Goal: Communication & Community: Share content

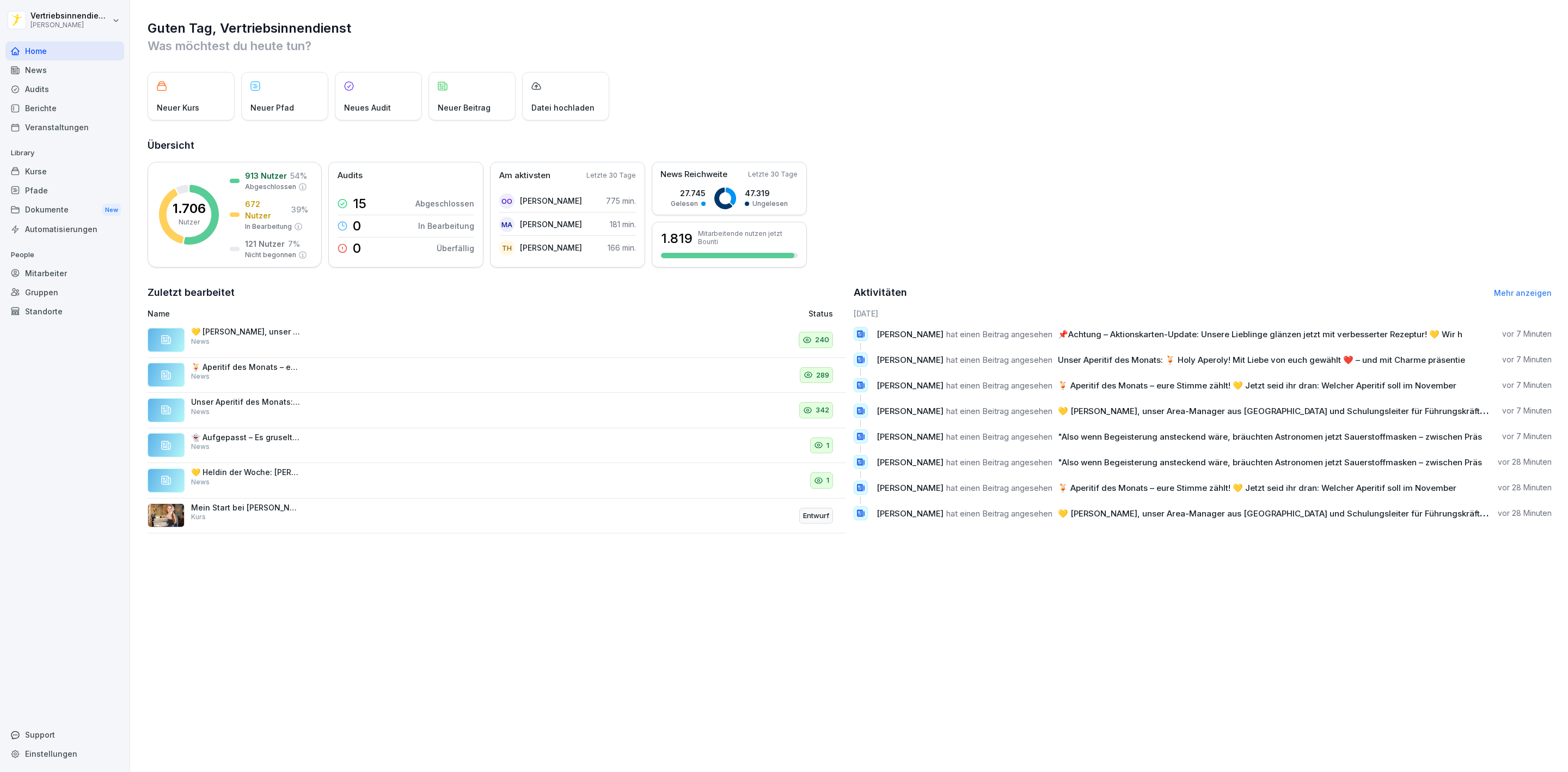
click at [44, 72] on div "News" at bounding box center [65, 70] width 119 height 19
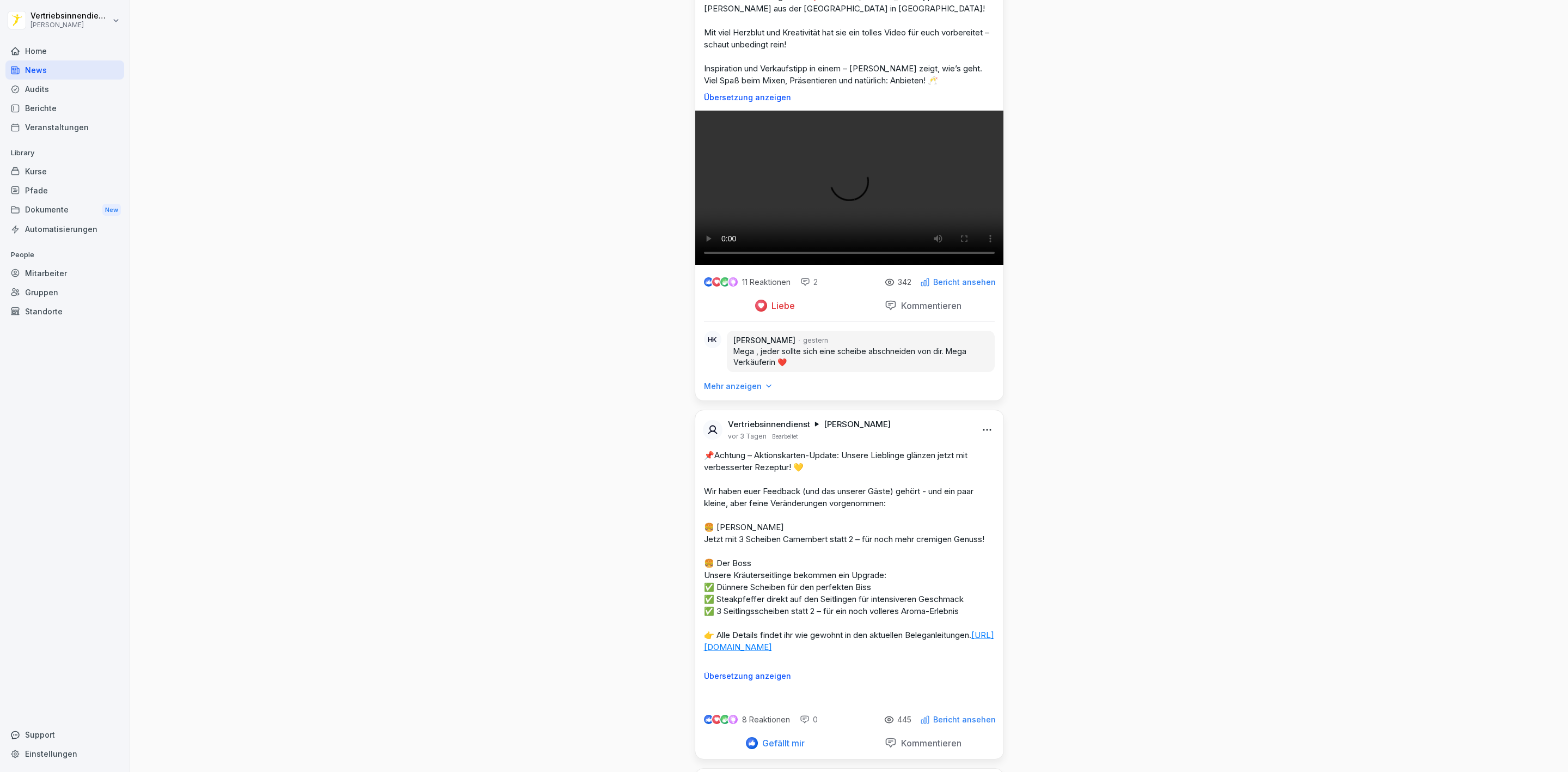
scroll to position [2533, 0]
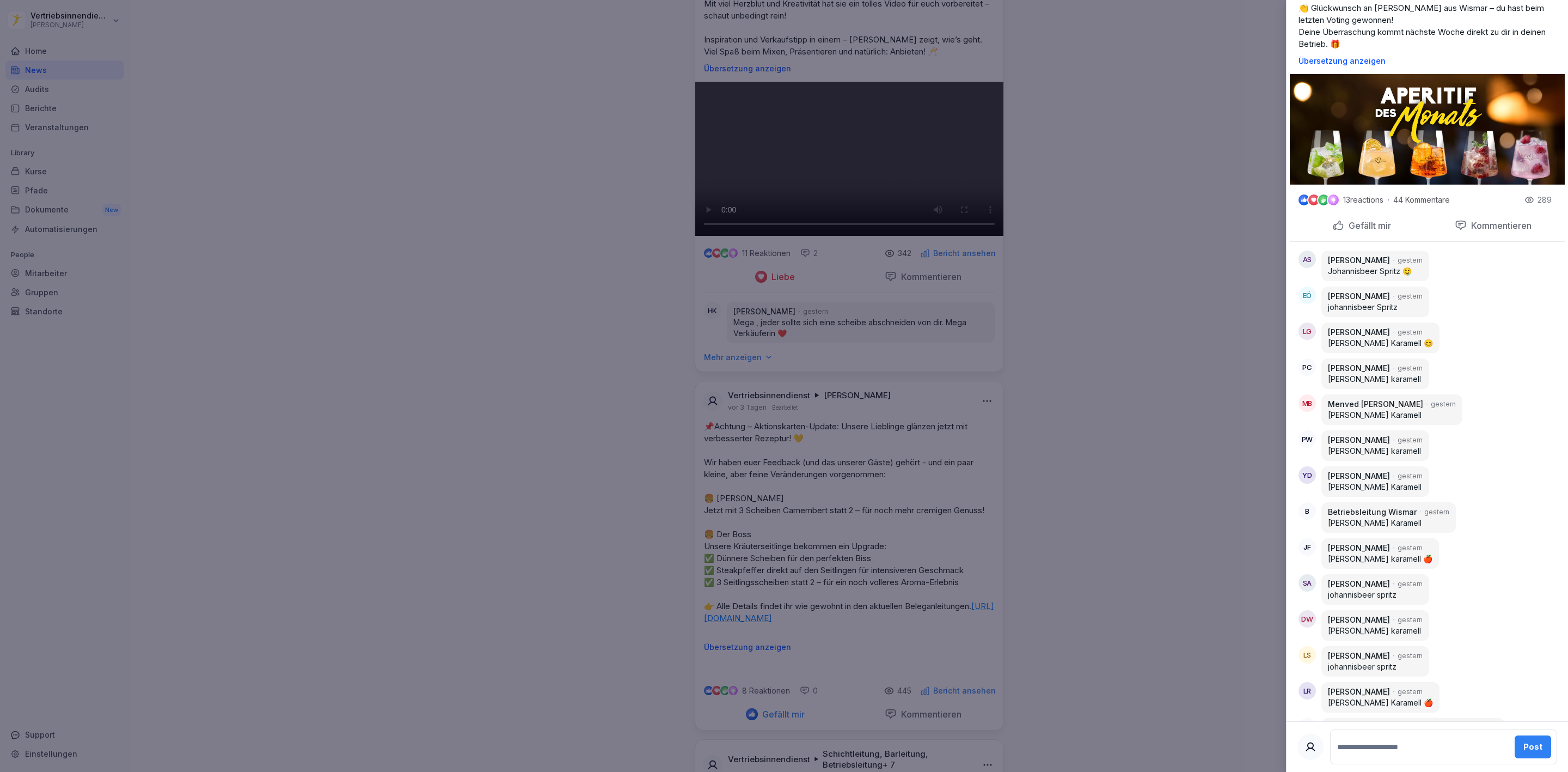
scroll to position [306, 0]
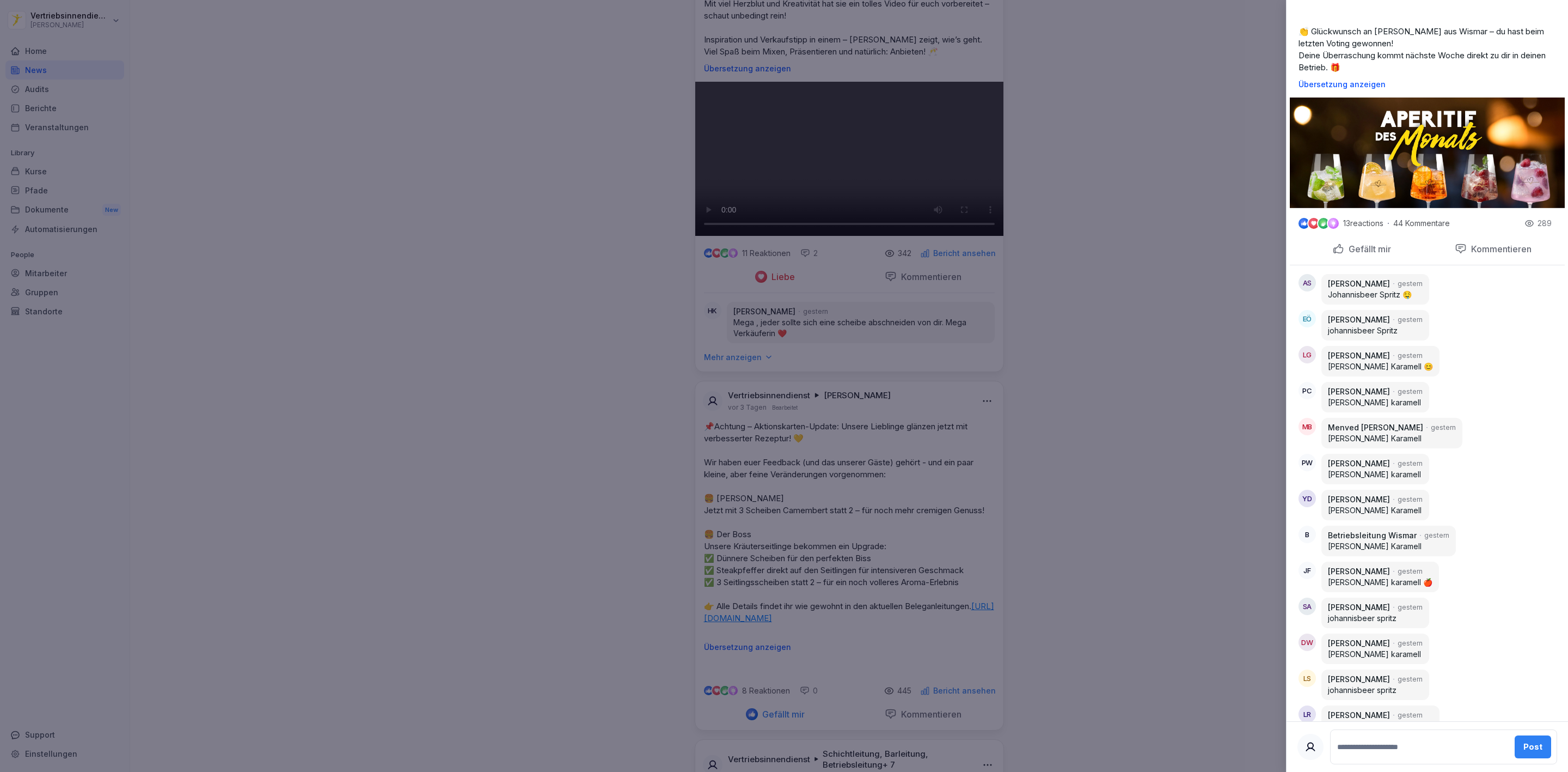
click at [1072, 195] on div at bounding box center [784, 386] width 1568 height 772
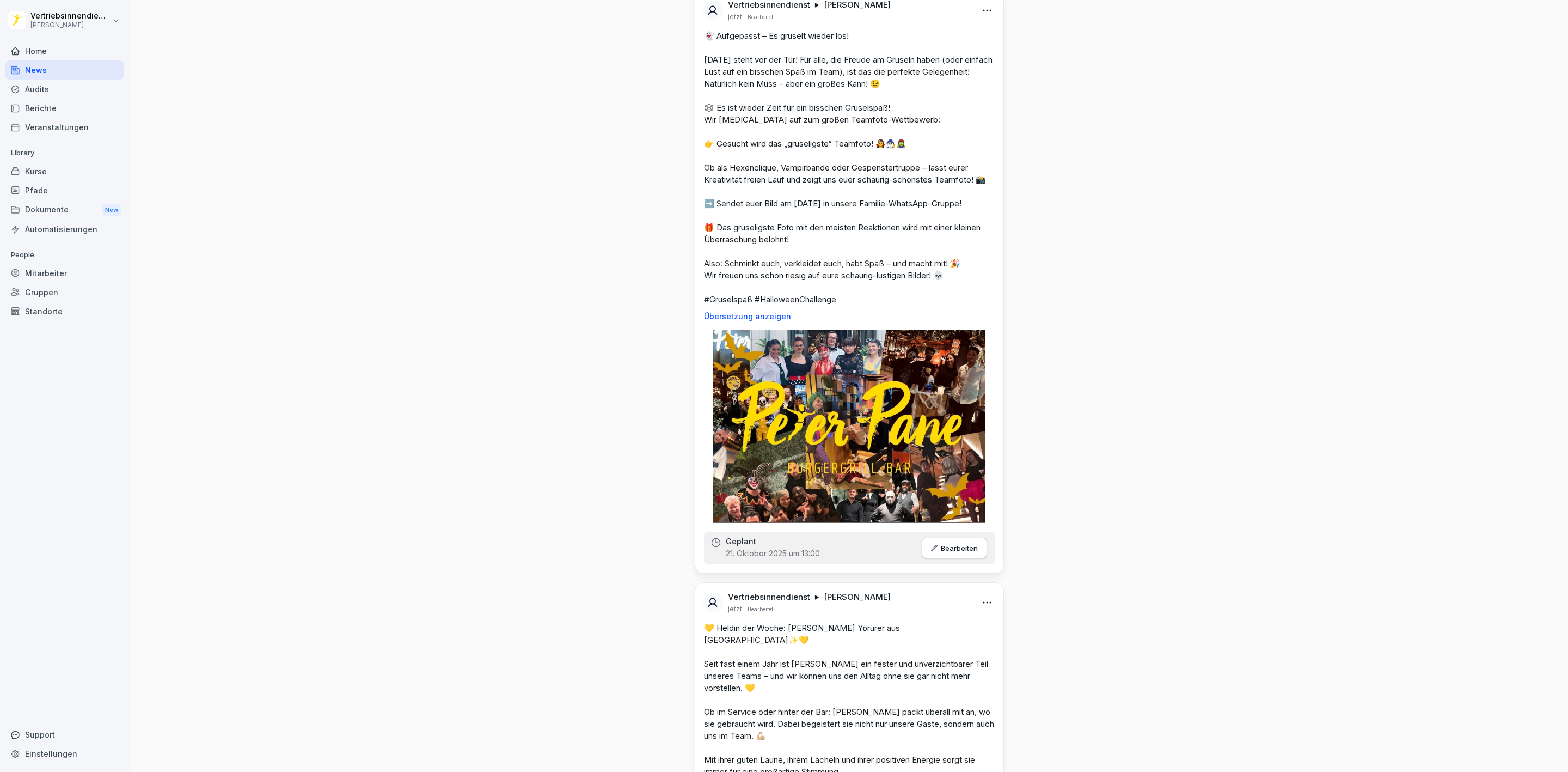
scroll to position [0, 0]
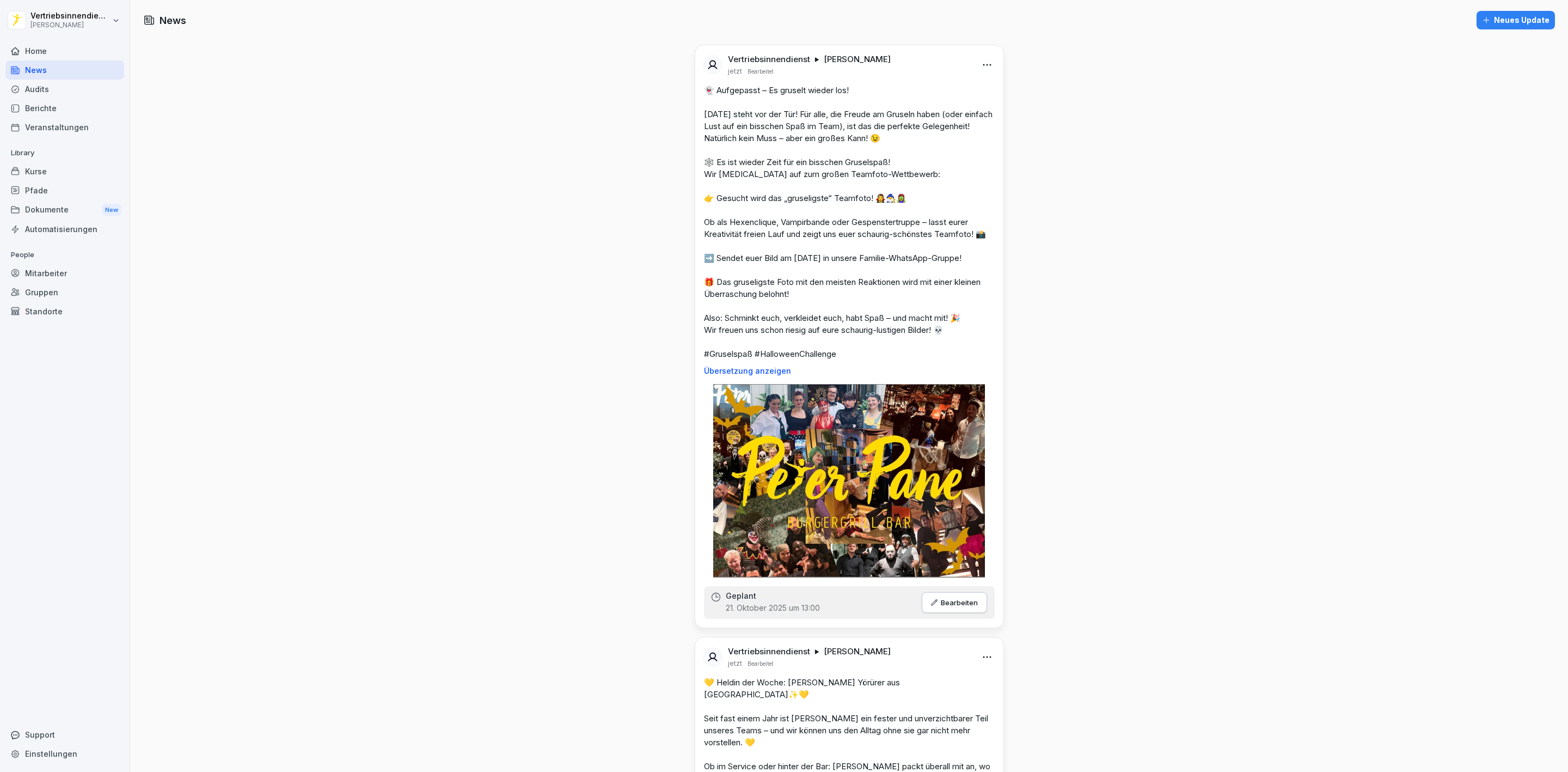
click at [1493, 18] on div "Neues Update" at bounding box center [1515, 20] width 67 height 12
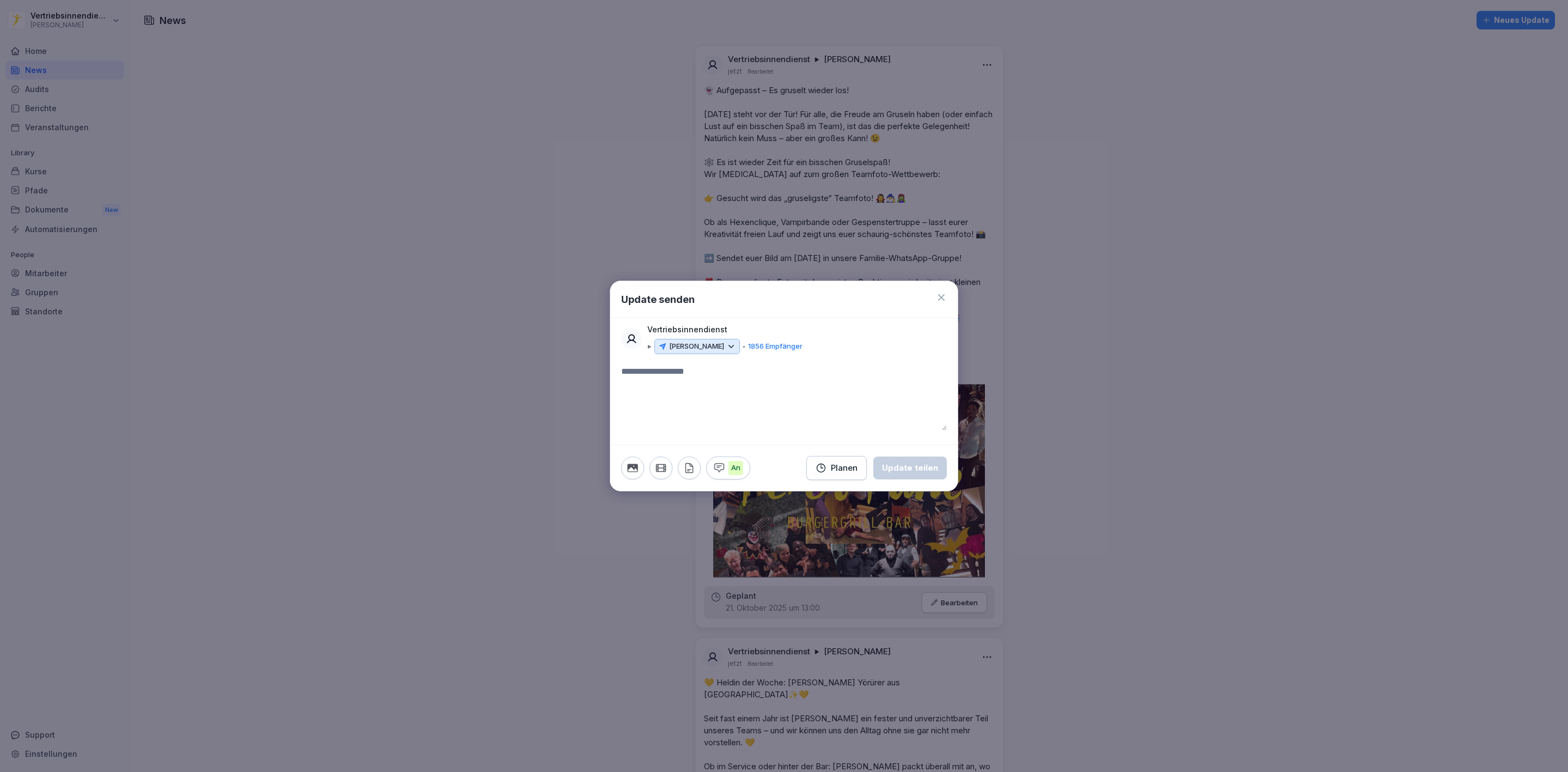
click at [687, 353] on div "[PERSON_NAME]" at bounding box center [697, 347] width 86 height 15
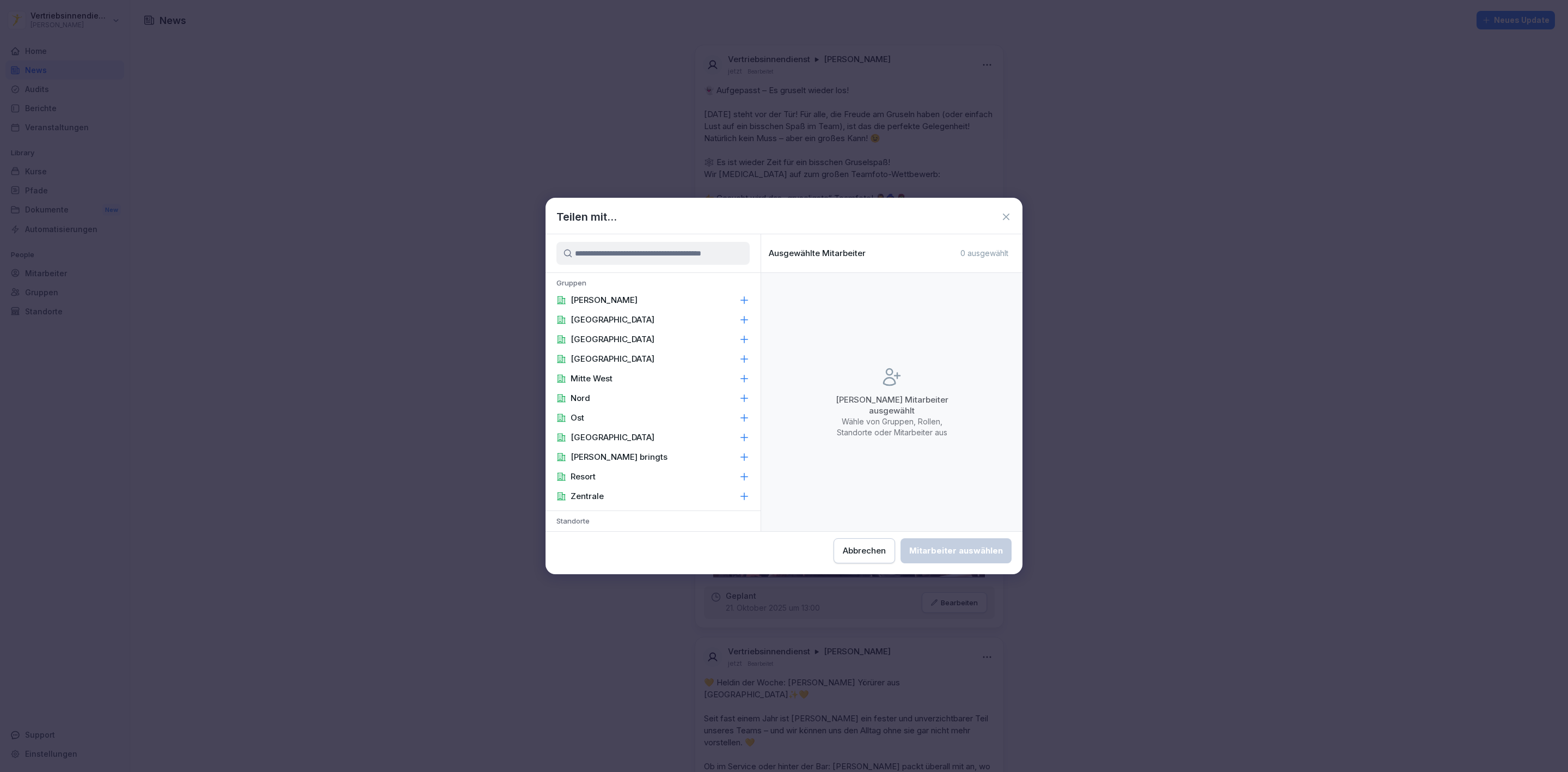
click at [611, 302] on p "[PERSON_NAME]" at bounding box center [604, 300] width 67 height 11
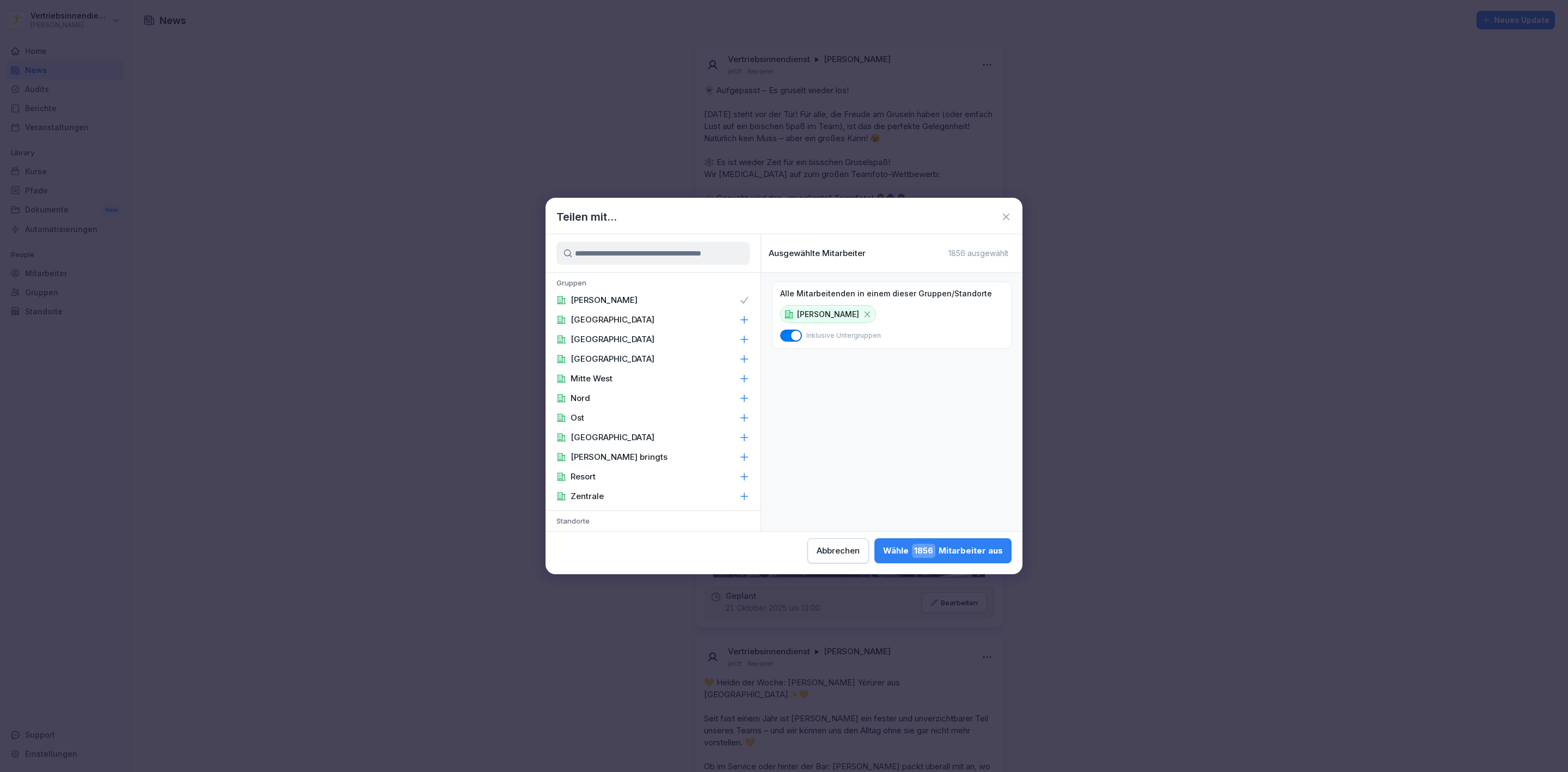
click at [906, 545] on div "Wähle 1856 Mitarbeiter aus" at bounding box center [943, 550] width 120 height 14
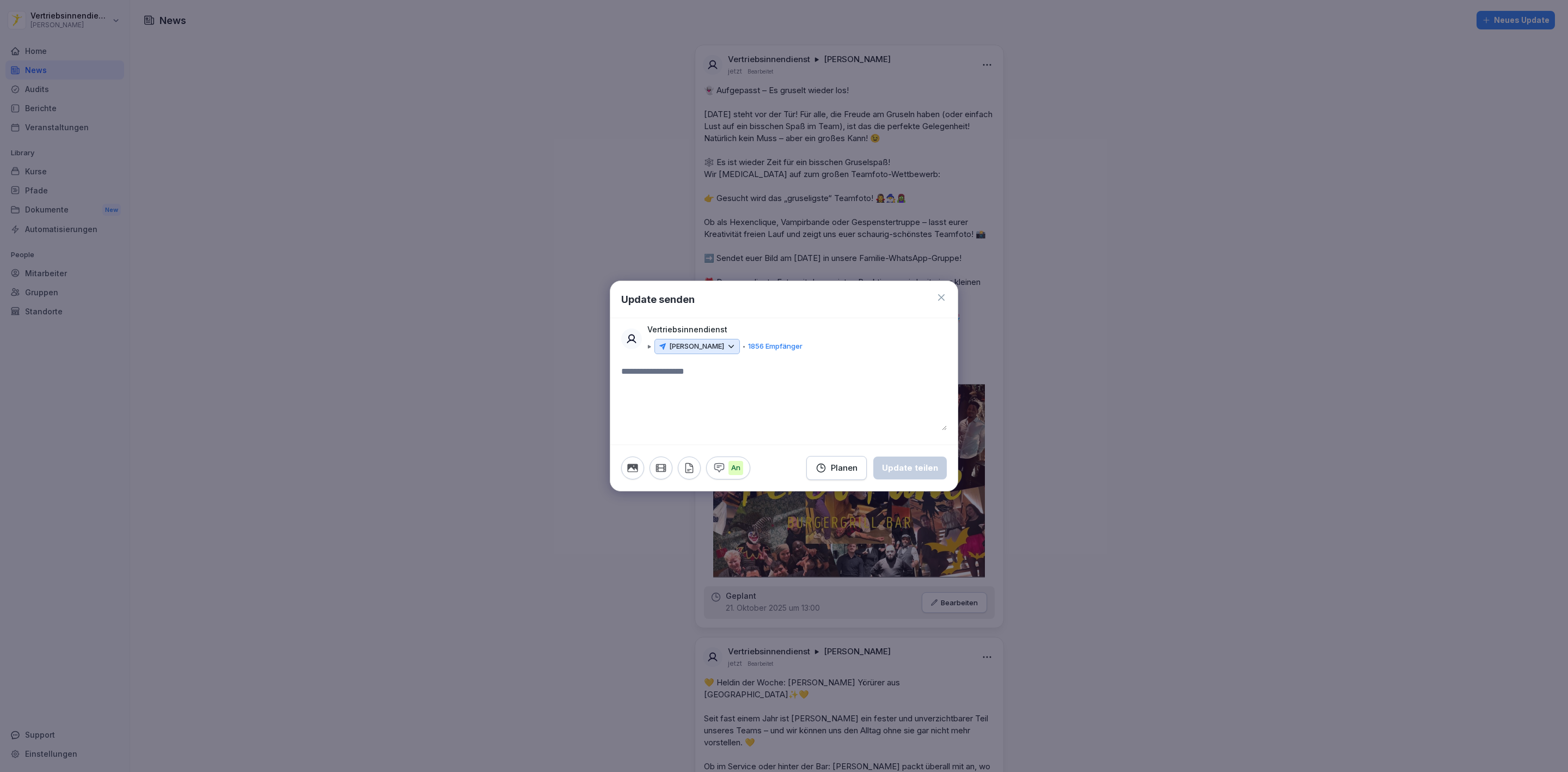
click at [696, 371] on textarea at bounding box center [784, 397] width 326 height 66
drag, startPoint x: 689, startPoint y: 348, endPoint x: 643, endPoint y: 368, distance: 50.2
click at [642, 369] on textarea at bounding box center [784, 397] width 326 height 66
click at [726, 380] on textarea "**" at bounding box center [783, 397] width 325 height 66
click at [739, 404] on textarea "**********" at bounding box center [783, 397] width 325 height 66
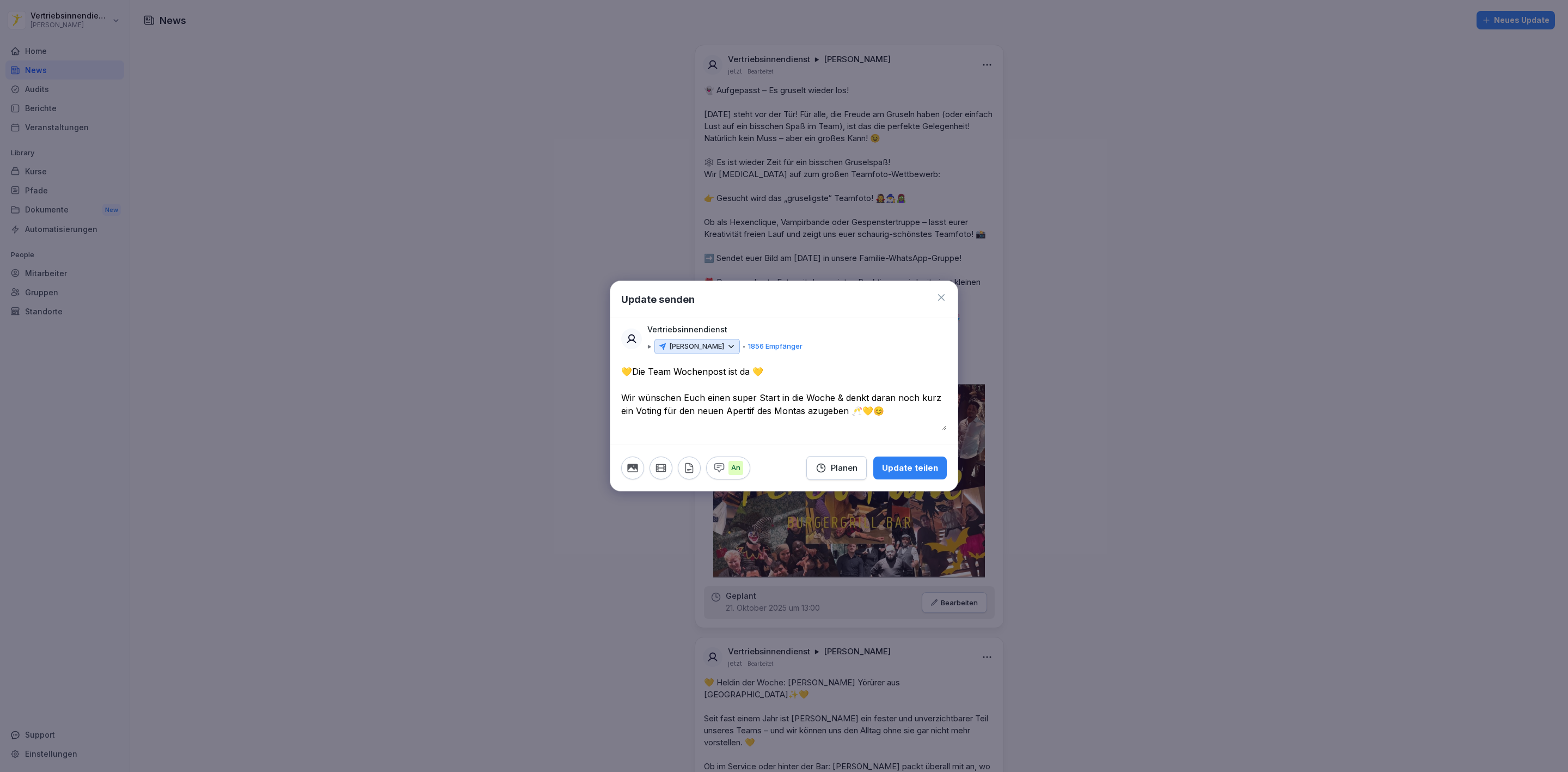
drag, startPoint x: 733, startPoint y: 412, endPoint x: 801, endPoint y: 59, distance: 359.5
click at [792, 43] on div at bounding box center [784, 386] width 1568 height 772
type textarea "**********"
drag, startPoint x: 908, startPoint y: 414, endPoint x: 622, endPoint y: 367, distance: 289.8
click at [622, 367] on textarea "**********" at bounding box center [783, 397] width 325 height 66
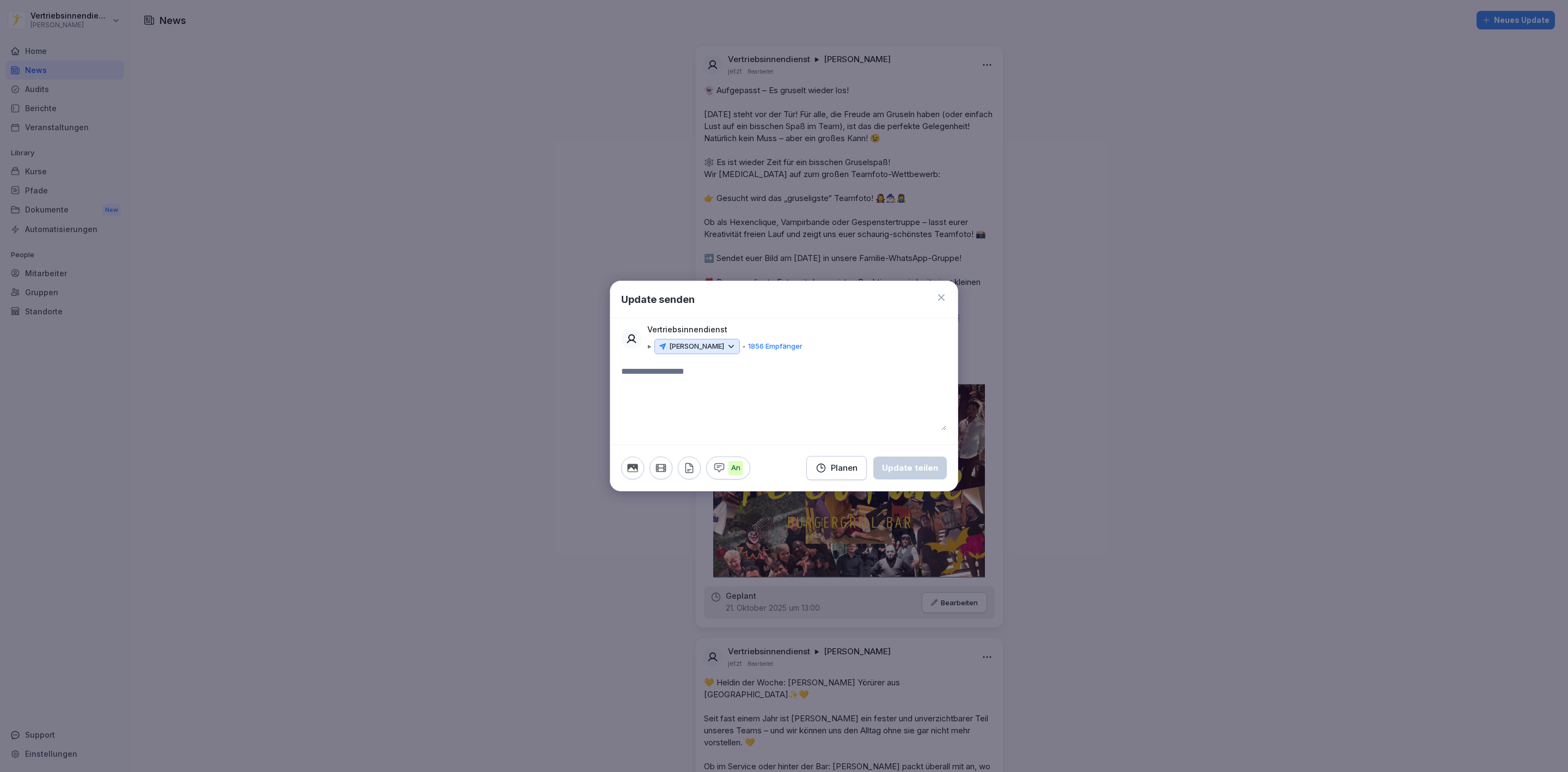
click at [649, 390] on textarea at bounding box center [783, 397] width 325 height 66
paste textarea "**********"
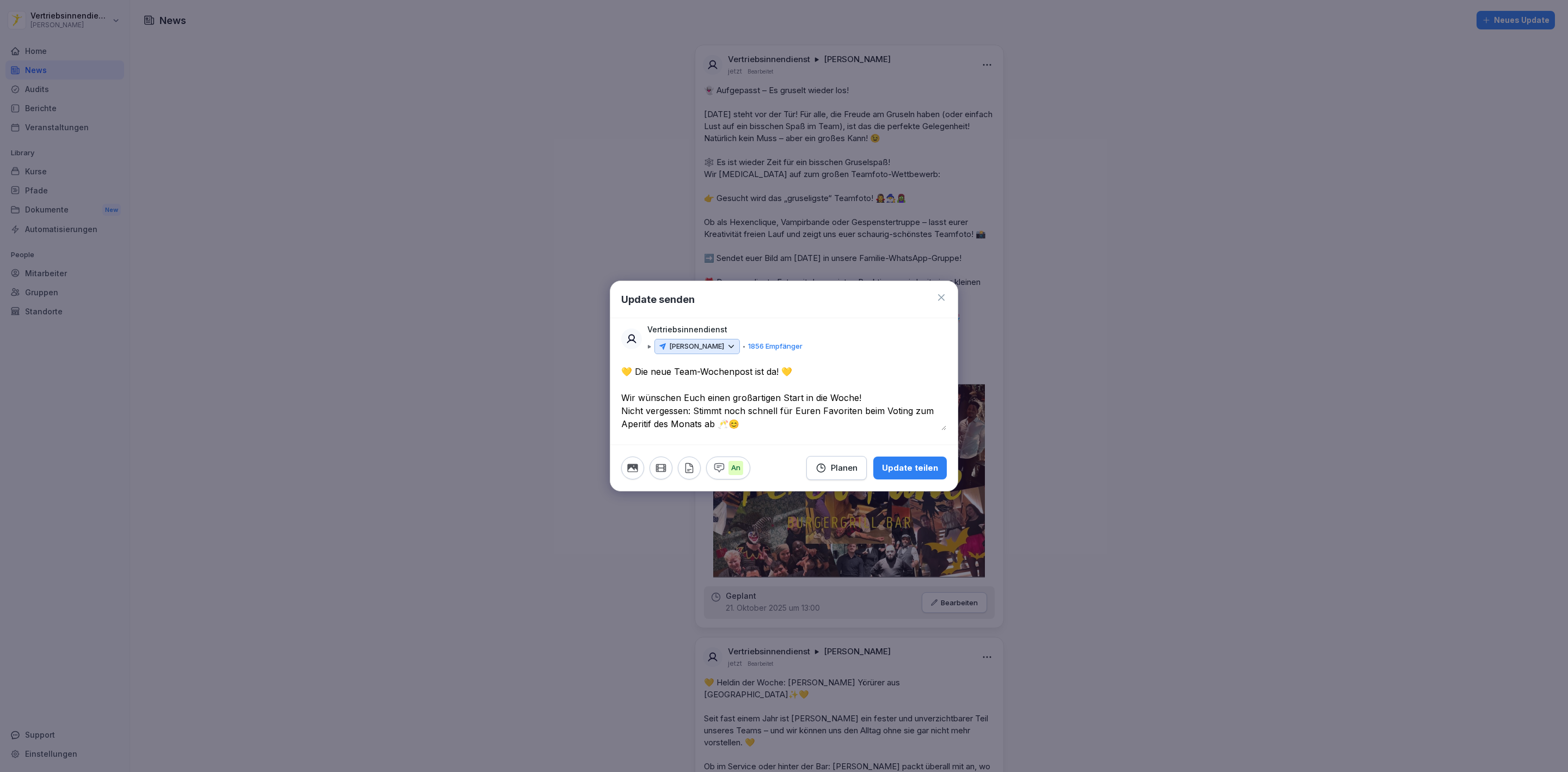
type textarea "**********"
click at [635, 465] on icon "button" at bounding box center [632, 468] width 10 height 8
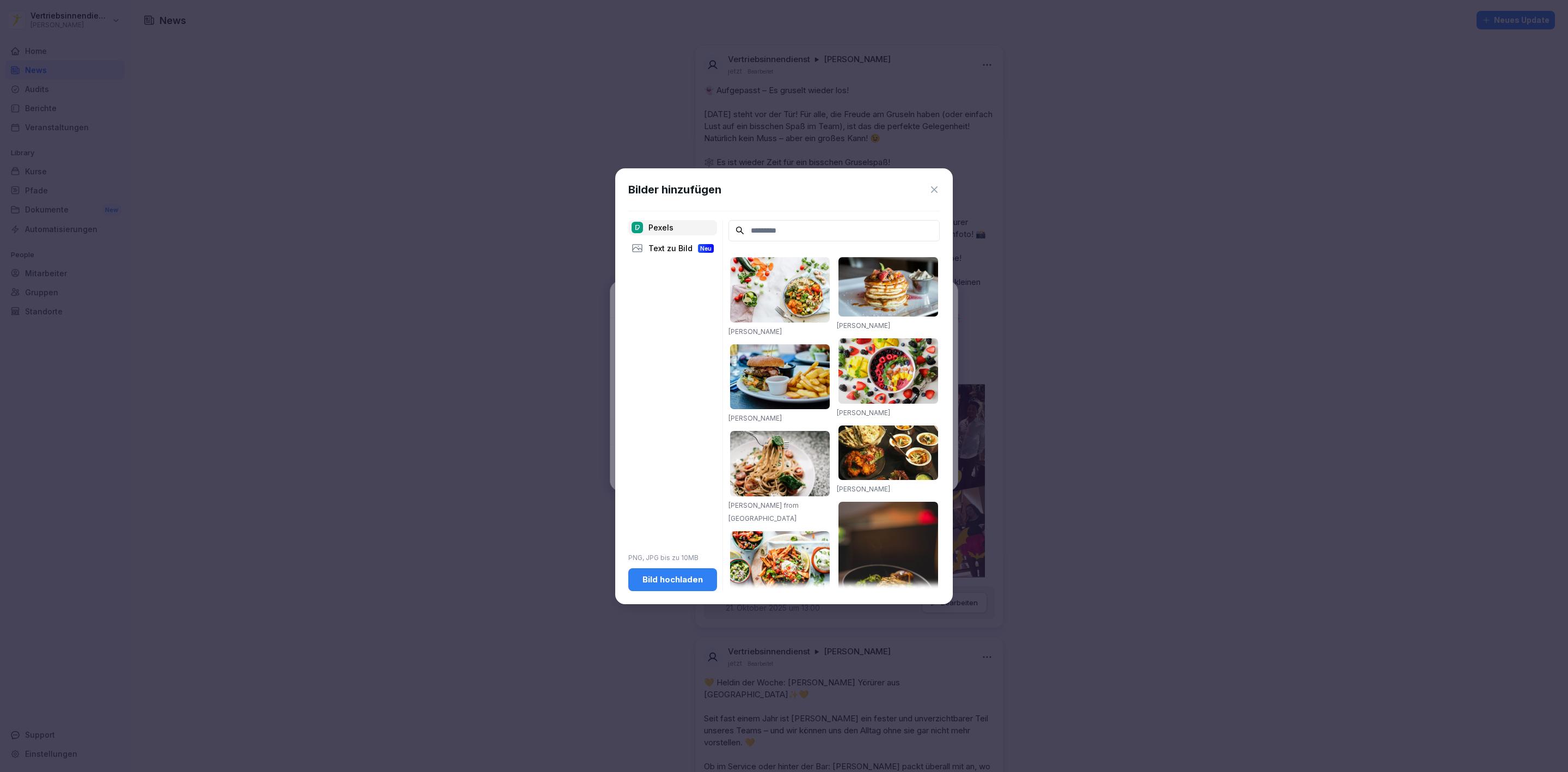
click at [698, 577] on div "Bild hochladen" at bounding box center [673, 579] width 71 height 12
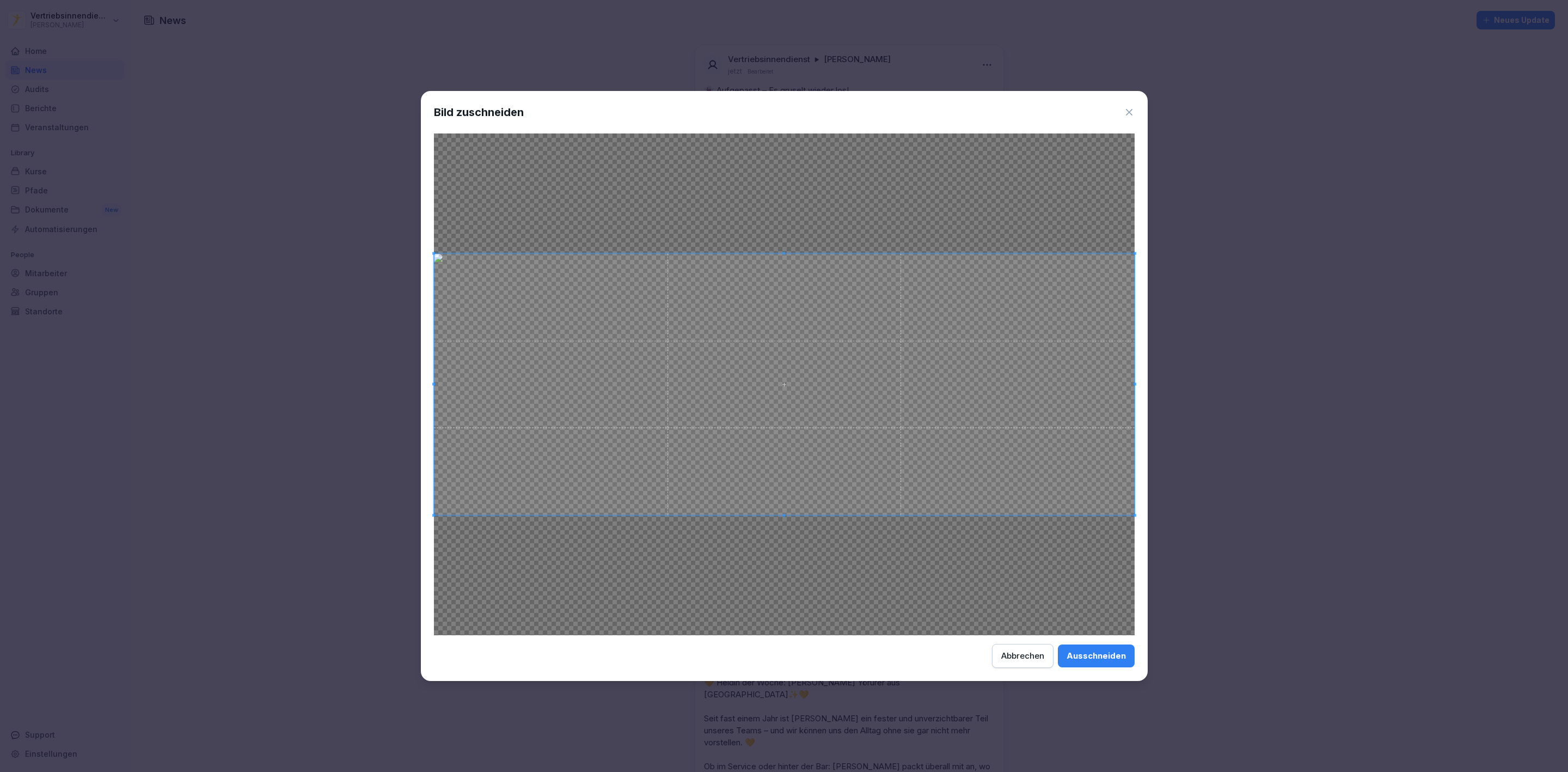
click at [1072, 657] on div "Ausschneiden" at bounding box center [1095, 656] width 59 height 12
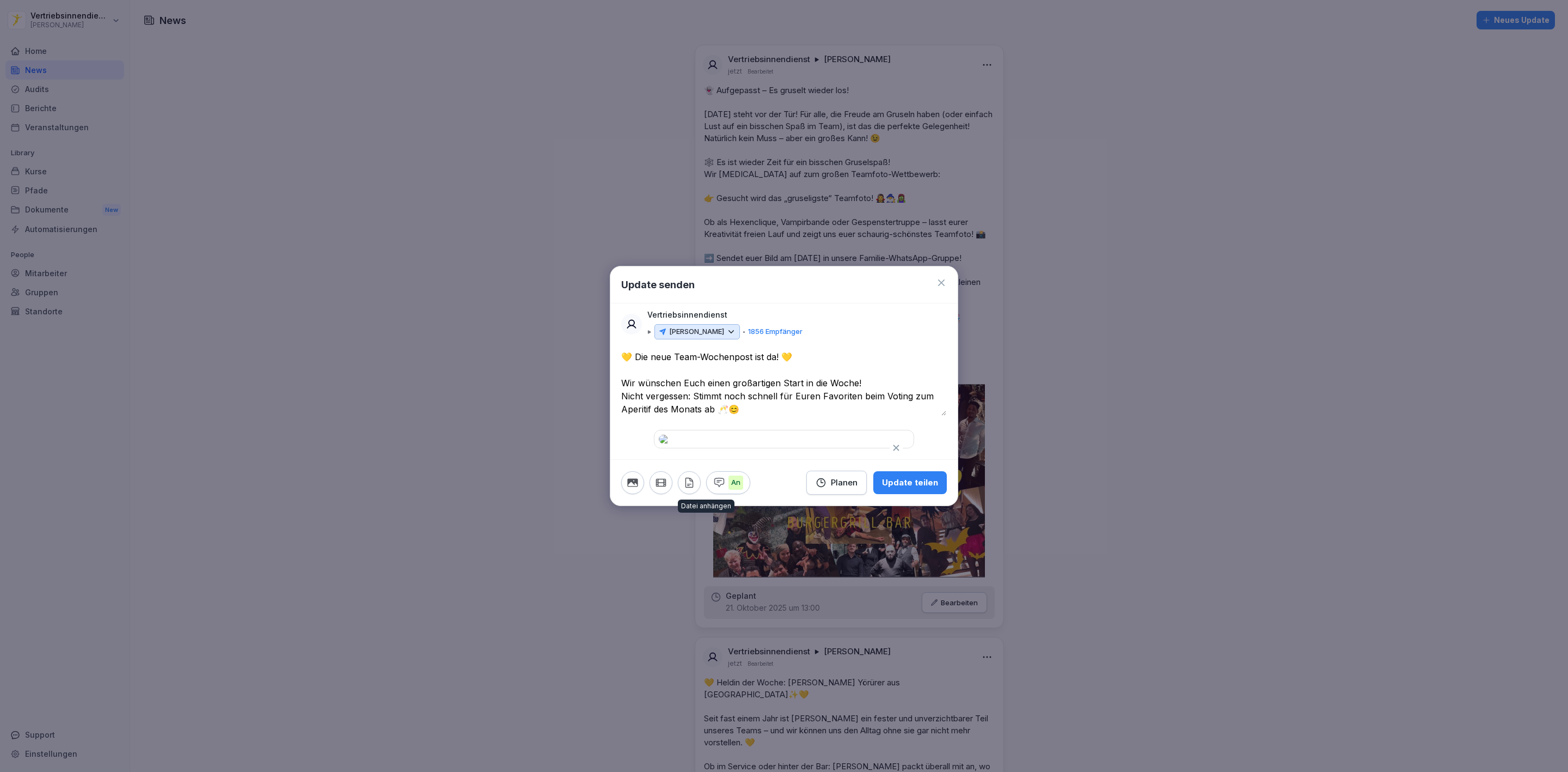
click at [682, 494] on button "button" at bounding box center [689, 483] width 23 height 23
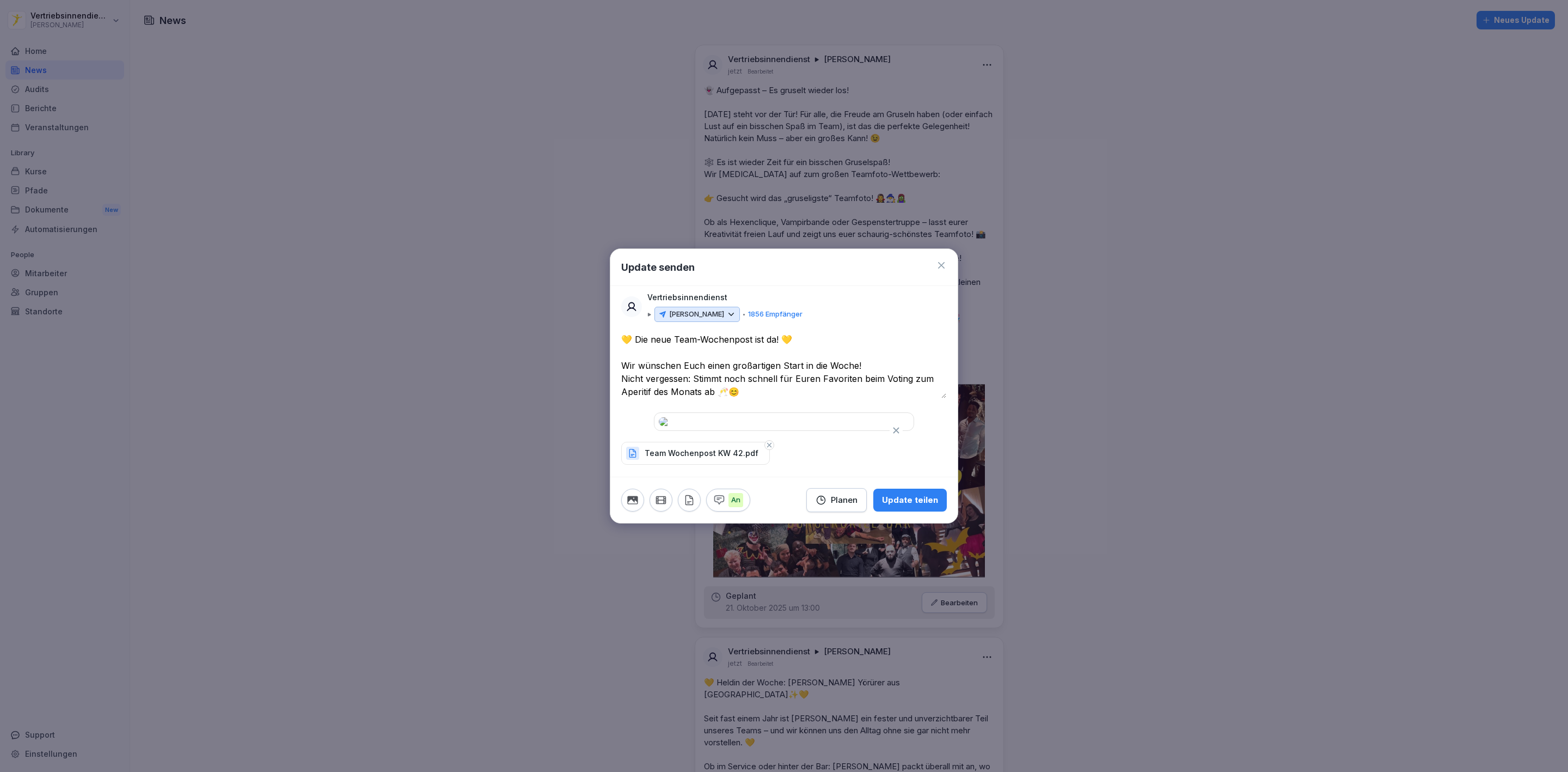
click at [923, 512] on button "Update teilen" at bounding box center [909, 500] width 73 height 23
click at [941, 260] on icon at bounding box center [941, 265] width 11 height 11
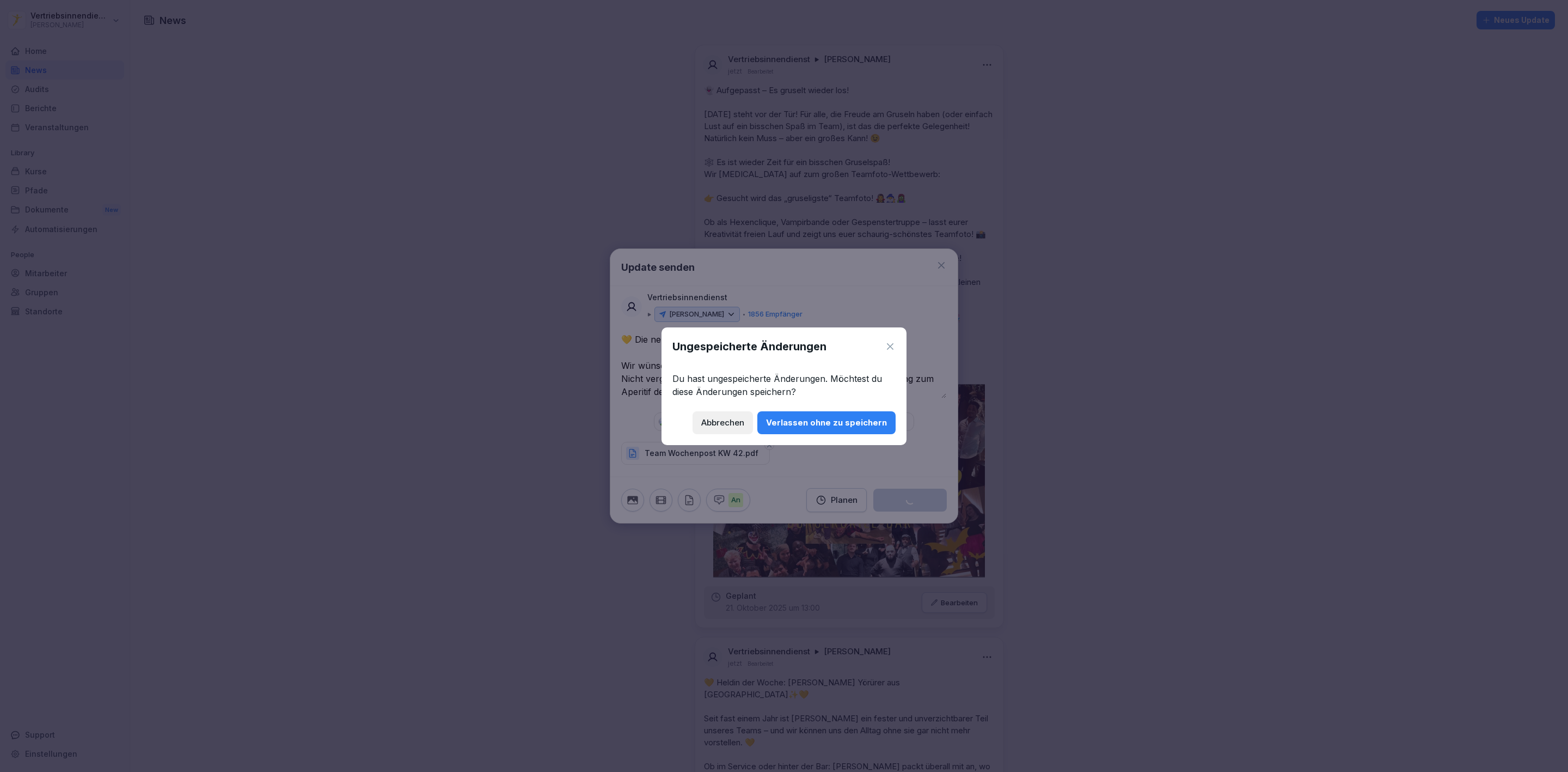
click at [812, 422] on div "Verlassen ohne zu speichern" at bounding box center [826, 422] width 121 height 12
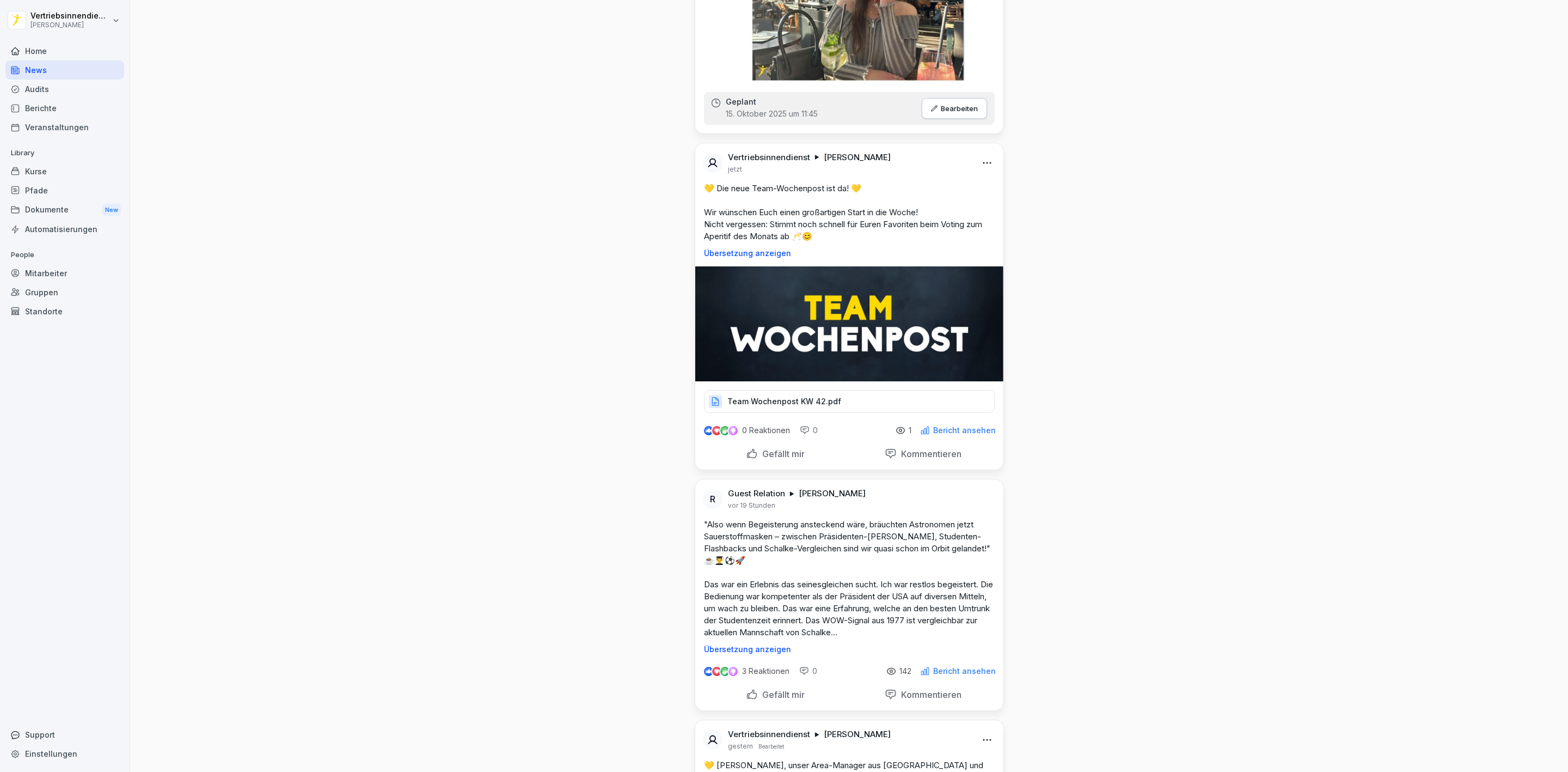
scroll to position [1144, 0]
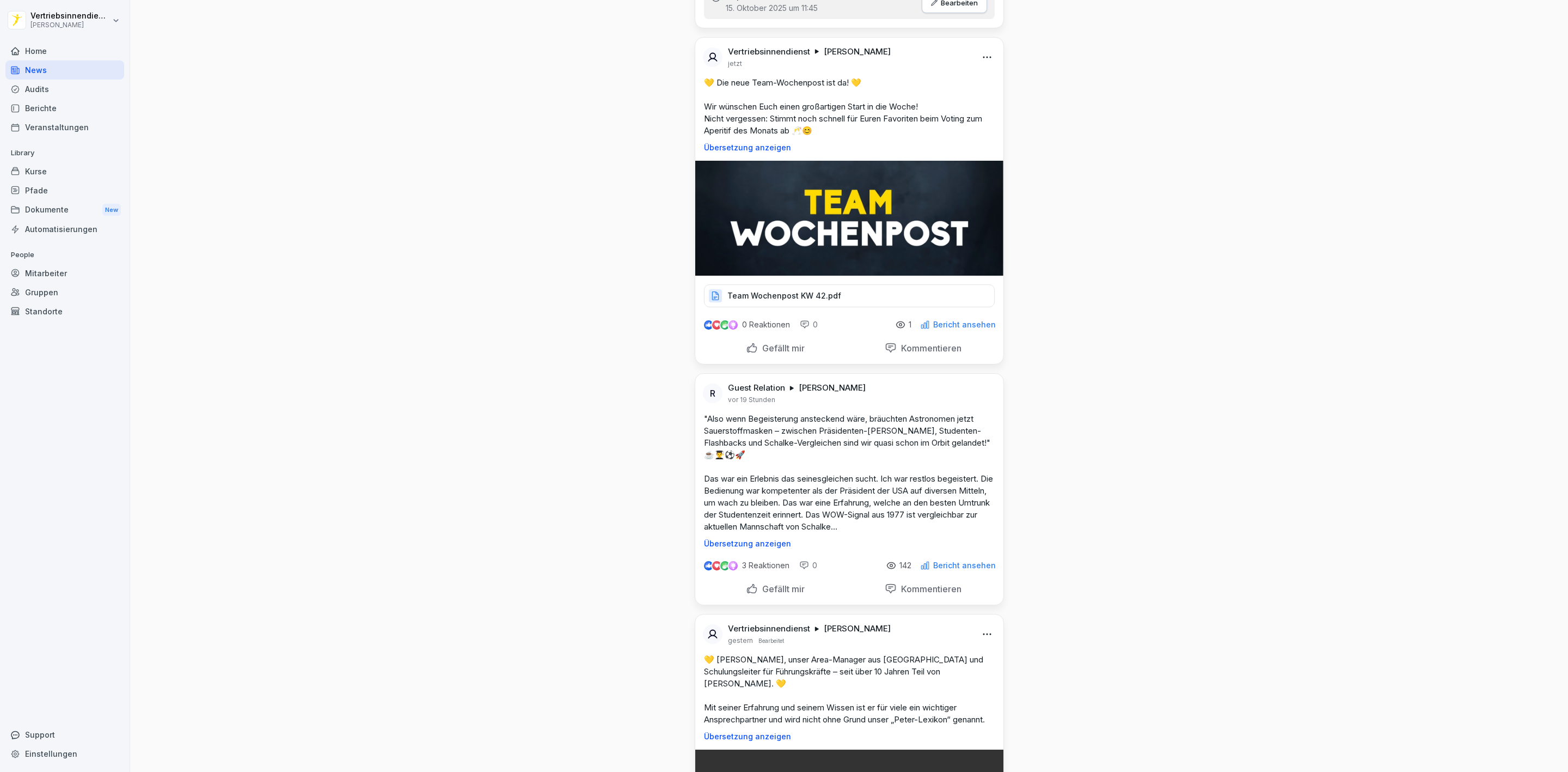
click at [922, 330] on icon at bounding box center [925, 325] width 10 height 10
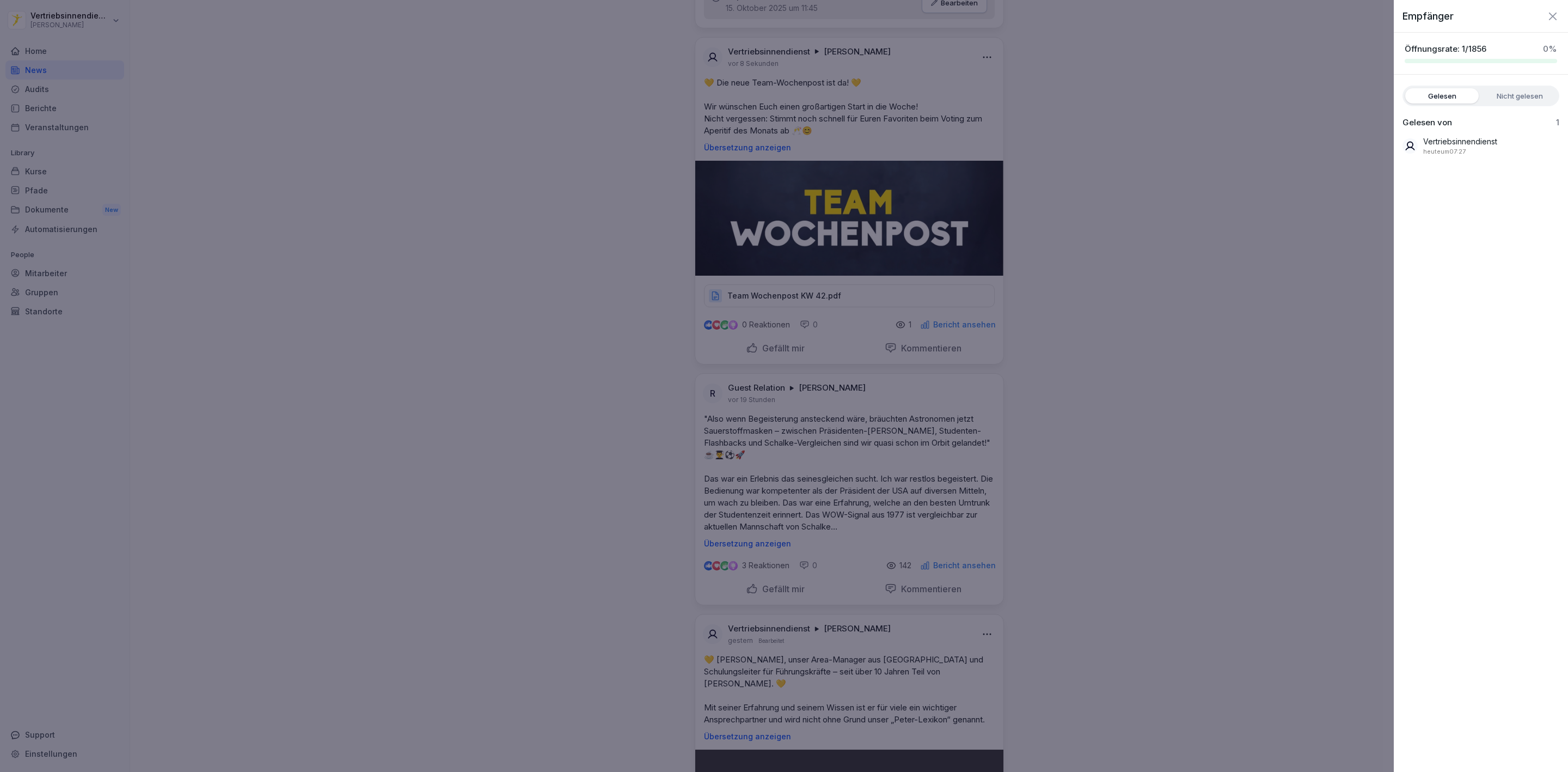
click at [1142, 320] on div at bounding box center [784, 386] width 1568 height 772
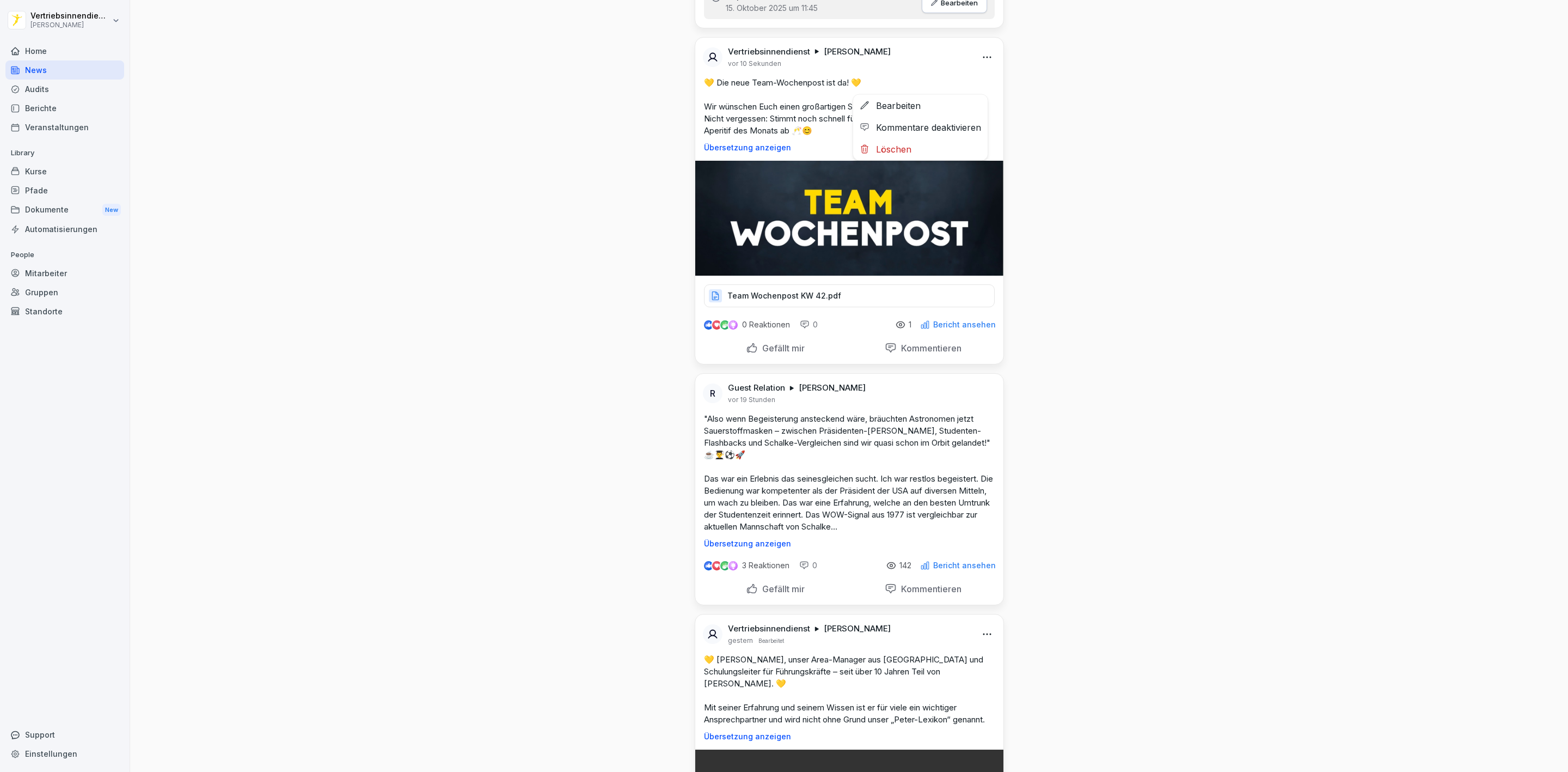
click at [981, 81] on html "Vertriebsinnendienst [PERSON_NAME] Home News Audits Berichte Veranstaltungen Li…" at bounding box center [784, 386] width 1568 height 772
click at [933, 108] on div "Bearbeiten" at bounding box center [920, 106] width 135 height 22
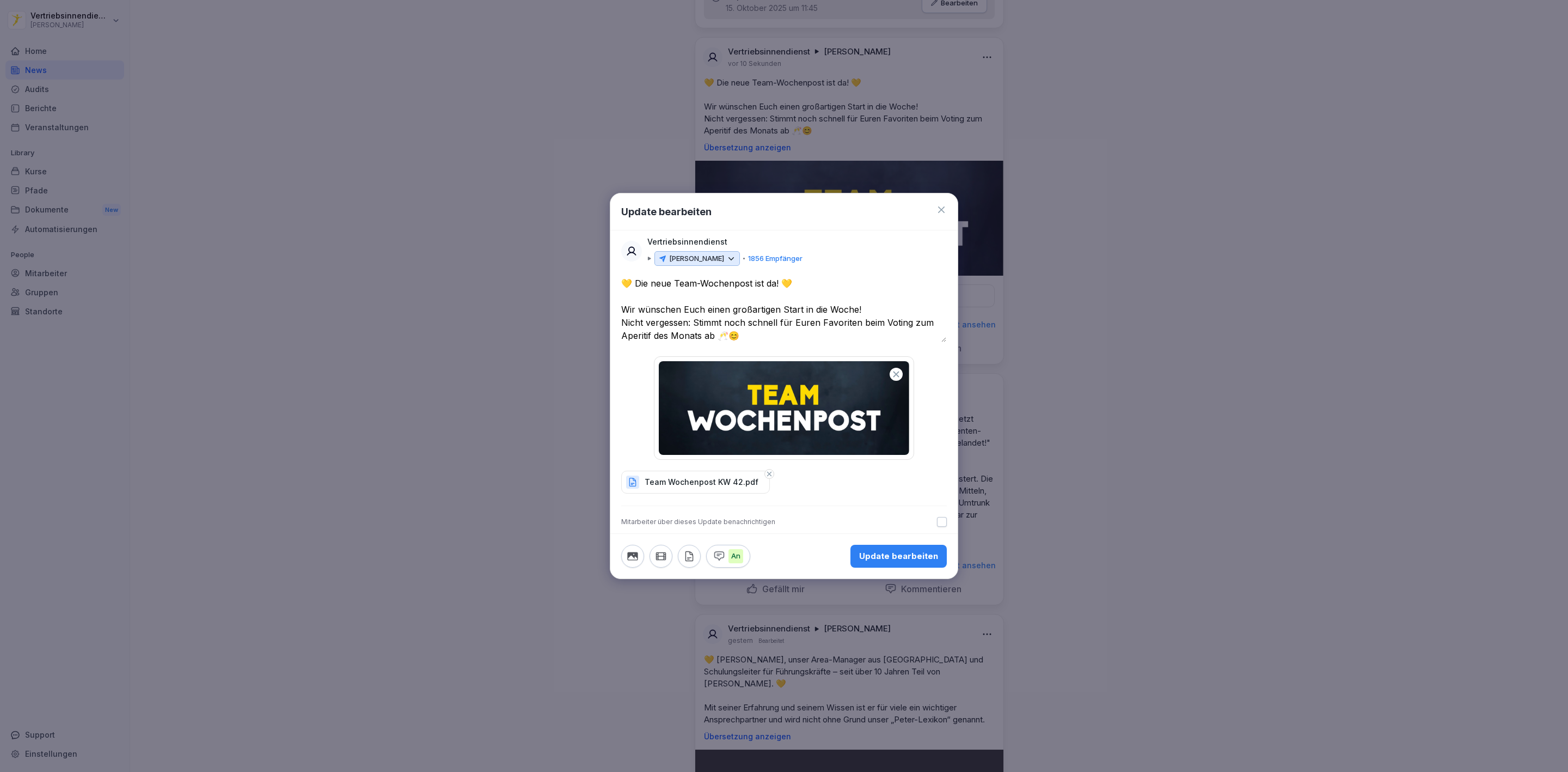
click at [899, 554] on div "Update bearbeiten" at bounding box center [898, 556] width 79 height 12
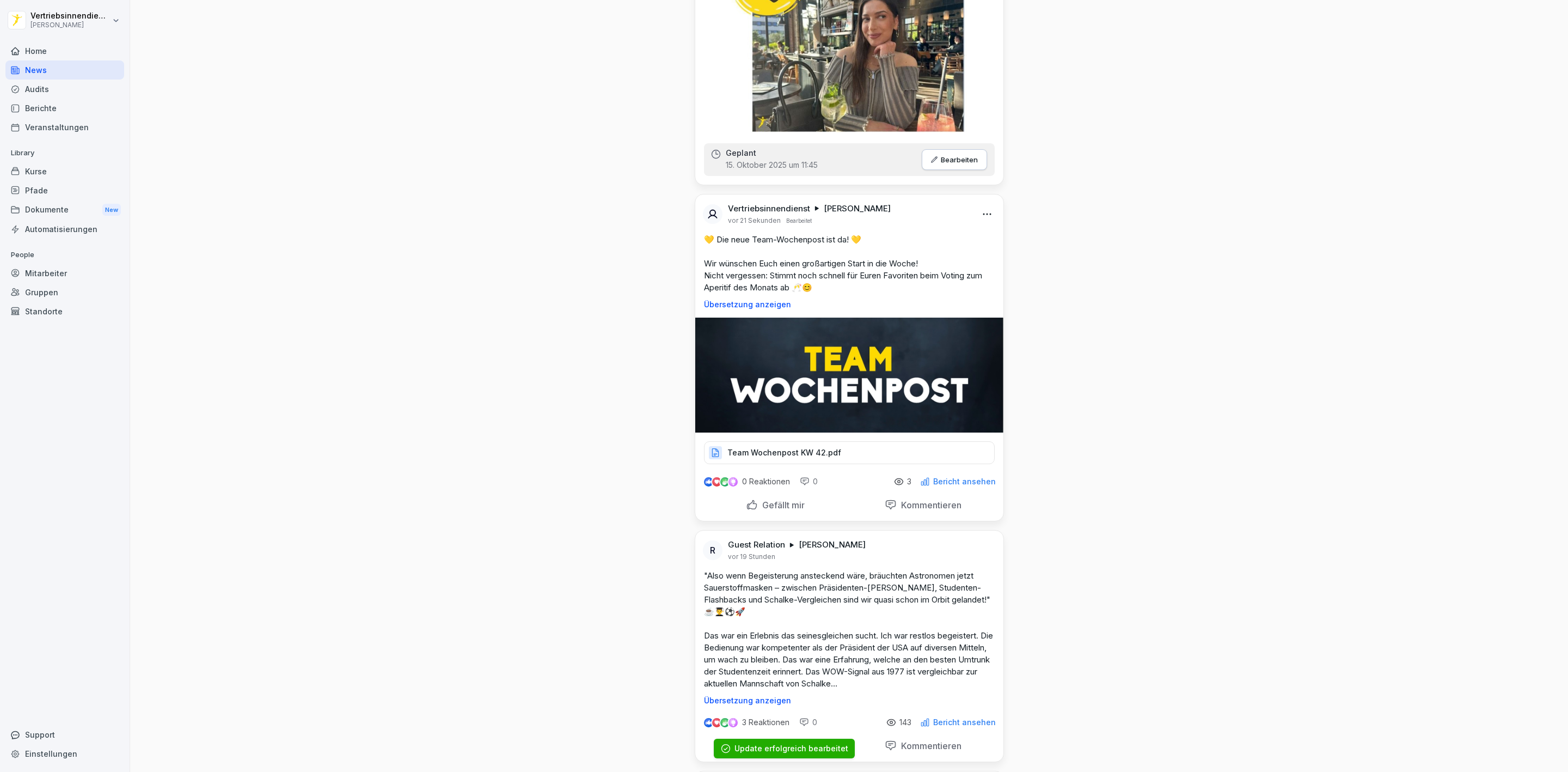
scroll to position [981, 0]
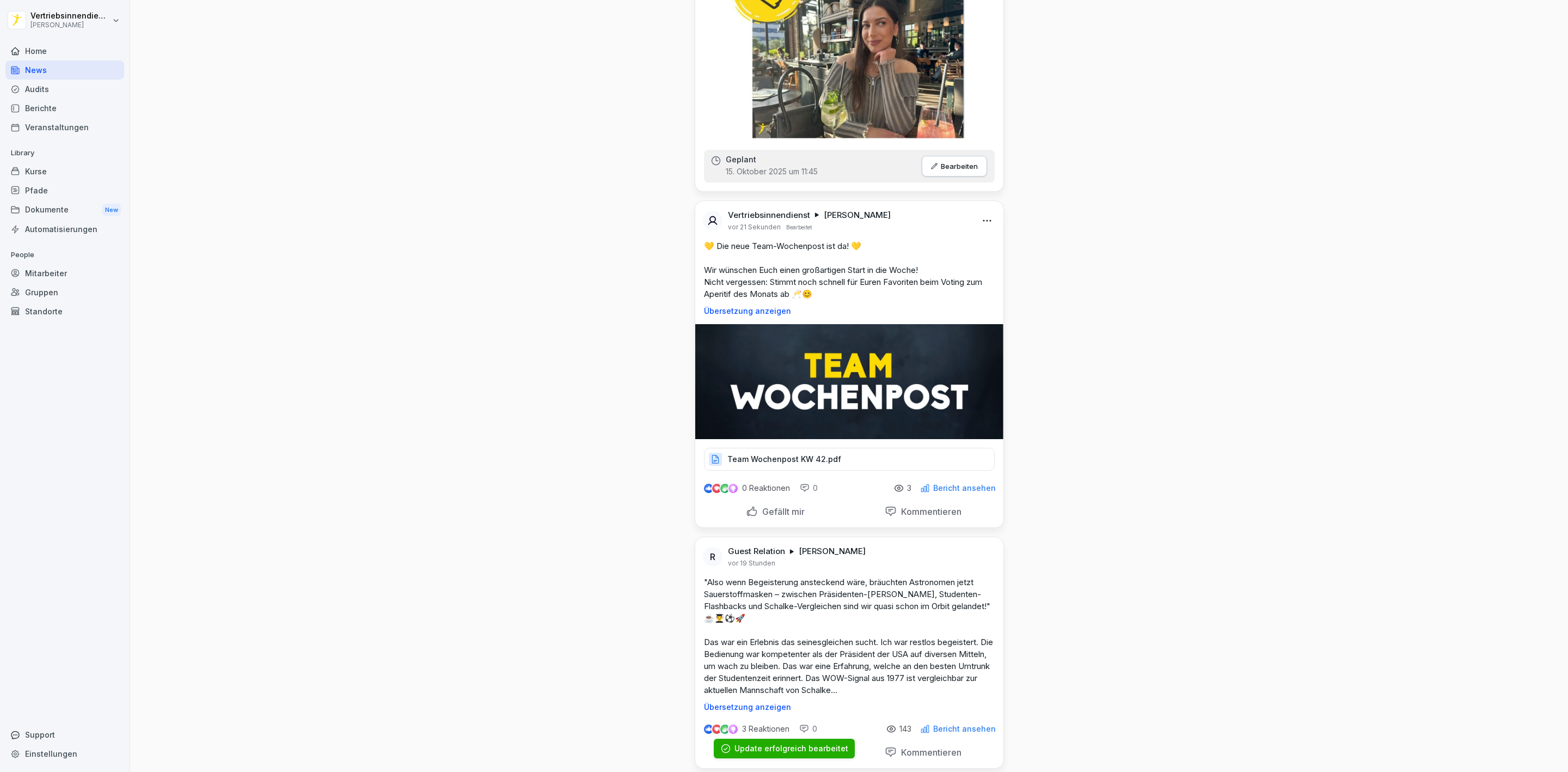
click at [814, 470] on div "Team Wochenpost KW 42.pdf" at bounding box center [850, 460] width 291 height 23
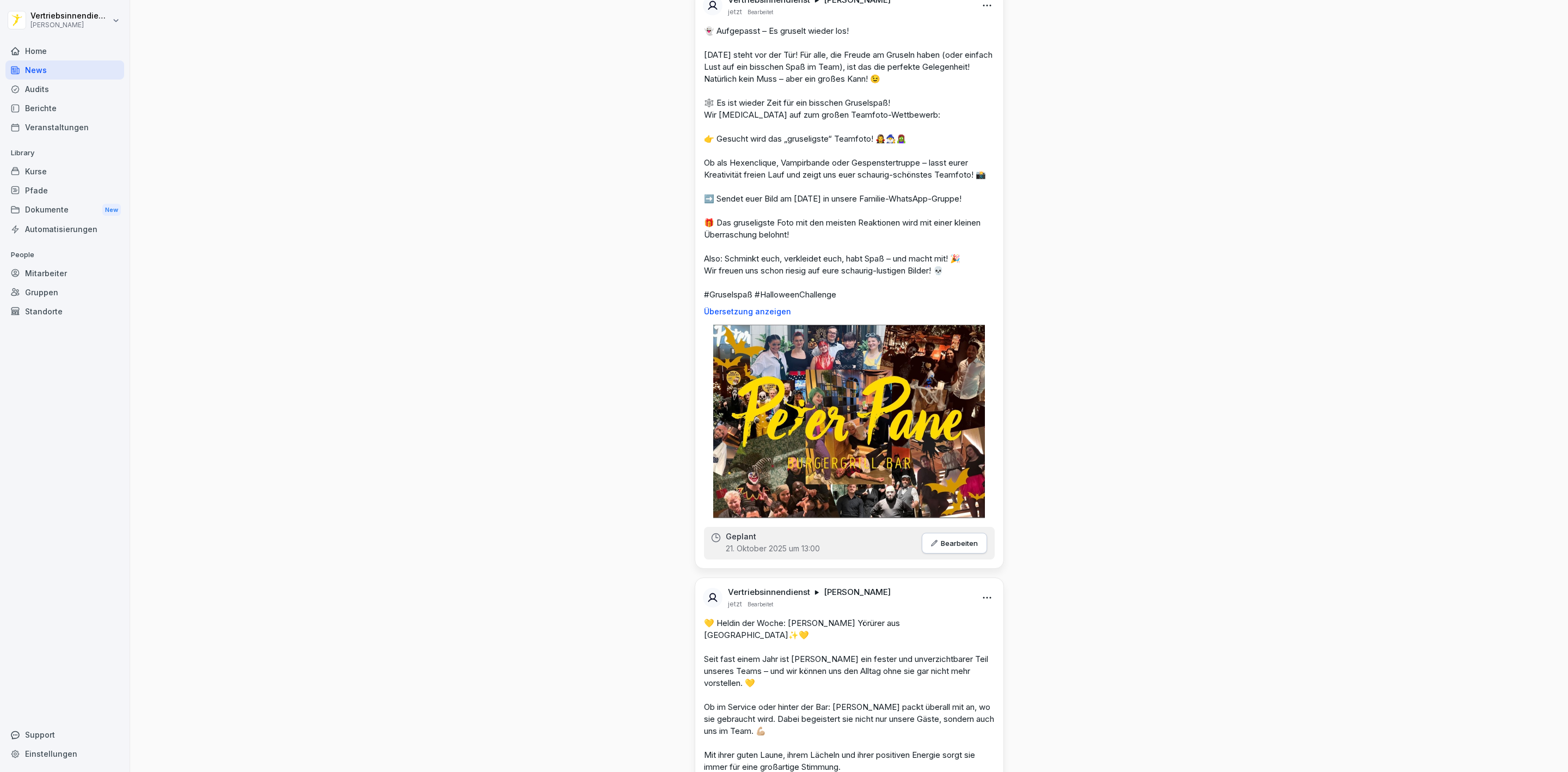
scroll to position [0, 0]
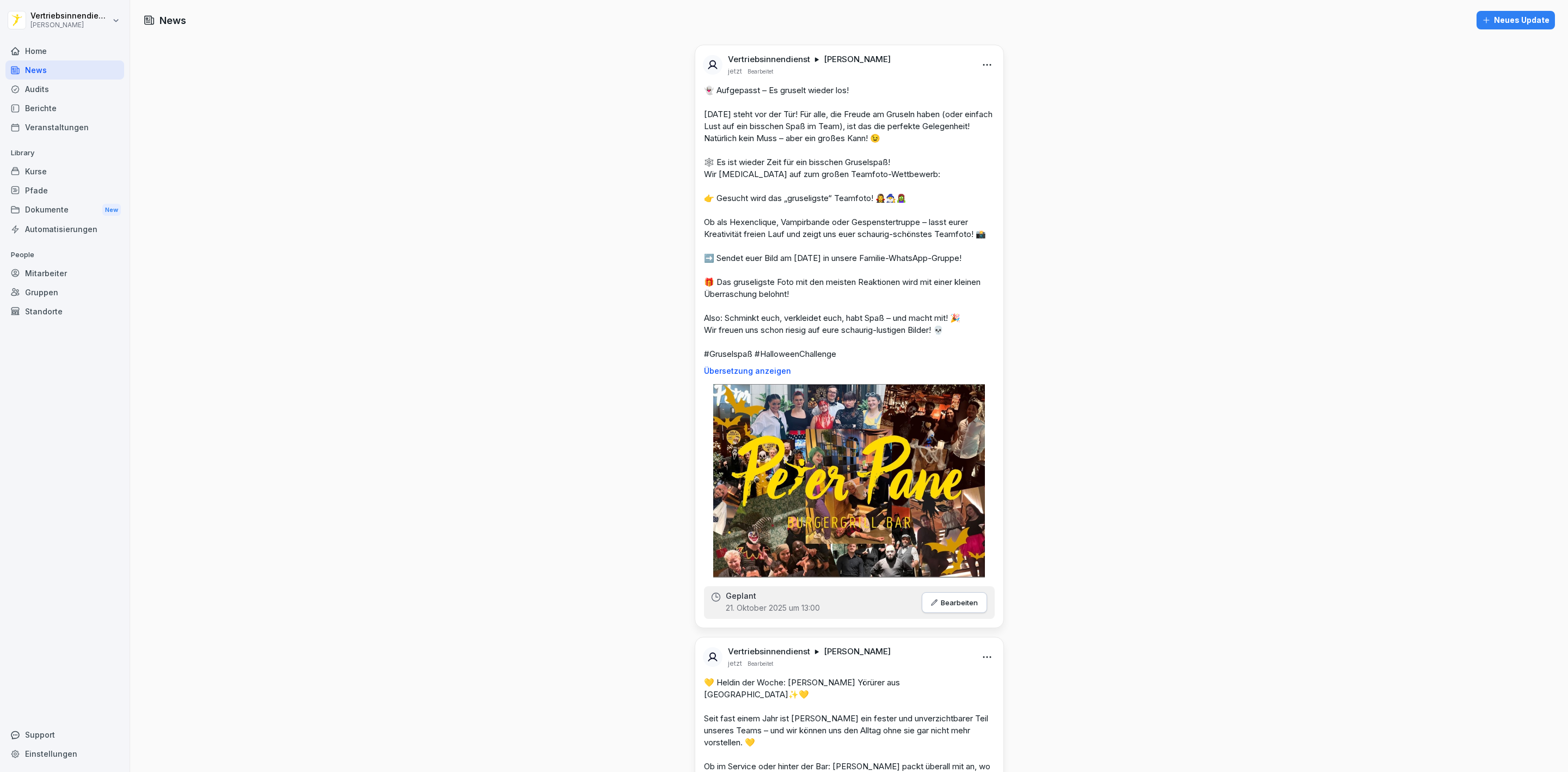
click at [1492, 22] on div "Neues Update" at bounding box center [1515, 20] width 67 height 12
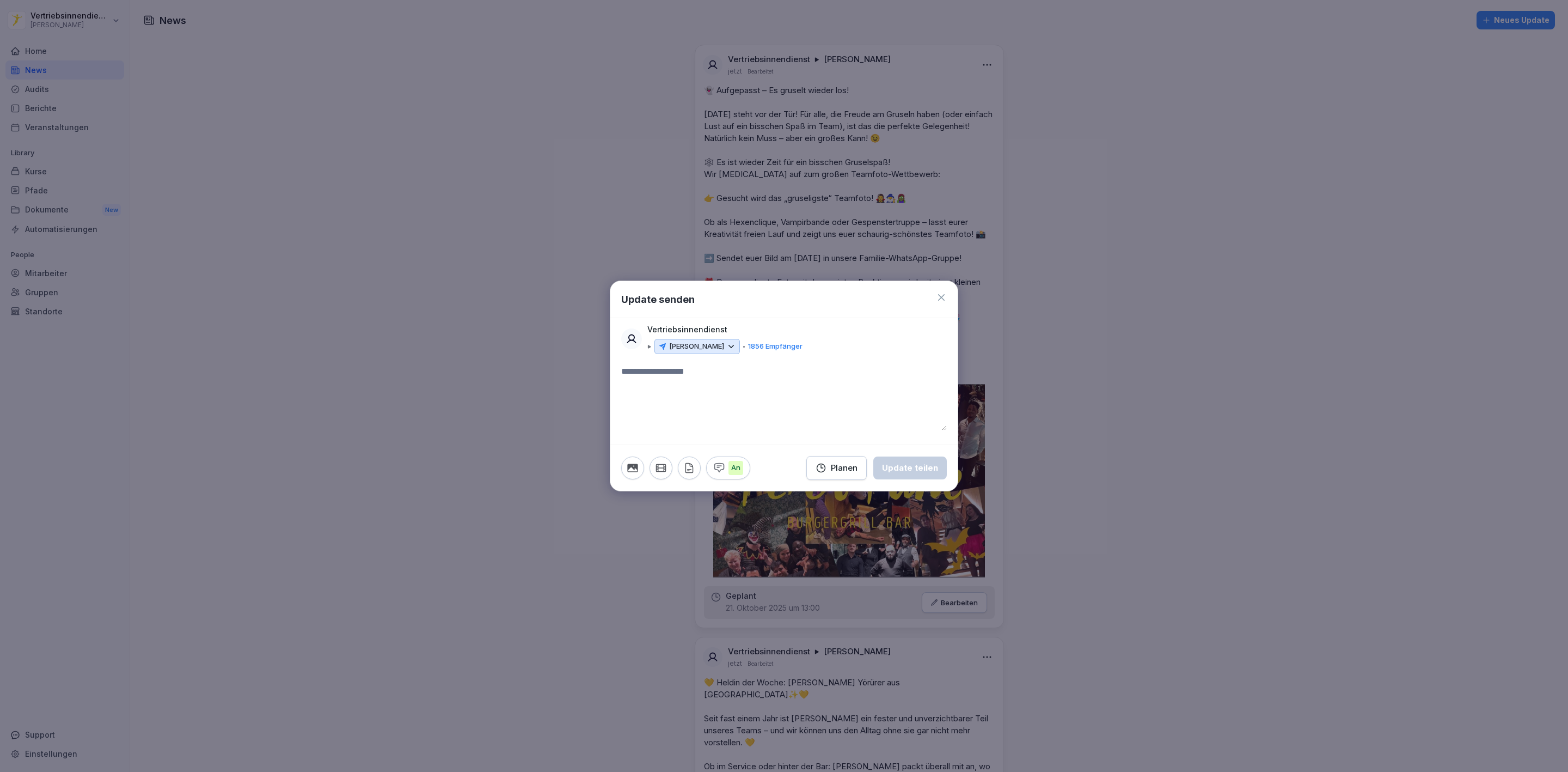
click at [726, 350] on icon at bounding box center [731, 347] width 10 height 10
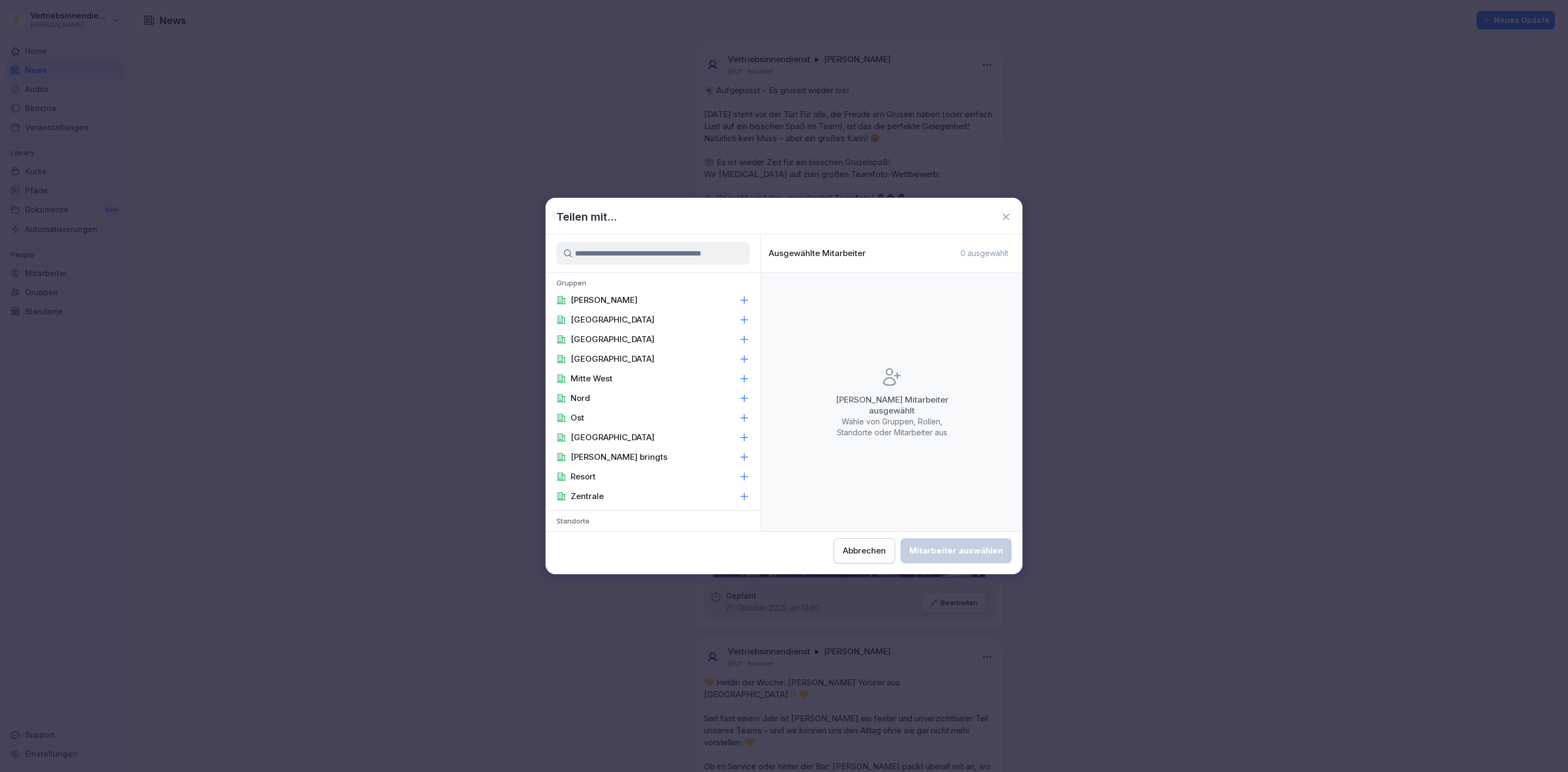
click at [616, 297] on div "[PERSON_NAME]" at bounding box center [653, 300] width 215 height 20
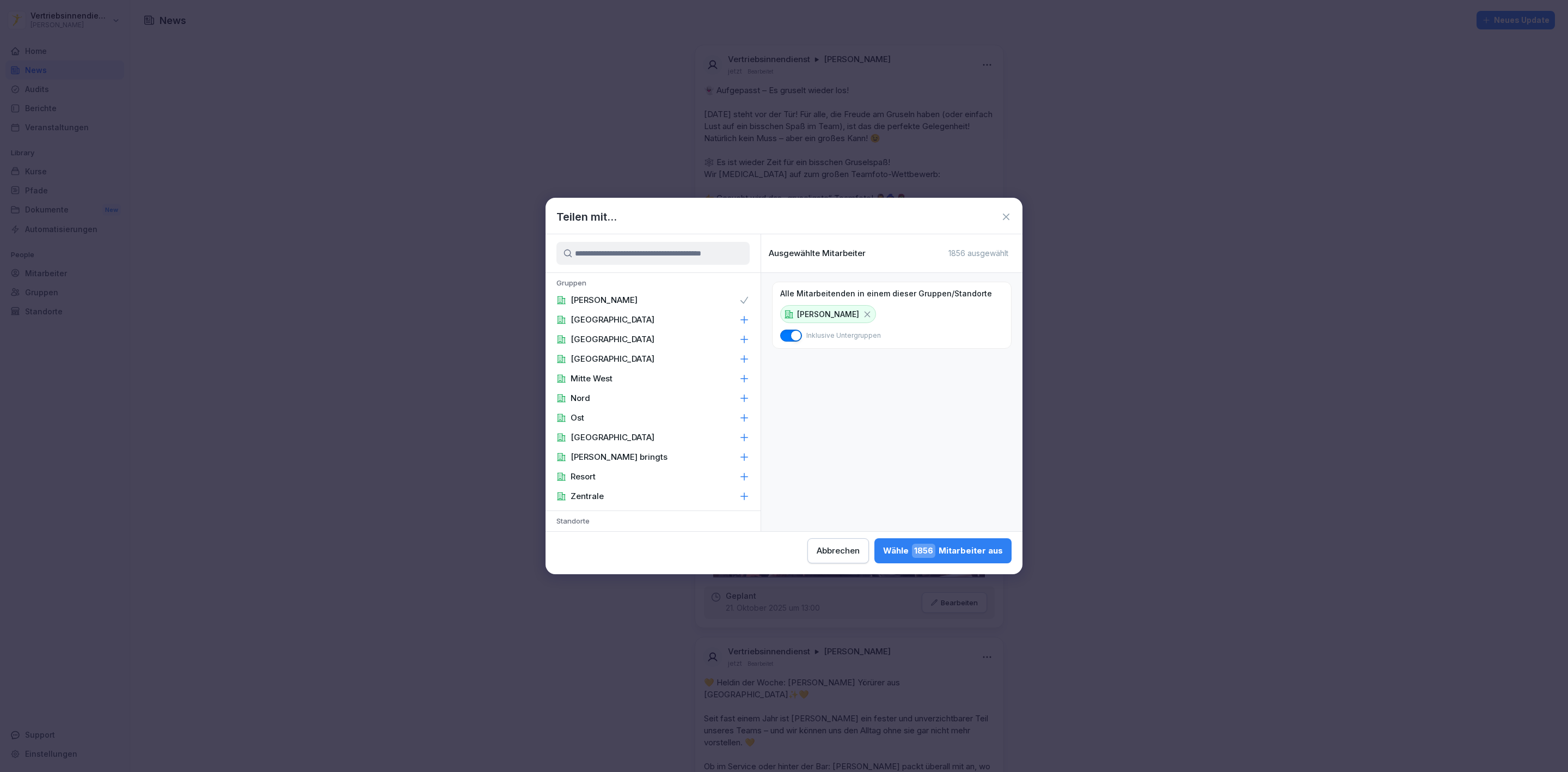
click at [626, 499] on div "Zentrale" at bounding box center [653, 496] width 215 height 20
click at [611, 356] on p "Area Manager" at bounding box center [599, 361] width 56 height 11
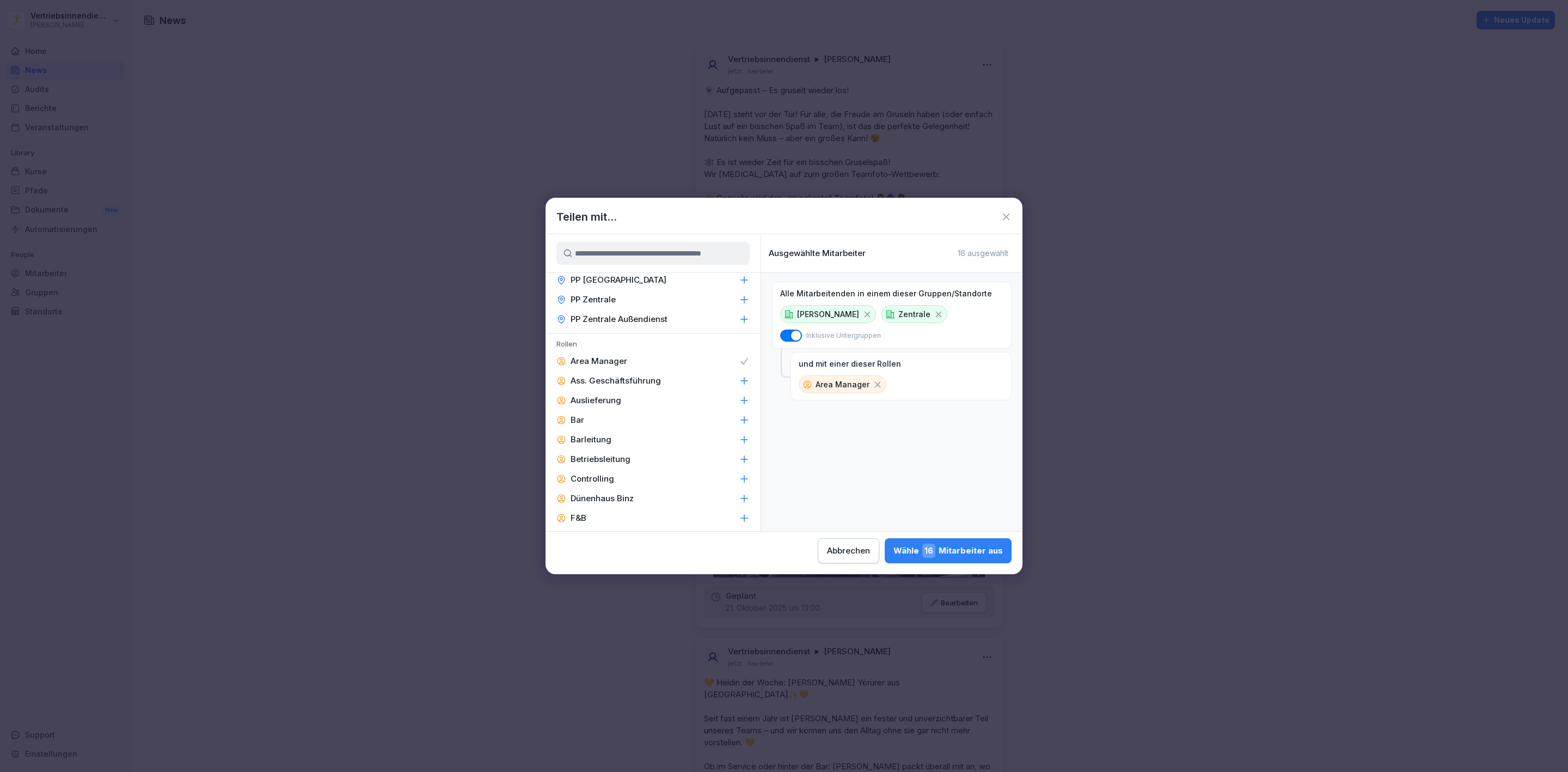
click at [615, 376] on p "Ass. Geschäftsführung" at bounding box center [615, 381] width 91 height 11
click at [623, 430] on div "Barleitung" at bounding box center [653, 440] width 215 height 20
click at [633, 450] on div "Betriebsleitung" at bounding box center [653, 460] width 215 height 20
click at [608, 474] on p "Controlling" at bounding box center [592, 479] width 43 height 11
click at [598, 509] on div "F&B" at bounding box center [653, 519] width 215 height 20
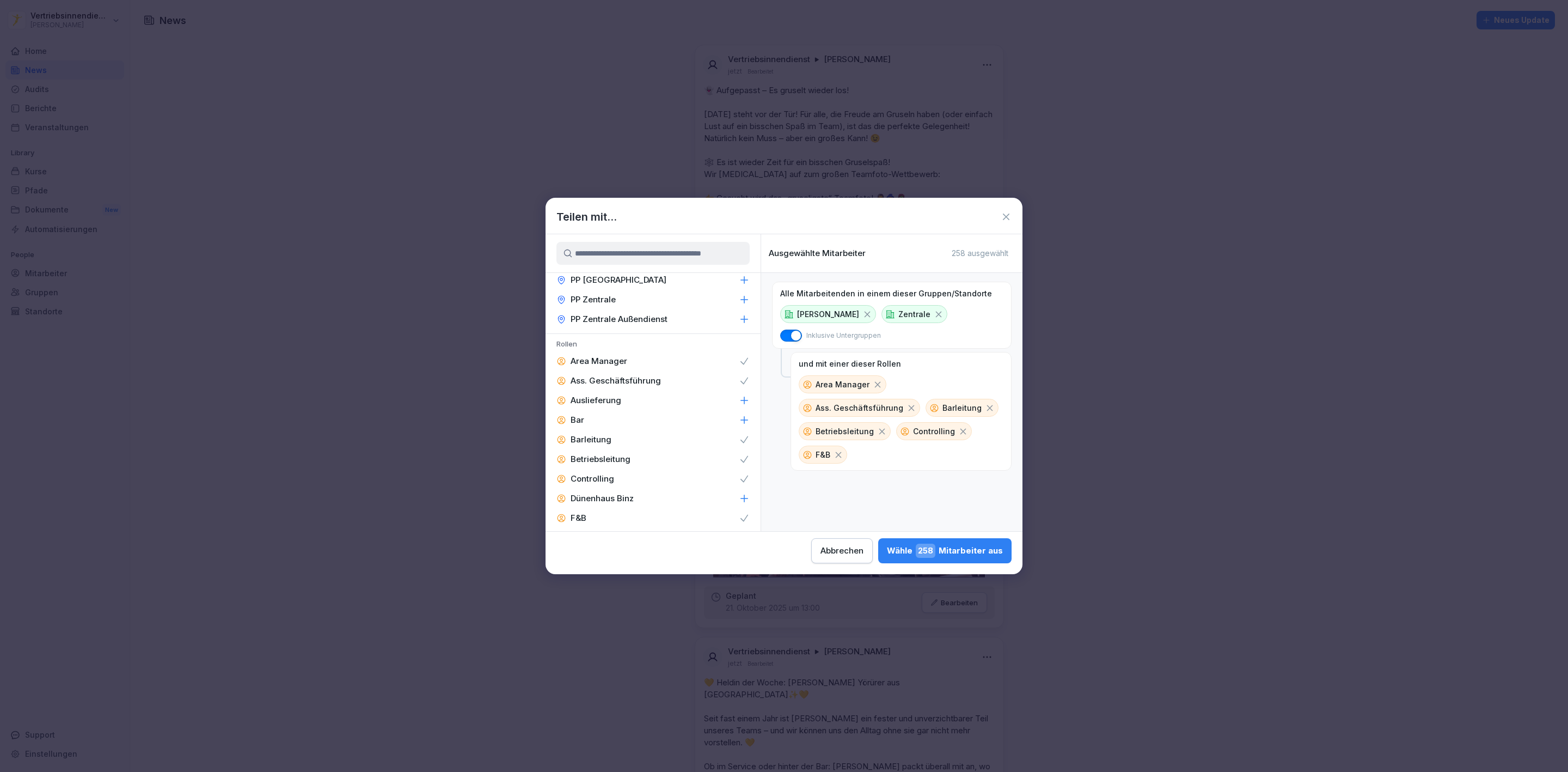
click at [601, 532] on p "Geschäftsführung" at bounding box center [606, 537] width 72 height 11
click at [611, 421] on p "Guest Relation" at bounding box center [599, 426] width 57 height 11
click at [611, 436] on div "Immobilien & Ladenbau" at bounding box center [653, 446] width 215 height 20
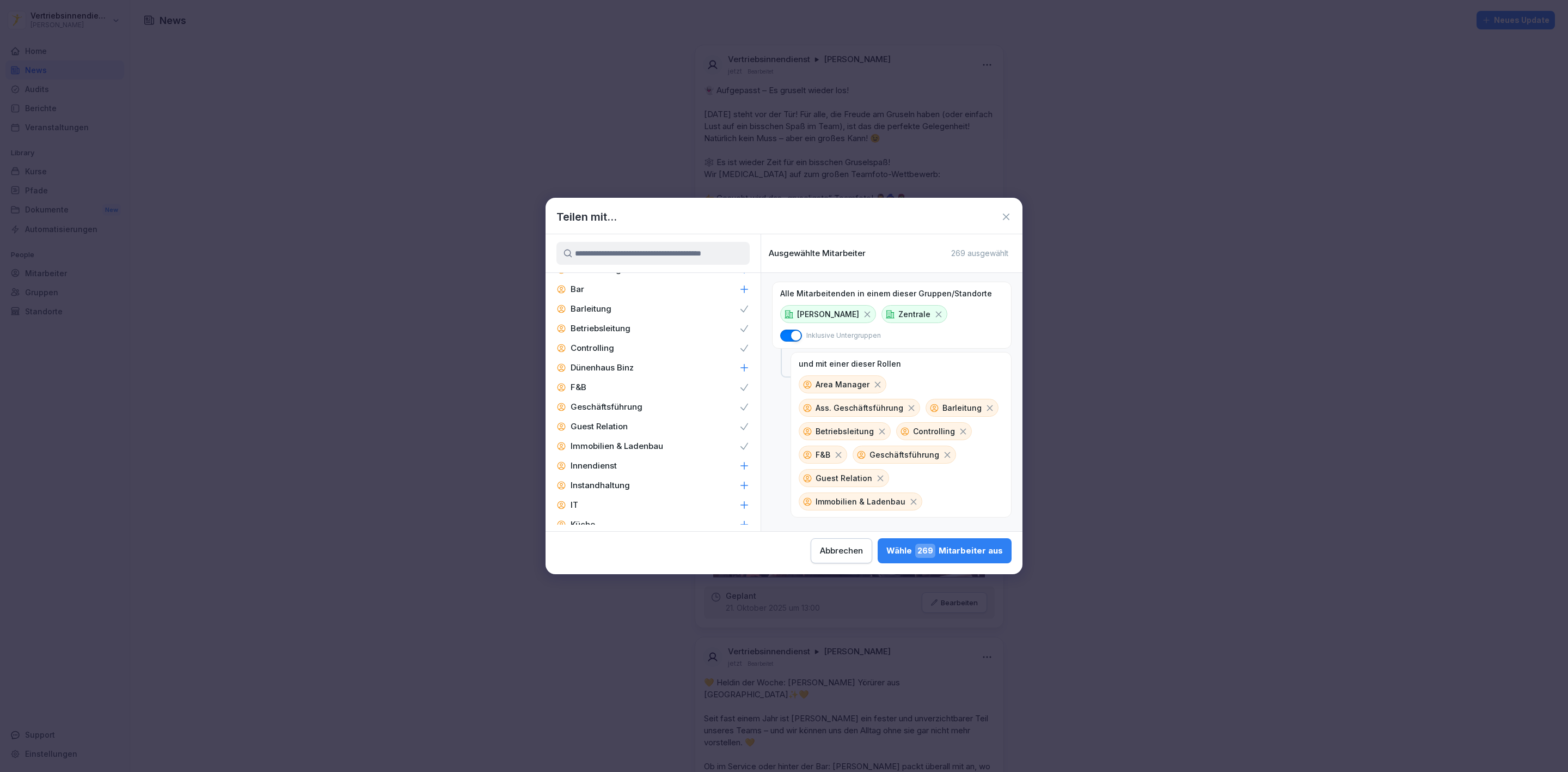
click at [608, 460] on p "Innendienst" at bounding box center [594, 465] width 47 height 11
click at [608, 480] on p "Instandhaltung" at bounding box center [600, 485] width 59 height 11
click at [596, 495] on div "IT" at bounding box center [653, 505] width 215 height 20
click at [603, 538] on p "Küchenleitung" at bounding box center [599, 543] width 56 height 11
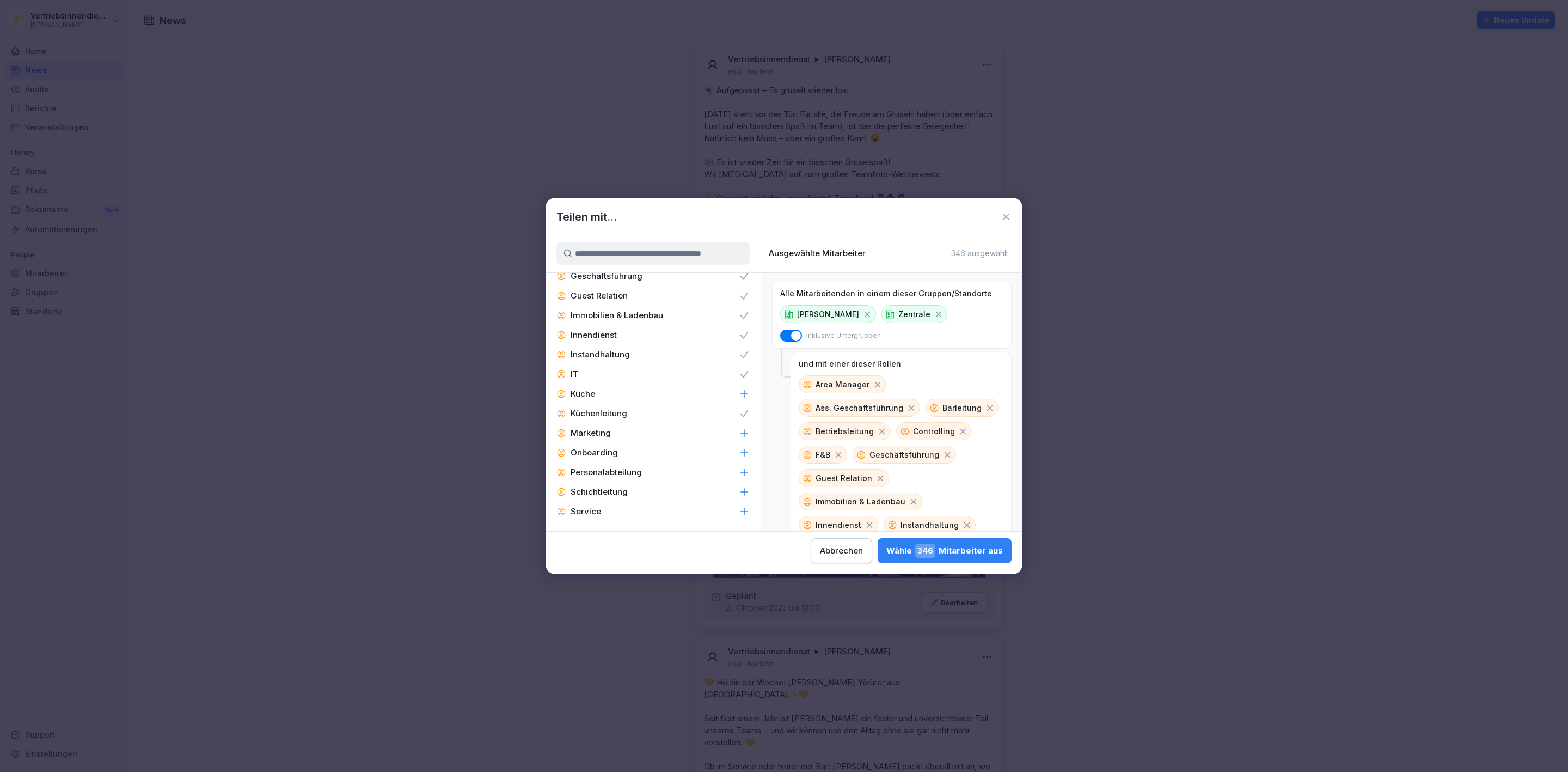
click at [610, 423] on div "Marketing" at bounding box center [653, 433] width 215 height 20
click at [623, 467] on p "Personalabteilung" at bounding box center [606, 472] width 71 height 11
click at [624, 486] on p "Schichtleitung" at bounding box center [599, 491] width 57 height 11
click at [712, 534] on div "Zentral-Admins" at bounding box center [653, 544] width 215 height 20
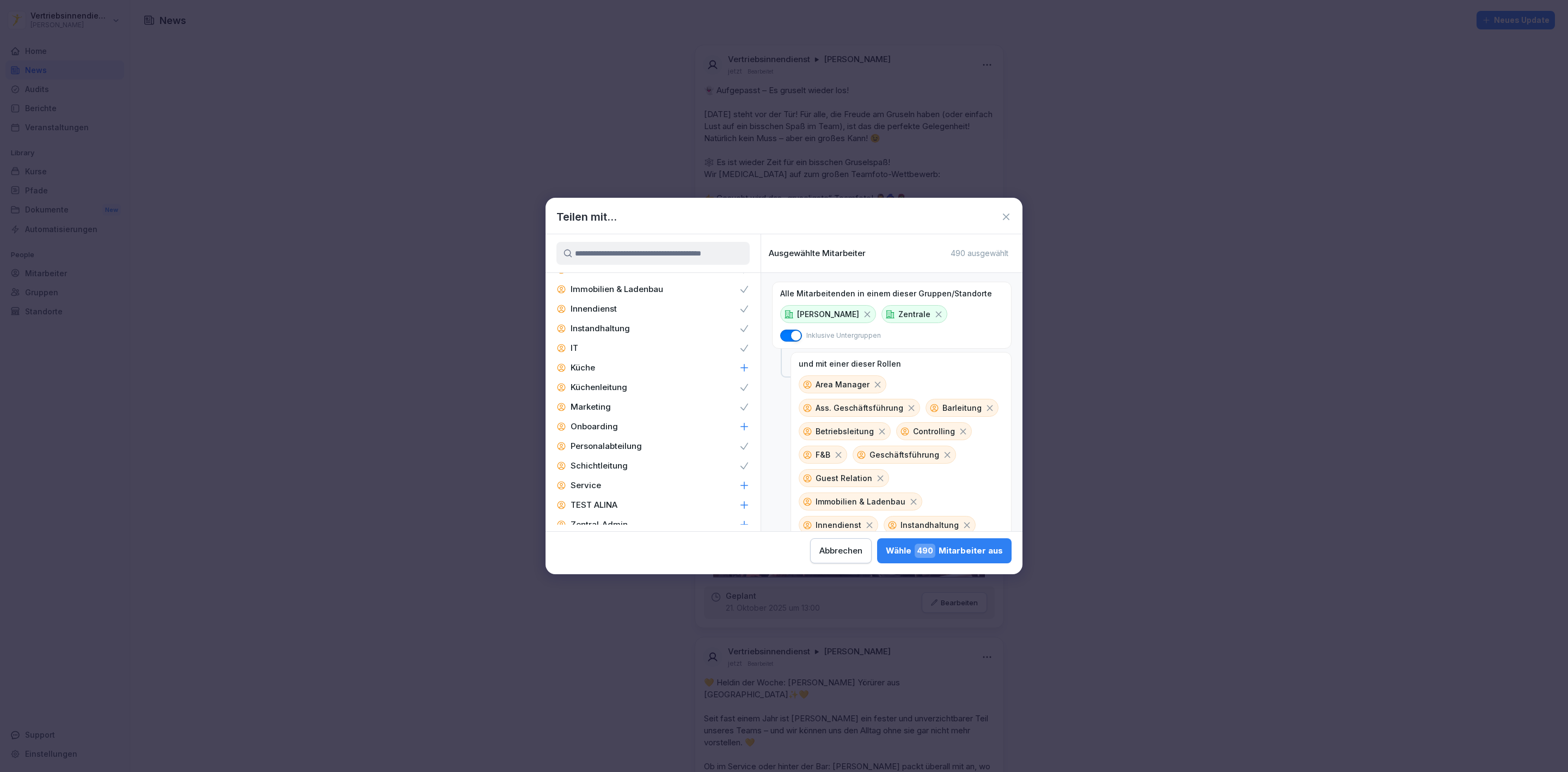
click at [706, 514] on div "Zentral-Admin" at bounding box center [653, 524] width 215 height 20
click at [907, 545] on div "Wähle 494 Mitarbeiter aus" at bounding box center [944, 550] width 117 height 14
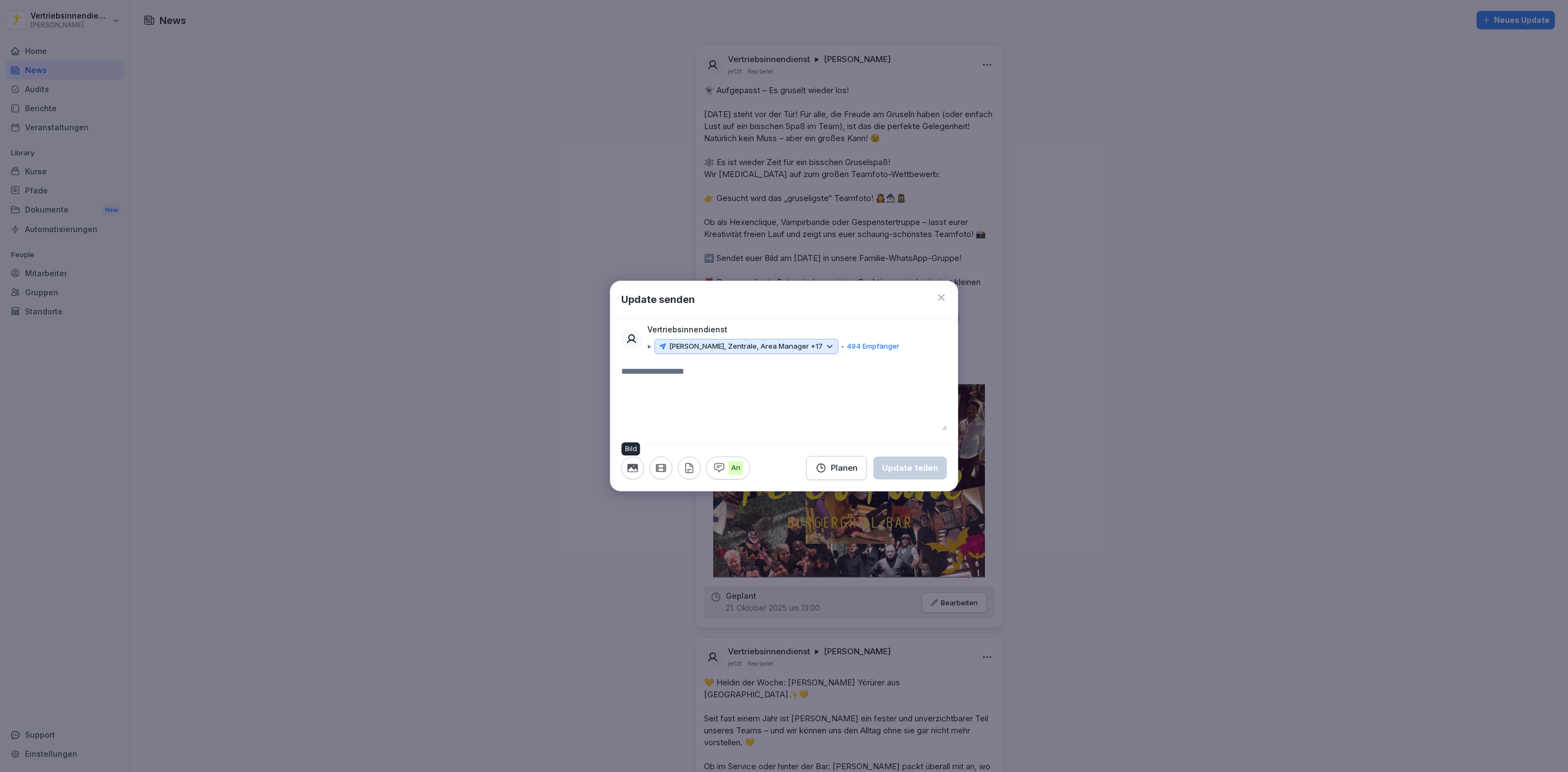
click at [629, 465] on icon "button" at bounding box center [633, 468] width 12 height 12
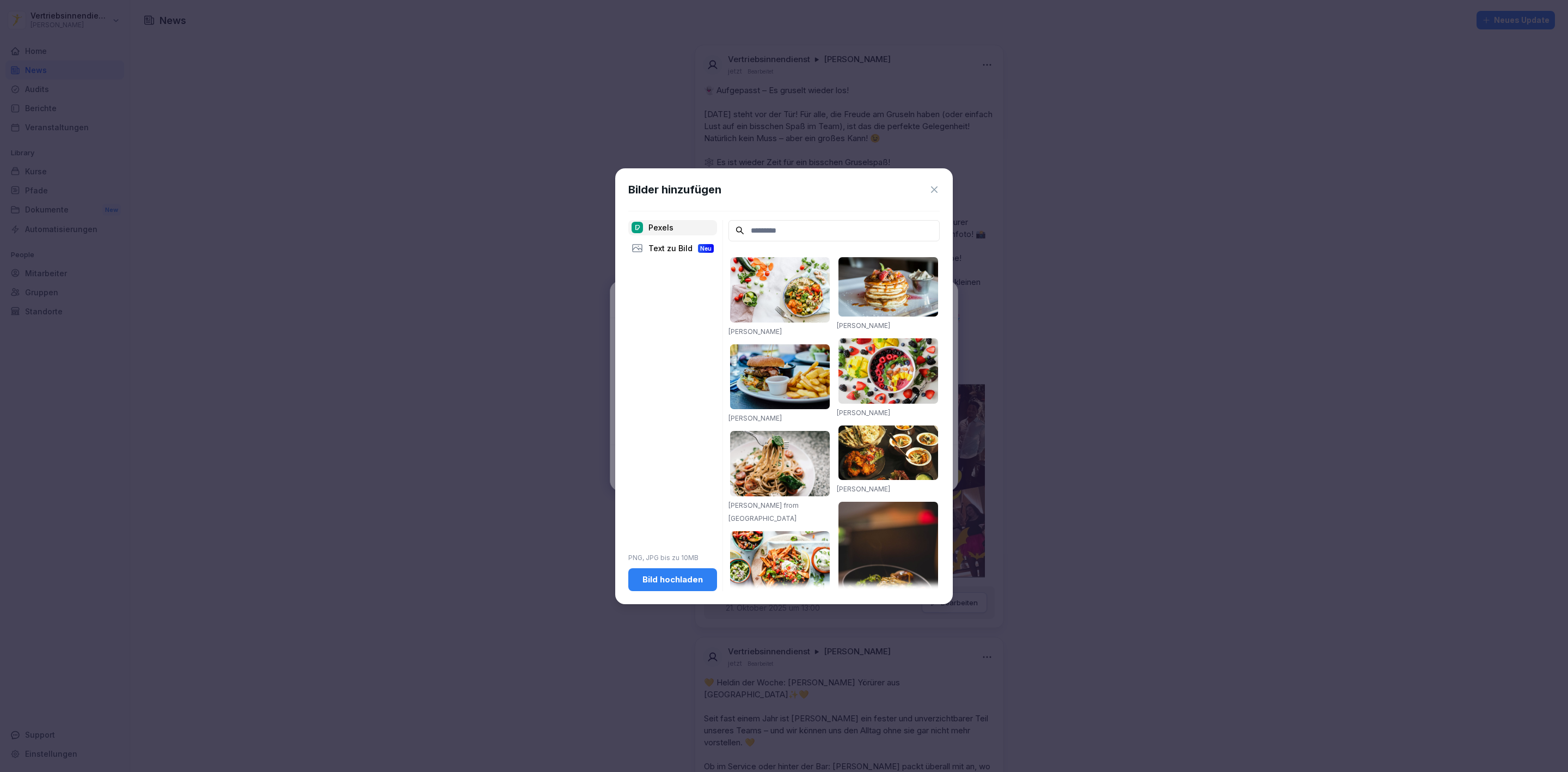
click at [684, 579] on div "Bild hochladen" at bounding box center [673, 579] width 71 height 12
click at [684, 573] on div "Bild hochladen" at bounding box center [673, 579] width 71 height 12
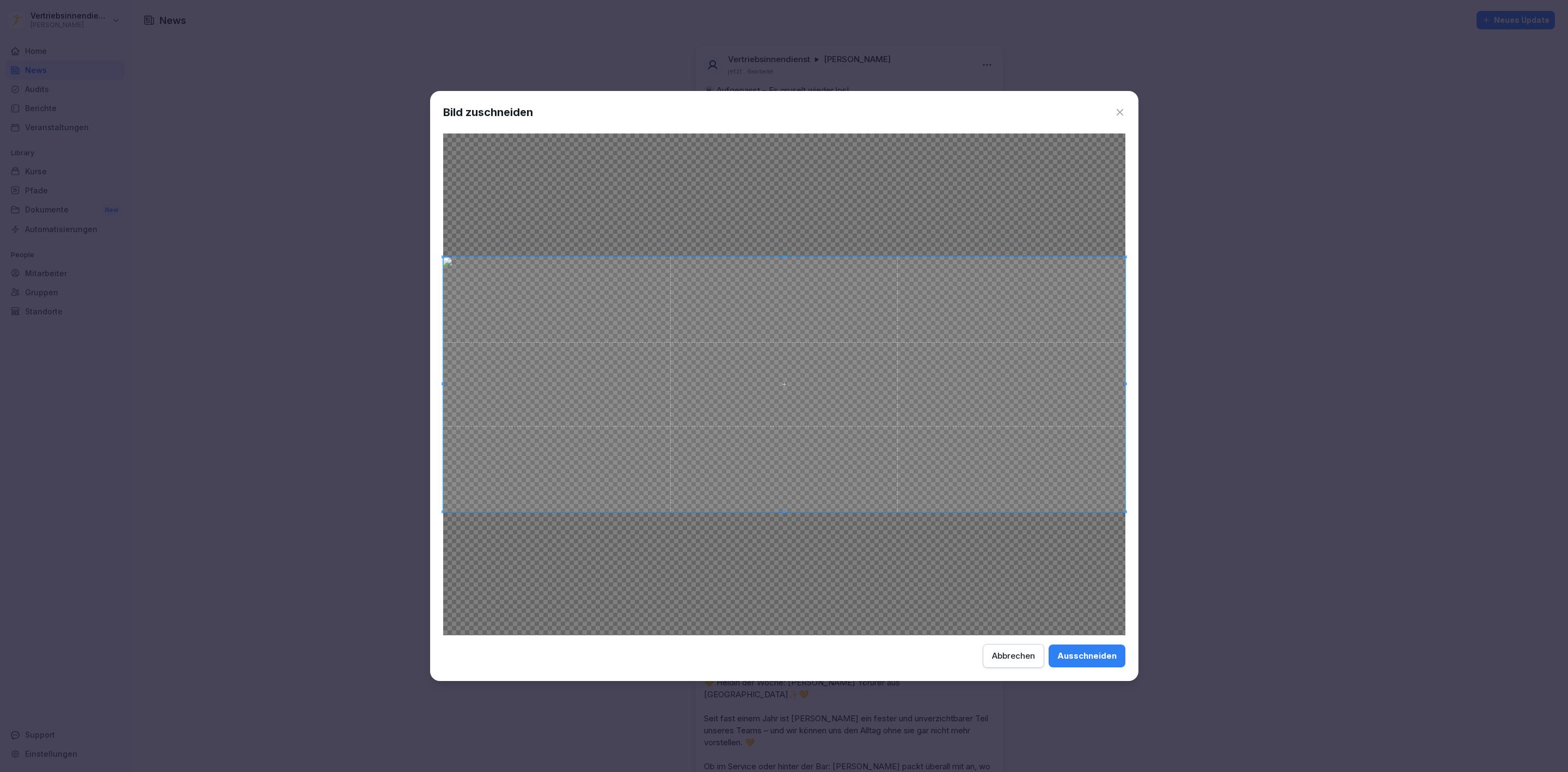
click at [1093, 657] on div "Ausschneiden" at bounding box center [1086, 656] width 59 height 12
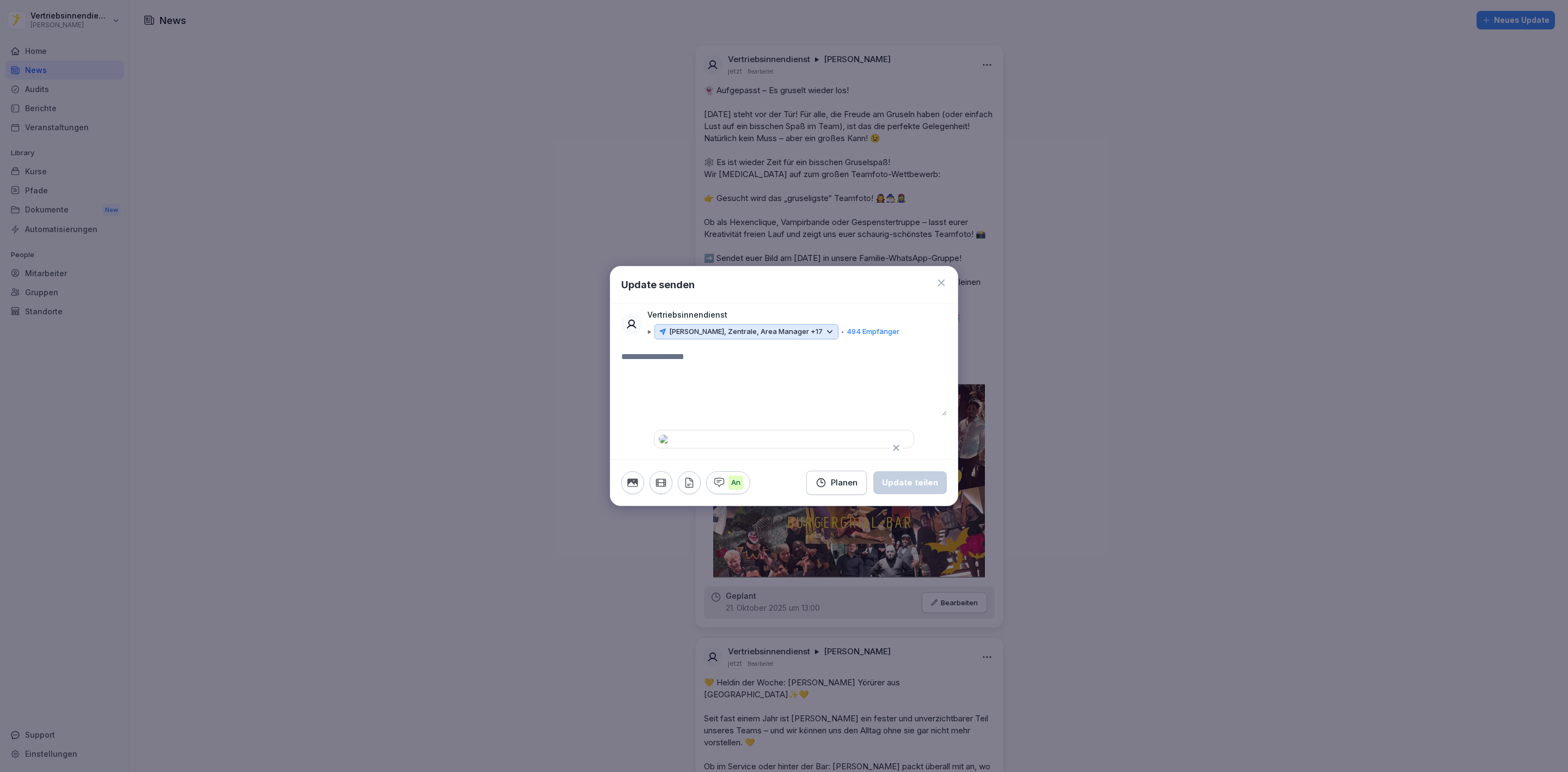
click at [635, 486] on icon "button" at bounding box center [632, 483] width 10 height 8
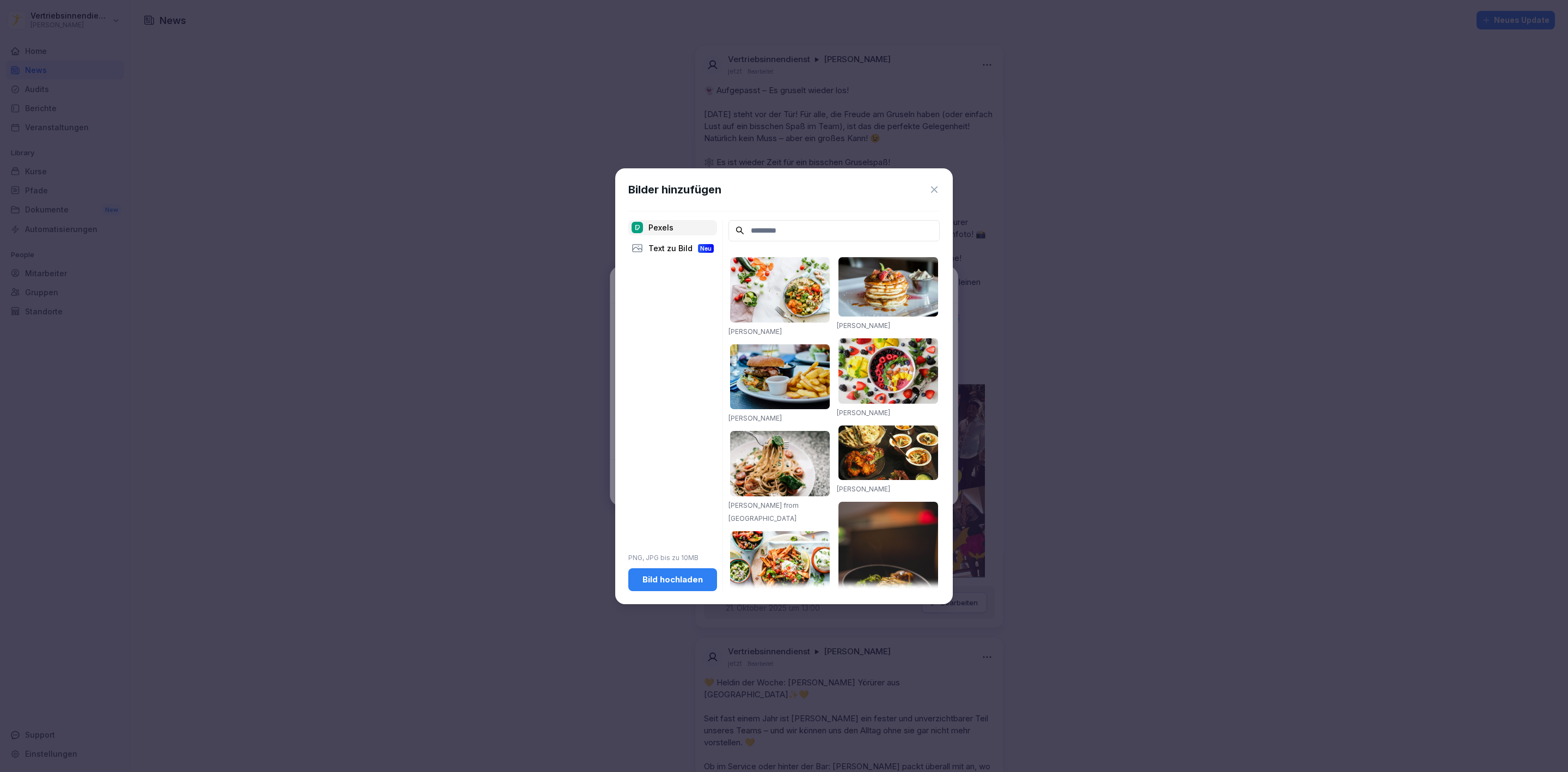
click at [941, 190] on div "Bilder hinzufügen Pexels Text zu Bild Neu PNG, JPG bis zu 10MB Bild hochladen […" at bounding box center [784, 386] width 337 height 435
click at [935, 187] on icon at bounding box center [933, 189] width 11 height 11
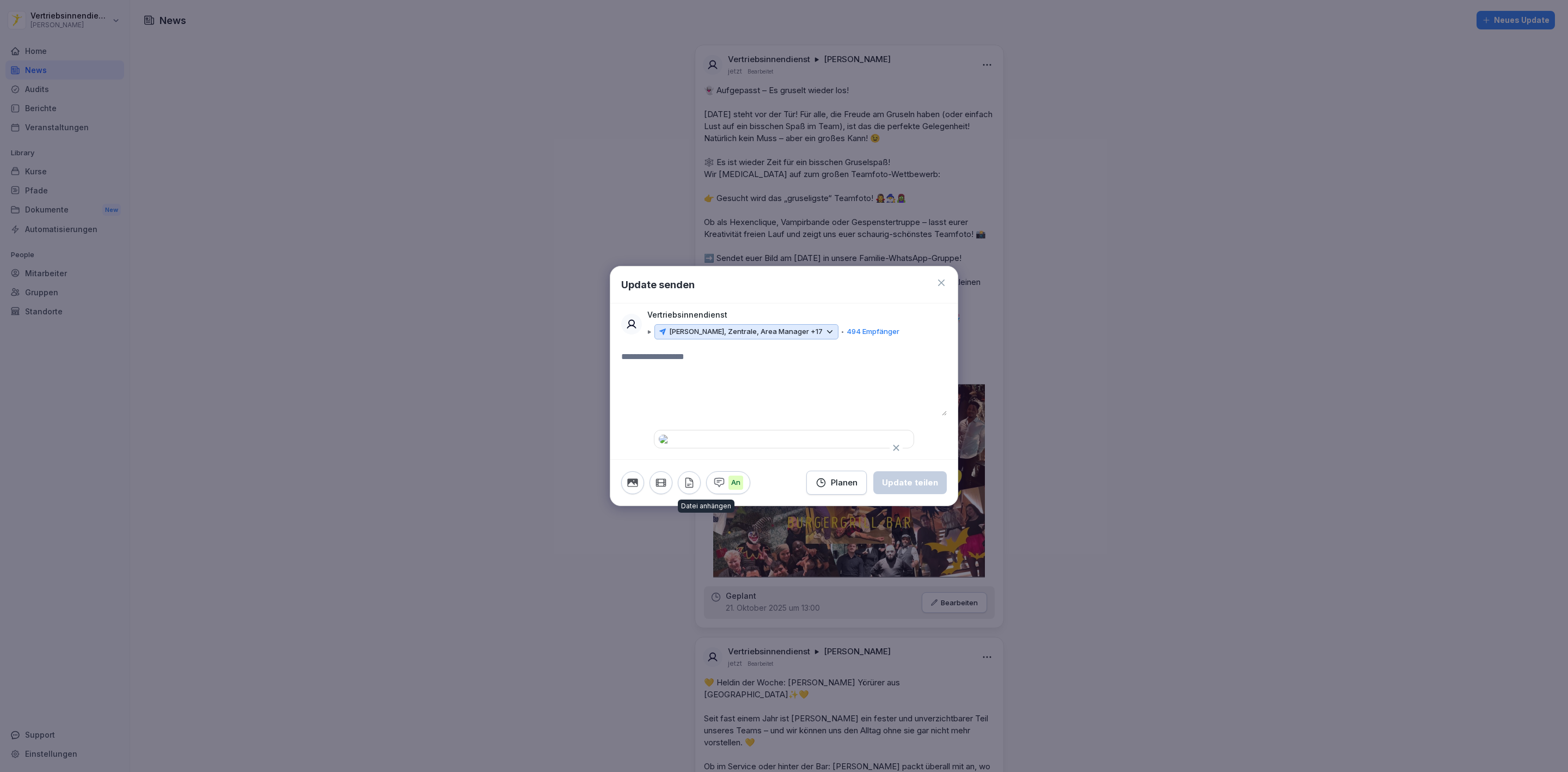
click at [690, 489] on icon "button" at bounding box center [689, 483] width 12 height 12
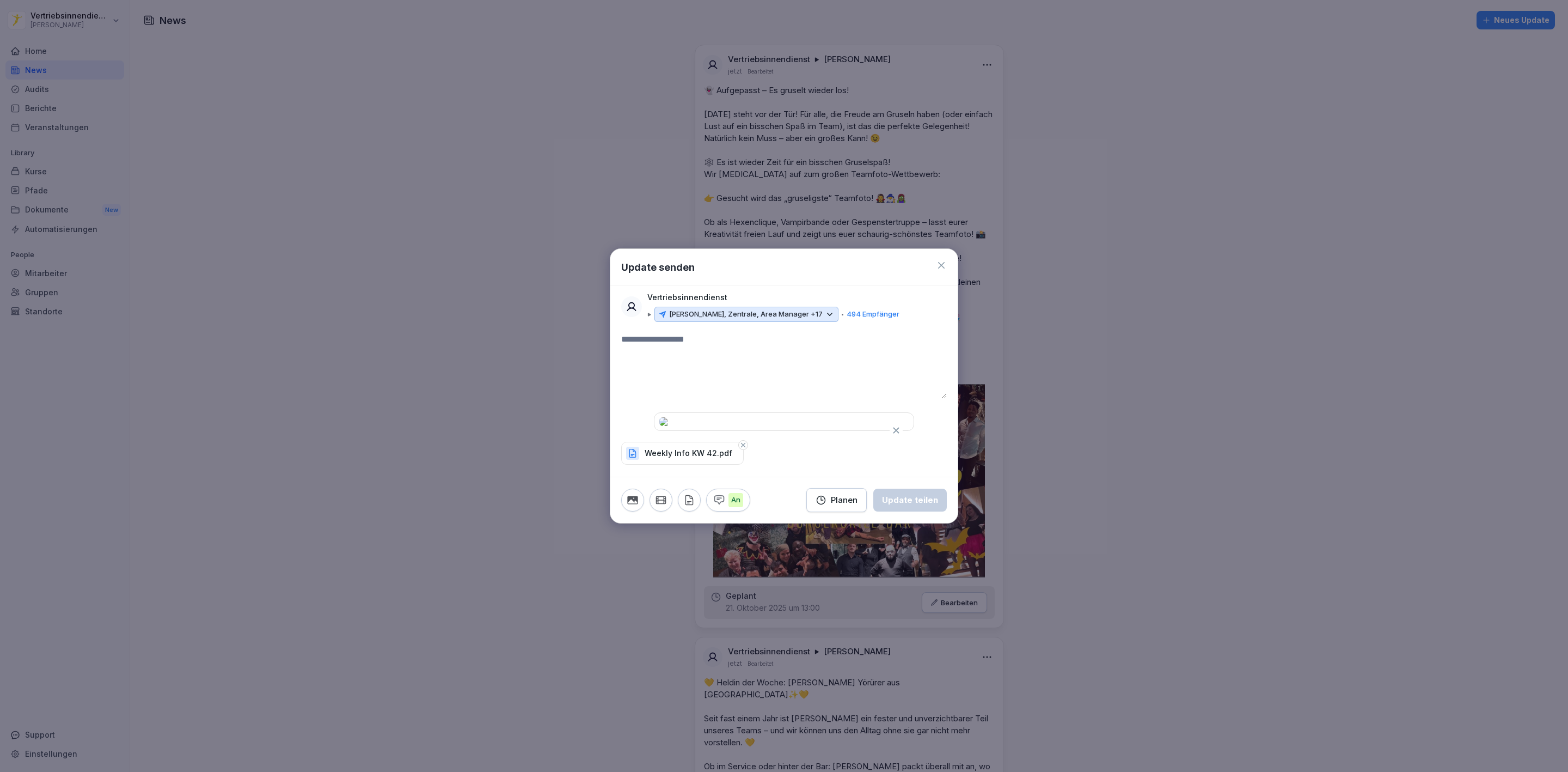
click at [841, 506] on div "Planen" at bounding box center [836, 500] width 42 height 12
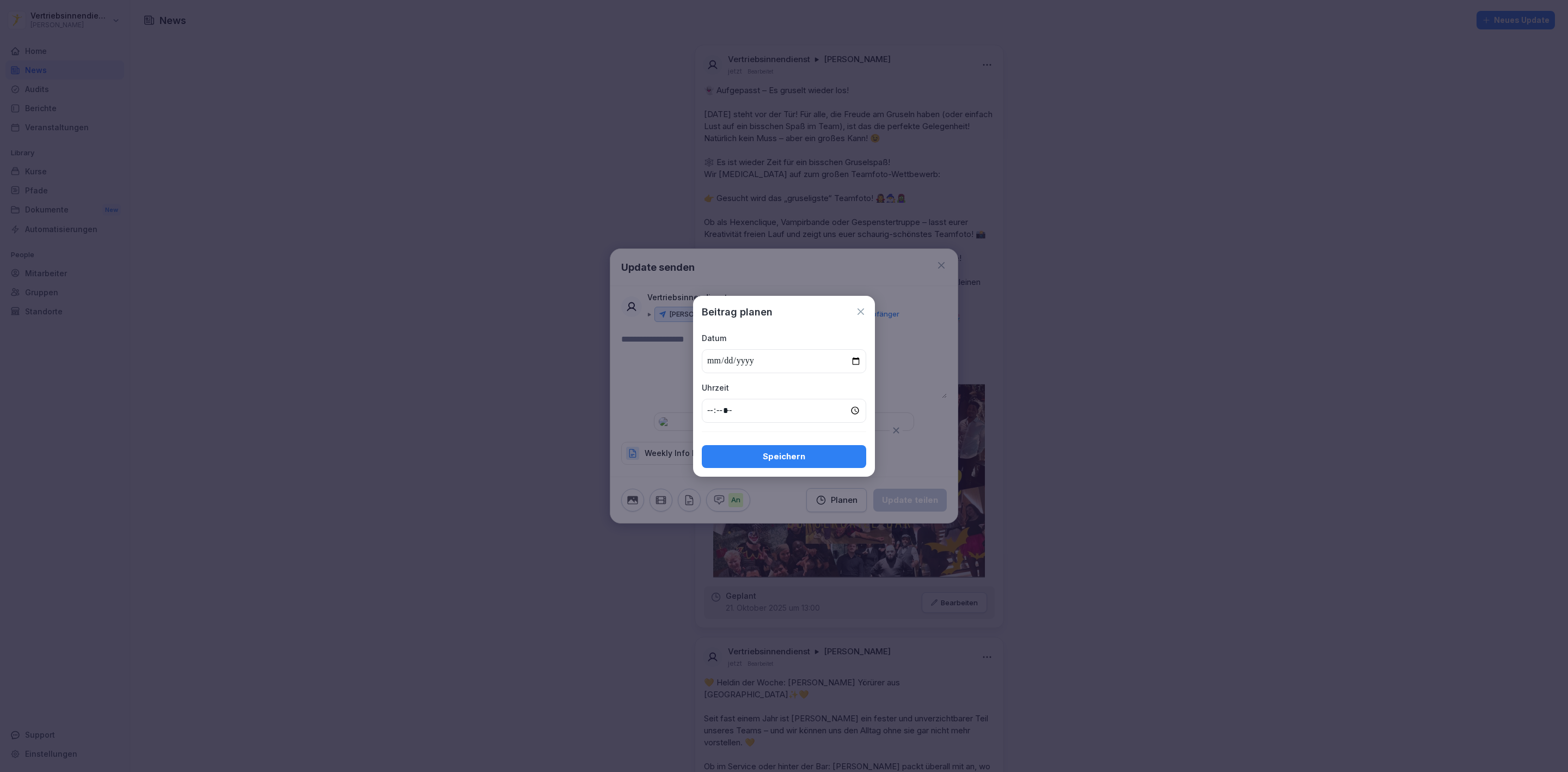
type input "**********"
click at [711, 411] on input "time" at bounding box center [784, 411] width 164 height 24
type input "*****"
click at [810, 458] on div "Speichern" at bounding box center [783, 456] width 147 height 12
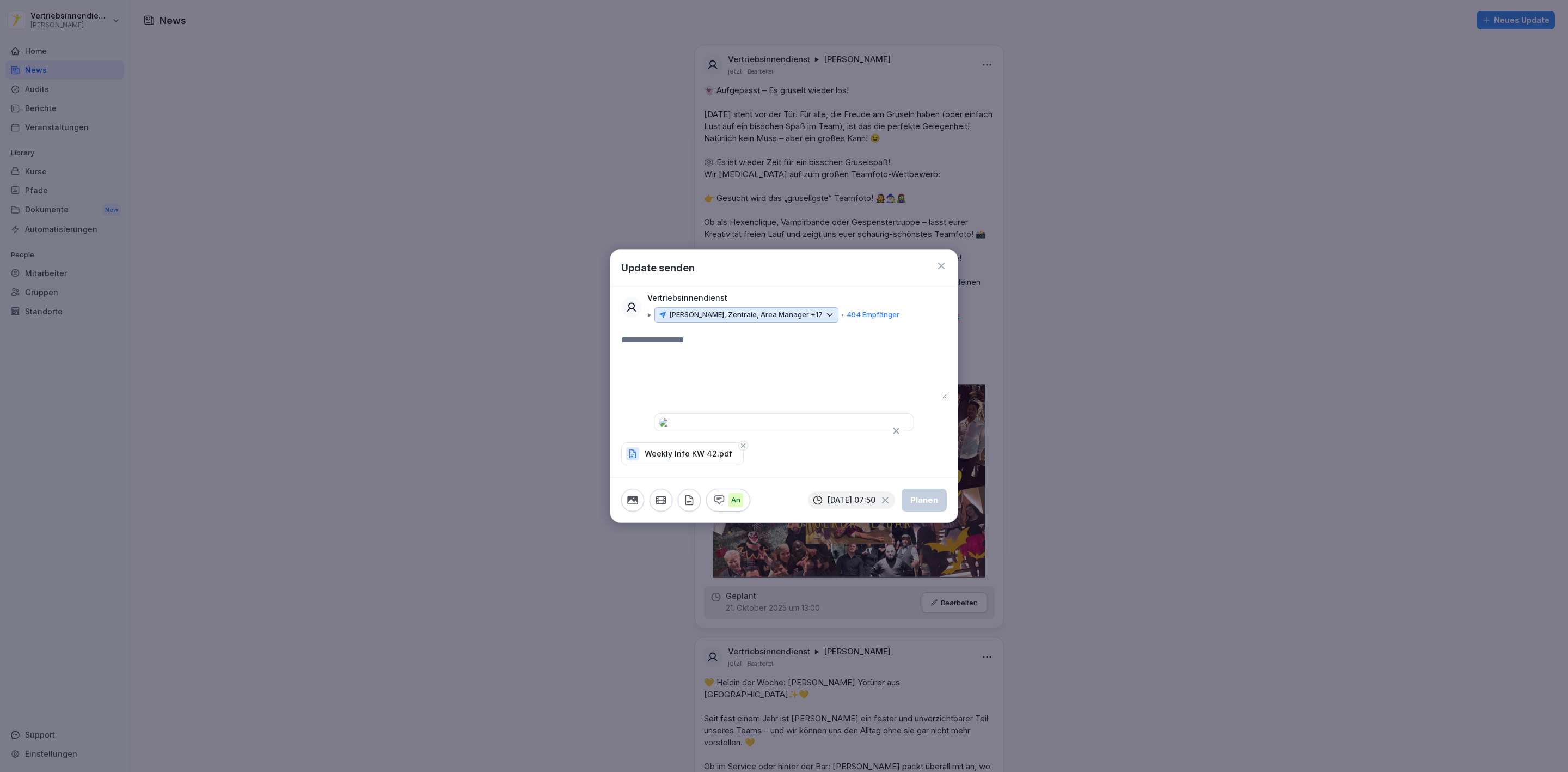
click at [694, 506] on icon "button" at bounding box center [689, 500] width 12 height 12
click at [692, 333] on textarea at bounding box center [784, 366] width 326 height 66
type textarea "**********"
click at [668, 333] on textarea "**********" at bounding box center [783, 366] width 325 height 66
click at [768, 333] on textarea "**********" at bounding box center [783, 366] width 325 height 66
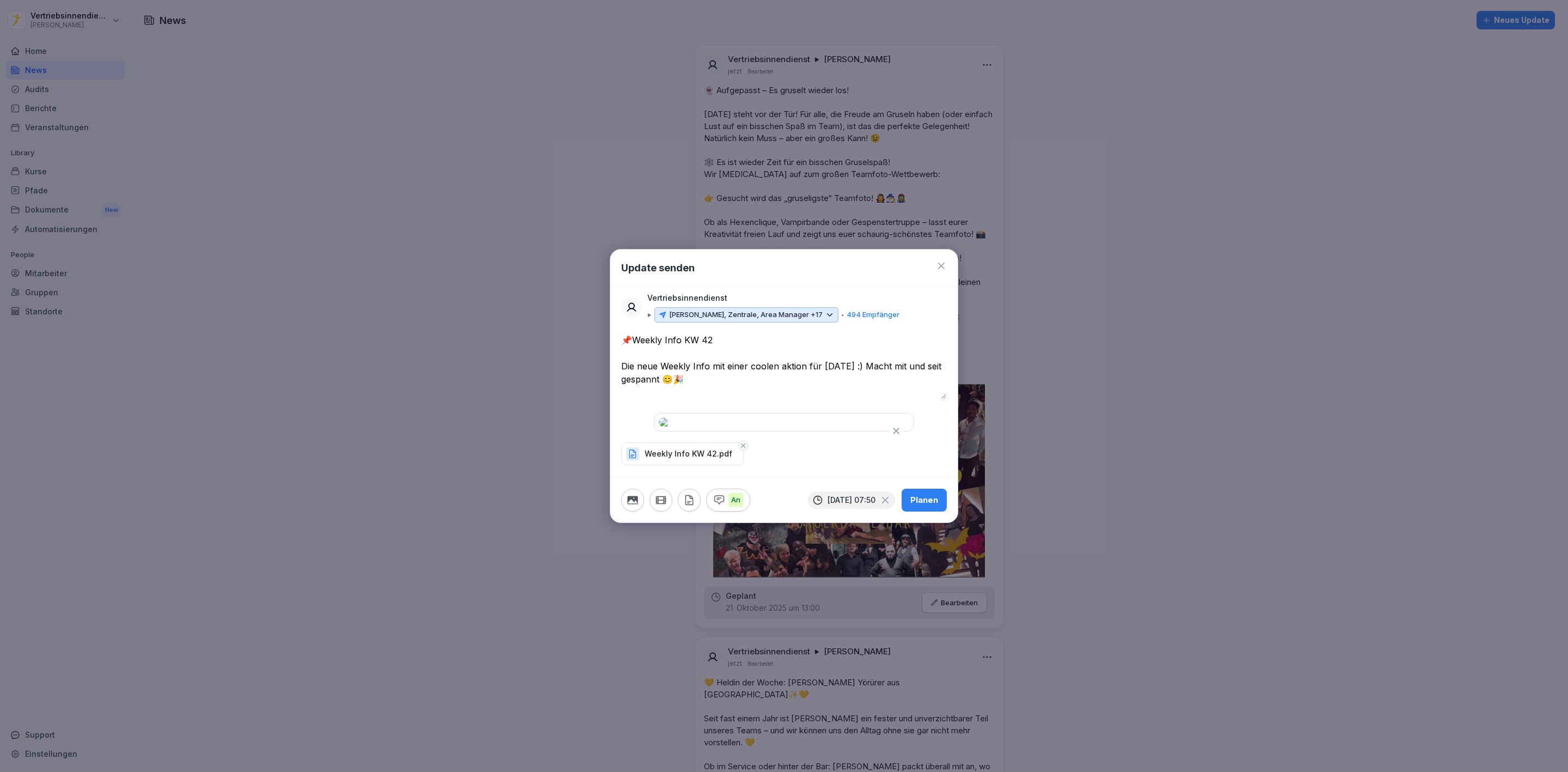
type textarea "**********"
drag, startPoint x: 760, startPoint y: 342, endPoint x: 625, endPoint y: 292, distance: 144.0
click at [625, 333] on textarea "**********" at bounding box center [783, 366] width 325 height 66
click at [655, 333] on textarea at bounding box center [783, 366] width 325 height 66
paste textarea "**********"
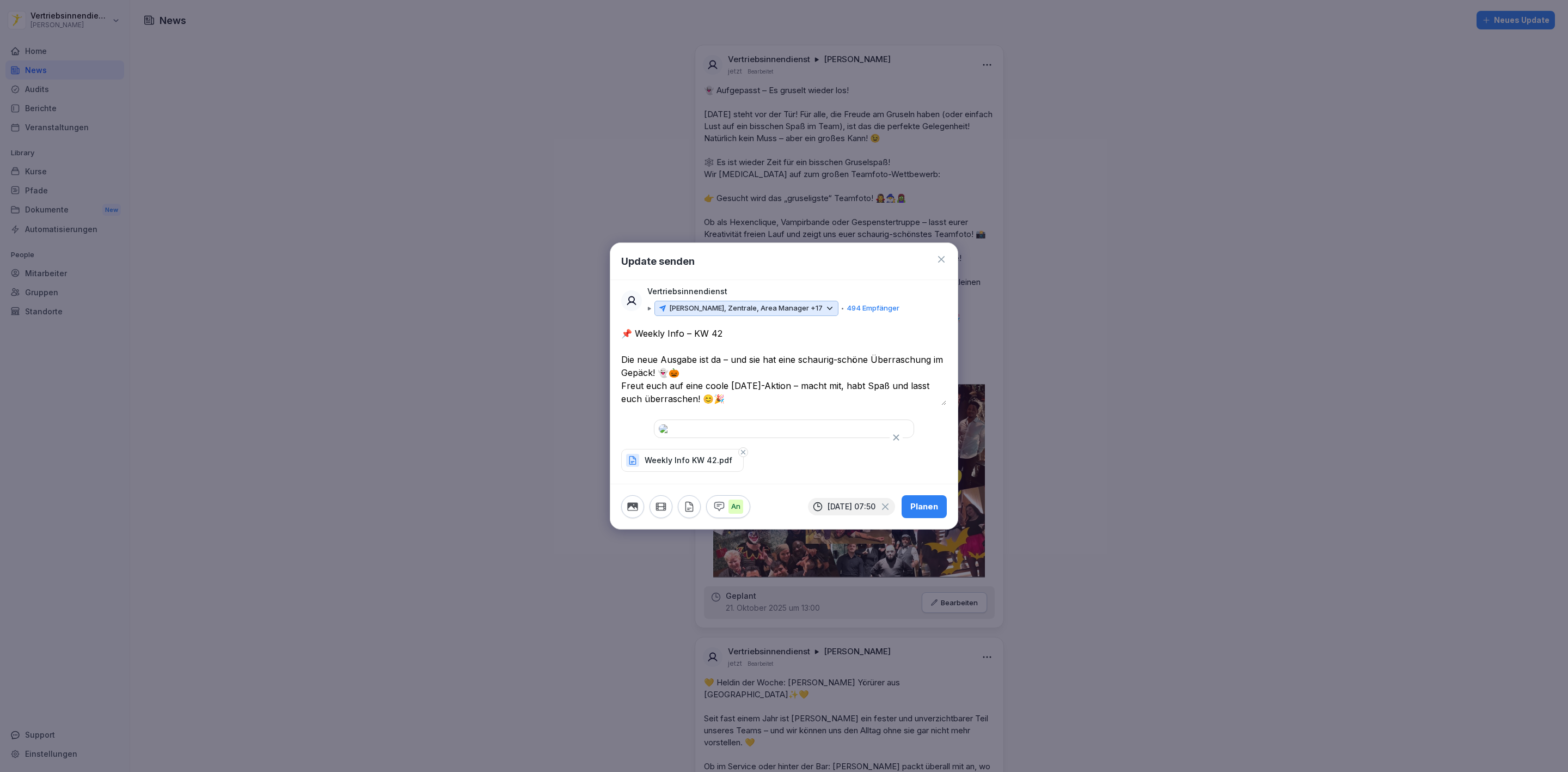
drag, startPoint x: 723, startPoint y: 316, endPoint x: 944, endPoint y: 319, distance: 221.0
click at [944, 327] on textarea "**********" at bounding box center [783, 366] width 325 height 78
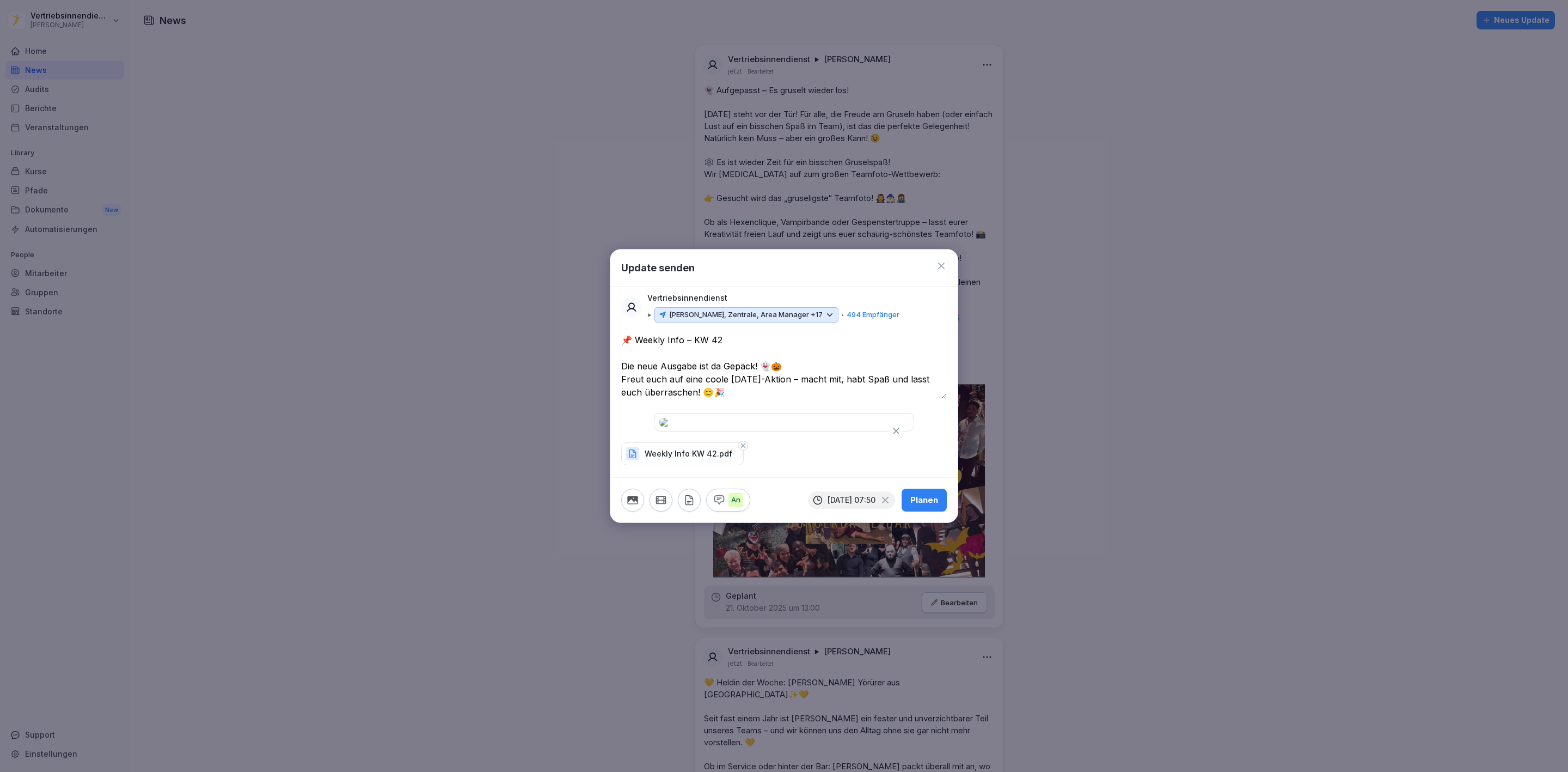
drag, startPoint x: 763, startPoint y: 321, endPoint x: 723, endPoint y: 324, distance: 40.1
click at [723, 333] on textarea "**********" at bounding box center [783, 366] width 325 height 66
drag, startPoint x: 760, startPoint y: 322, endPoint x: 728, endPoint y: 322, distance: 32.0
click at [728, 333] on textarea "**********" at bounding box center [783, 366] width 325 height 66
click at [694, 349] on textarea "**********" at bounding box center [783, 366] width 325 height 66
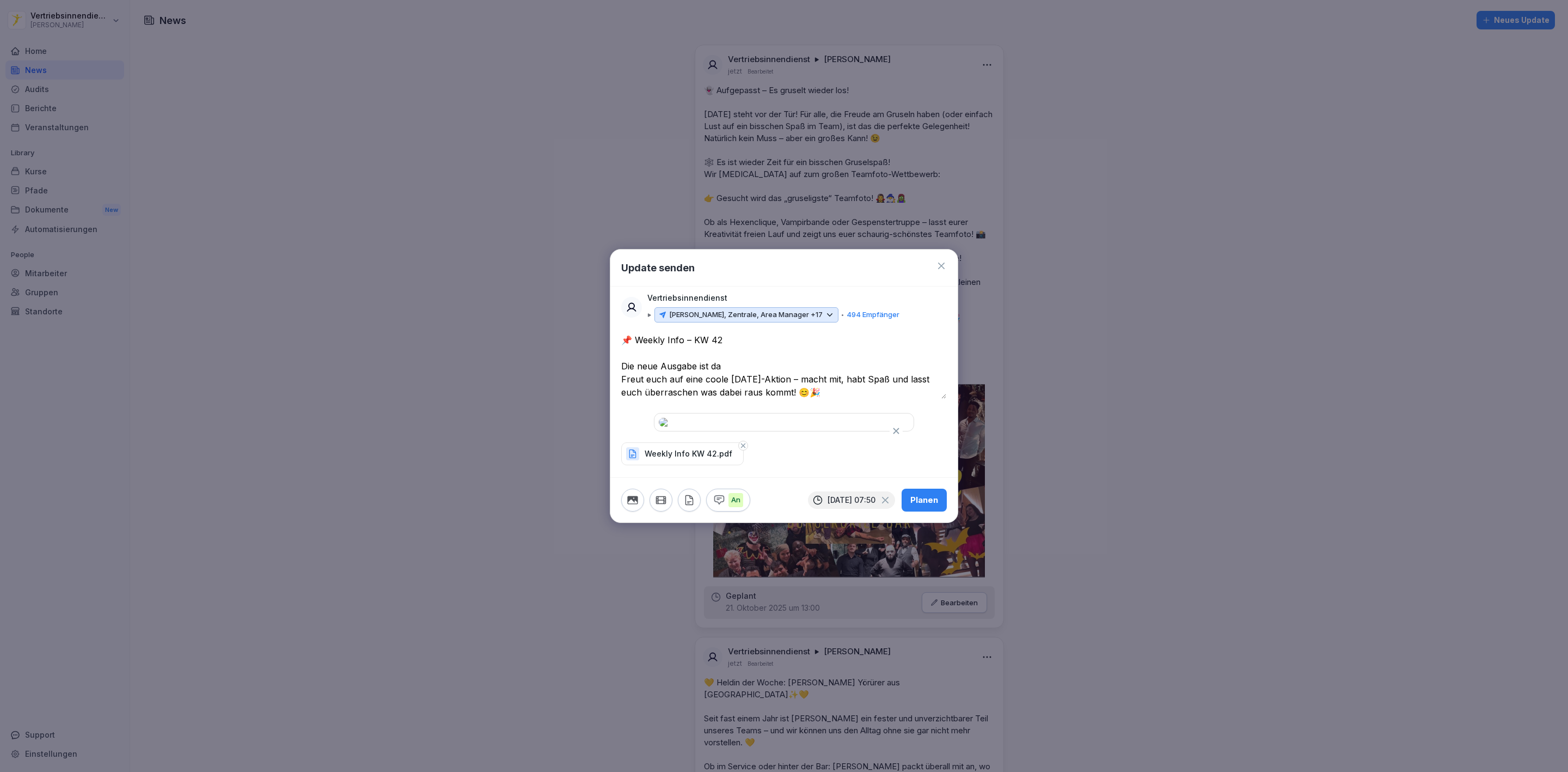
paste textarea "****"
click at [759, 333] on textarea "**********" at bounding box center [783, 366] width 325 height 66
click at [633, 333] on textarea "**********" at bounding box center [783, 366] width 325 height 66
click at [748, 333] on textarea "**********" at bounding box center [783, 366] width 325 height 66
click at [743, 333] on textarea "**********" at bounding box center [783, 366] width 325 height 66
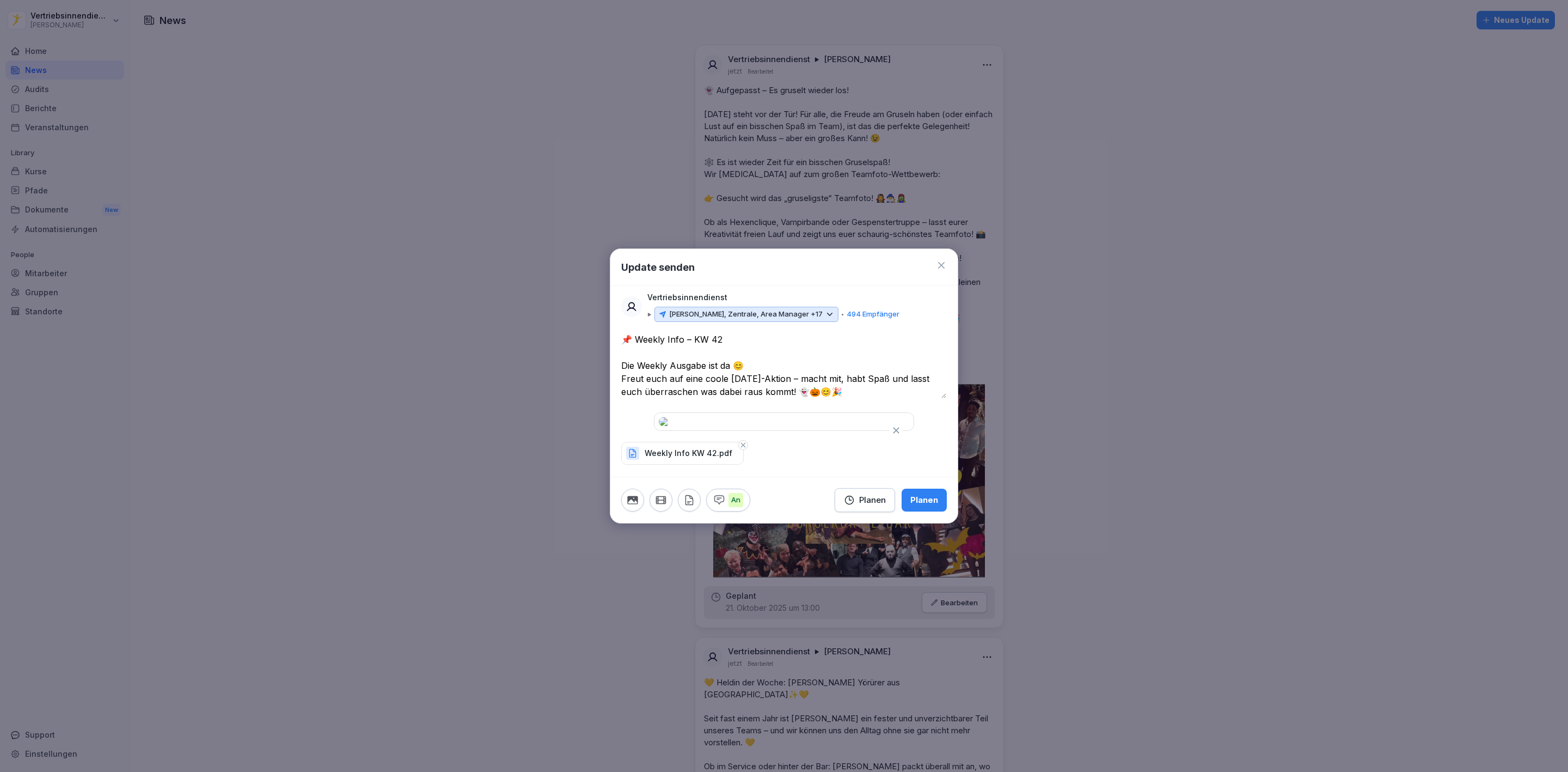
click at [857, 347] on textarea "**********" at bounding box center [783, 366] width 325 height 66
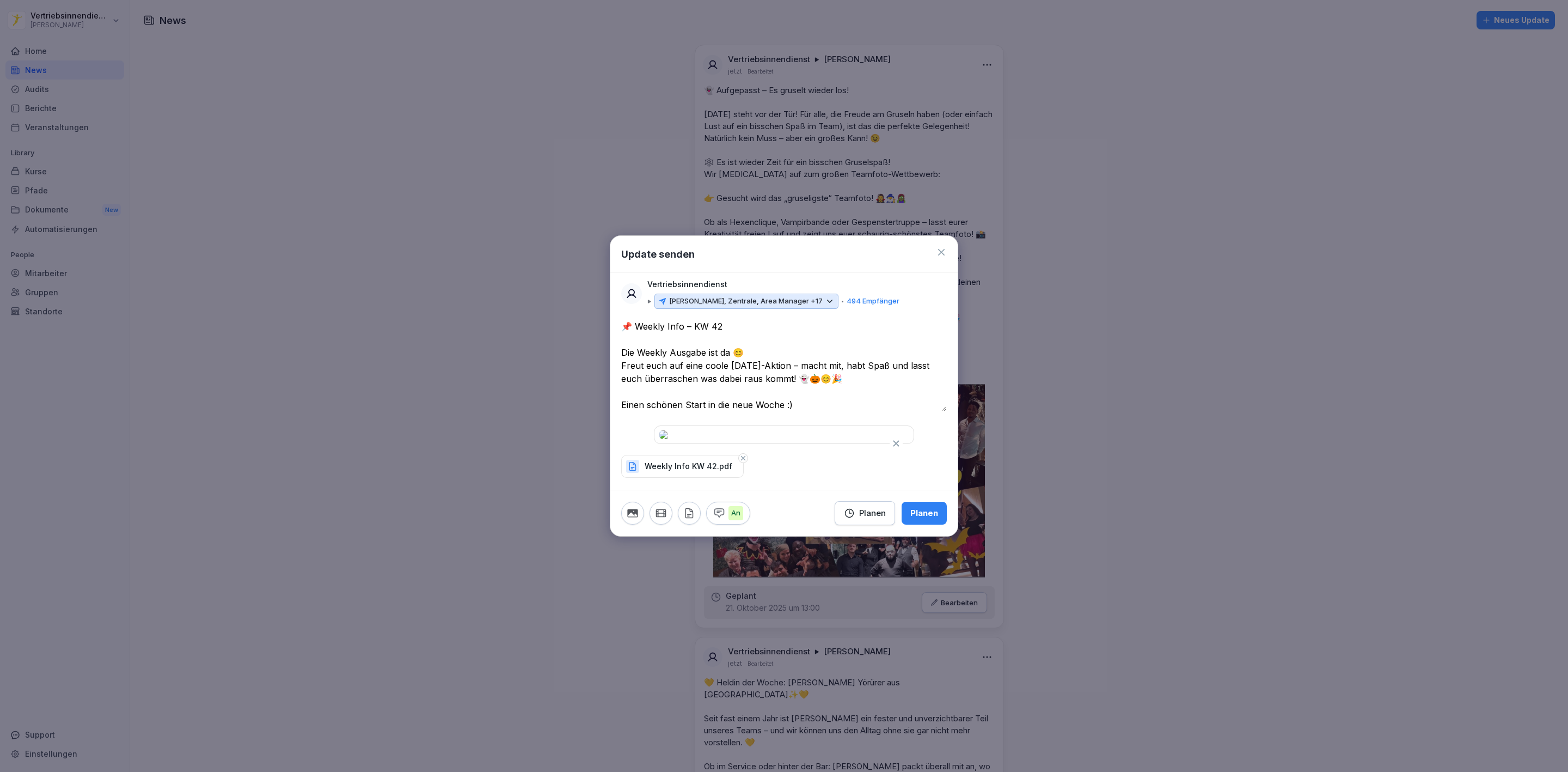
type textarea "**********"
click at [846, 517] on icon "button" at bounding box center [850, 513] width 8 height 8
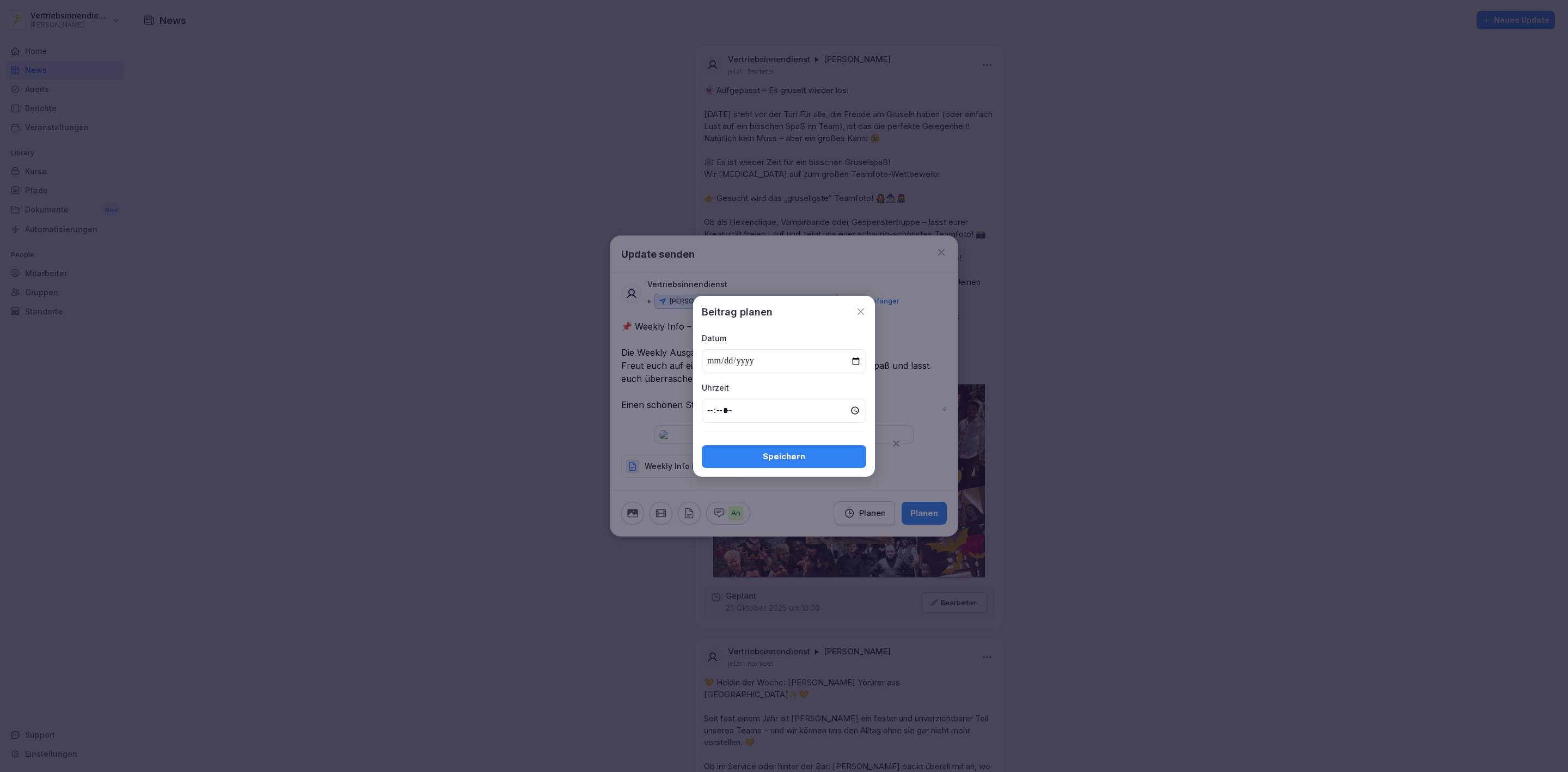
type input "**********"
click at [709, 412] on input "time" at bounding box center [784, 411] width 164 height 24
type input "*****"
click at [777, 460] on div "Speichern" at bounding box center [783, 456] width 147 height 12
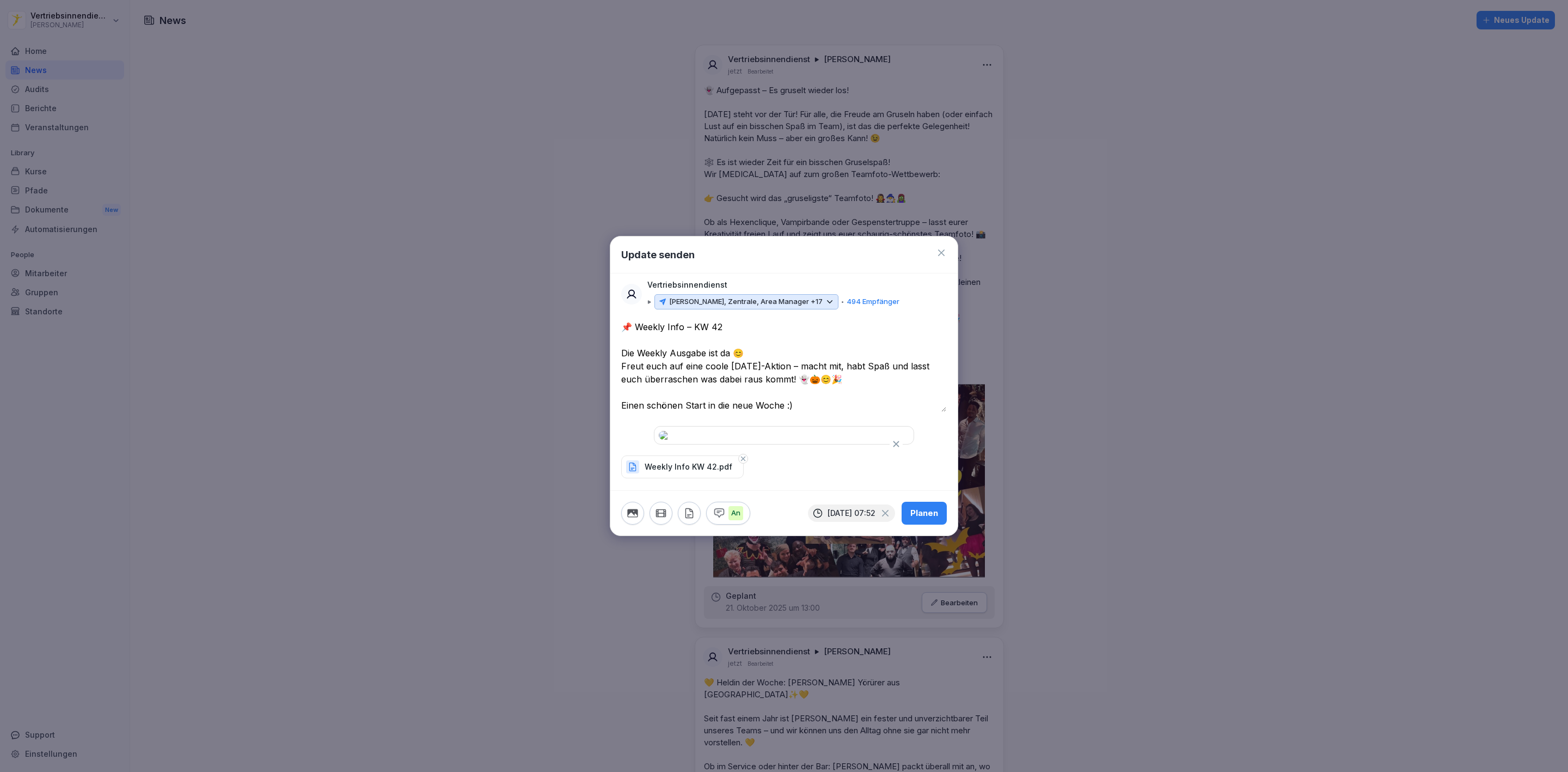
click at [929, 519] on div "Planen" at bounding box center [924, 513] width 27 height 12
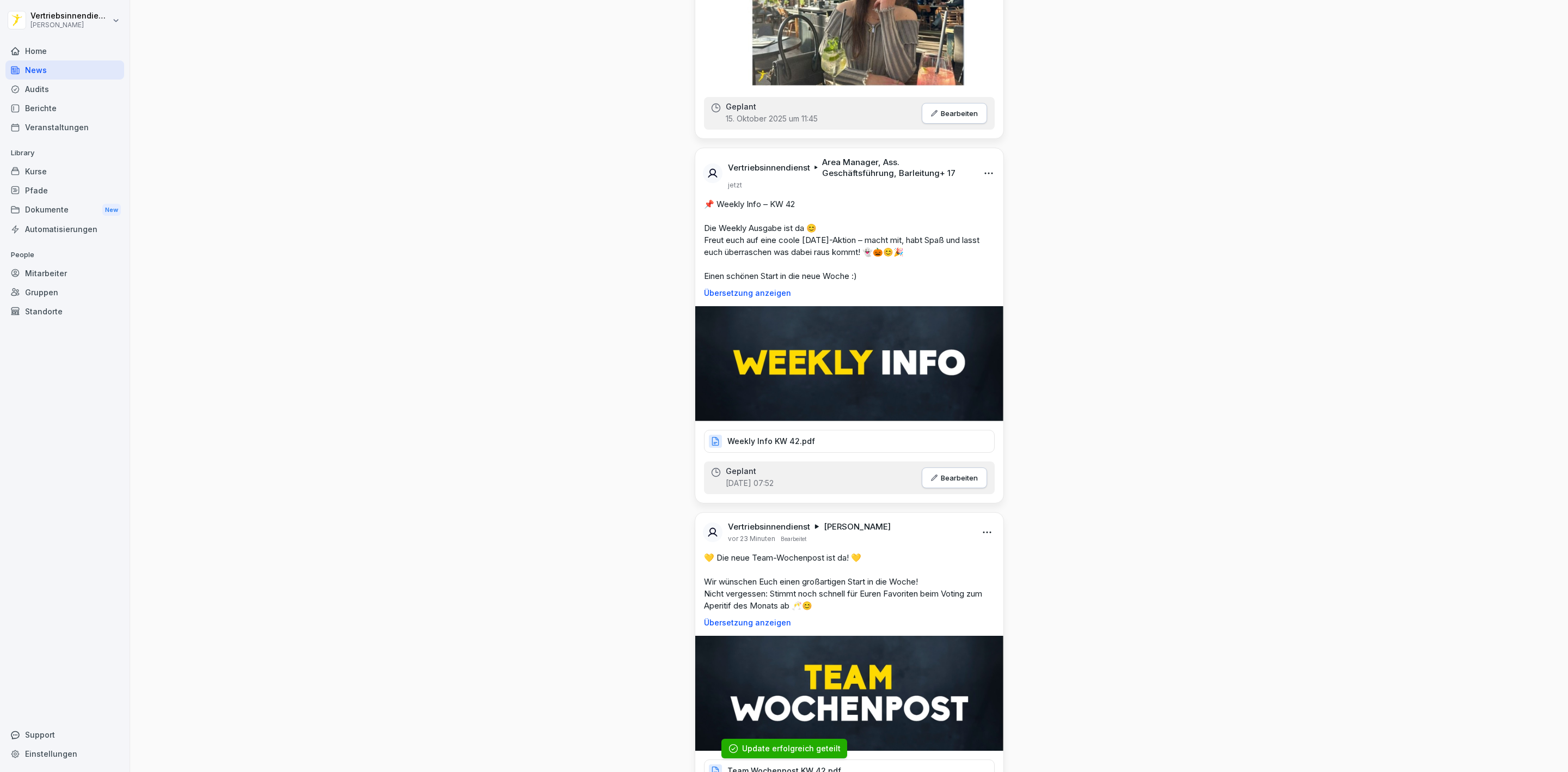
scroll to position [1062, 0]
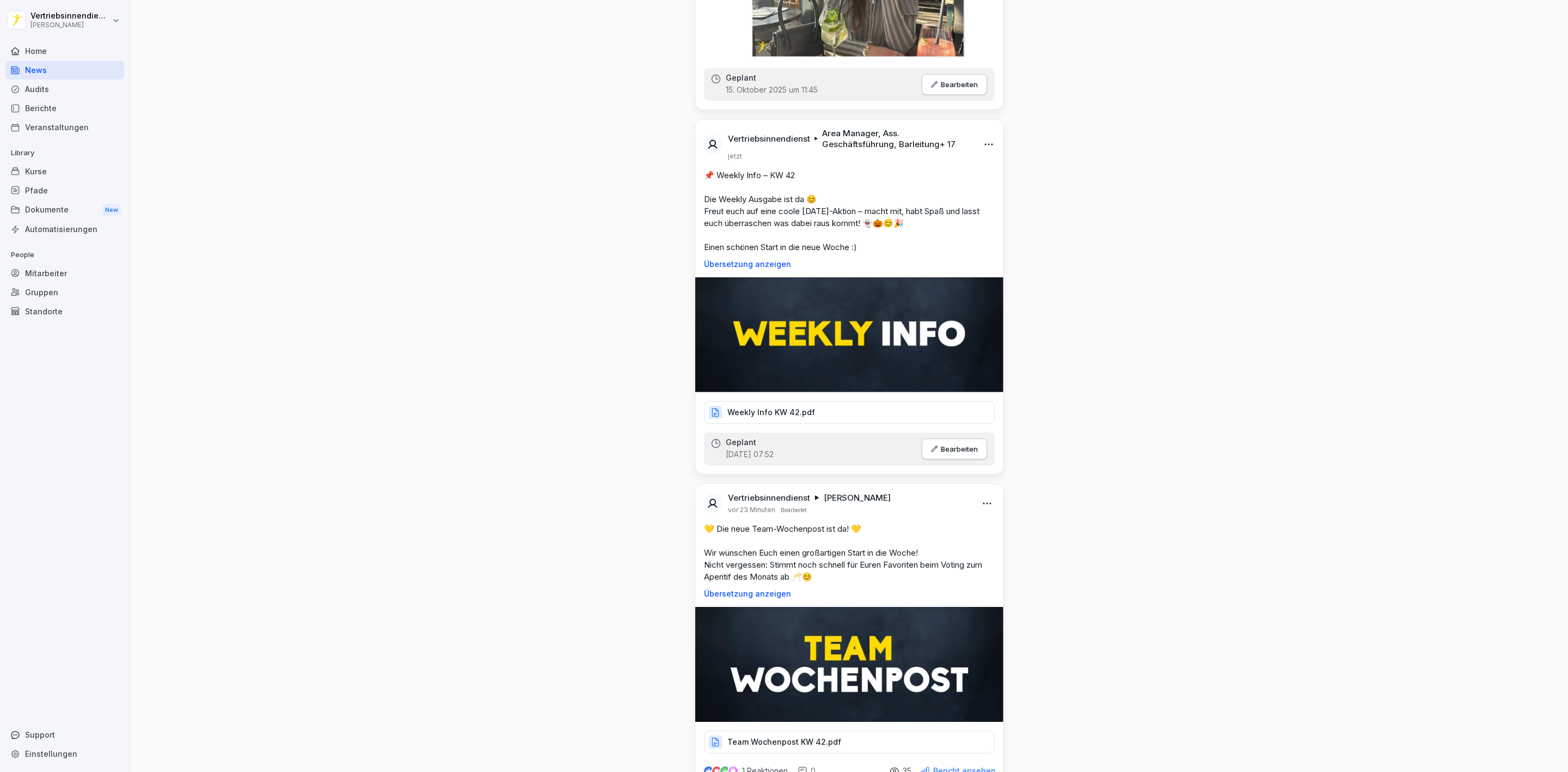
click at [788, 418] on p "Weekly Info KW 42.pdf" at bounding box center [772, 412] width 88 height 11
click at [71, 211] on div "Dokumente New" at bounding box center [65, 210] width 119 height 20
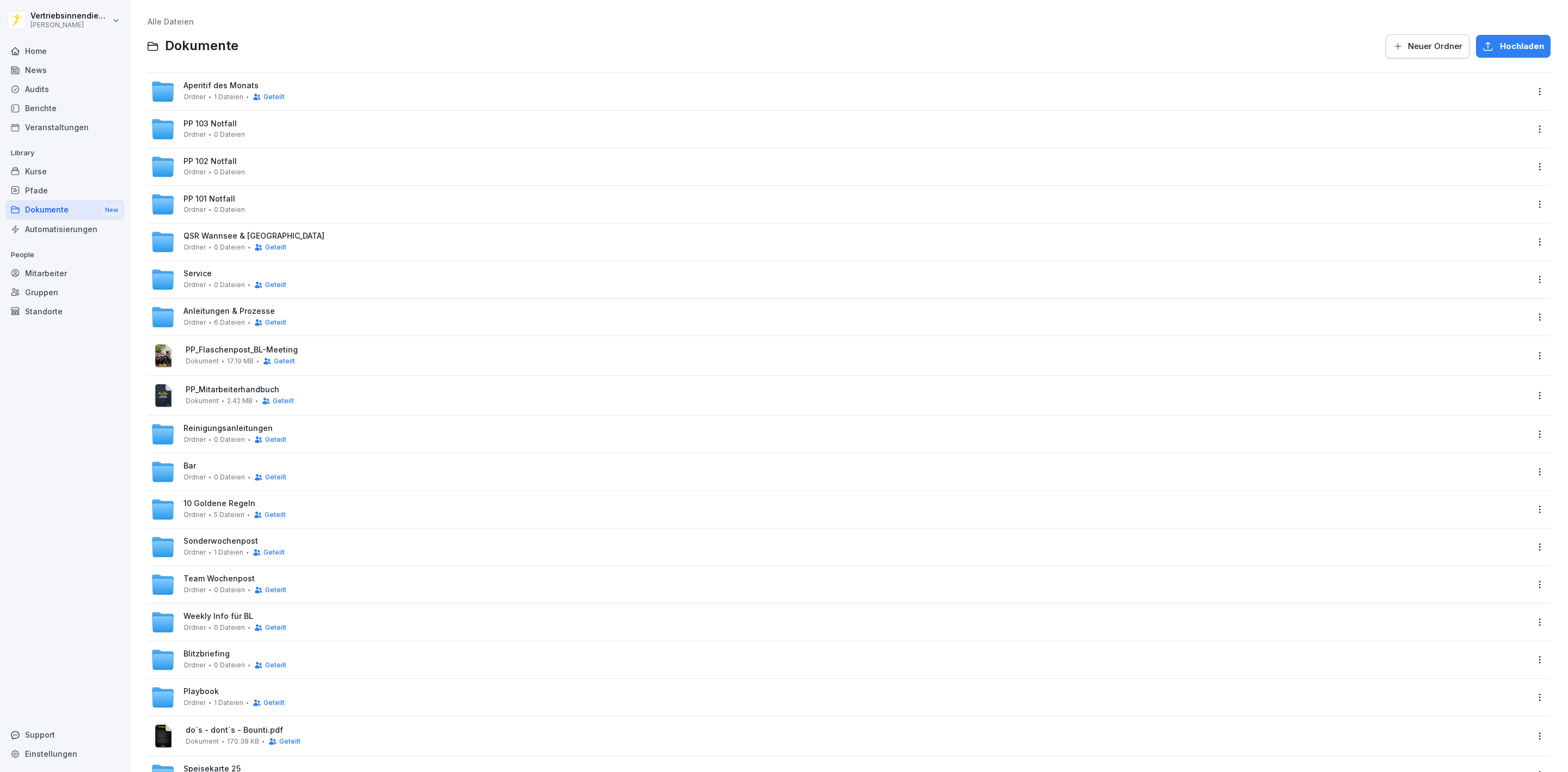
click at [219, 627] on span "0 Dateien" at bounding box center [229, 627] width 31 height 7
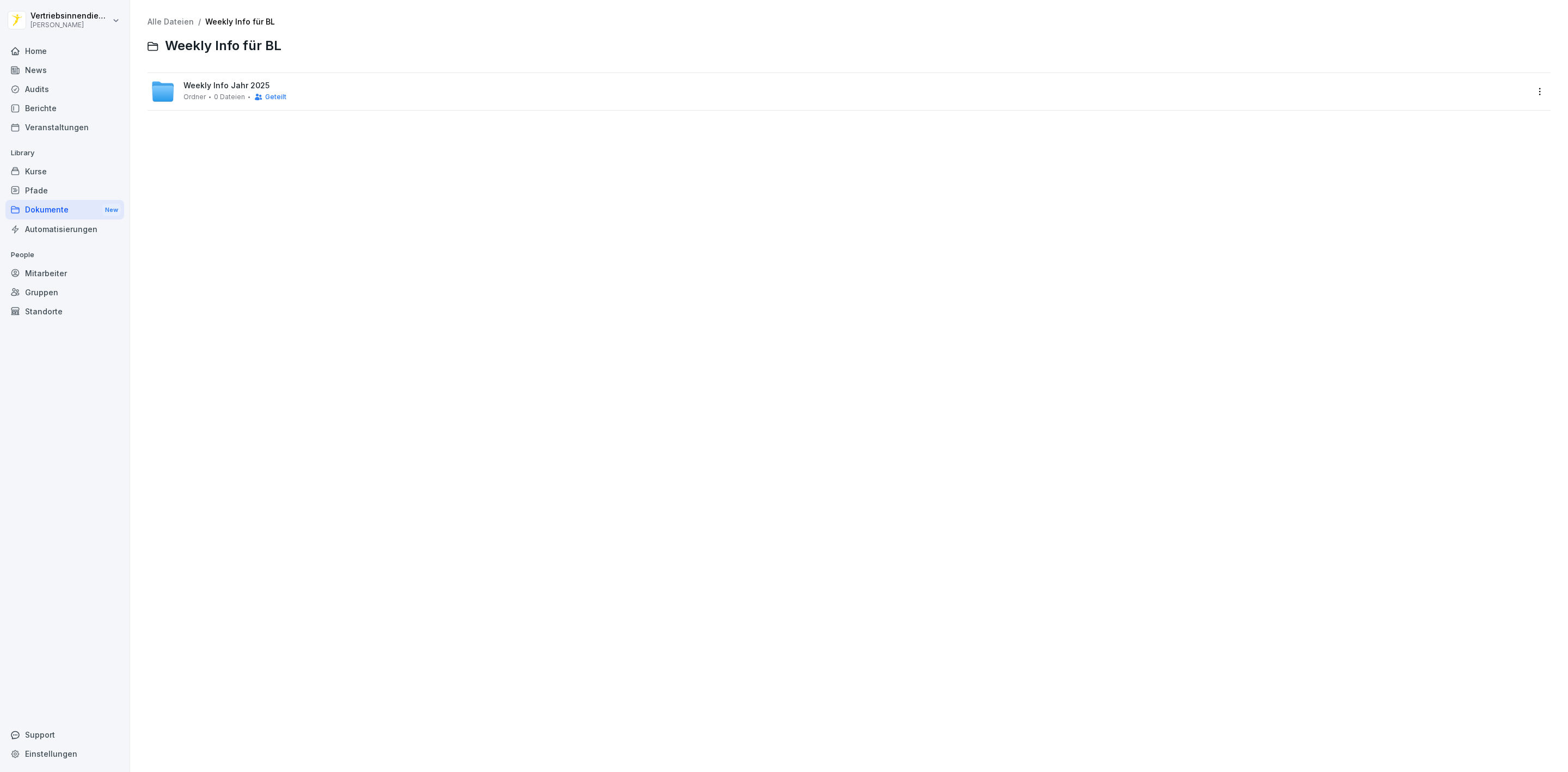
click at [181, 89] on div "Weekly Info Jahr 2025 Ordner 0 Dateien Geteilt" at bounding box center [840, 91] width 1377 height 24
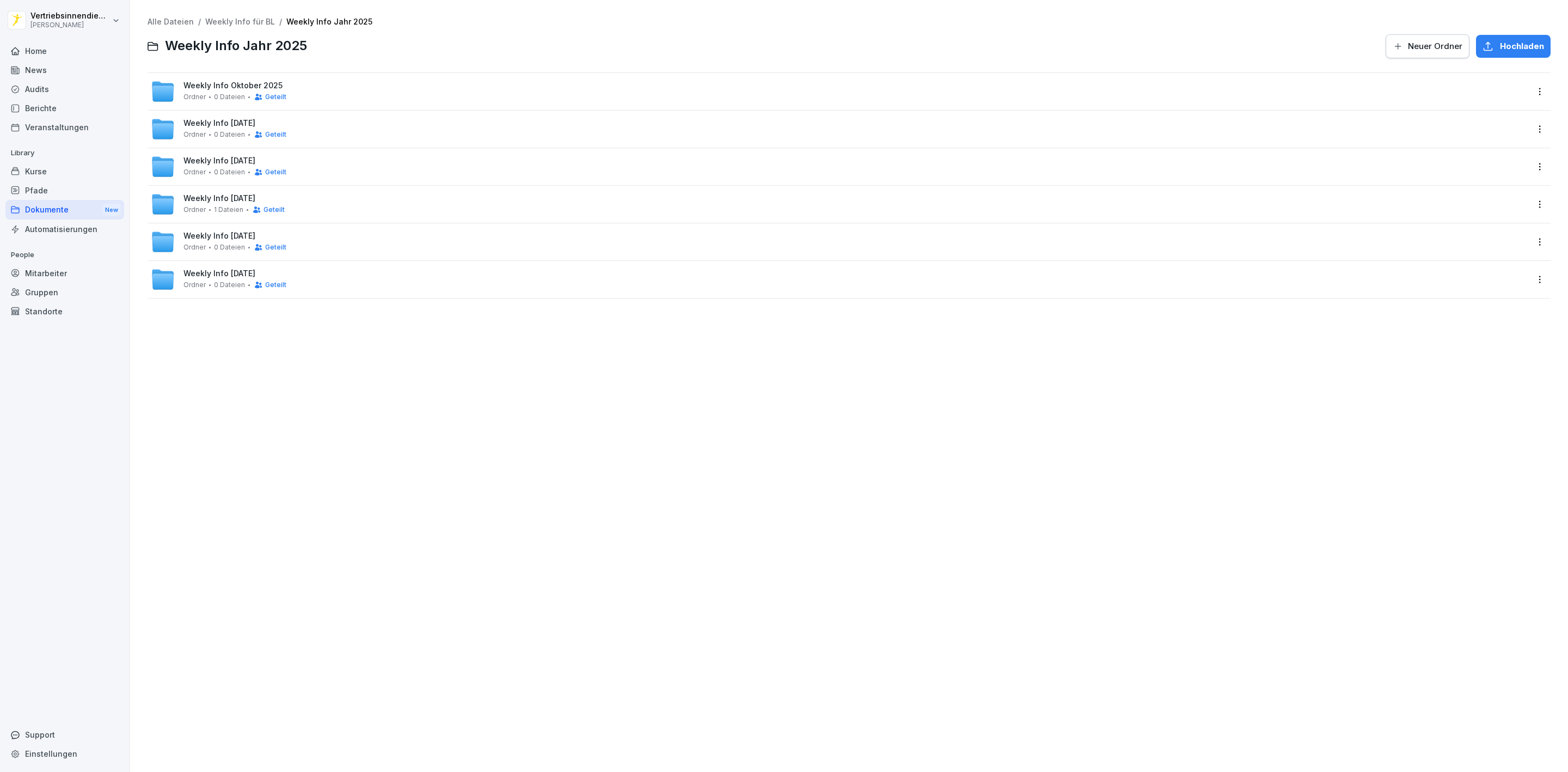
click at [265, 93] on span "Geteilt" at bounding box center [276, 96] width 22 height 7
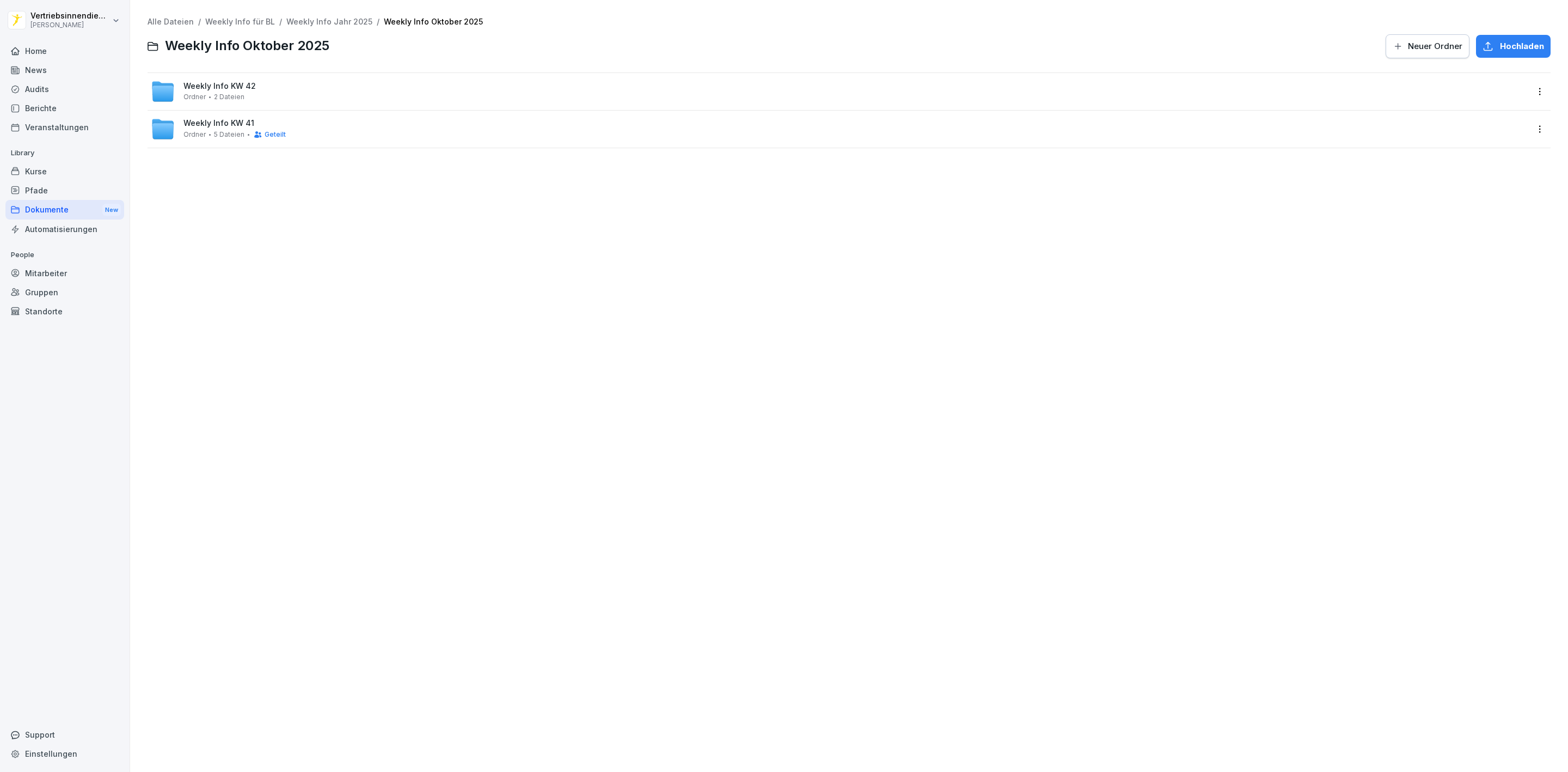
click at [1526, 92] on html "Vertriebsinnendienst [PERSON_NAME] Home News Audits Berichte Veranstaltungen Li…" at bounding box center [784, 386] width 1568 height 772
click at [1478, 115] on div "Details" at bounding box center [1482, 114] width 105 height 22
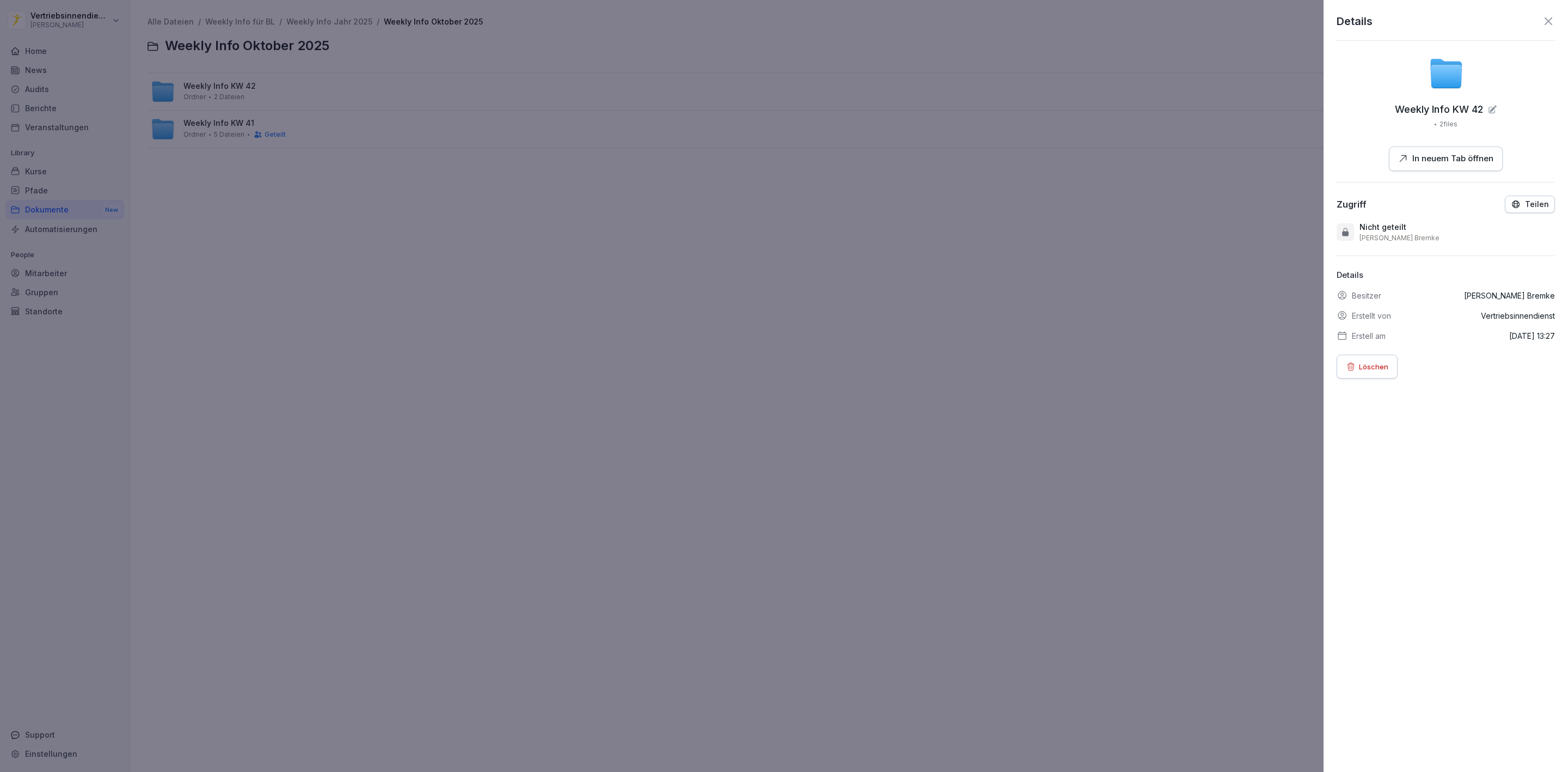
click at [1525, 204] on p "Teilen" at bounding box center [1536, 204] width 24 height 8
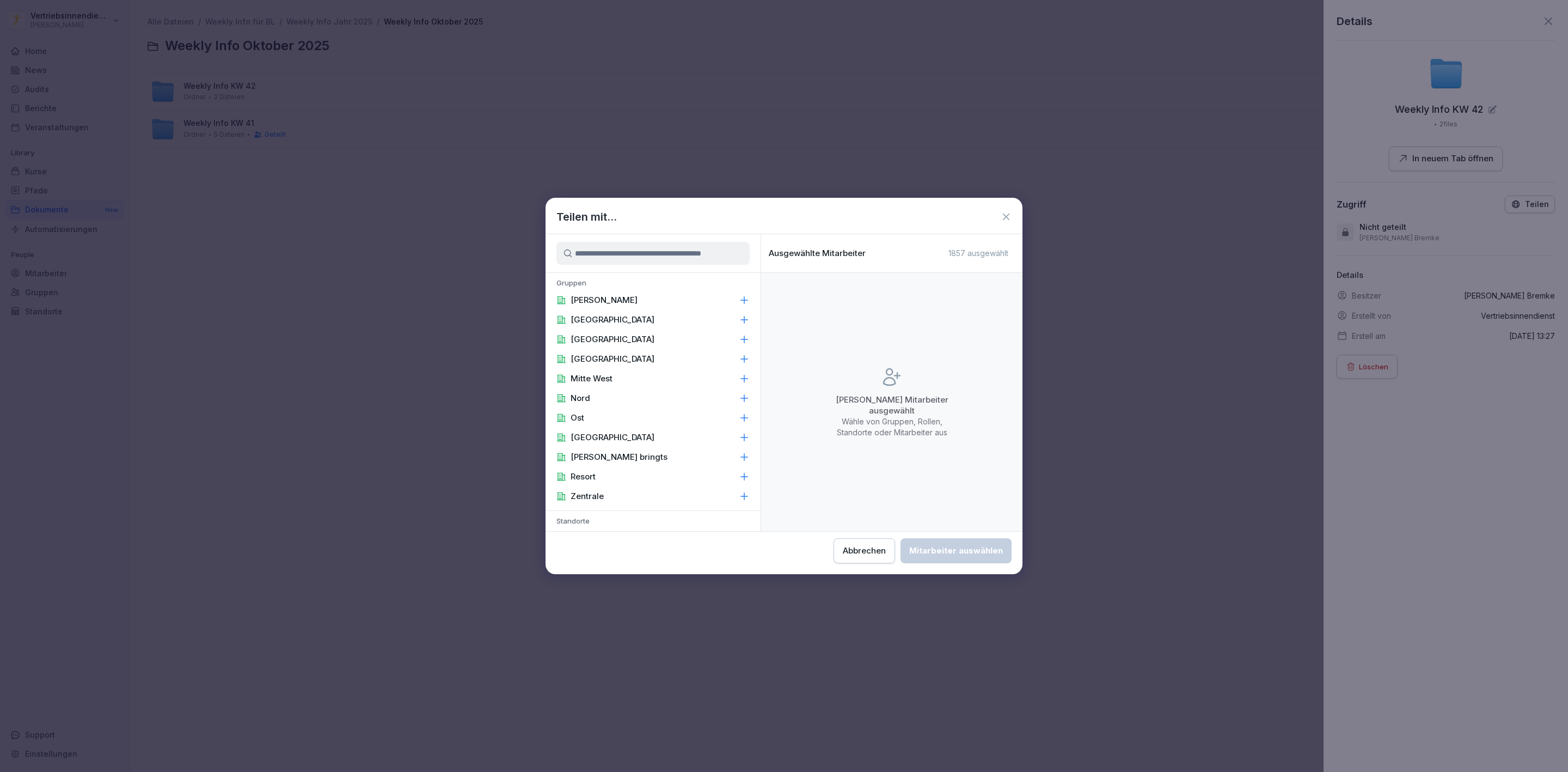
click at [617, 298] on div "[PERSON_NAME]" at bounding box center [653, 300] width 215 height 20
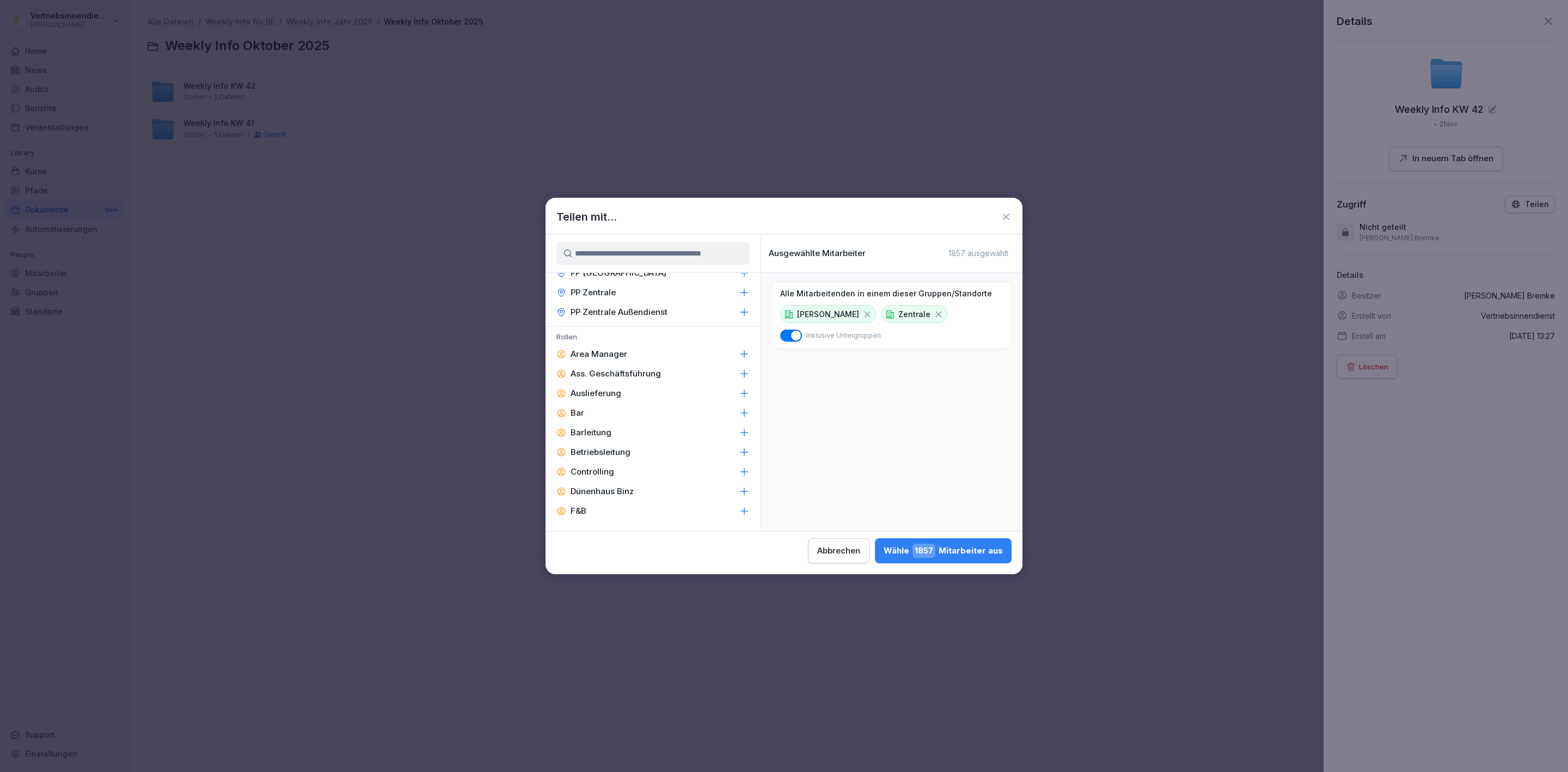
scroll to position [1395, 0]
click at [686, 345] on div "Area Manager" at bounding box center [653, 355] width 215 height 20
click at [687, 365] on div "Ass. Geschäftsführung" at bounding box center [653, 375] width 215 height 20
click at [616, 447] on p "Betriebsleitung" at bounding box center [600, 452] width 60 height 11
click at [606, 428] on p "Barleitung" at bounding box center [590, 433] width 41 height 11
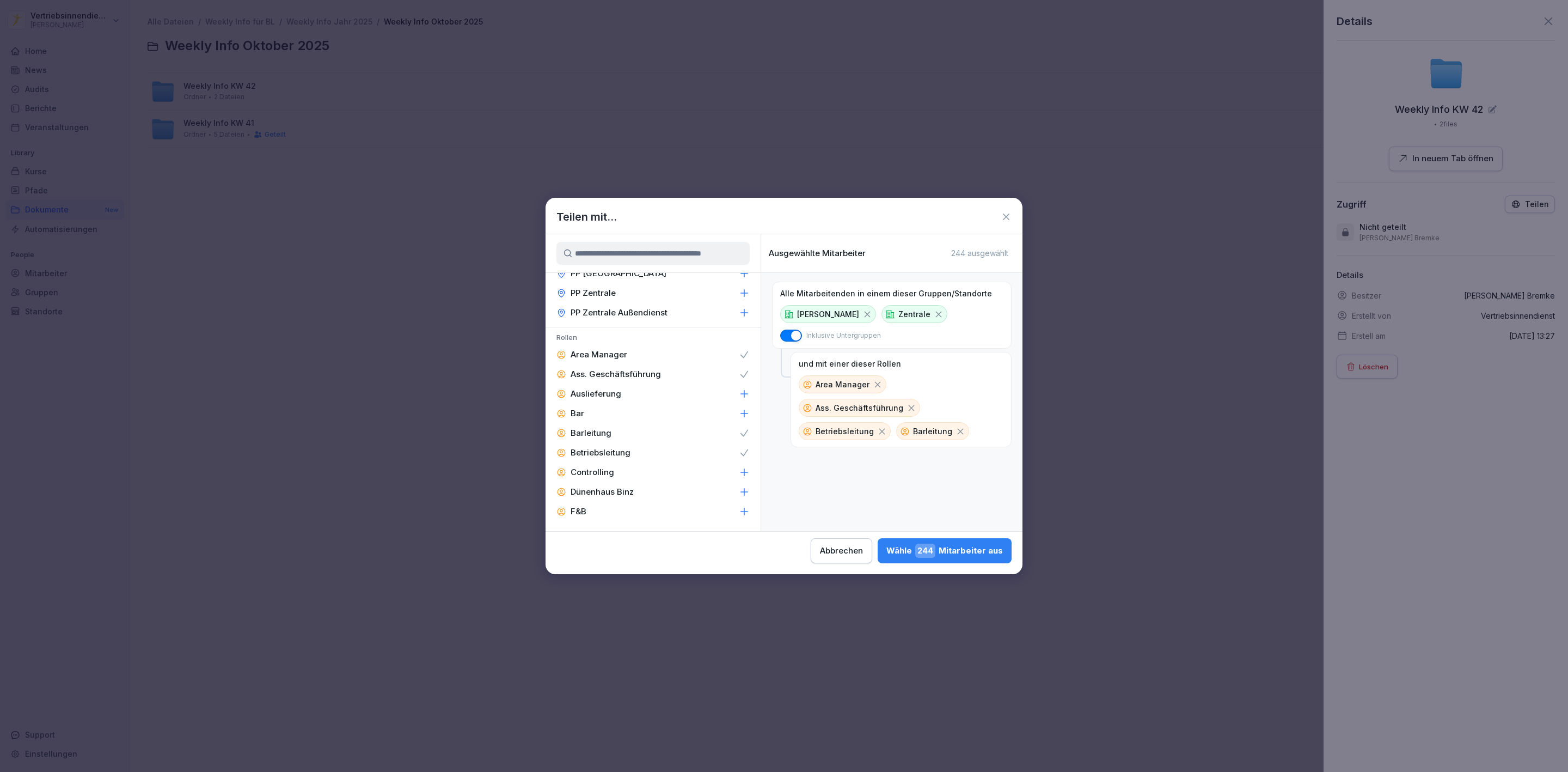
click at [583, 506] on p "F&B" at bounding box center [578, 511] width 16 height 11
click at [706, 332] on div "Immobilien & Ladenbau" at bounding box center [653, 342] width 215 height 20
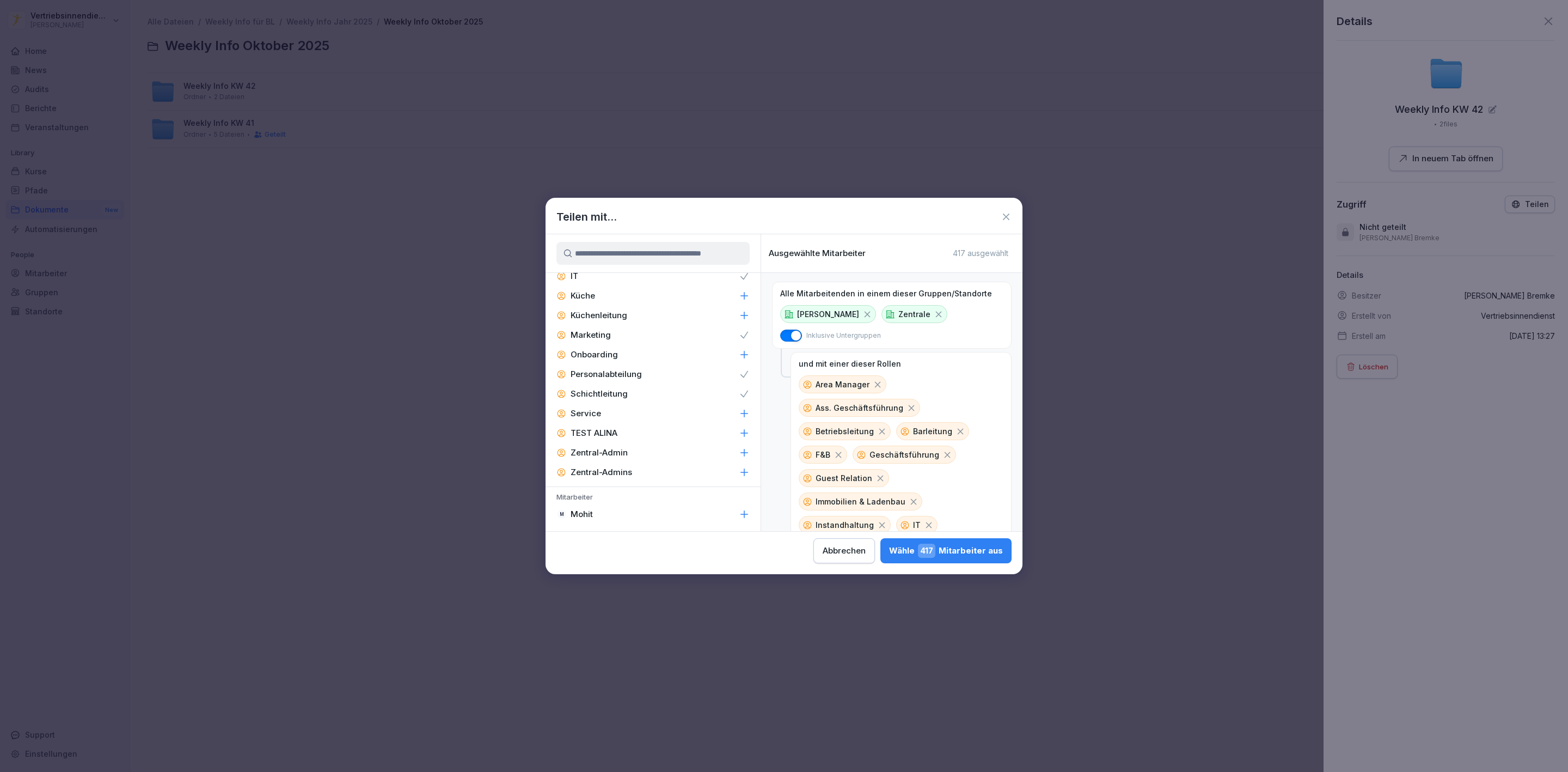
scroll to position [1755, 0]
click at [605, 440] on p "Zentral-Admin" at bounding box center [599, 445] width 57 height 11
click at [971, 556] on div "Wähle 428 Mitarbeiter aus" at bounding box center [944, 550] width 116 height 14
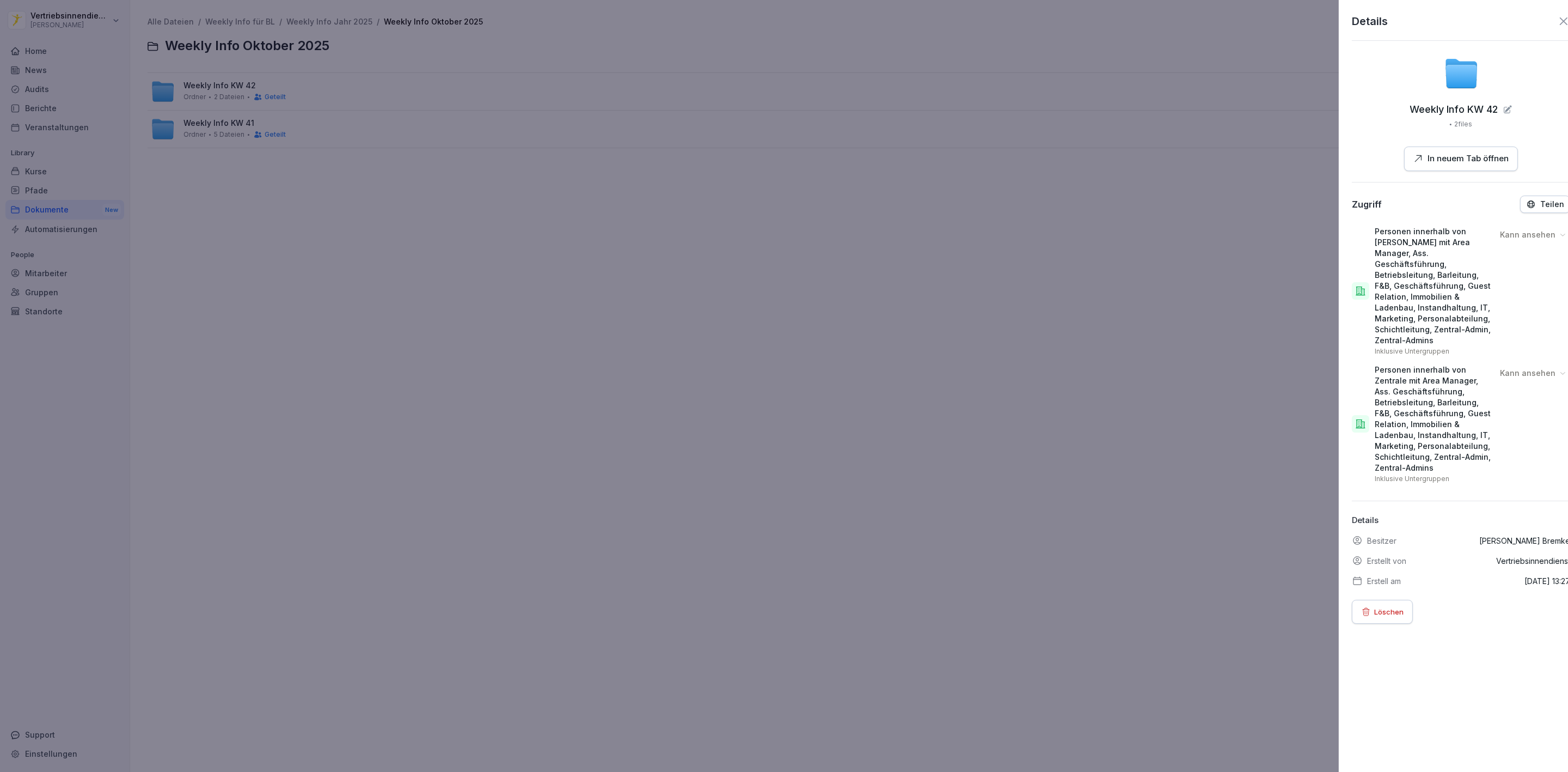
drag, startPoint x: 500, startPoint y: 227, endPoint x: 488, endPoint y: 224, distance: 12.4
click at [500, 227] on div at bounding box center [784, 386] width 1568 height 772
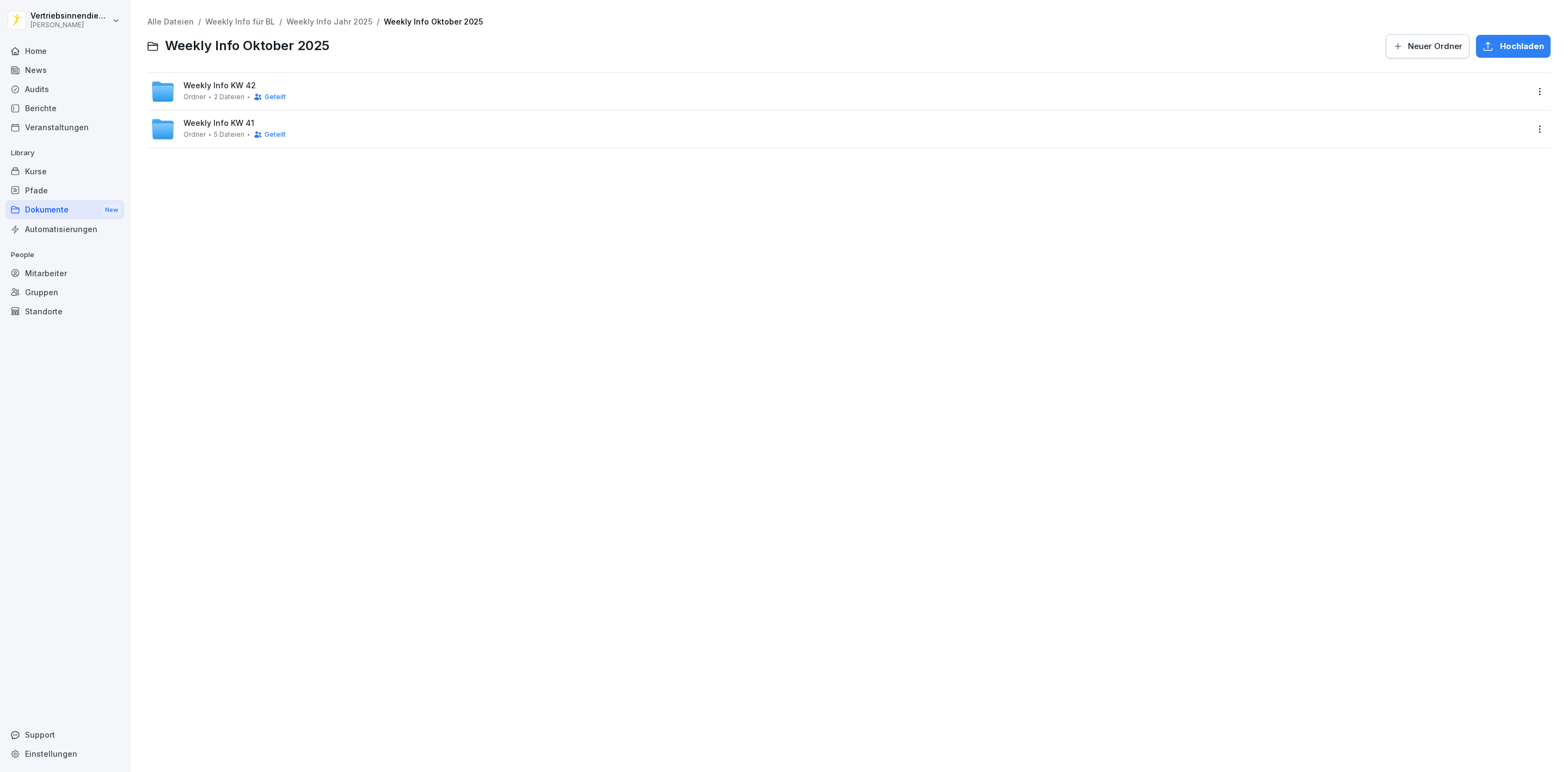
click at [375, 96] on div "Weekly Info KW 42 Ordner 2 Dateien Geteilt" at bounding box center [840, 91] width 1377 height 24
click at [206, 134] on div "Ordner 5 Dateien Geteilt" at bounding box center [234, 135] width 102 height 8
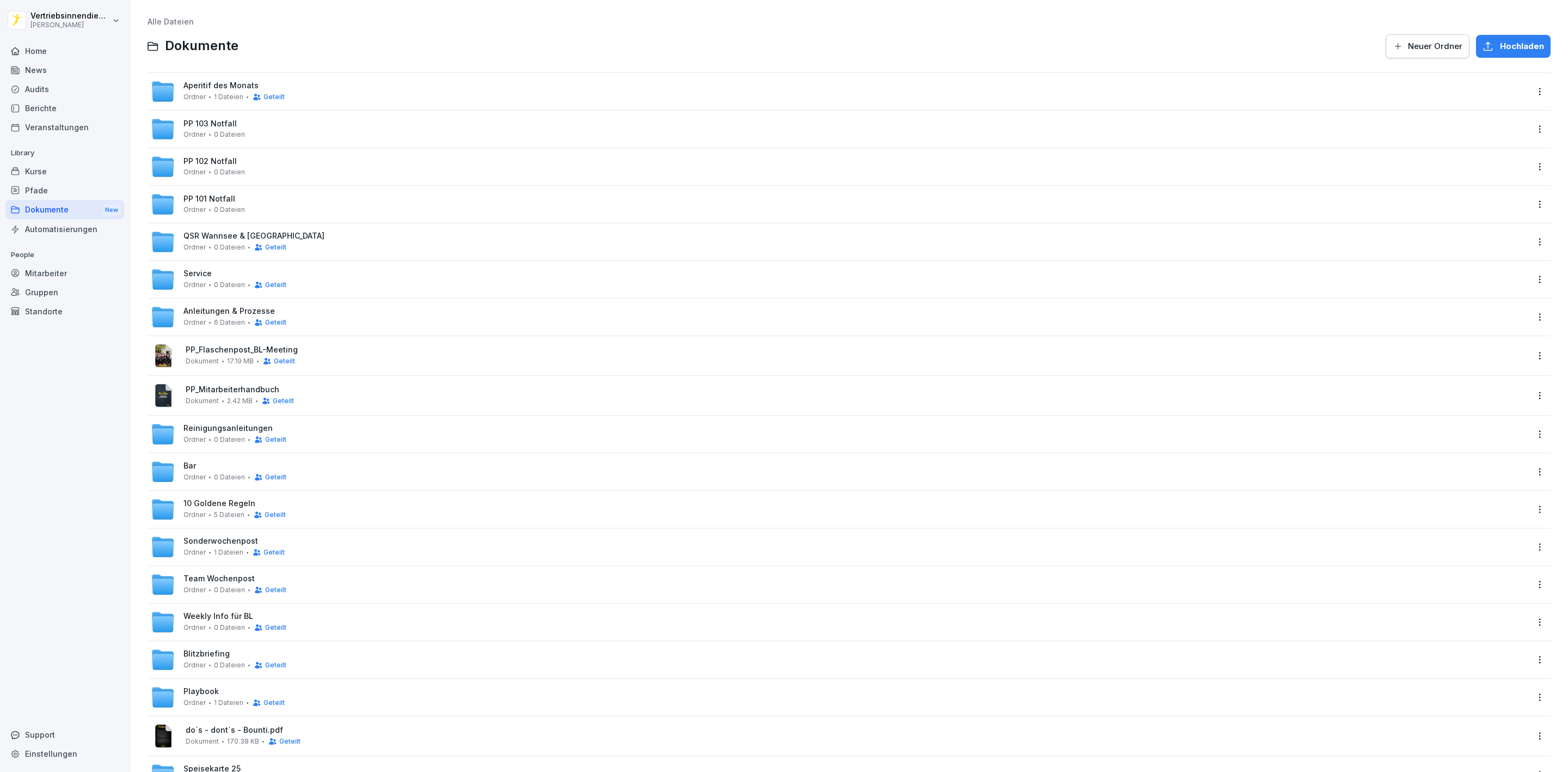
click at [216, 588] on span "0 Dateien" at bounding box center [229, 589] width 31 height 7
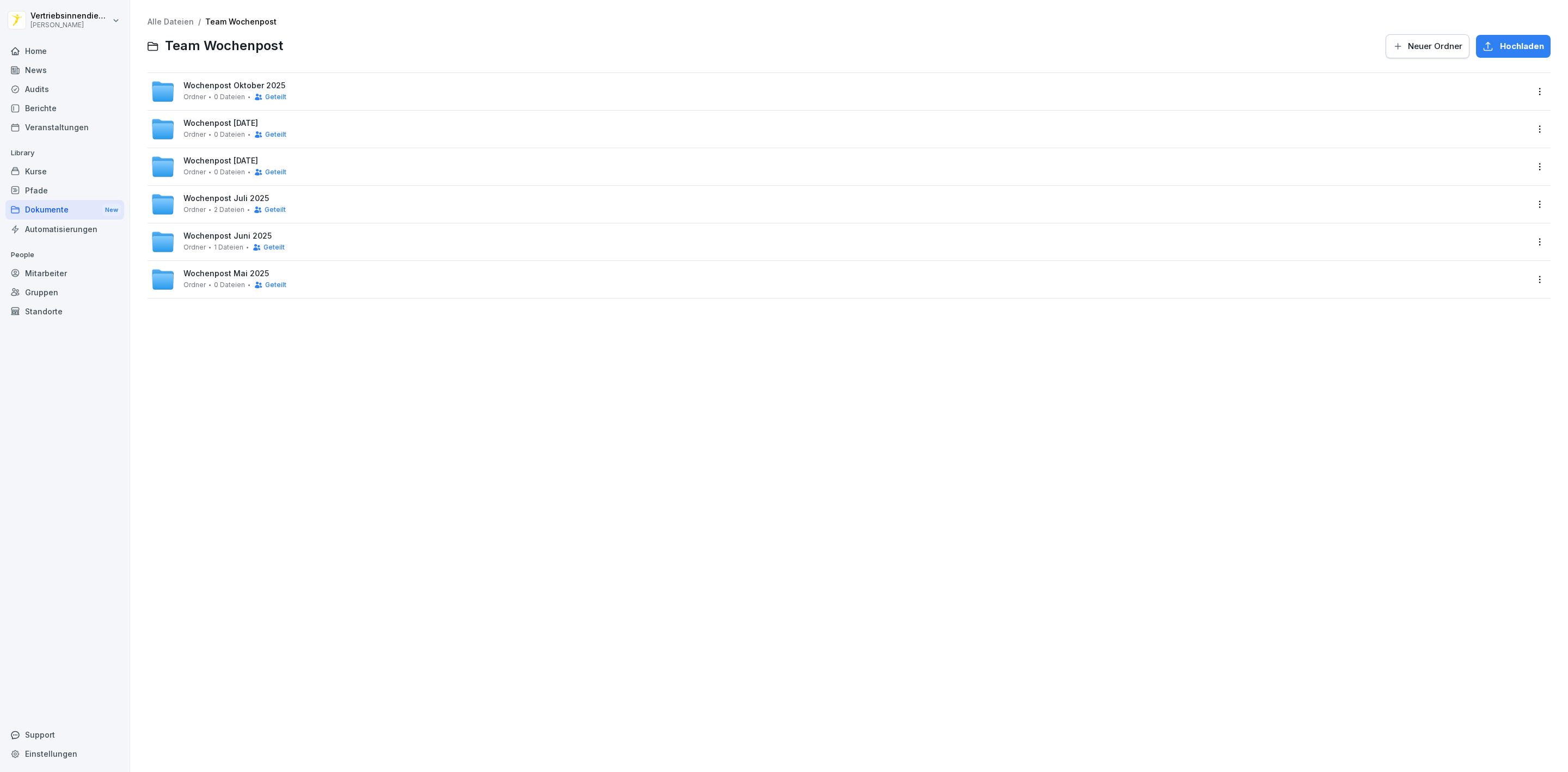
click at [270, 89] on span "Wochenpost Oktober 2025" at bounding box center [234, 86] width 102 height 9
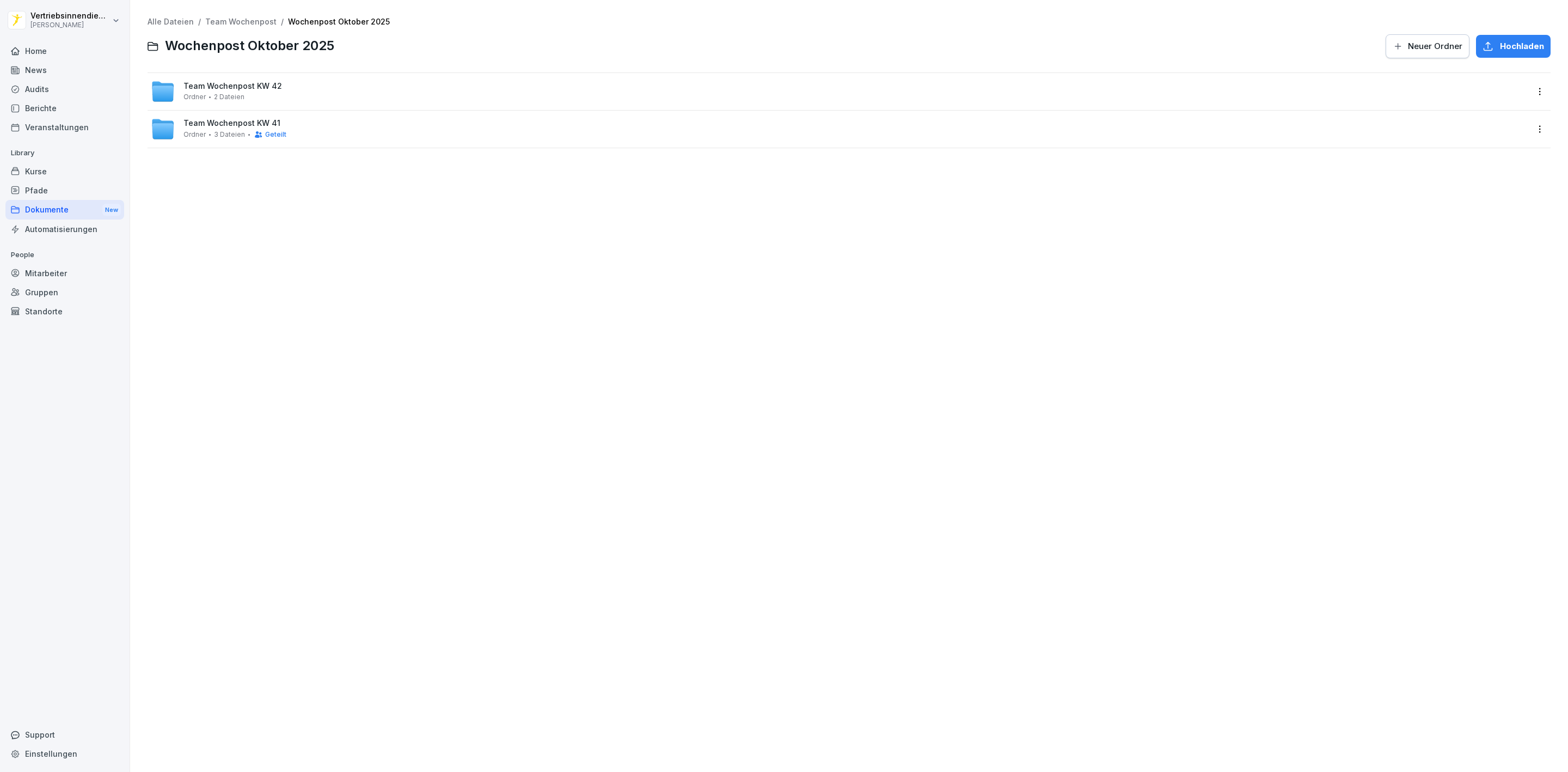
click at [239, 71] on div "Alle Dateien / Team Wochenpost / Wochenpost [DATE] Wochenpost [DATE] Neuer Ordn…" at bounding box center [849, 82] width 1403 height 130
click at [1527, 87] on html "Vertriebsinnendienst [PERSON_NAME] Home News Audits Berichte Veranstaltungen Li…" at bounding box center [784, 386] width 1568 height 772
click at [1487, 113] on div "Details" at bounding box center [1482, 114] width 105 height 22
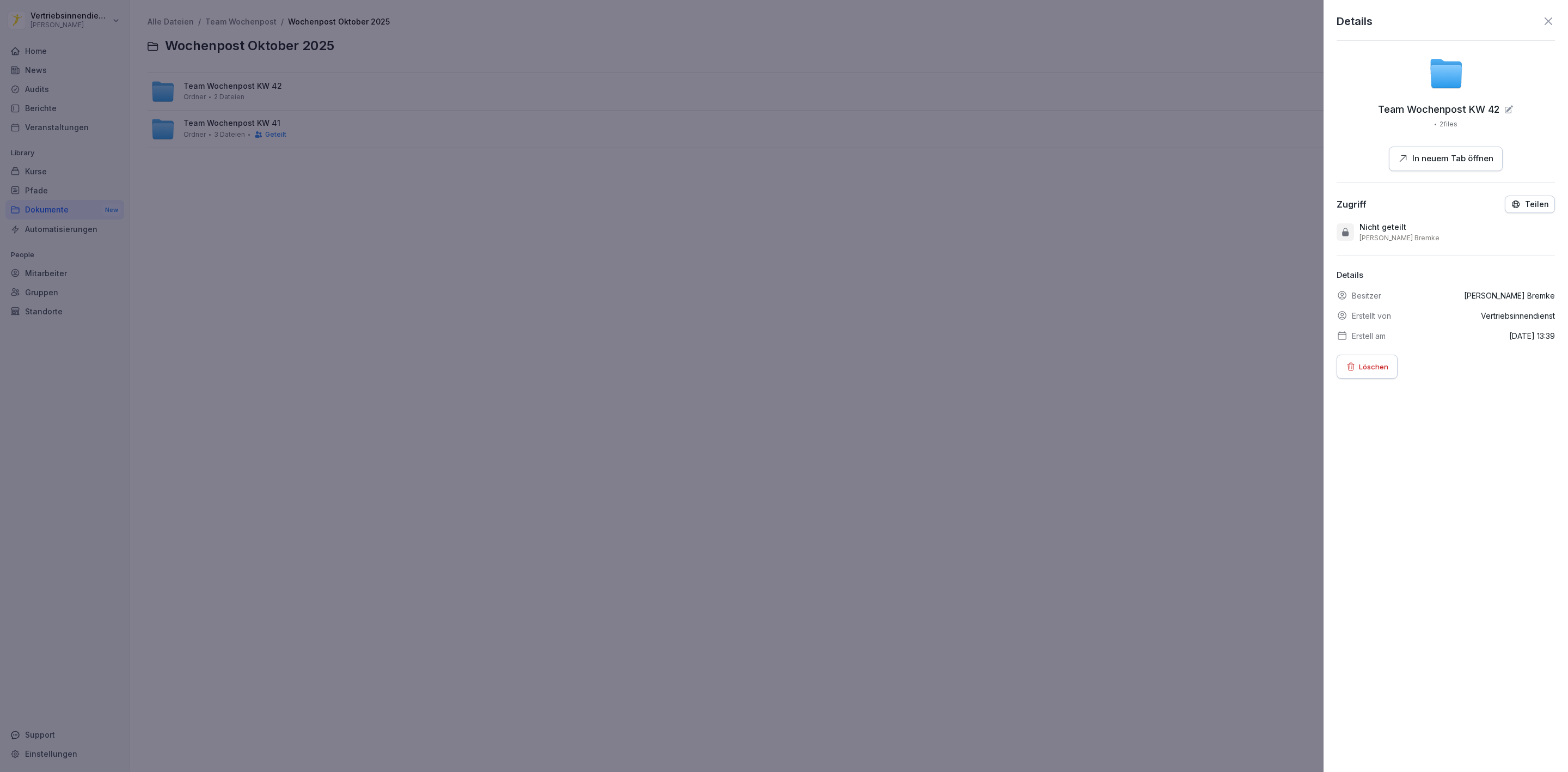
click at [1512, 211] on button "Teilen" at bounding box center [1530, 204] width 50 height 17
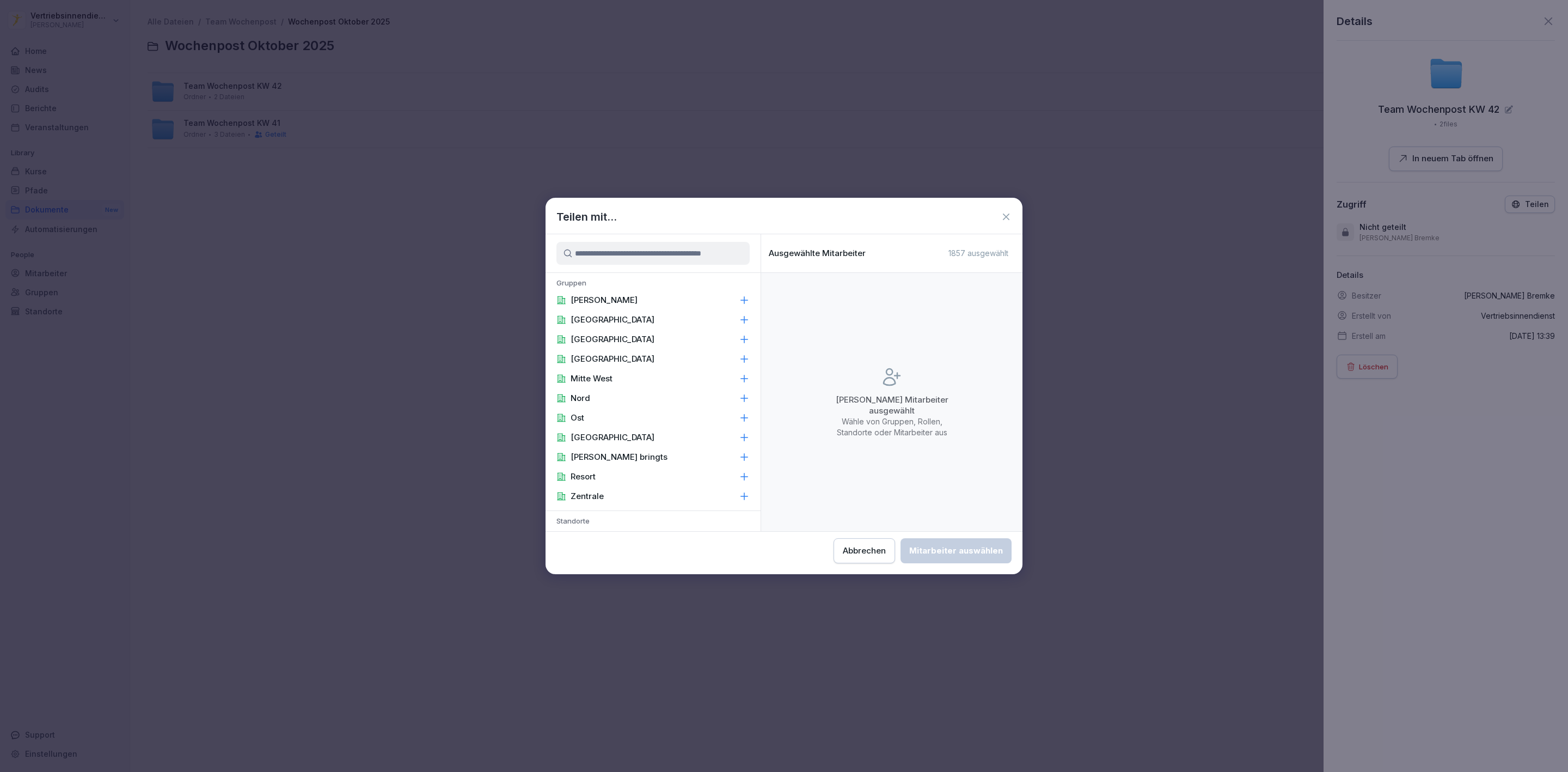
click at [623, 306] on div "[PERSON_NAME]" at bounding box center [653, 300] width 215 height 20
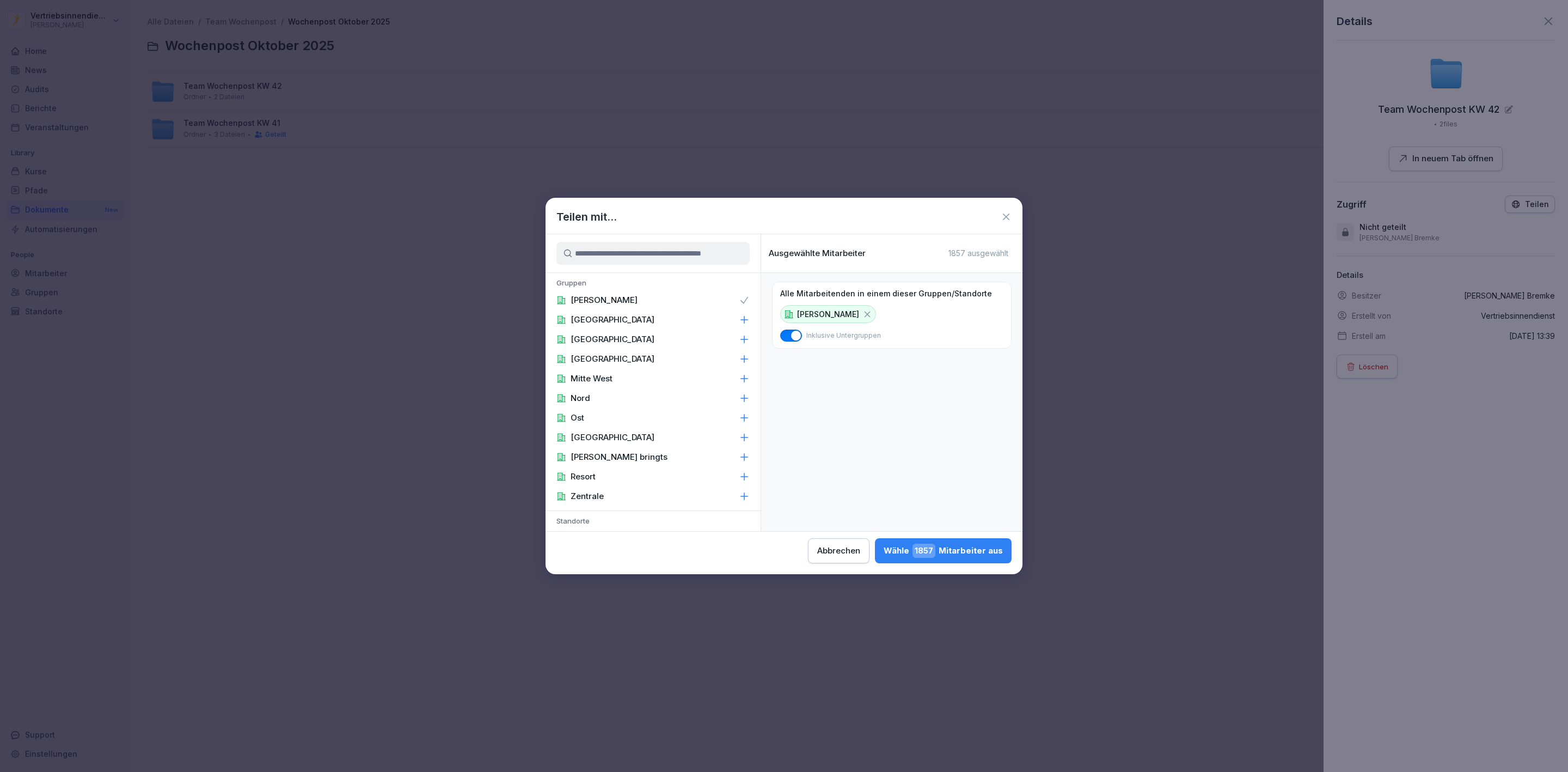
click at [978, 561] on button "Wähle 1857 Mitarbeiter aus" at bounding box center [943, 551] width 137 height 25
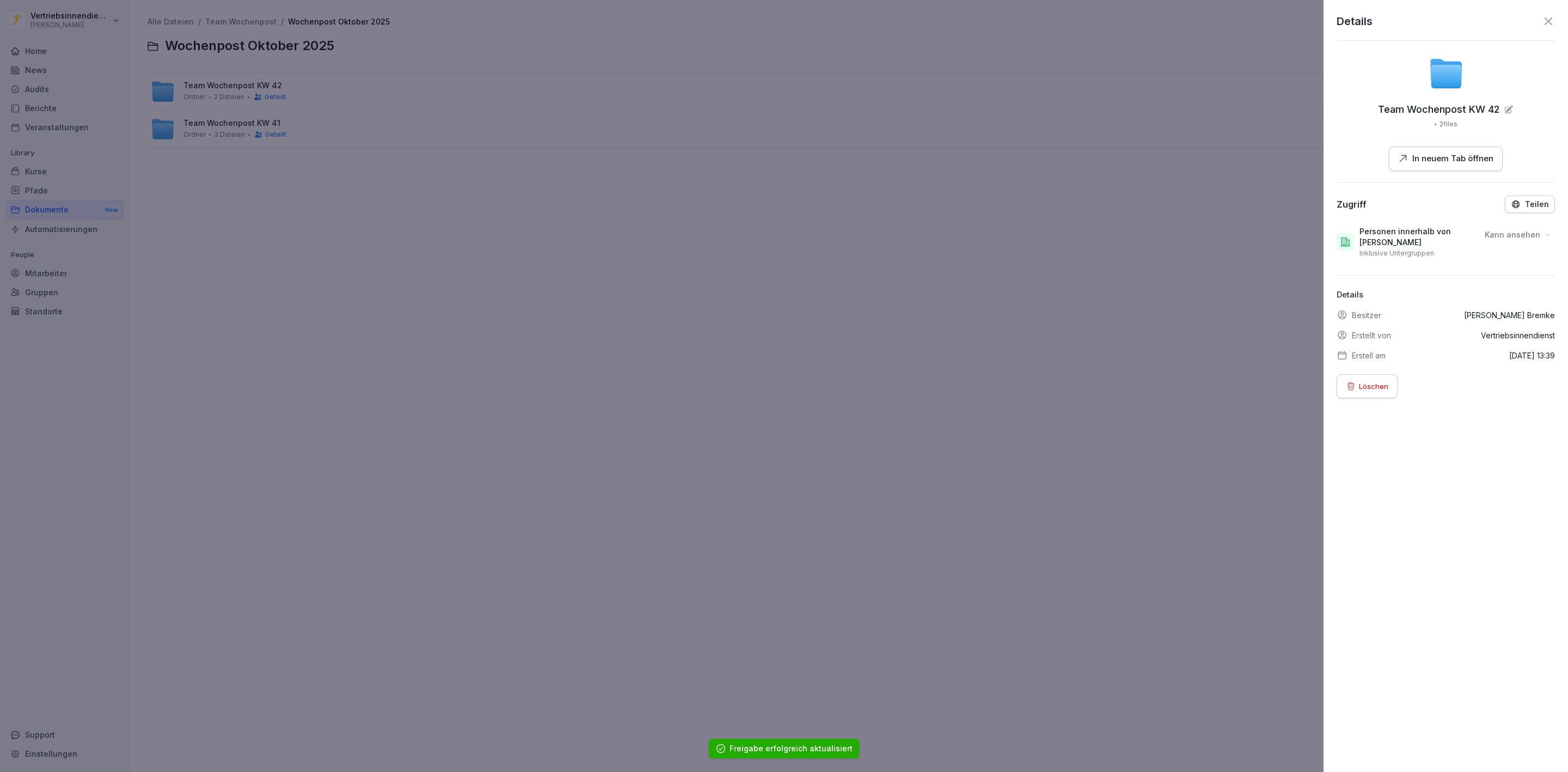
click at [894, 365] on div at bounding box center [784, 386] width 1568 height 772
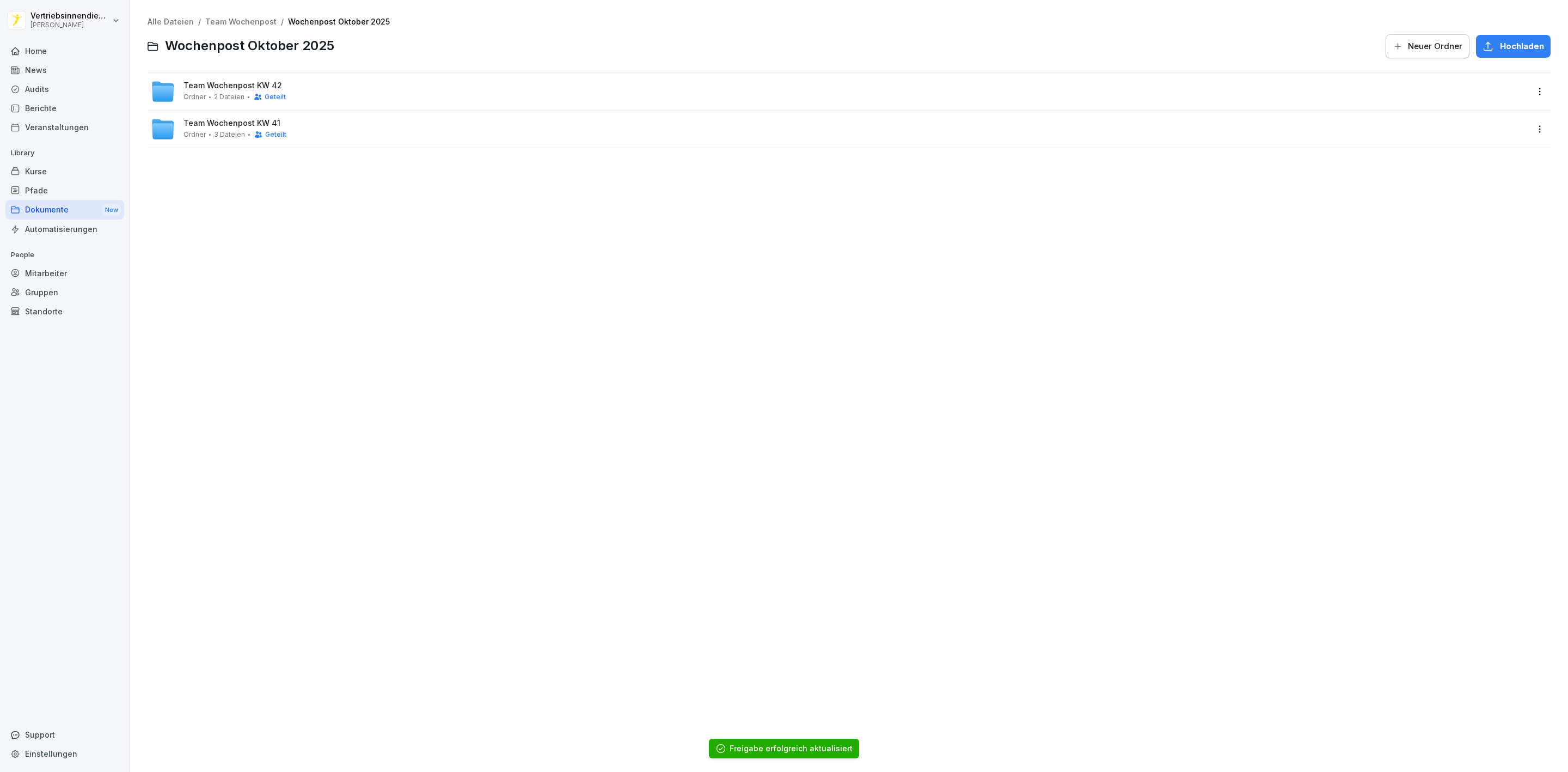
click at [200, 93] on span "Ordner" at bounding box center [194, 96] width 22 height 7
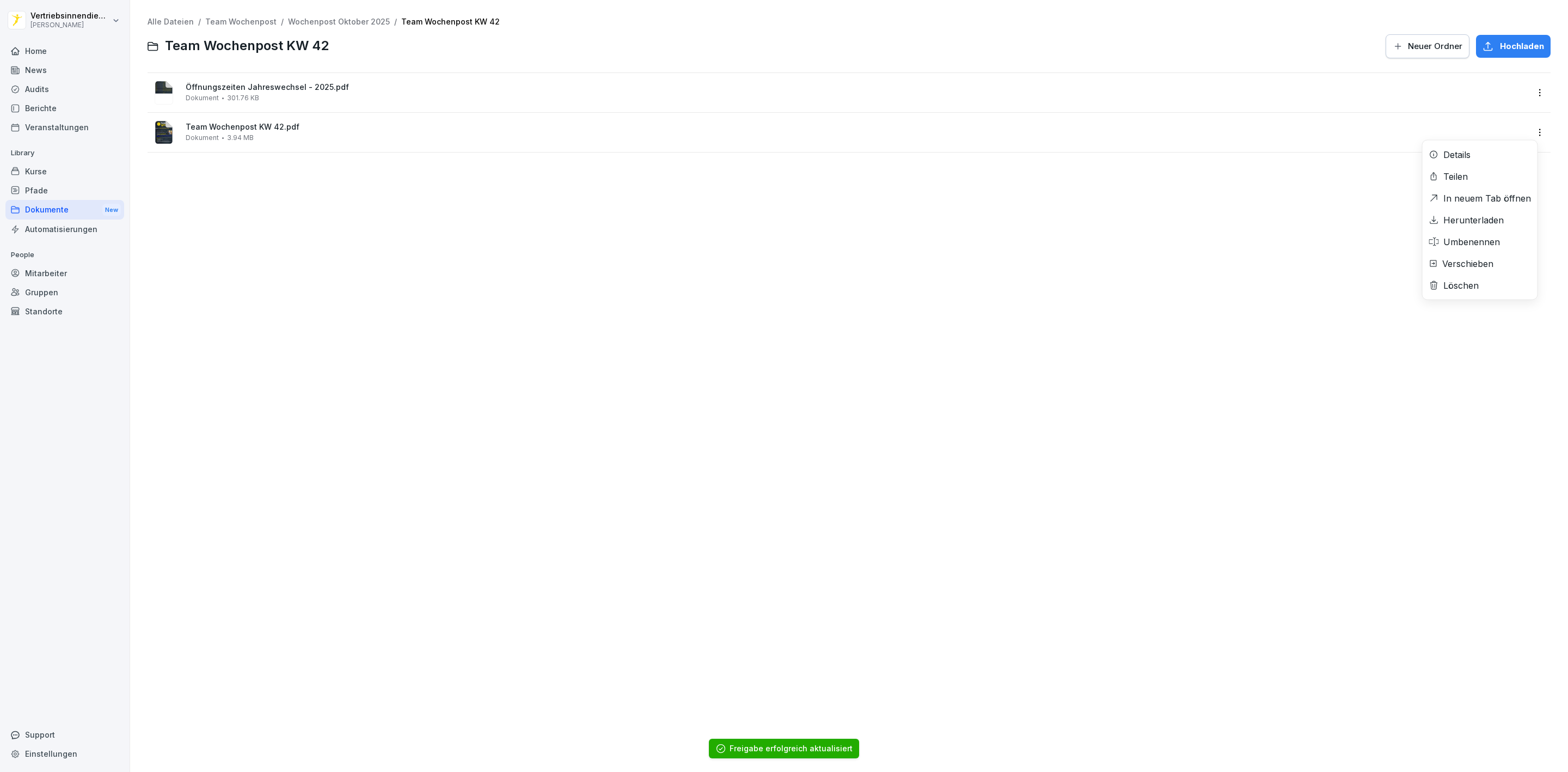
click at [1531, 134] on html "Vertriebsinnendienst [PERSON_NAME] Home News Audits Berichte Veranstaltungen Li…" at bounding box center [784, 386] width 1568 height 772
click at [1474, 281] on div "Löschen" at bounding box center [1461, 286] width 36 height 13
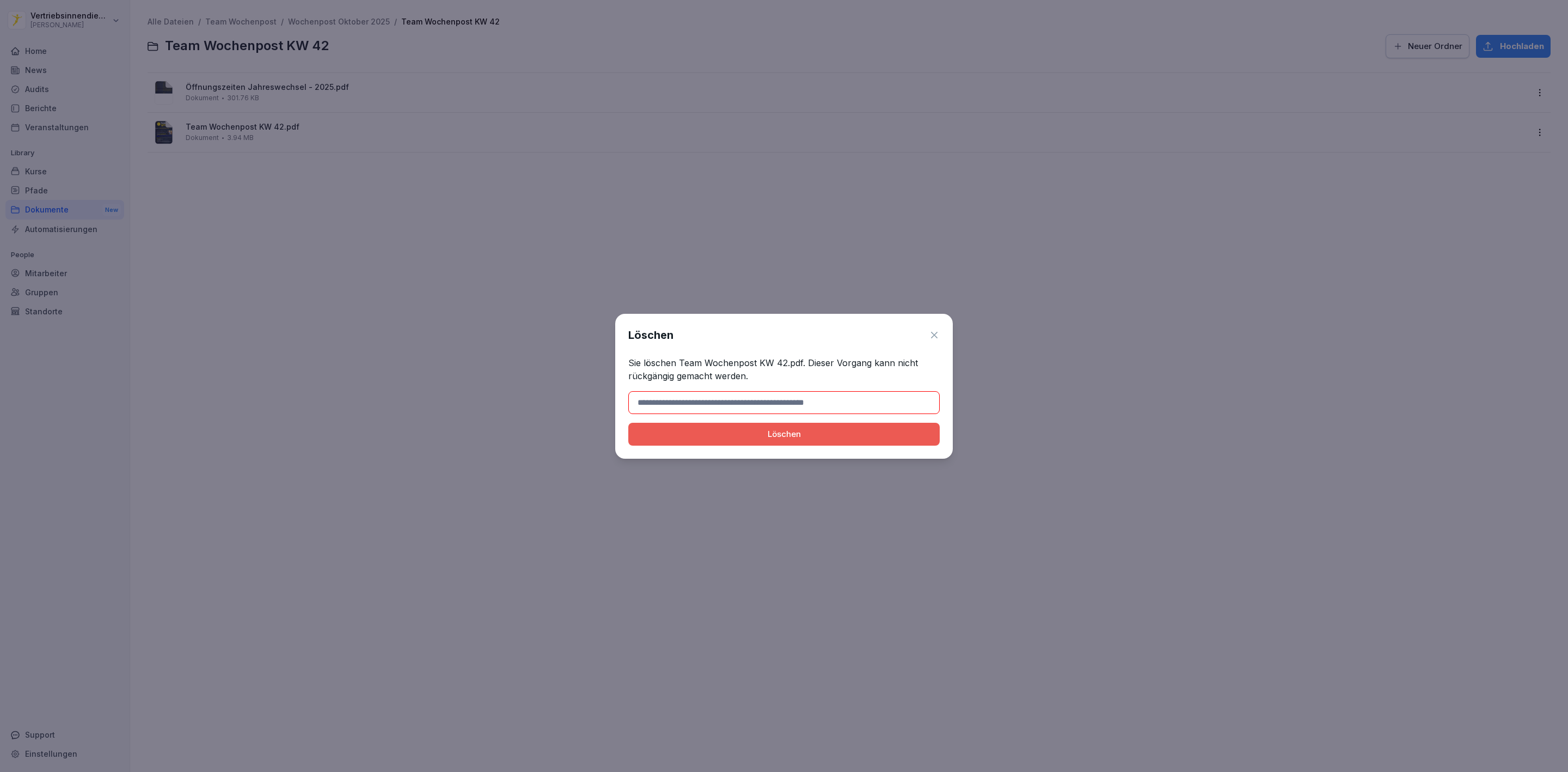
click at [757, 399] on input at bounding box center [783, 403] width 311 height 23
type input "*"
drag, startPoint x: 804, startPoint y: 363, endPoint x: 680, endPoint y: 361, distance: 124.0
click at [680, 361] on p "Sie löschen Team Wochenpost KW 42.pdf. Dieser Vorgang kann nicht rückgängig gem…" at bounding box center [783, 369] width 311 height 26
copy p "Team Wochenpost KW 42.pdf."
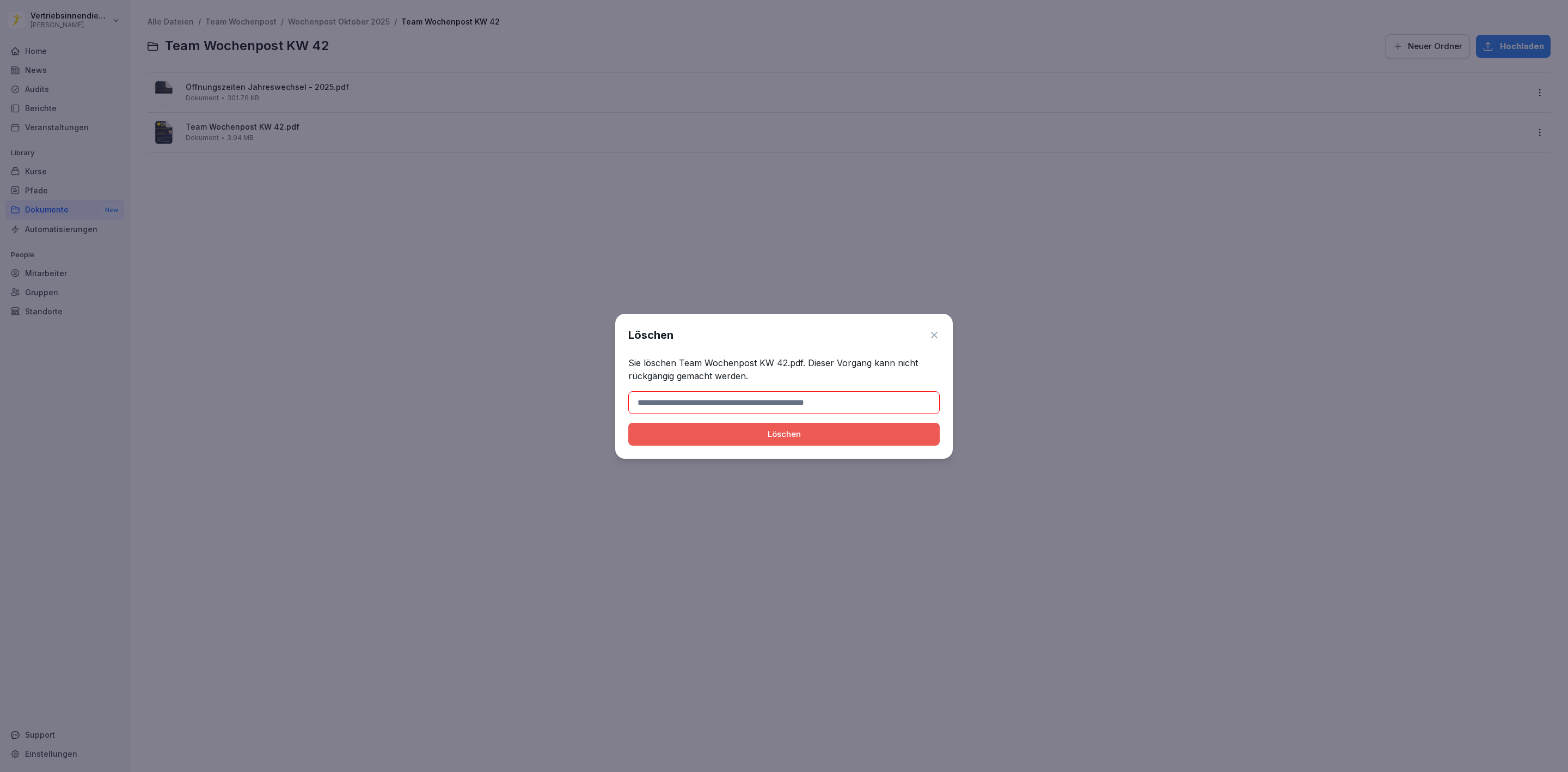
click at [683, 402] on input at bounding box center [783, 403] width 311 height 23
paste input "**********"
click at [628, 423] on button "Löschen" at bounding box center [783, 435] width 311 height 23
type input "**********"
click at [628, 423] on button "Löschen" at bounding box center [783, 435] width 311 height 23
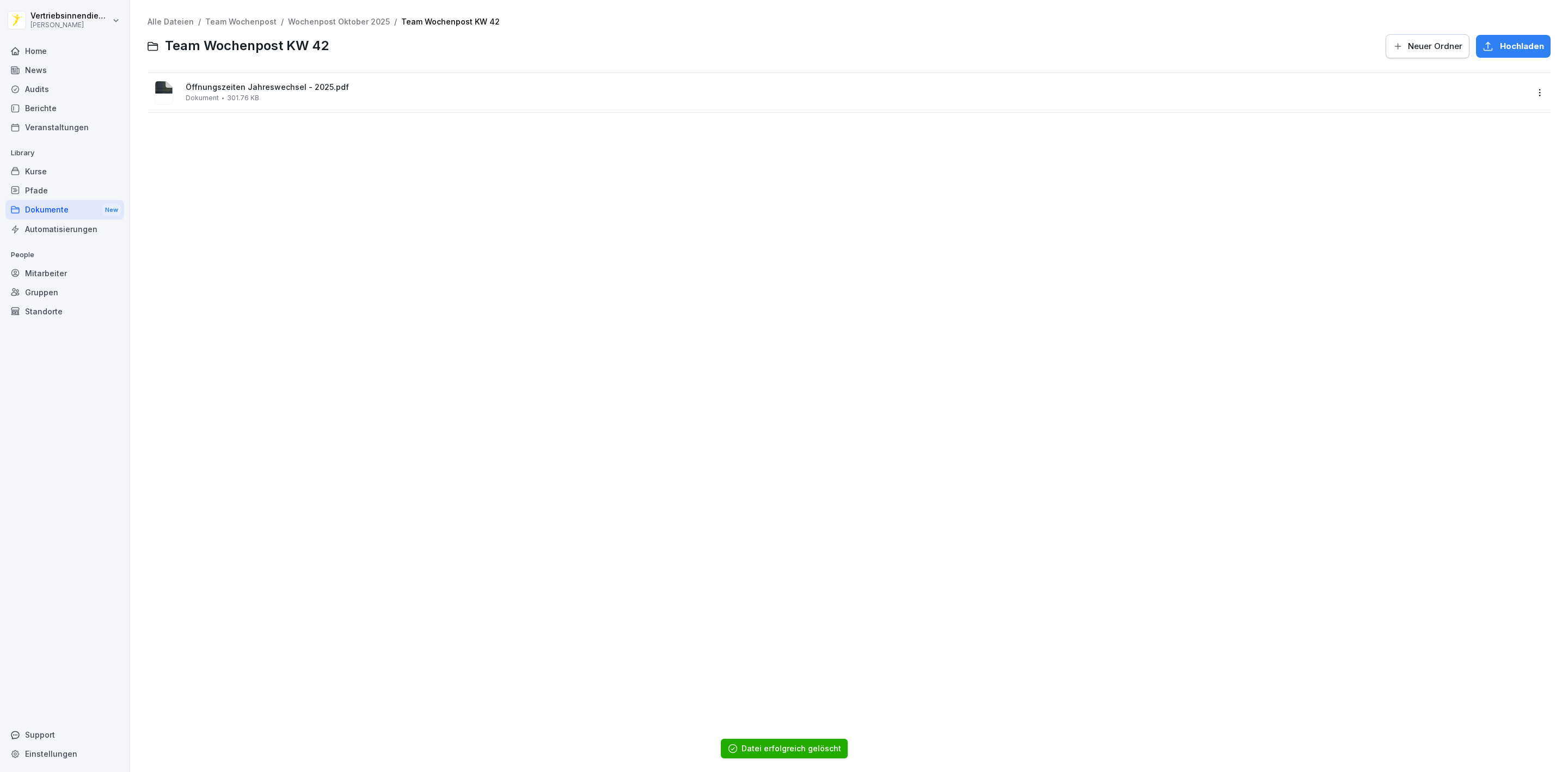
click at [1482, 42] on icon "button" at bounding box center [1487, 46] width 11 height 11
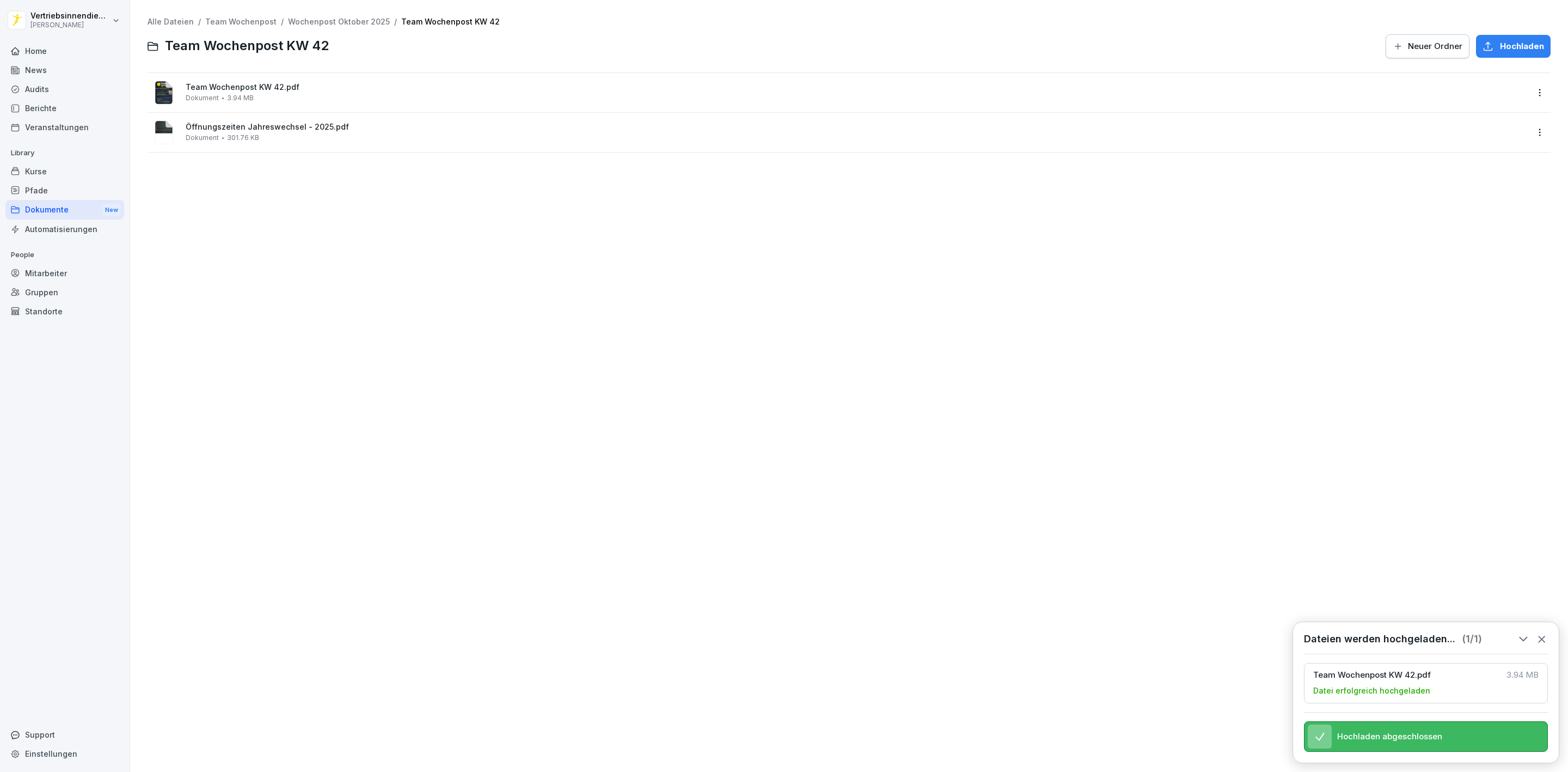
click at [66, 209] on div "Dokumente New" at bounding box center [65, 210] width 119 height 20
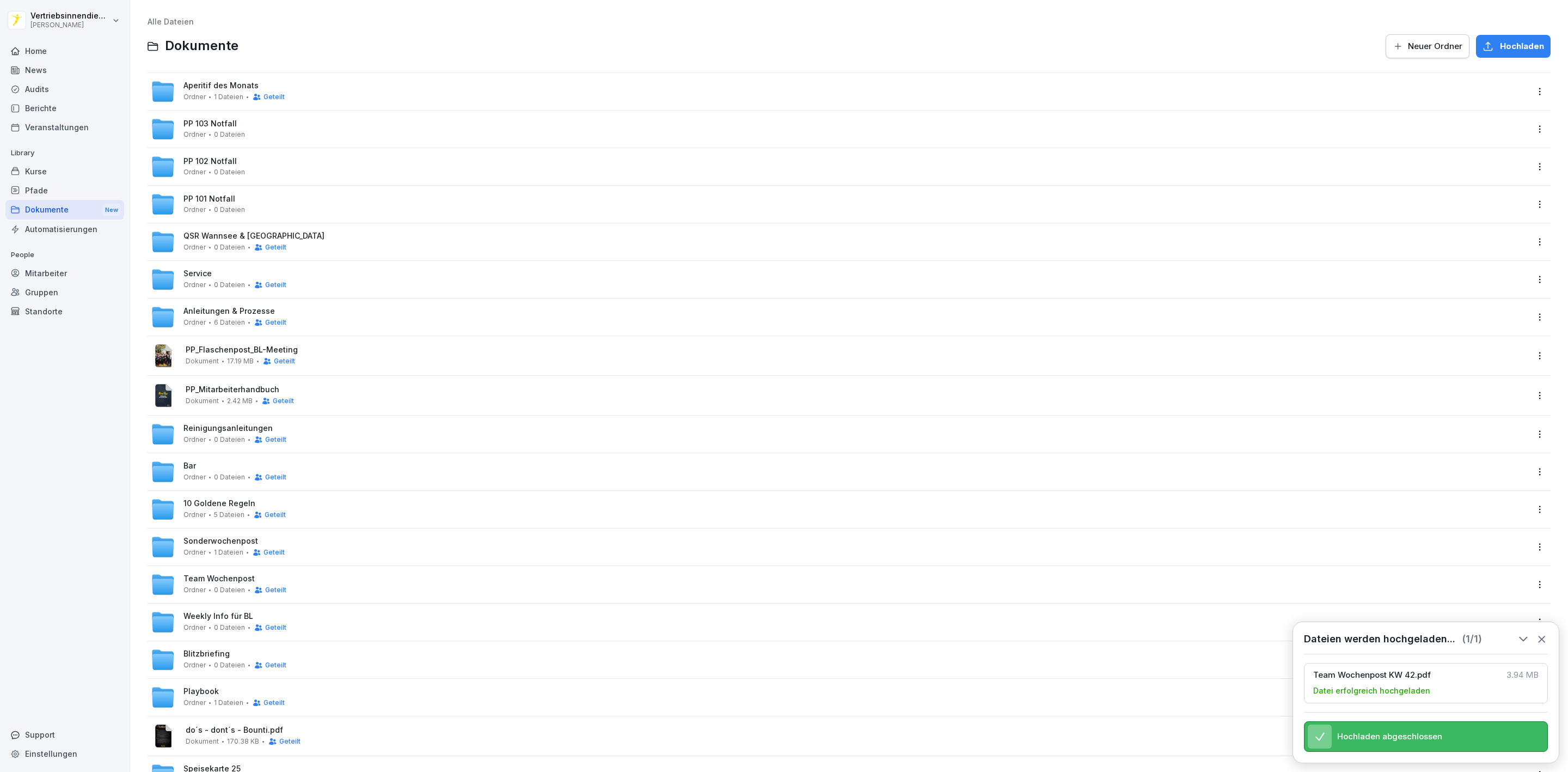
click at [218, 619] on span "Weekly Info für BL" at bounding box center [218, 616] width 70 height 9
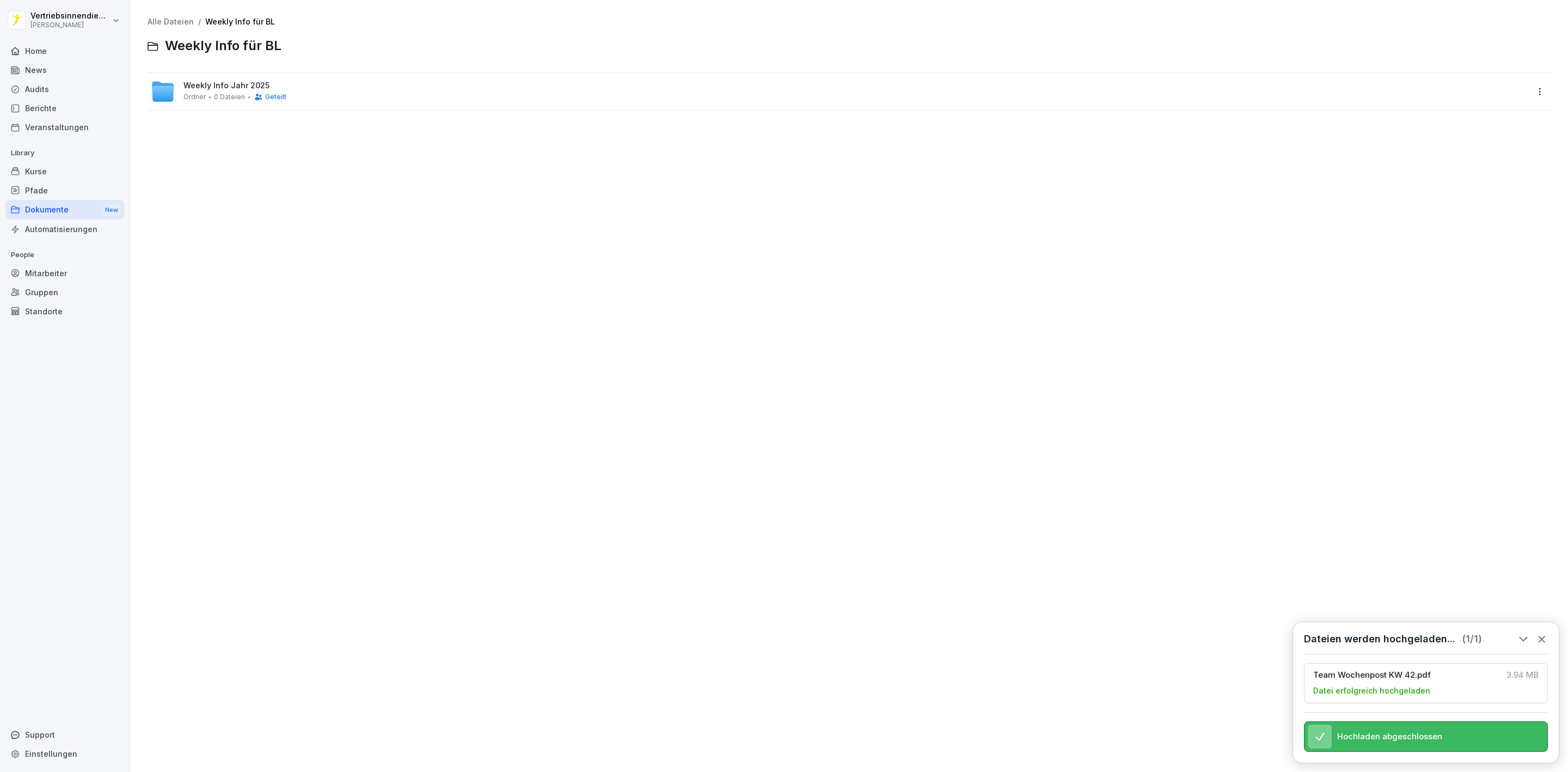
click at [208, 86] on span "Weekly Info Jahr 2025" at bounding box center [227, 86] width 86 height 9
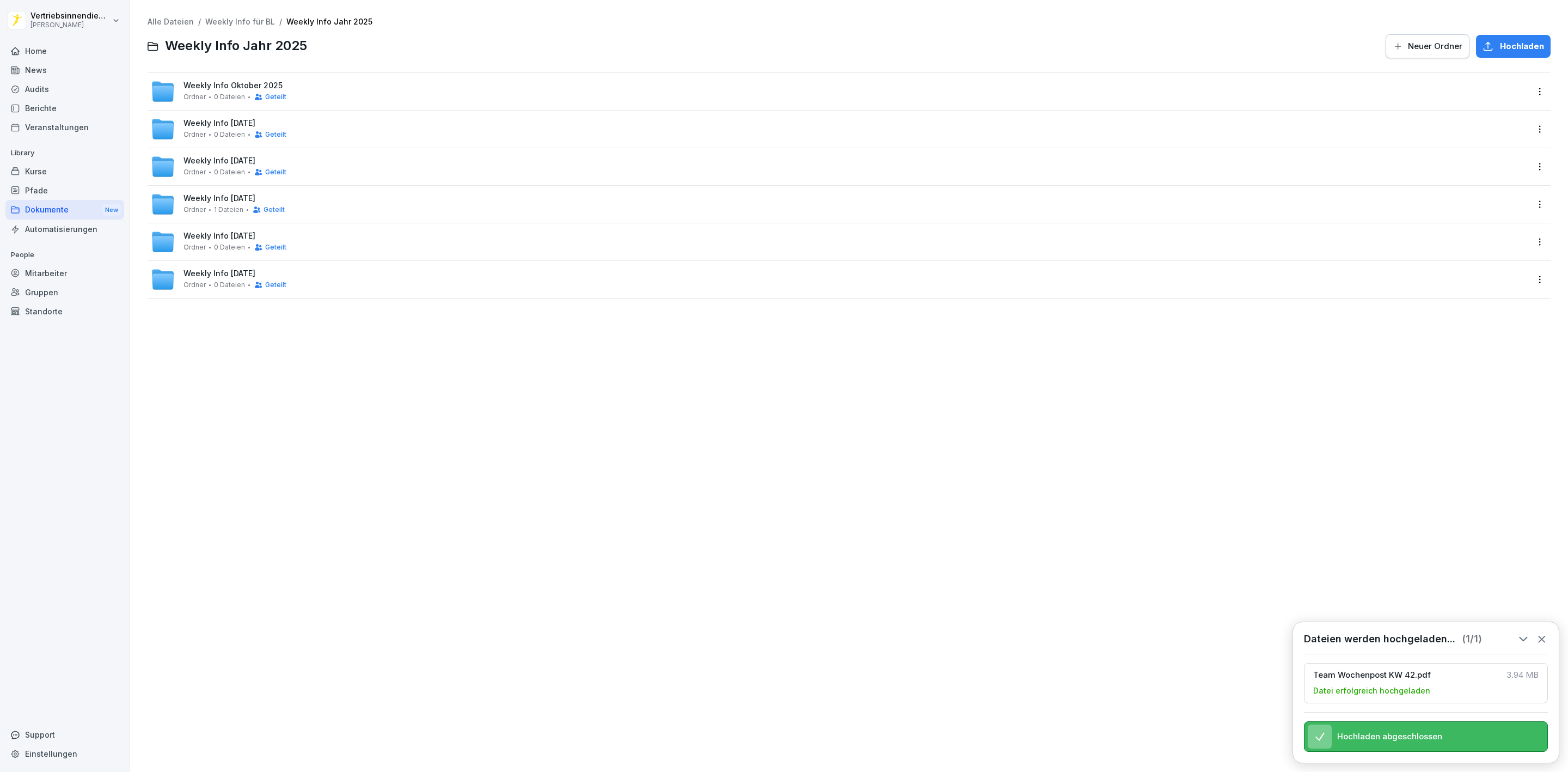
click at [242, 91] on div "Weekly Info [DATE] Ordner 0 Dateien Geteilt" at bounding box center [235, 91] width 103 height 20
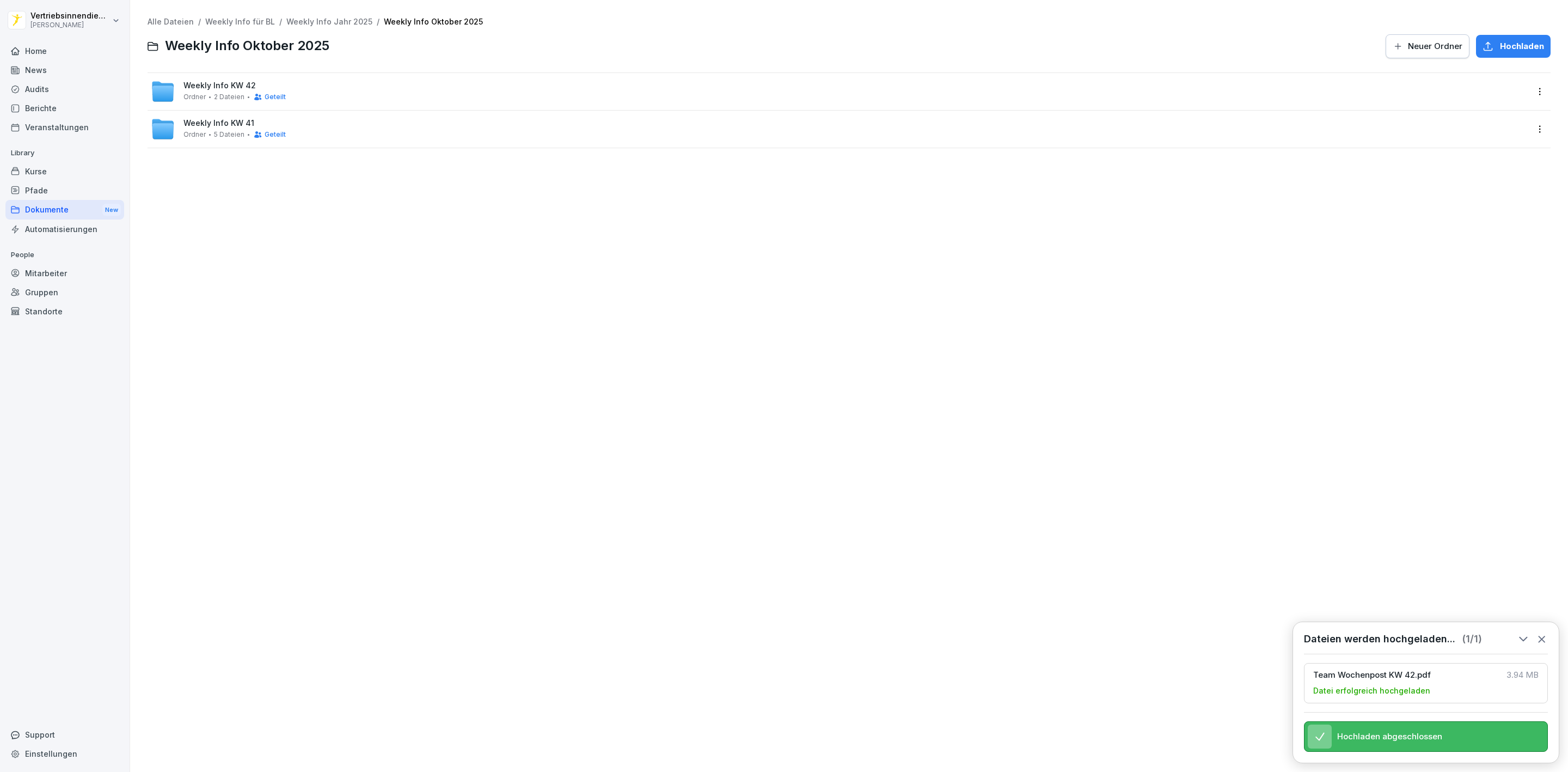
click at [223, 91] on div "Weekly Info KW 42 Ordner 2 Dateien Geteilt" at bounding box center [234, 91] width 102 height 20
click at [1531, 95] on html "Vertriebsinnendienst [PERSON_NAME] Home News Audits Berichte Veranstaltungen Li…" at bounding box center [784, 386] width 1568 height 772
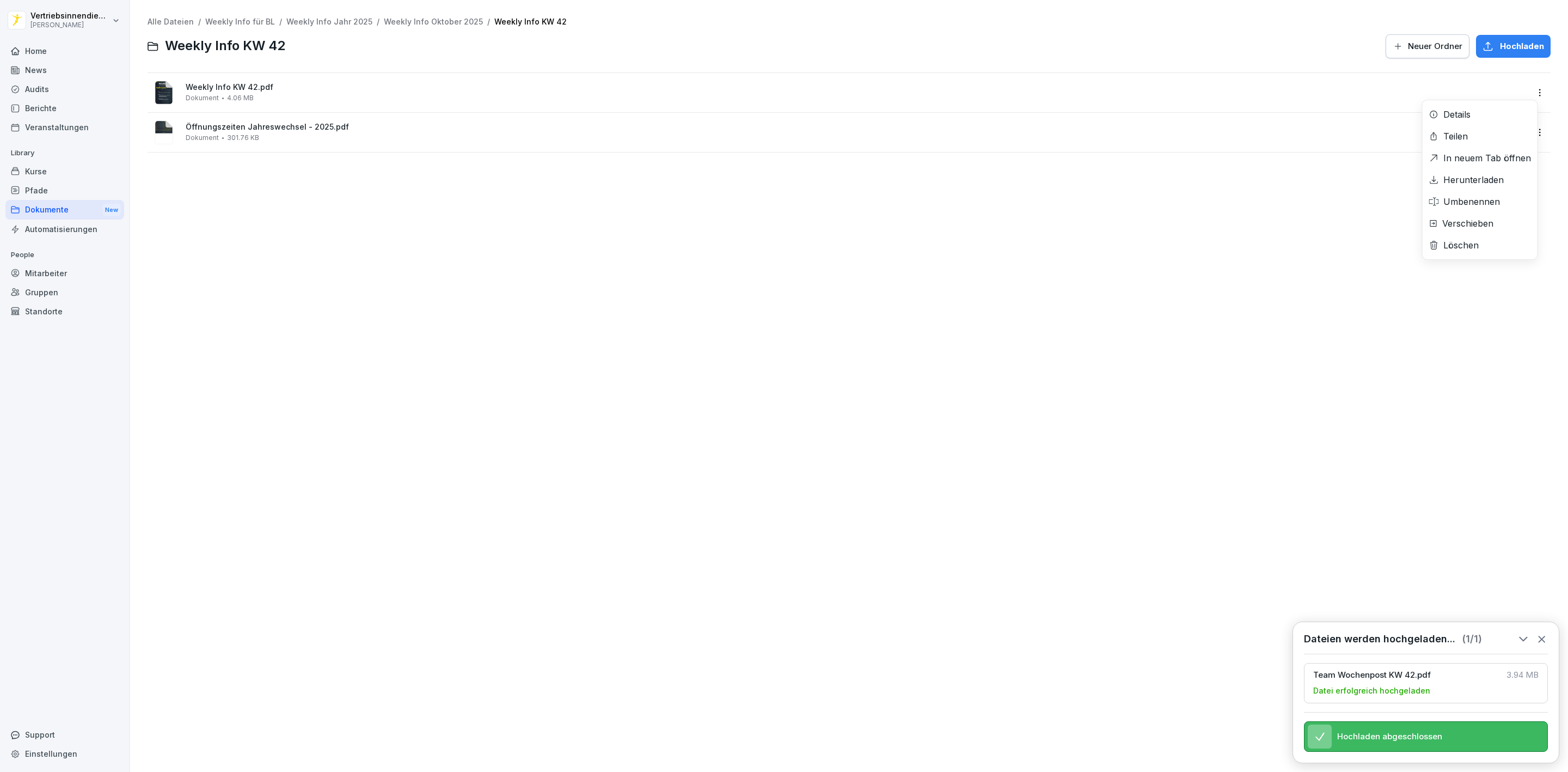
click at [1460, 238] on div "Löschen" at bounding box center [1461, 245] width 36 height 13
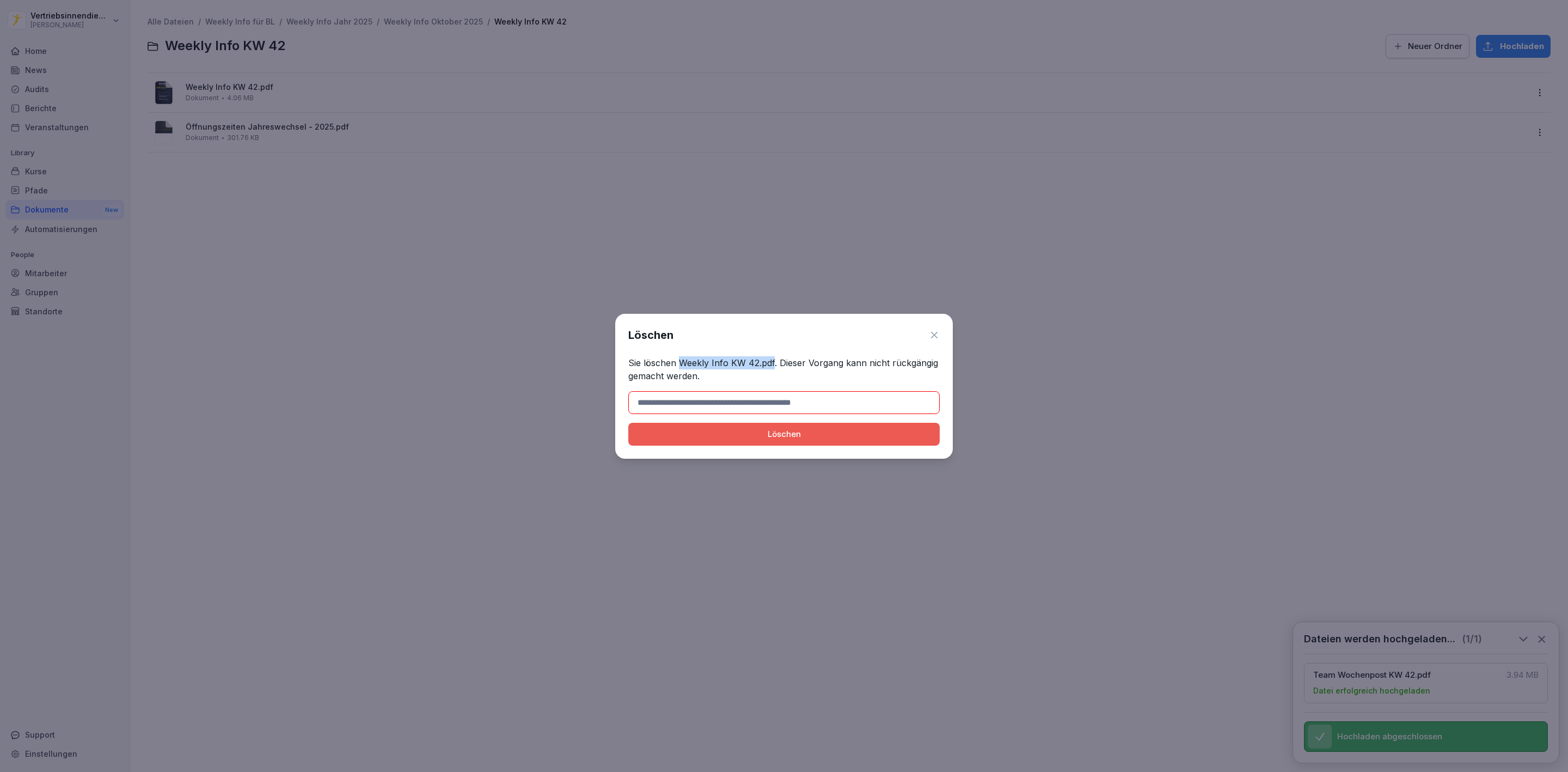
drag, startPoint x: 774, startPoint y: 361, endPoint x: 677, endPoint y: 365, distance: 97.1
click at [677, 365] on p "Sie löschen Weekly Info KW 42.pdf. Dieser Vorgang kann nicht rückgängig gemacht…" at bounding box center [783, 369] width 311 height 26
click at [738, 400] on input at bounding box center [783, 403] width 311 height 23
paste input "**********"
type input "**********"
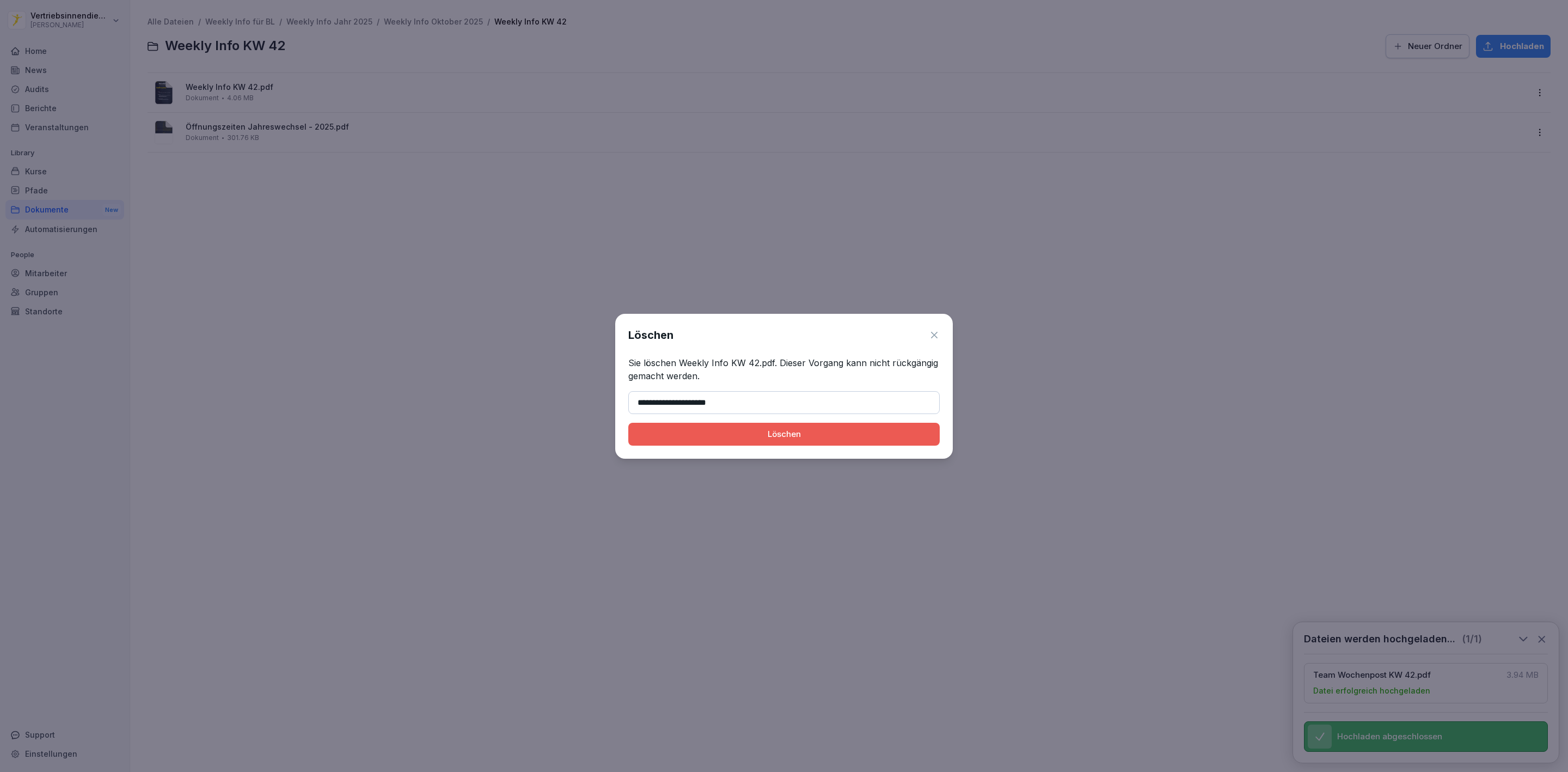
click at [772, 438] on div "Löschen" at bounding box center [784, 434] width 294 height 12
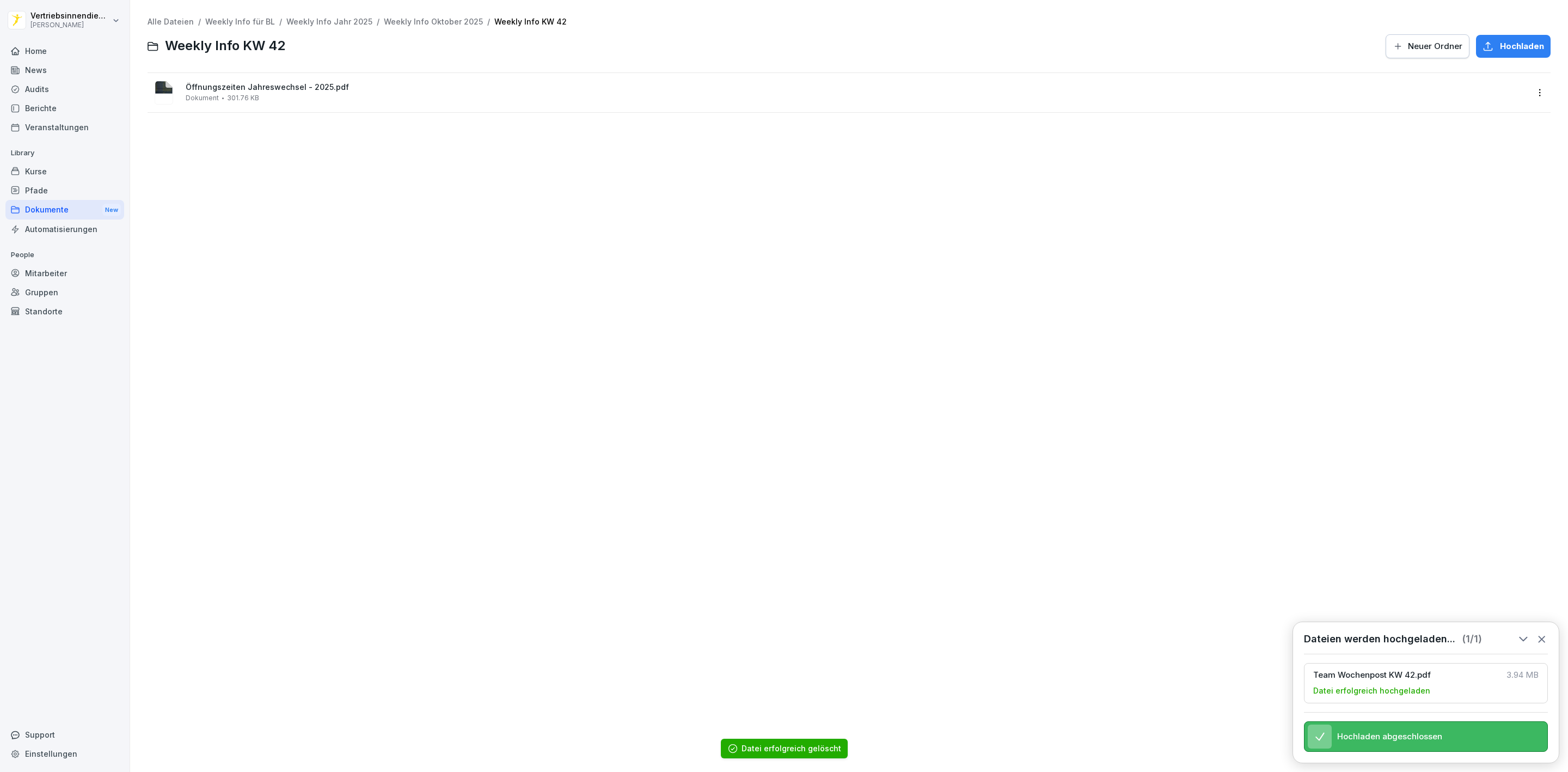
drag, startPoint x: 214, startPoint y: 198, endPoint x: 331, endPoint y: 194, distance: 117.1
click at [219, 201] on div "Alle Dateien / Weekly Info für BL / Weekly Info Jahr 2025 / Weekly Info [DATE] …" at bounding box center [850, 386] width 1422 height 755
click at [1500, 47] on span "Hochladen" at bounding box center [1521, 47] width 44 height 12
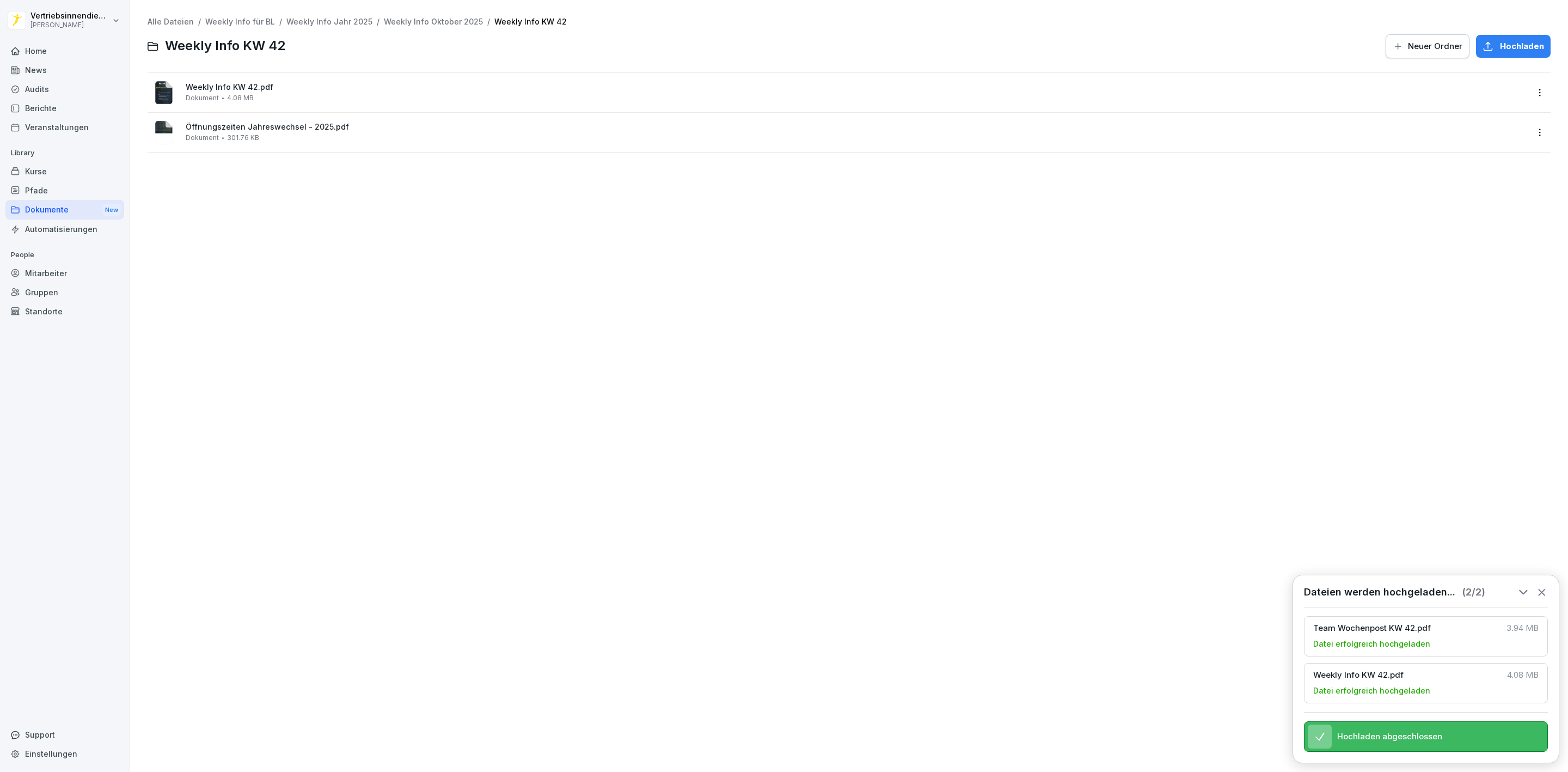
click at [1490, 52] on button "Hochladen" at bounding box center [1513, 47] width 75 height 23
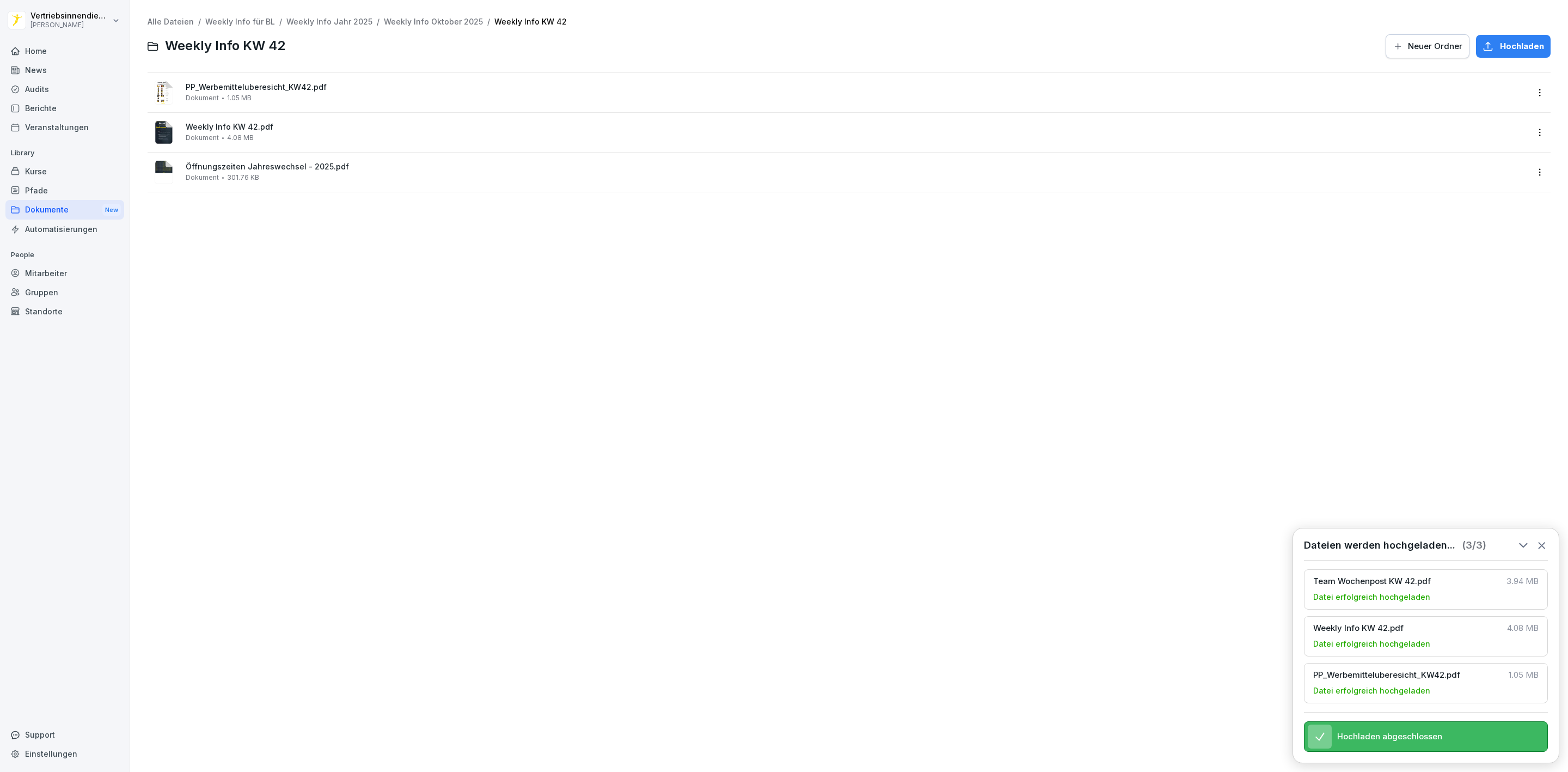
drag, startPoint x: 62, startPoint y: 50, endPoint x: 74, endPoint y: 39, distance: 16.3
click at [64, 50] on div "Home" at bounding box center [65, 51] width 119 height 19
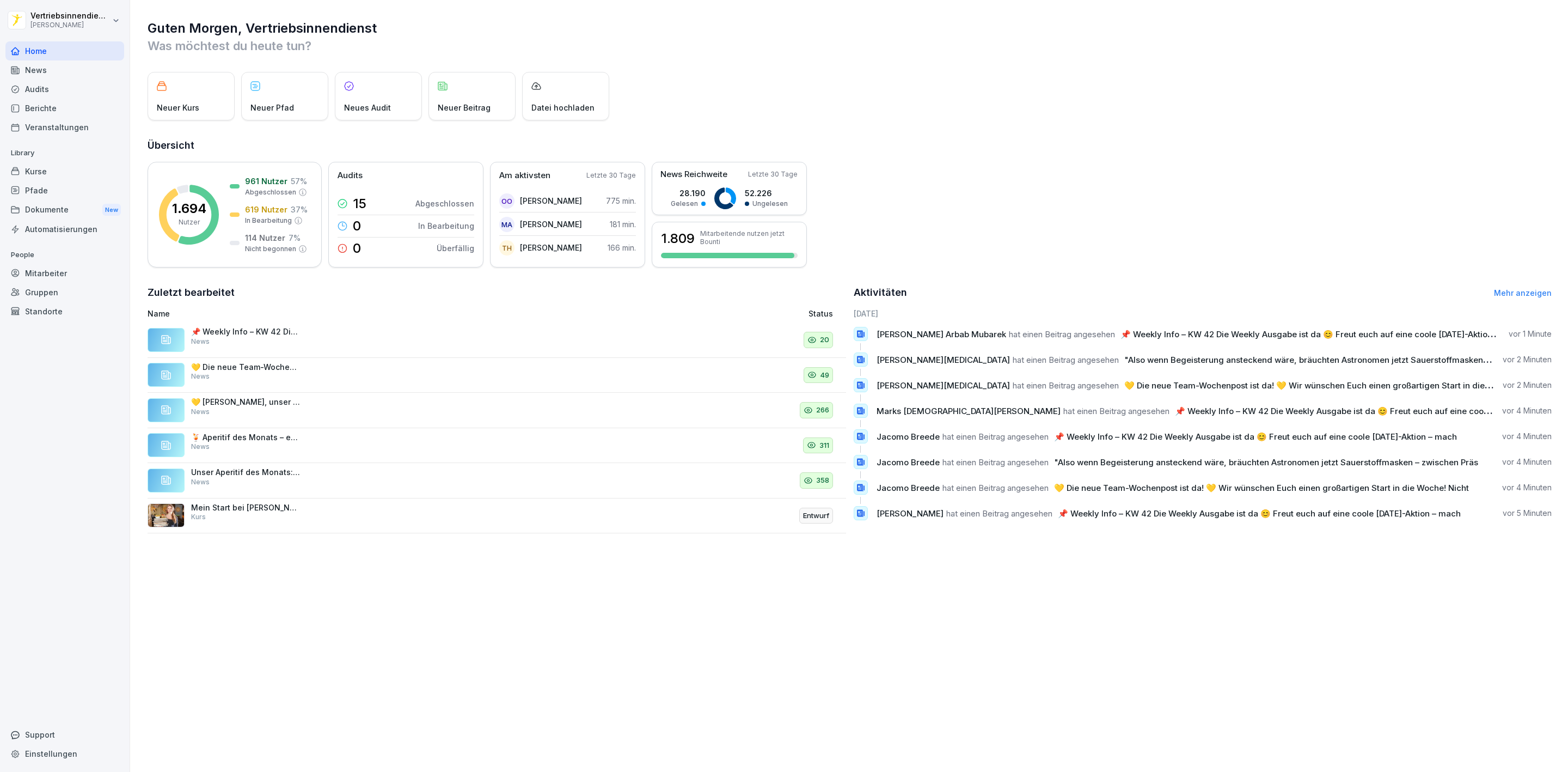
click at [44, 73] on div "News" at bounding box center [65, 70] width 119 height 19
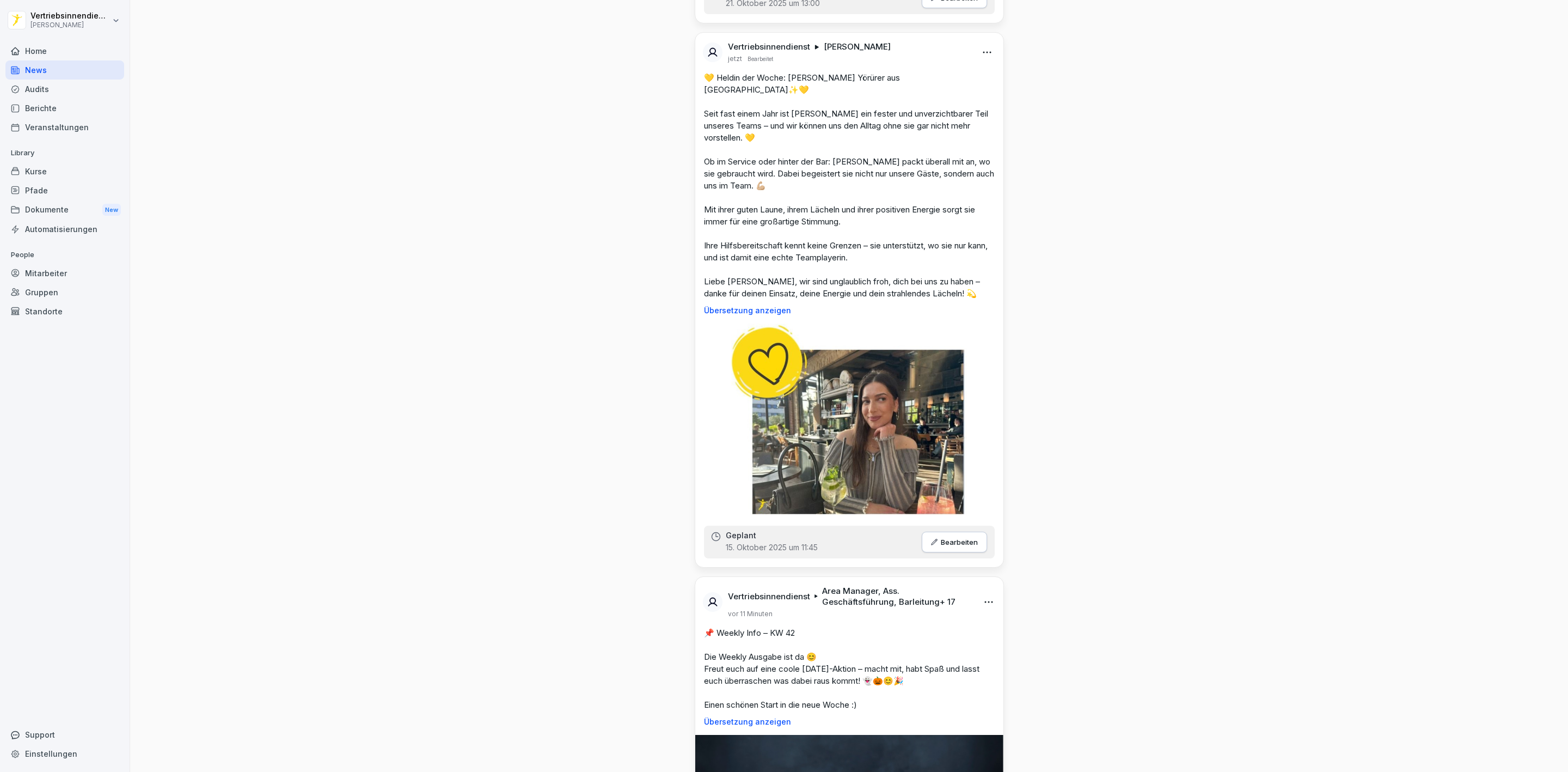
scroll to position [572, 0]
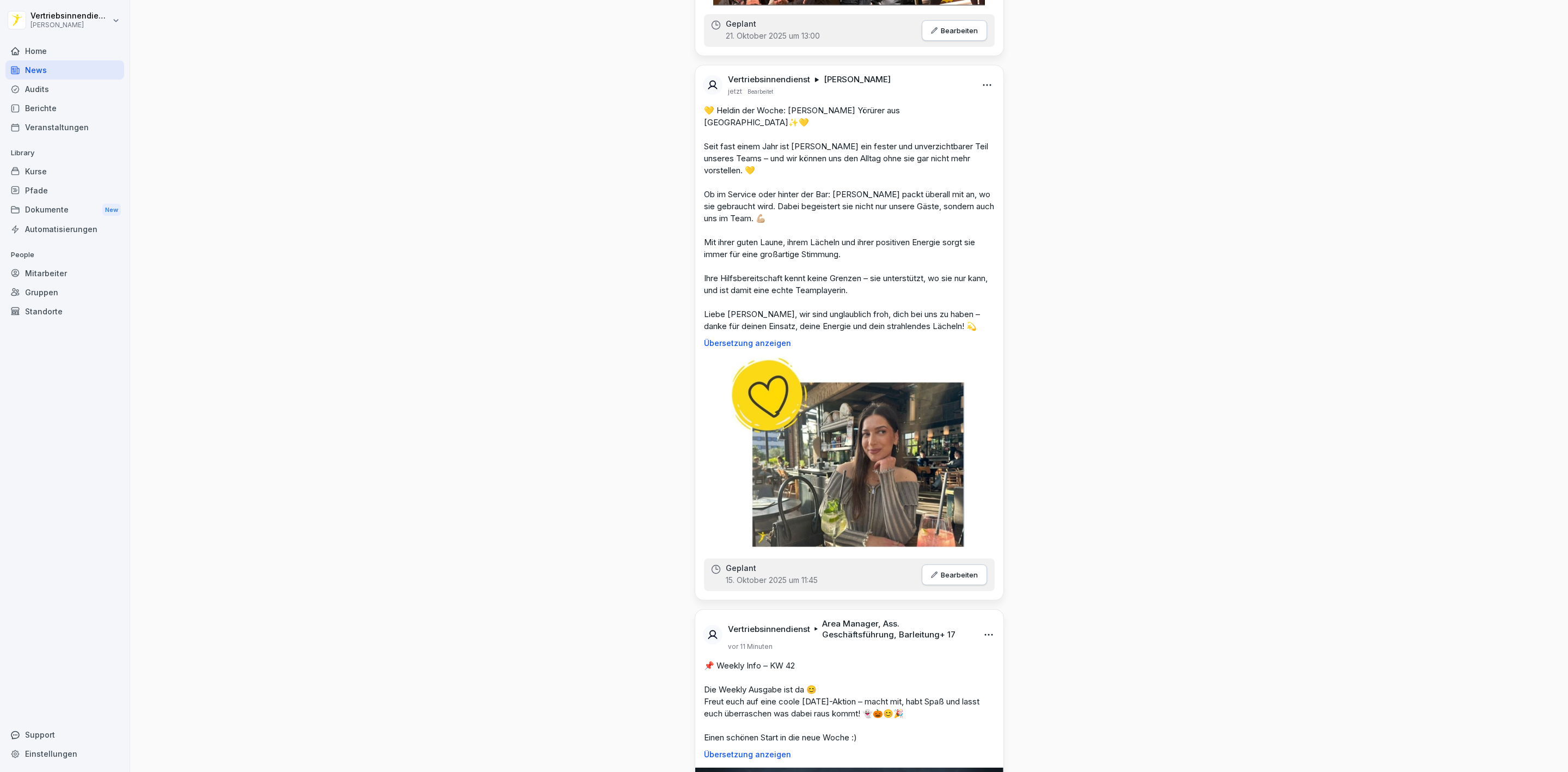
click at [43, 44] on div "Home" at bounding box center [65, 51] width 119 height 19
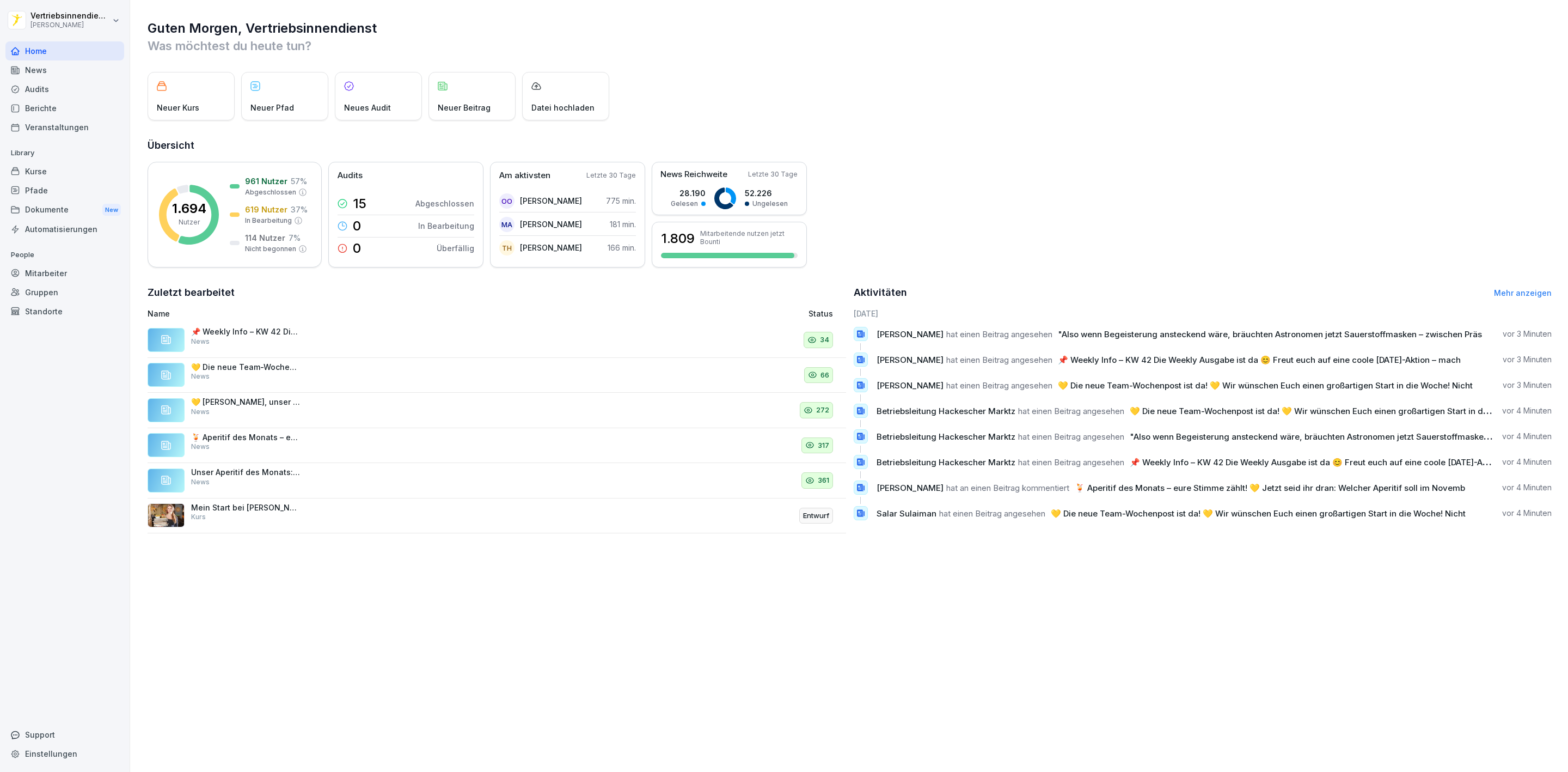
click at [28, 173] on div "Kurse" at bounding box center [65, 171] width 119 height 19
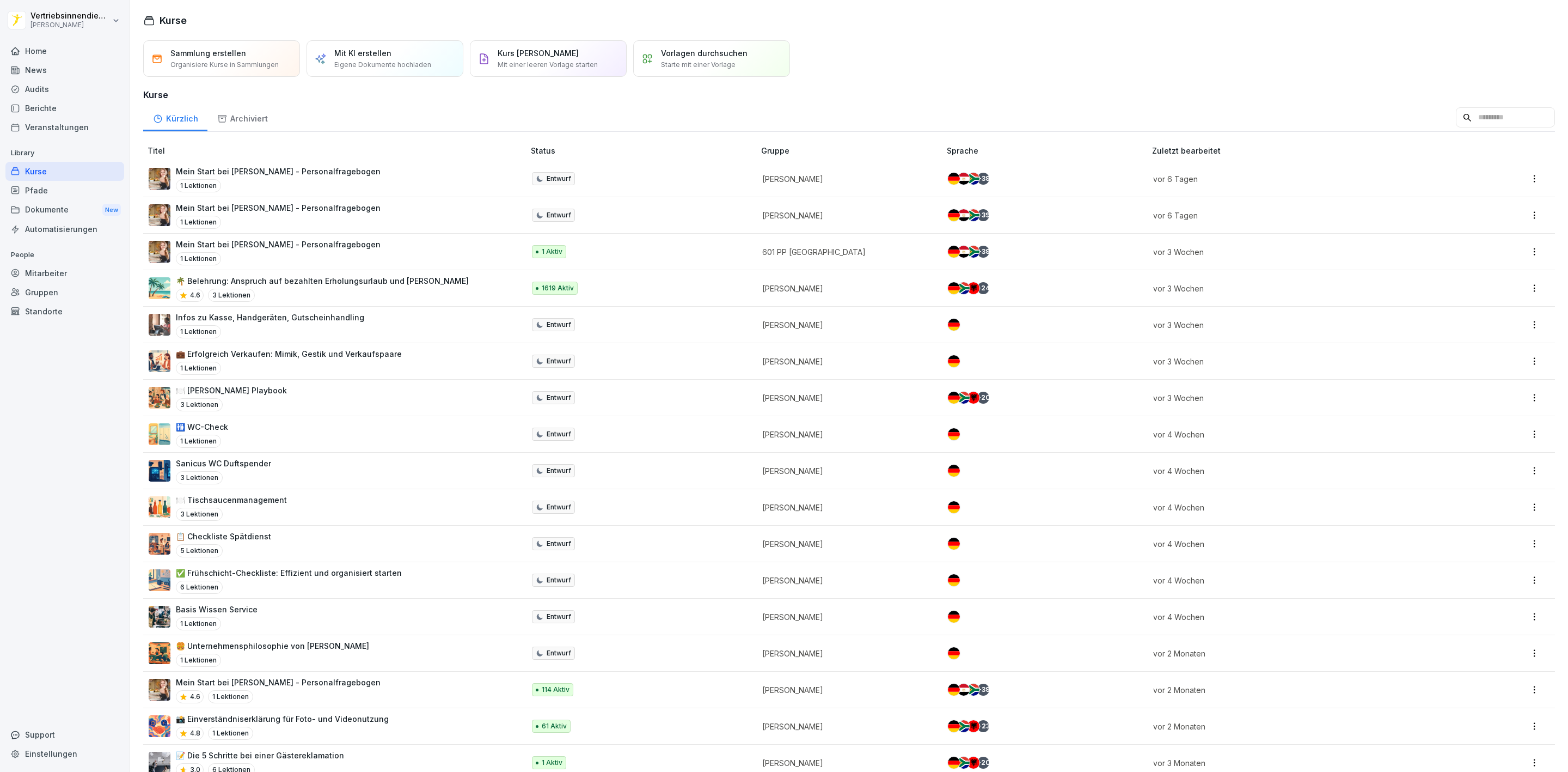
click at [101, 42] on div "Home" at bounding box center [65, 51] width 119 height 19
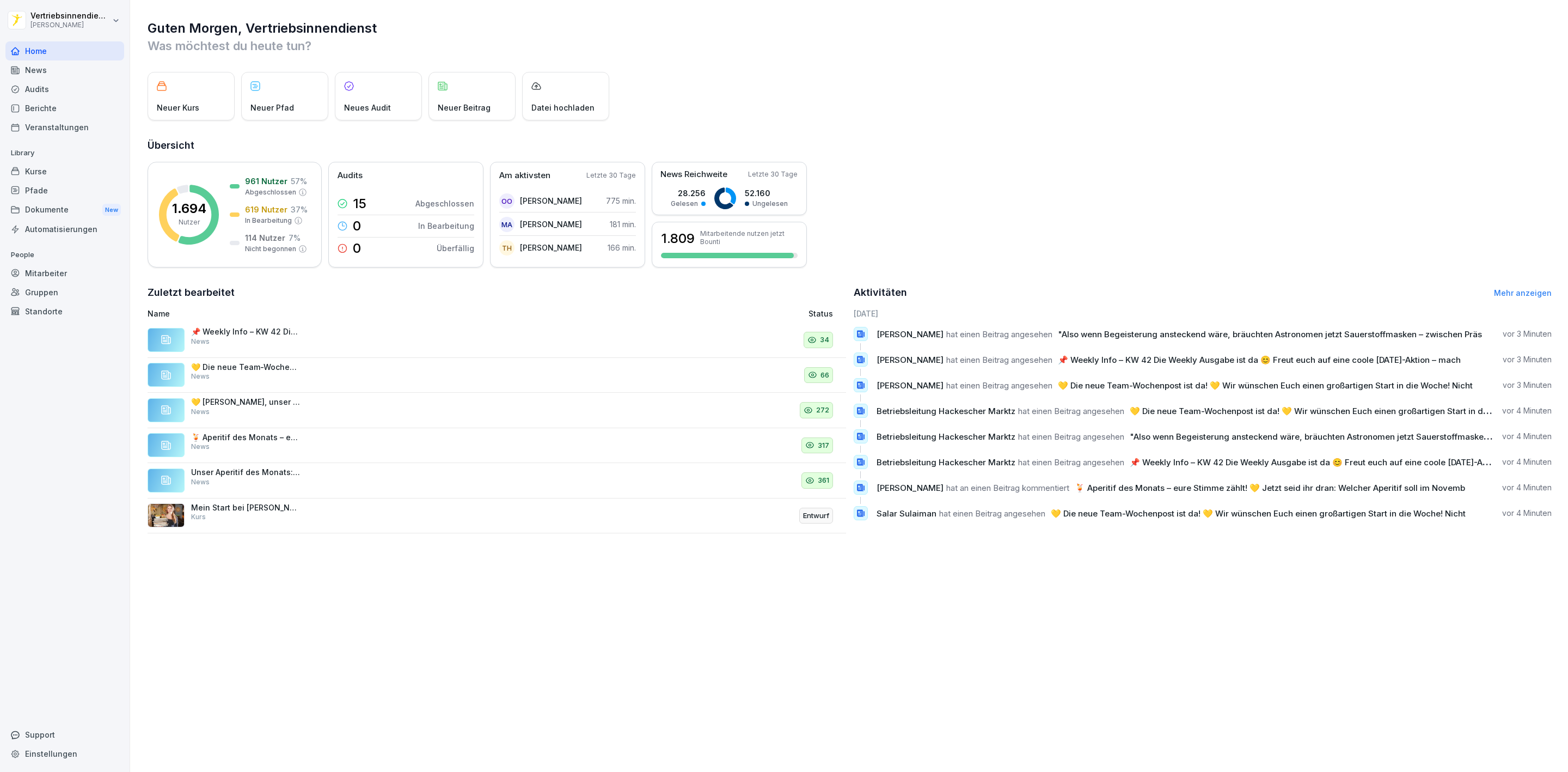
click at [72, 69] on div "News" at bounding box center [65, 70] width 119 height 19
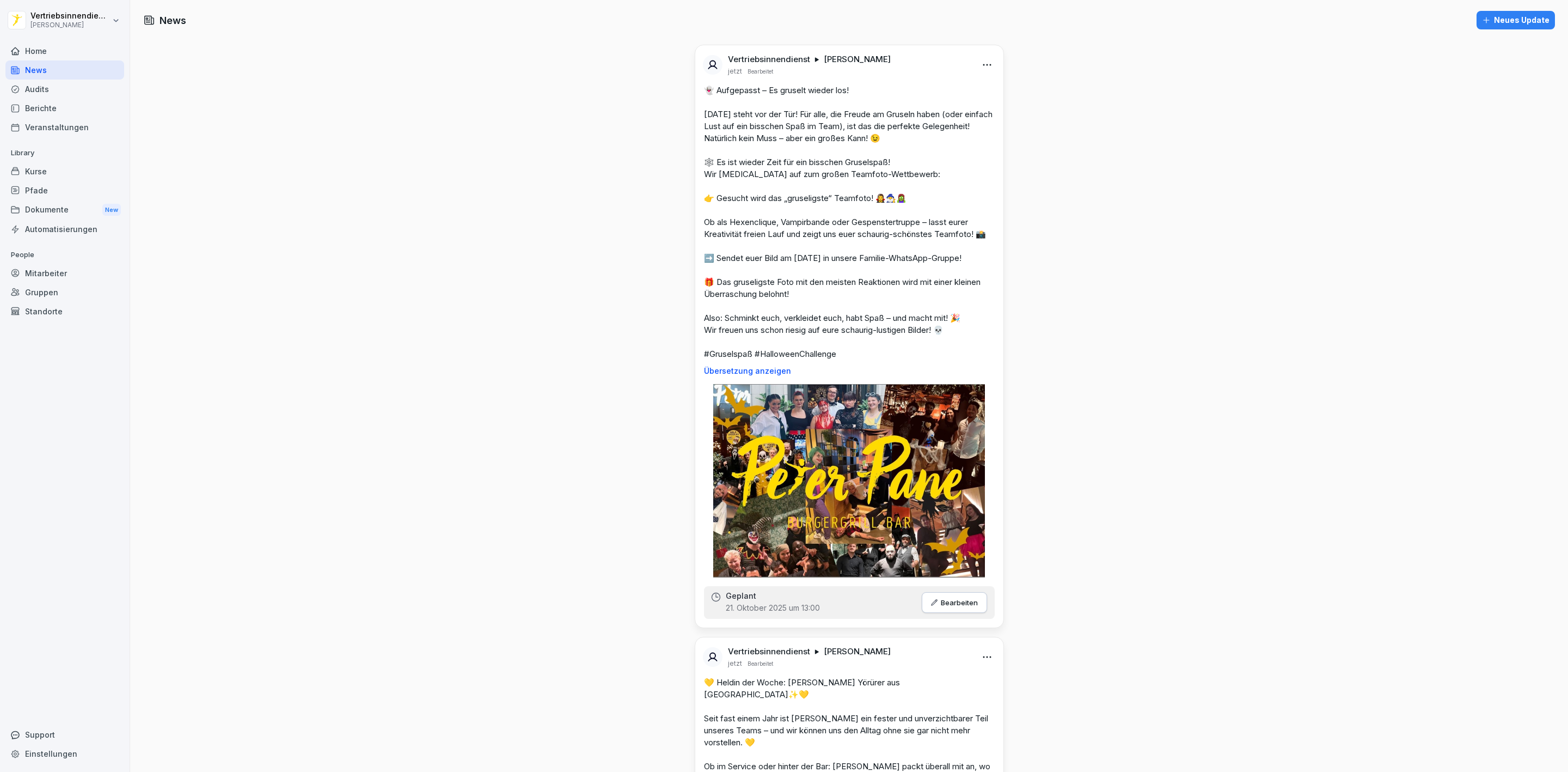
click at [34, 277] on div "Mitarbeiter" at bounding box center [65, 273] width 119 height 19
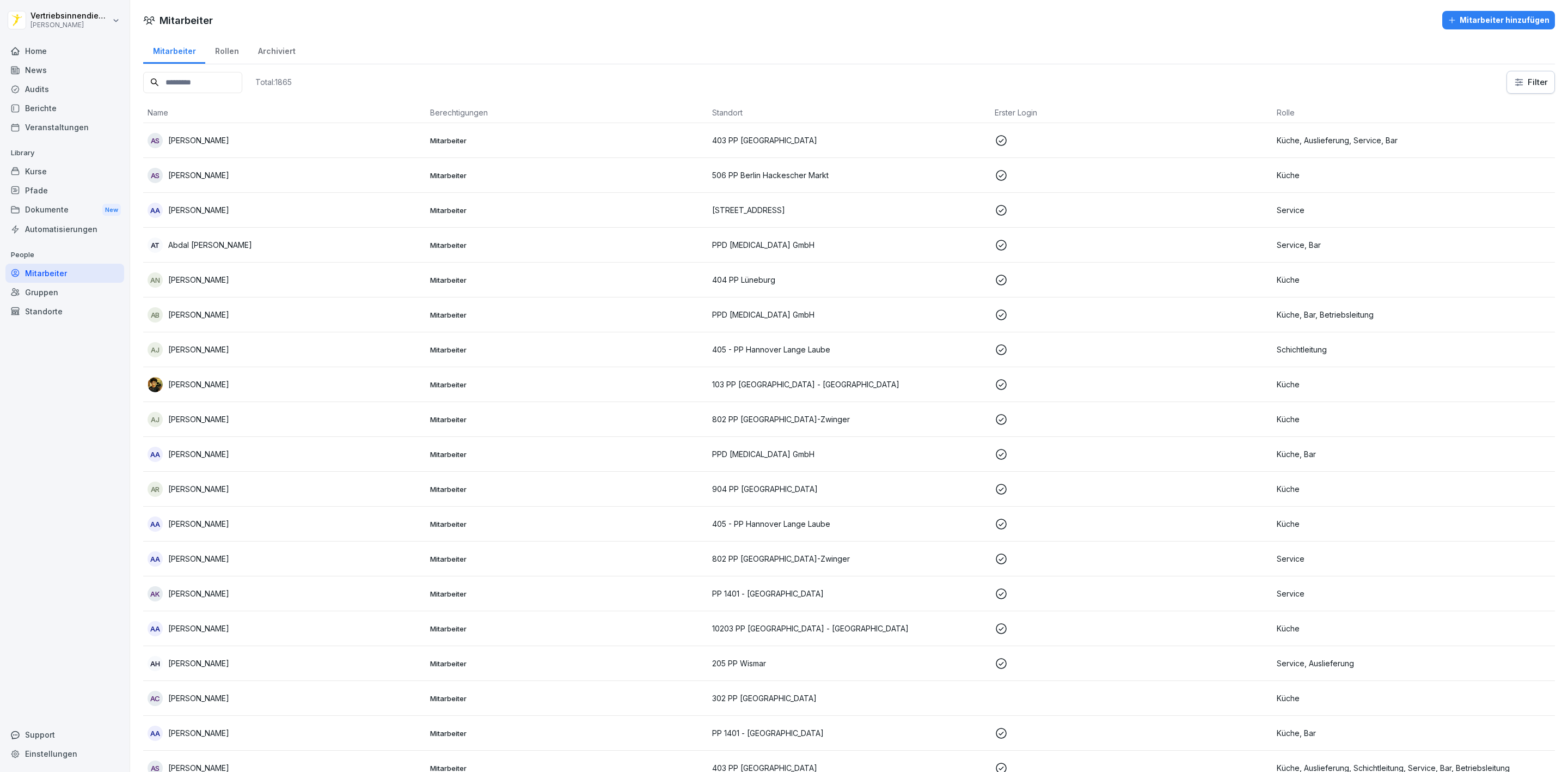
click at [218, 88] on input at bounding box center [192, 83] width 99 height 22
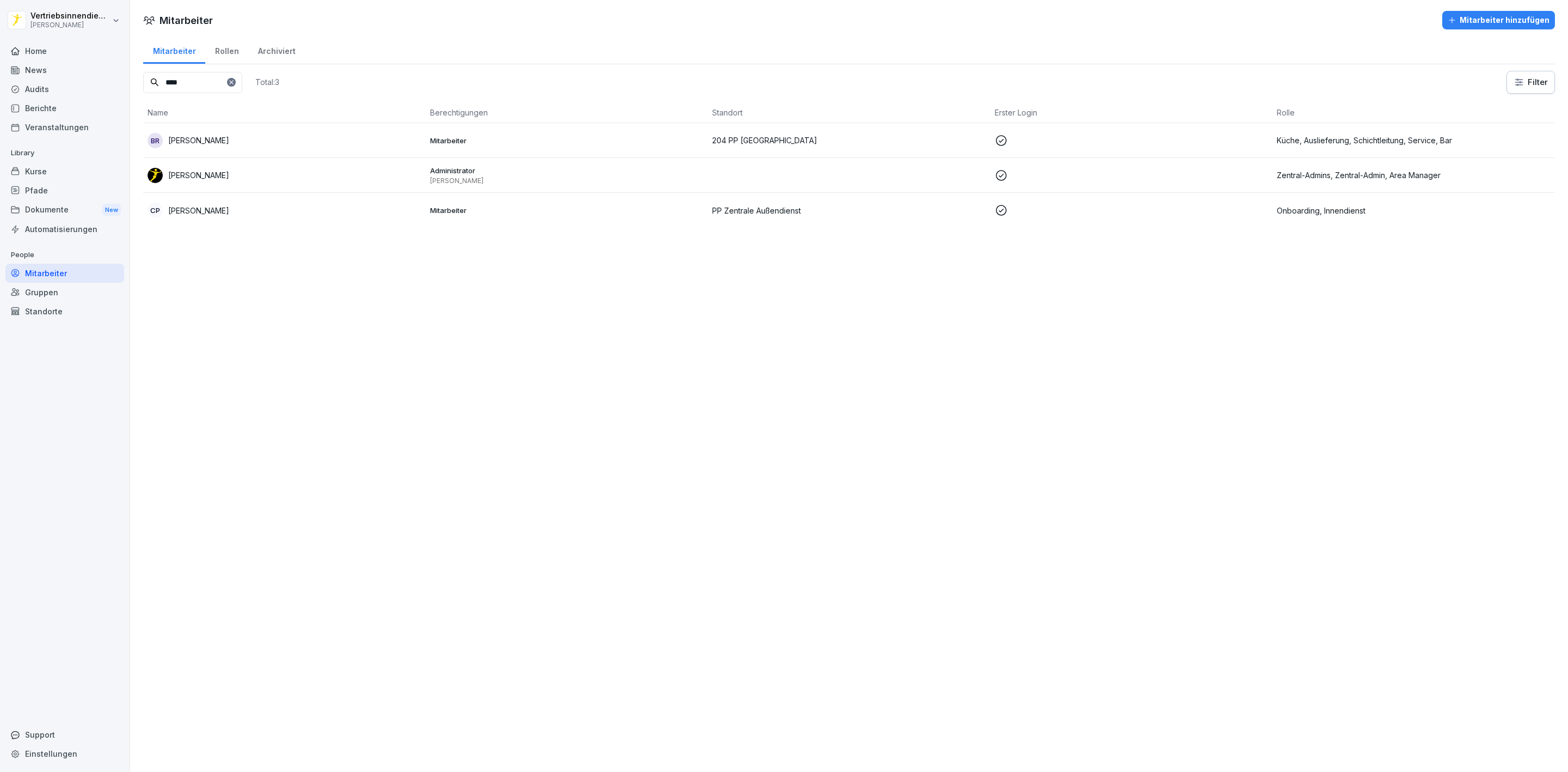
type input "****"
click at [520, 171] on p "Administrator" at bounding box center [567, 170] width 274 height 10
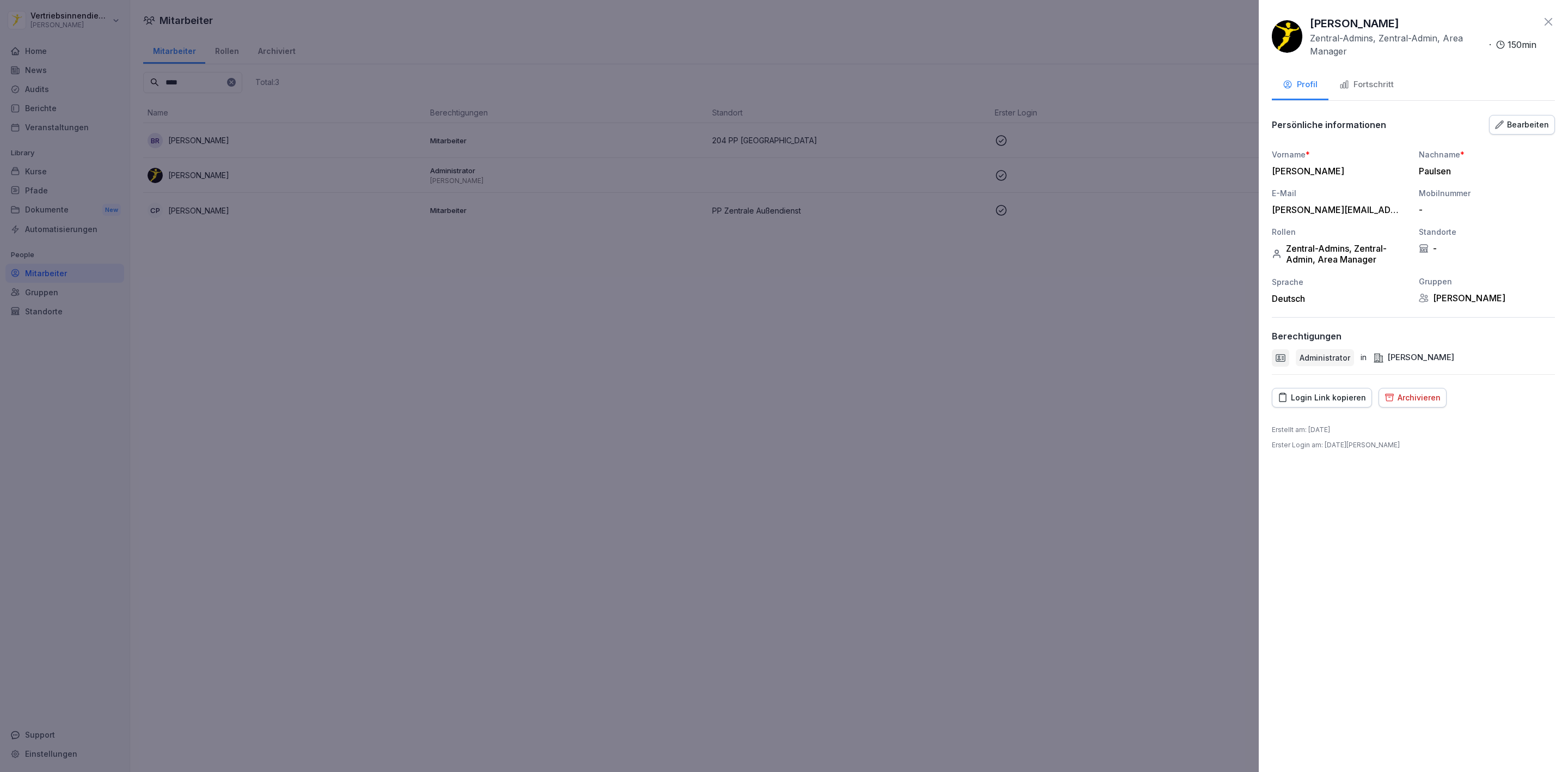
click at [1049, 314] on div at bounding box center [784, 386] width 1568 height 772
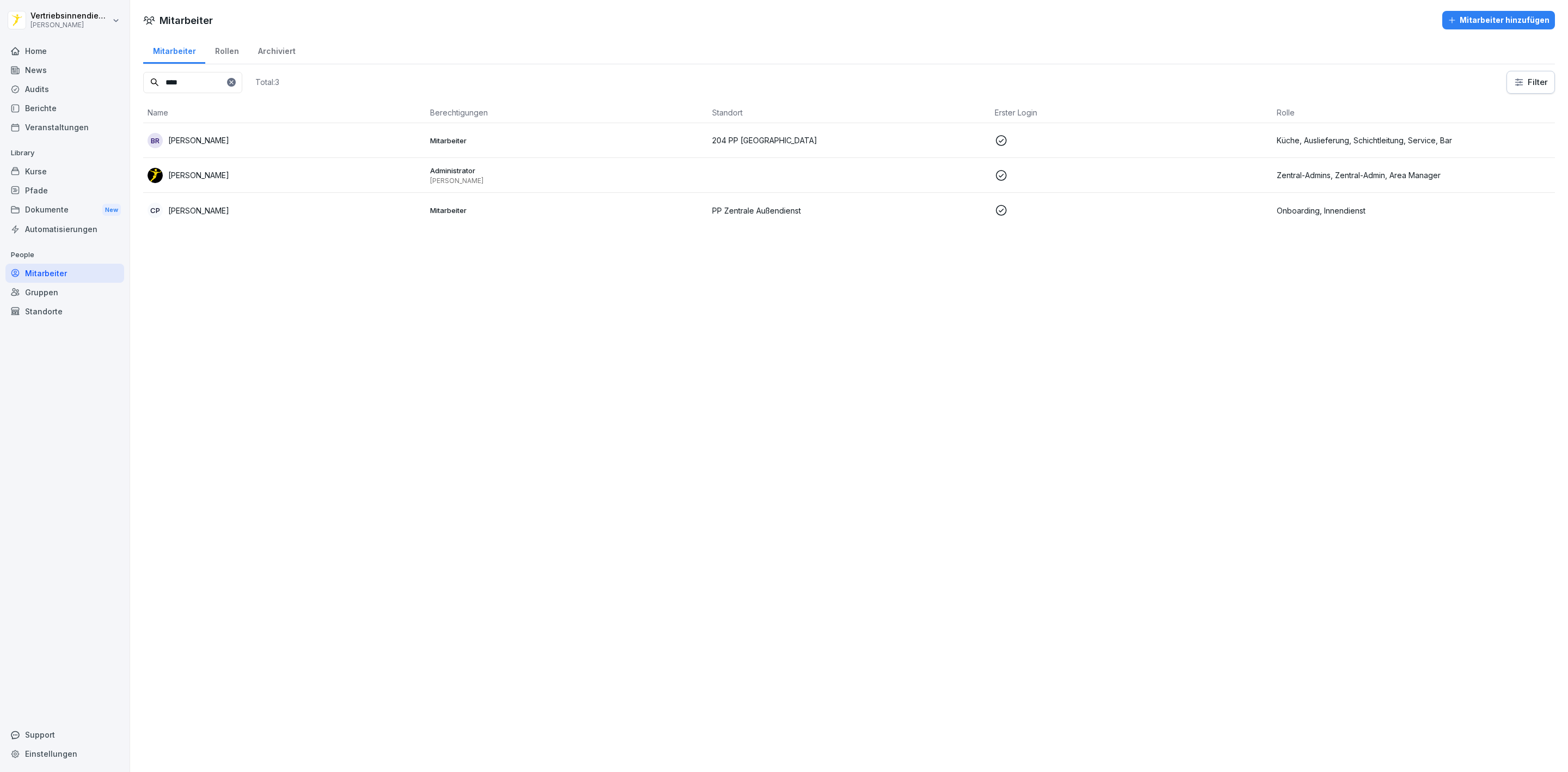
click at [721, 177] on td at bounding box center [849, 175] width 282 height 35
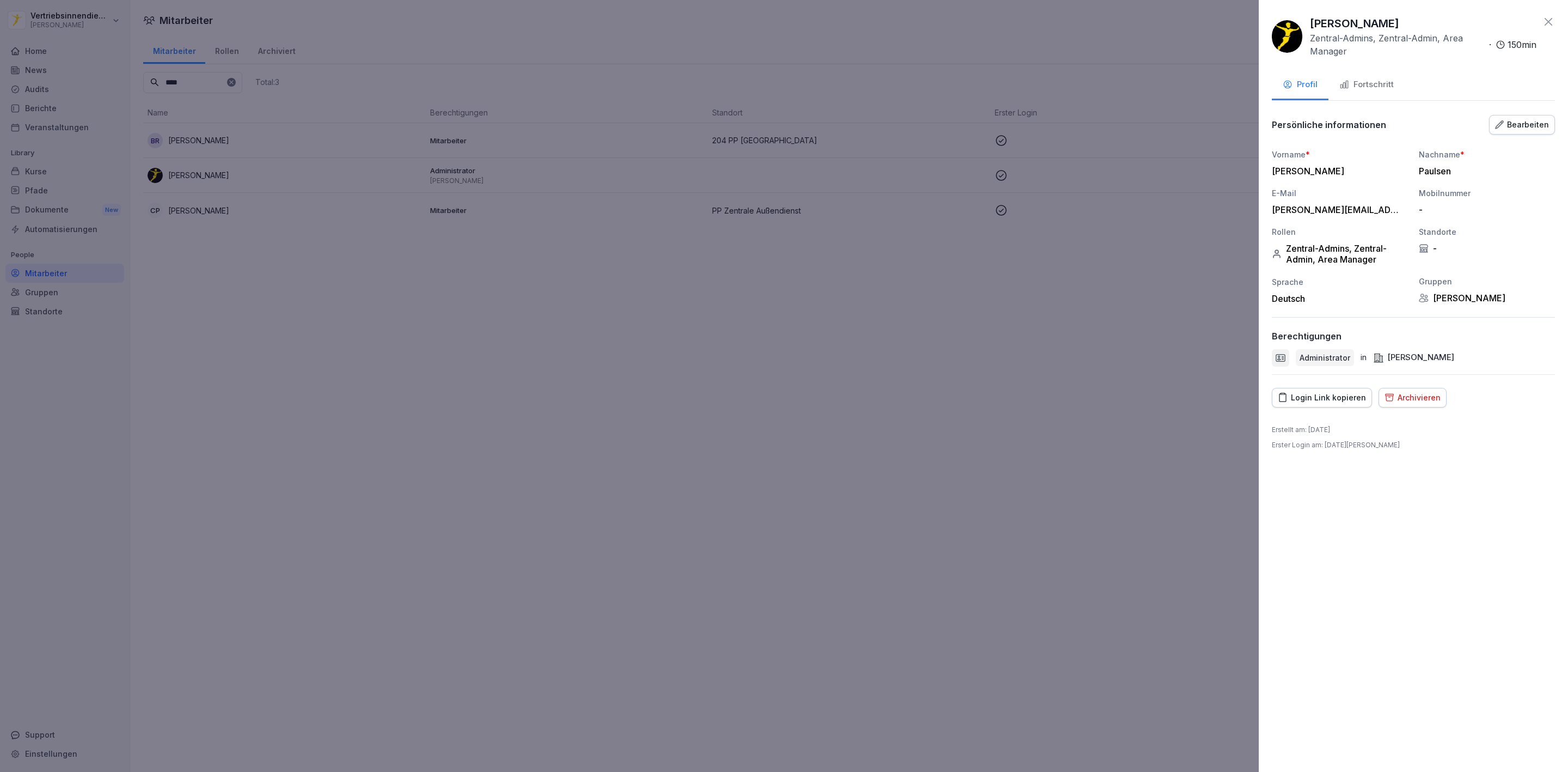
click at [740, 245] on div at bounding box center [784, 386] width 1568 height 772
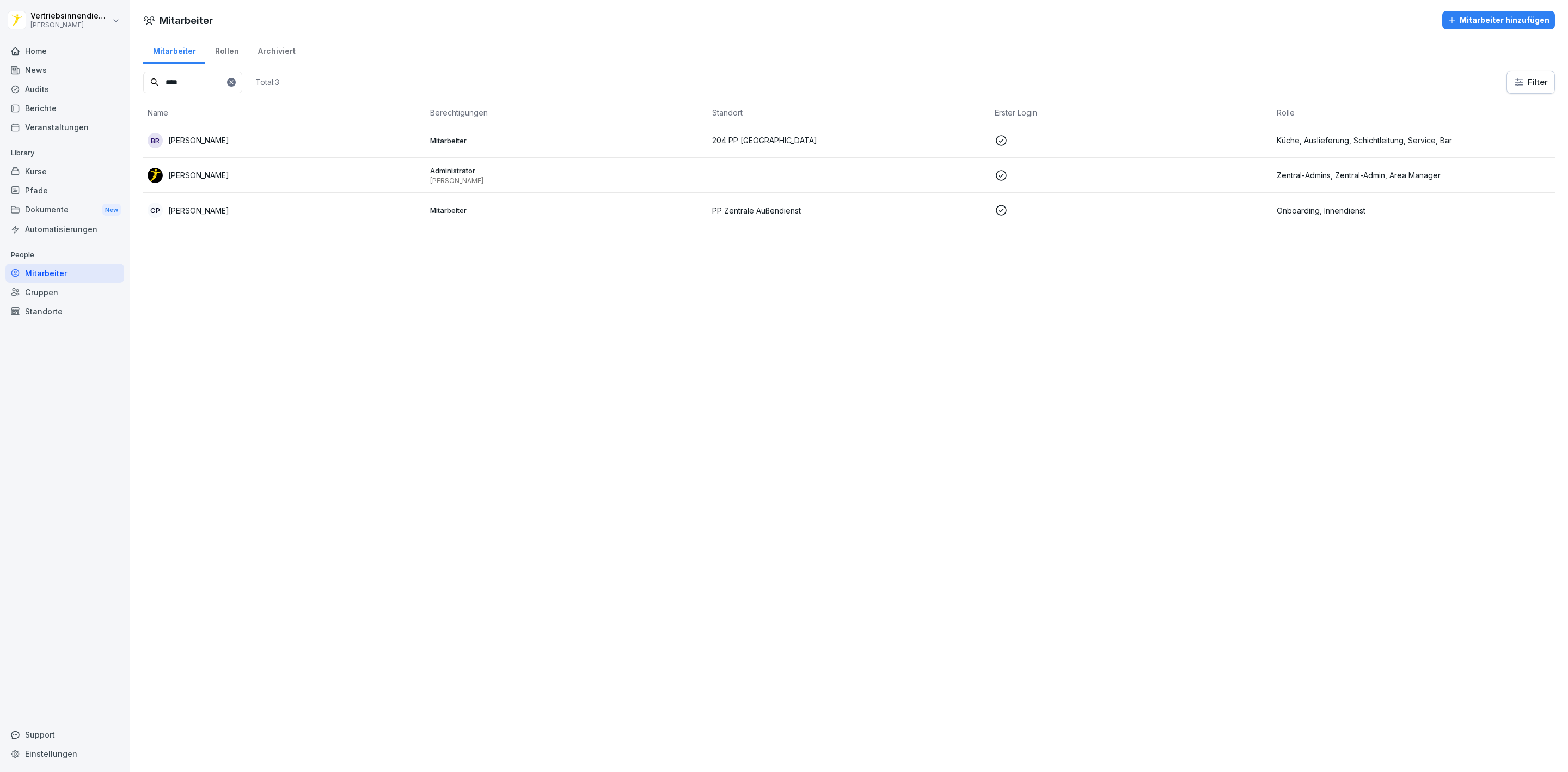
click at [755, 176] on td at bounding box center [849, 175] width 282 height 35
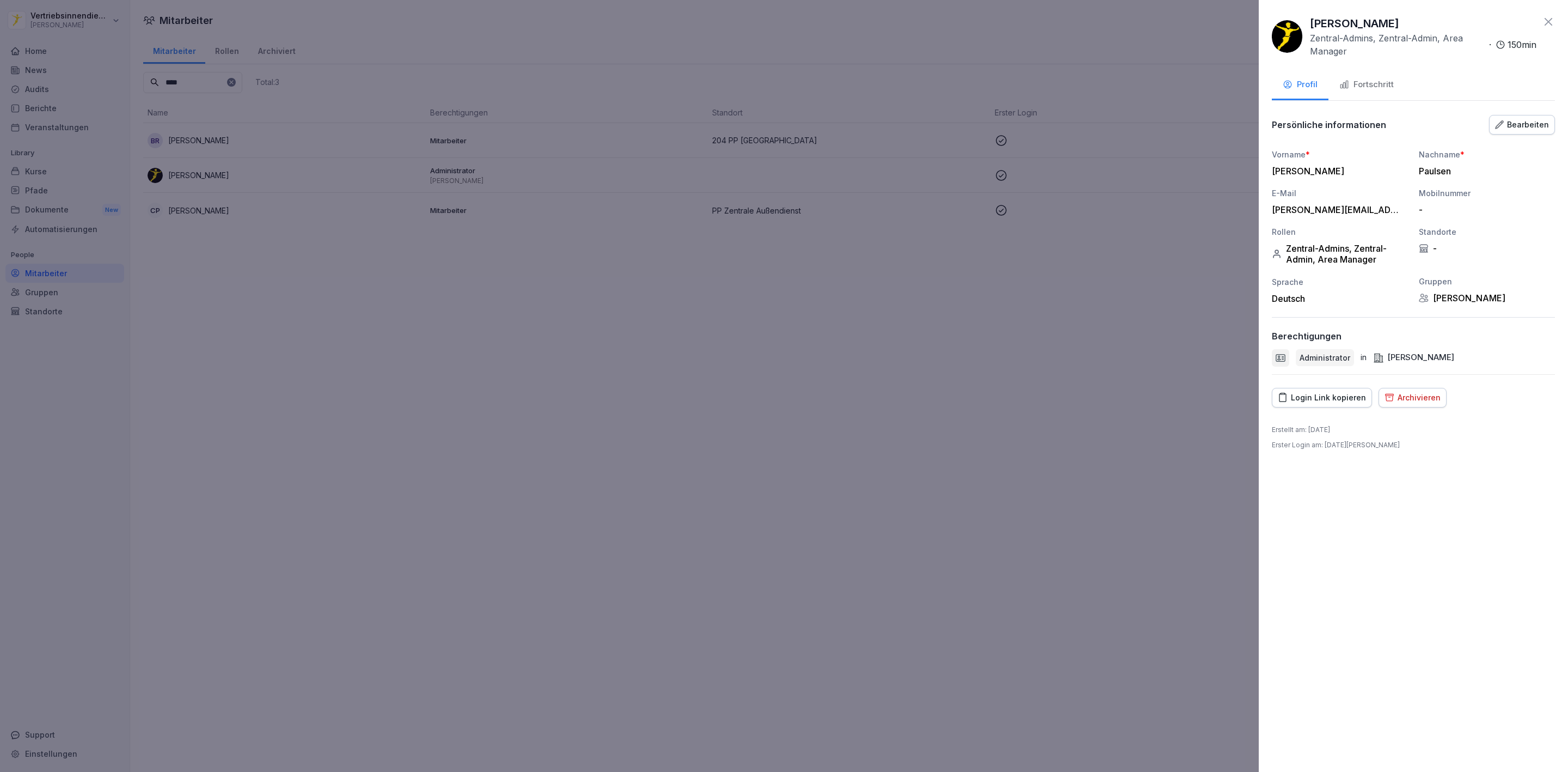
click at [1355, 73] on button "Fortschritt" at bounding box center [1367, 85] width 76 height 29
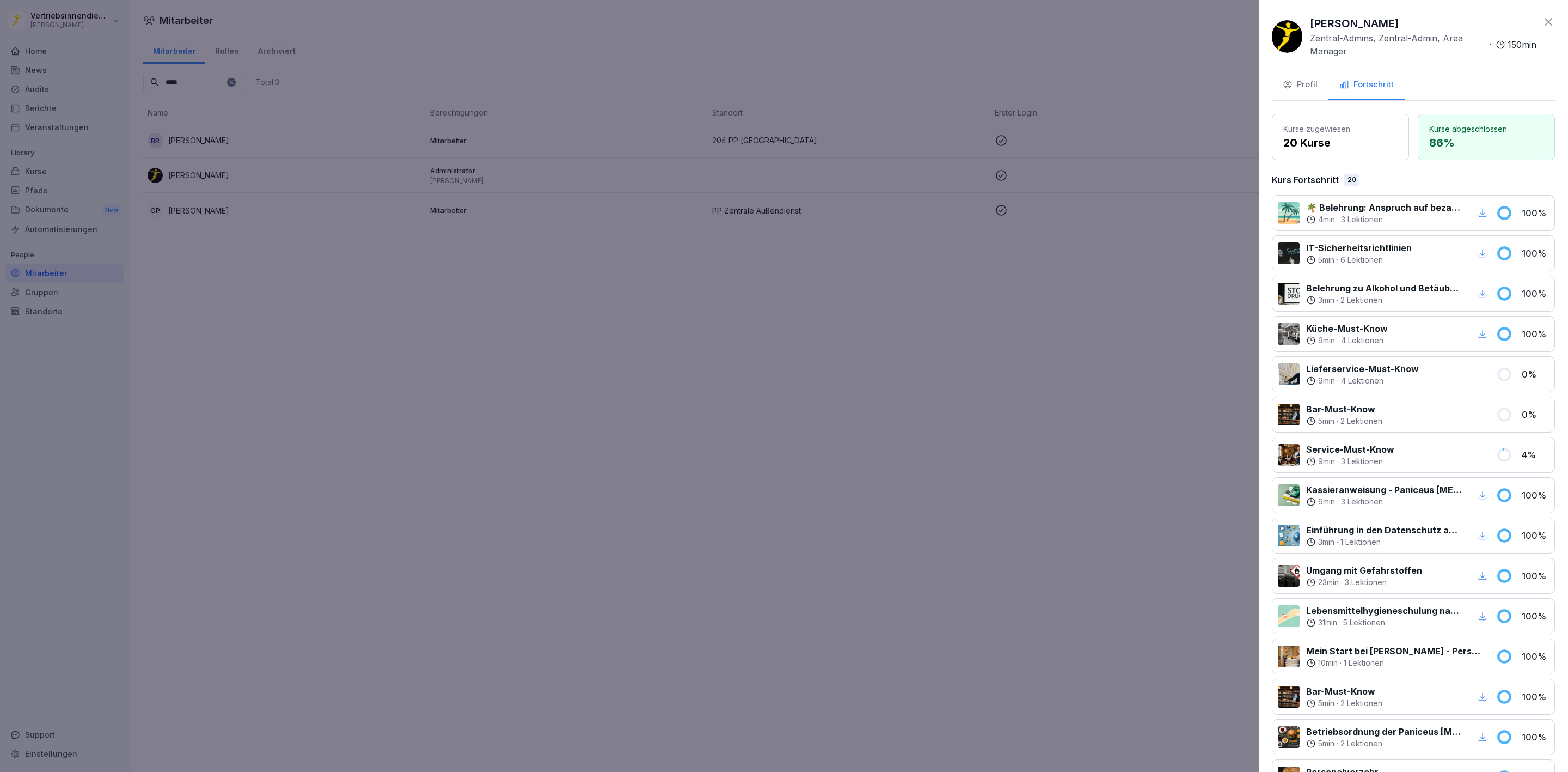
click at [1026, 402] on div at bounding box center [784, 386] width 1568 height 772
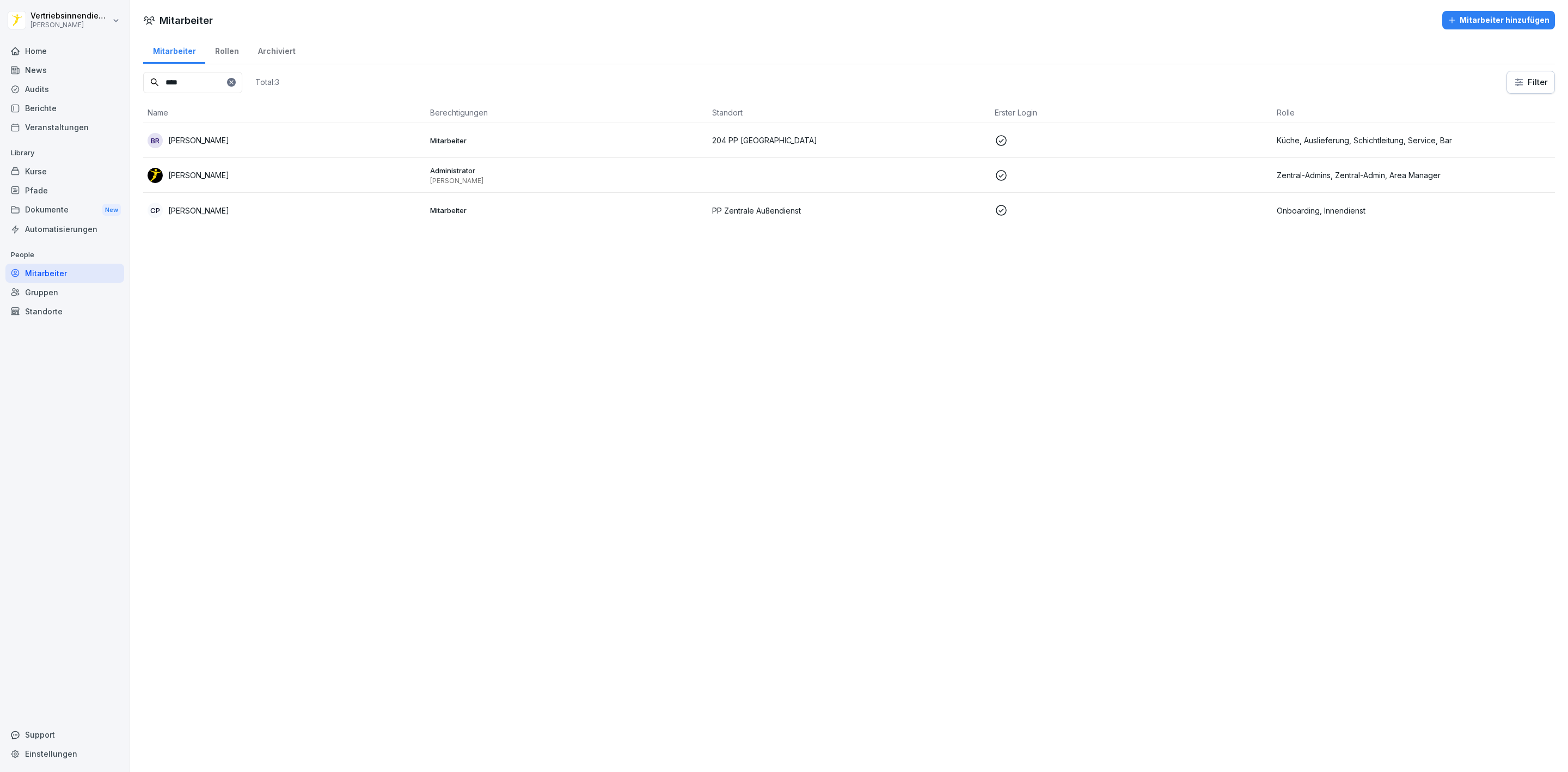
click at [851, 218] on td "PP Zentrale Außendienst" at bounding box center [849, 210] width 282 height 35
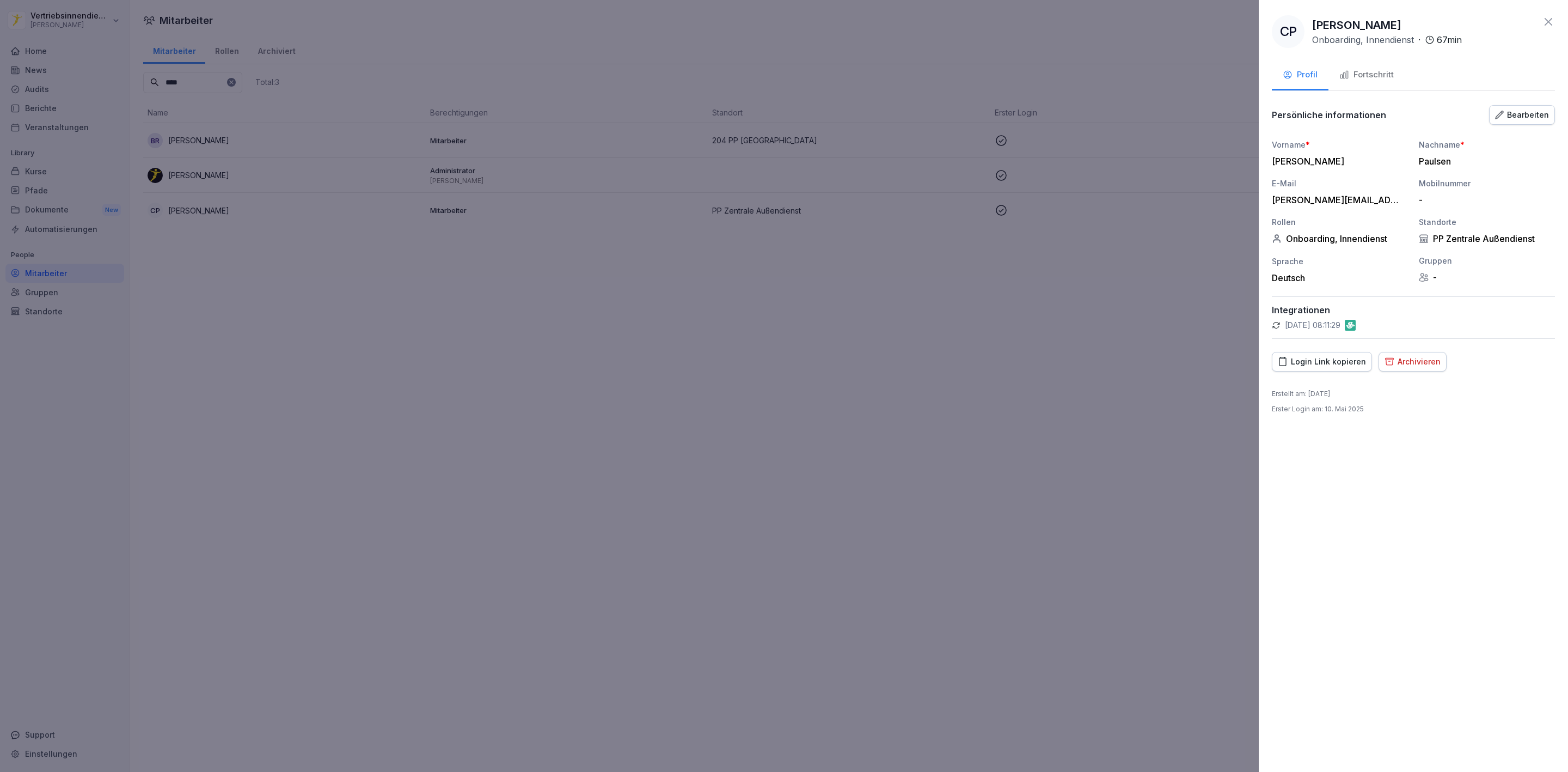
click at [1346, 72] on icon "button" at bounding box center [1345, 75] width 10 height 10
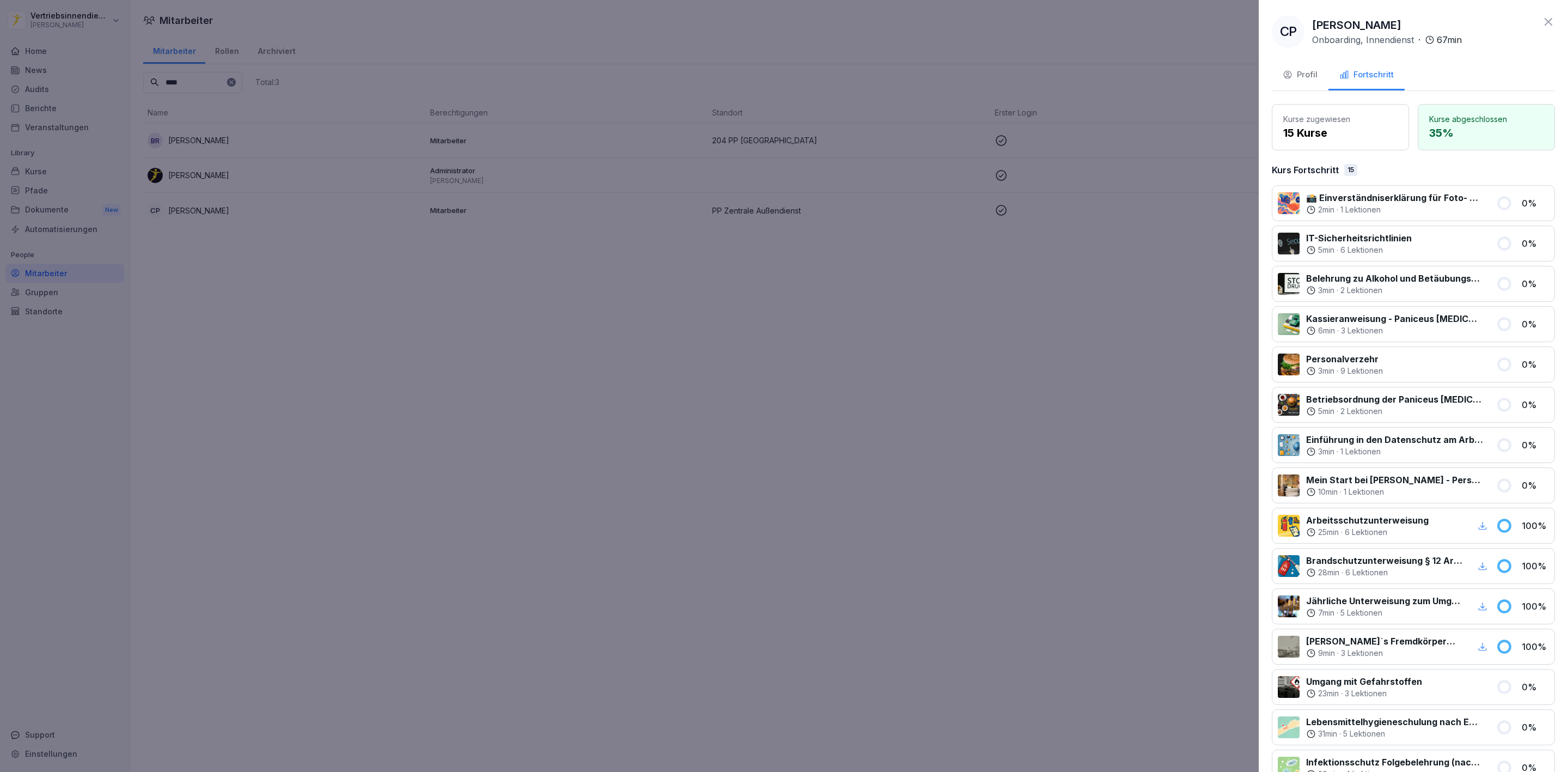
drag, startPoint x: 979, startPoint y: 314, endPoint x: 973, endPoint y: 296, distance: 19.0
click at [981, 311] on div at bounding box center [784, 386] width 1568 height 772
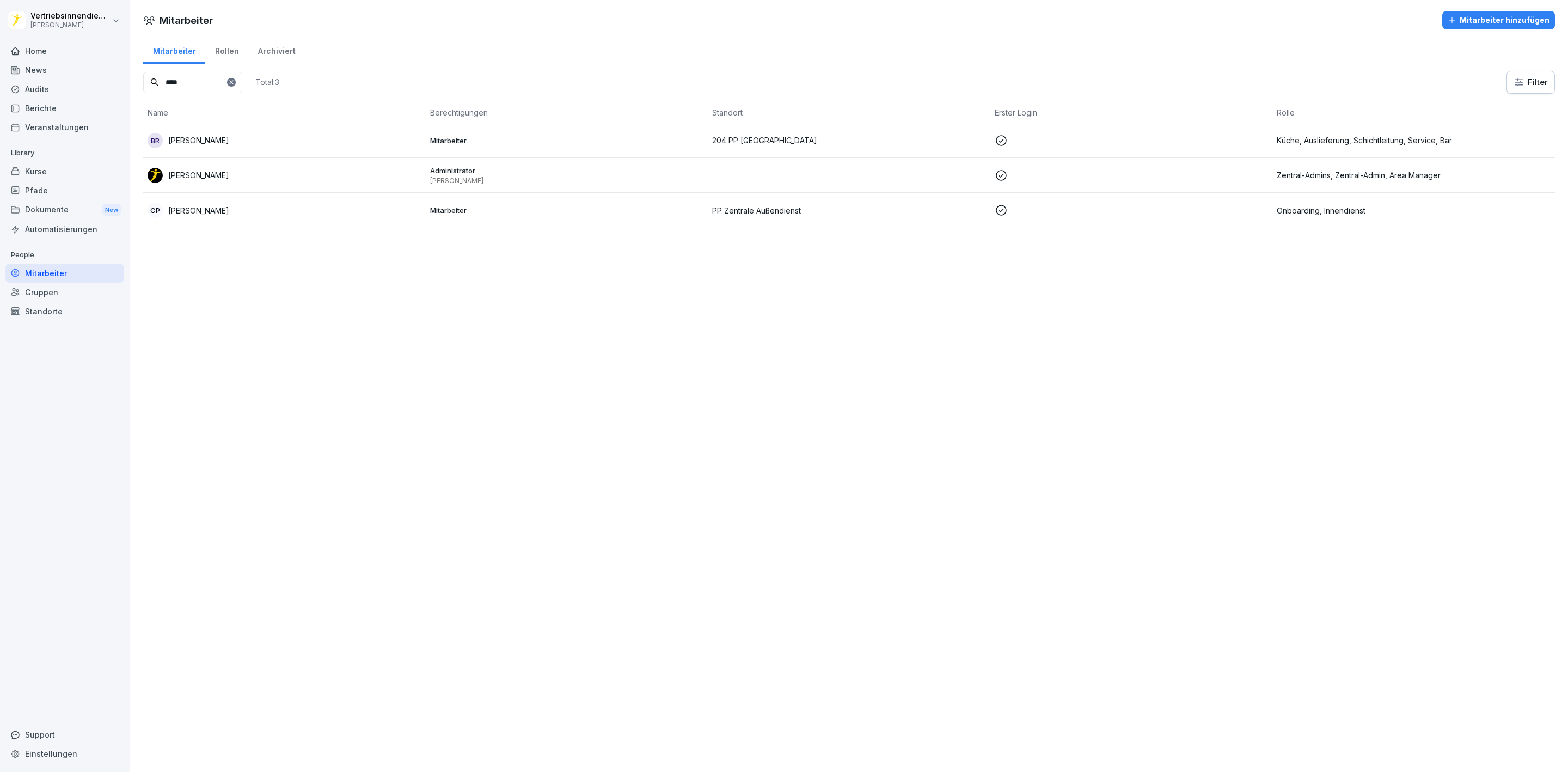
click at [214, 221] on td "CP Catharina Paulsen" at bounding box center [284, 210] width 282 height 35
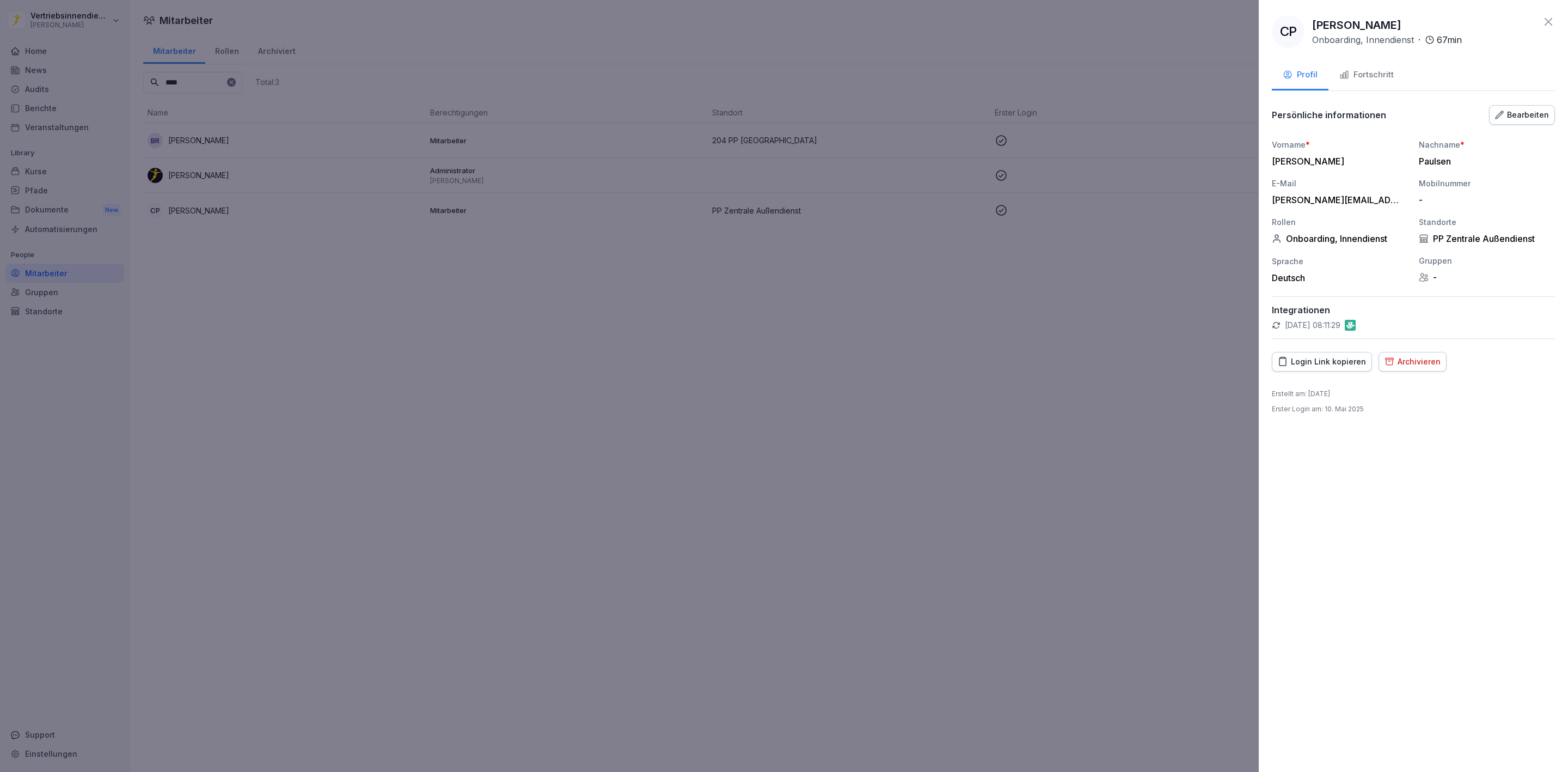
click at [1366, 71] on div "Fortschritt" at bounding box center [1367, 75] width 55 height 12
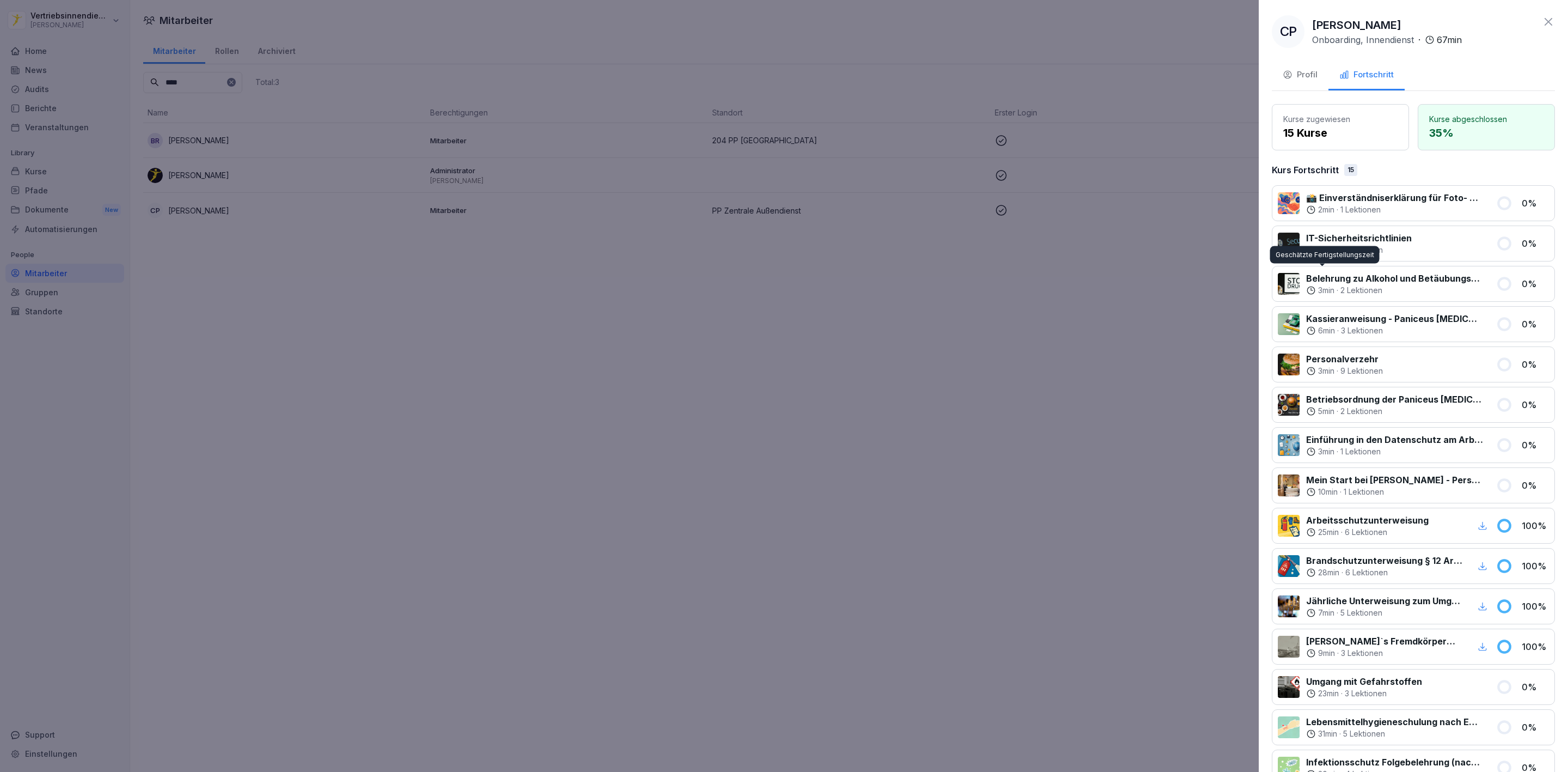
scroll to position [108, 0]
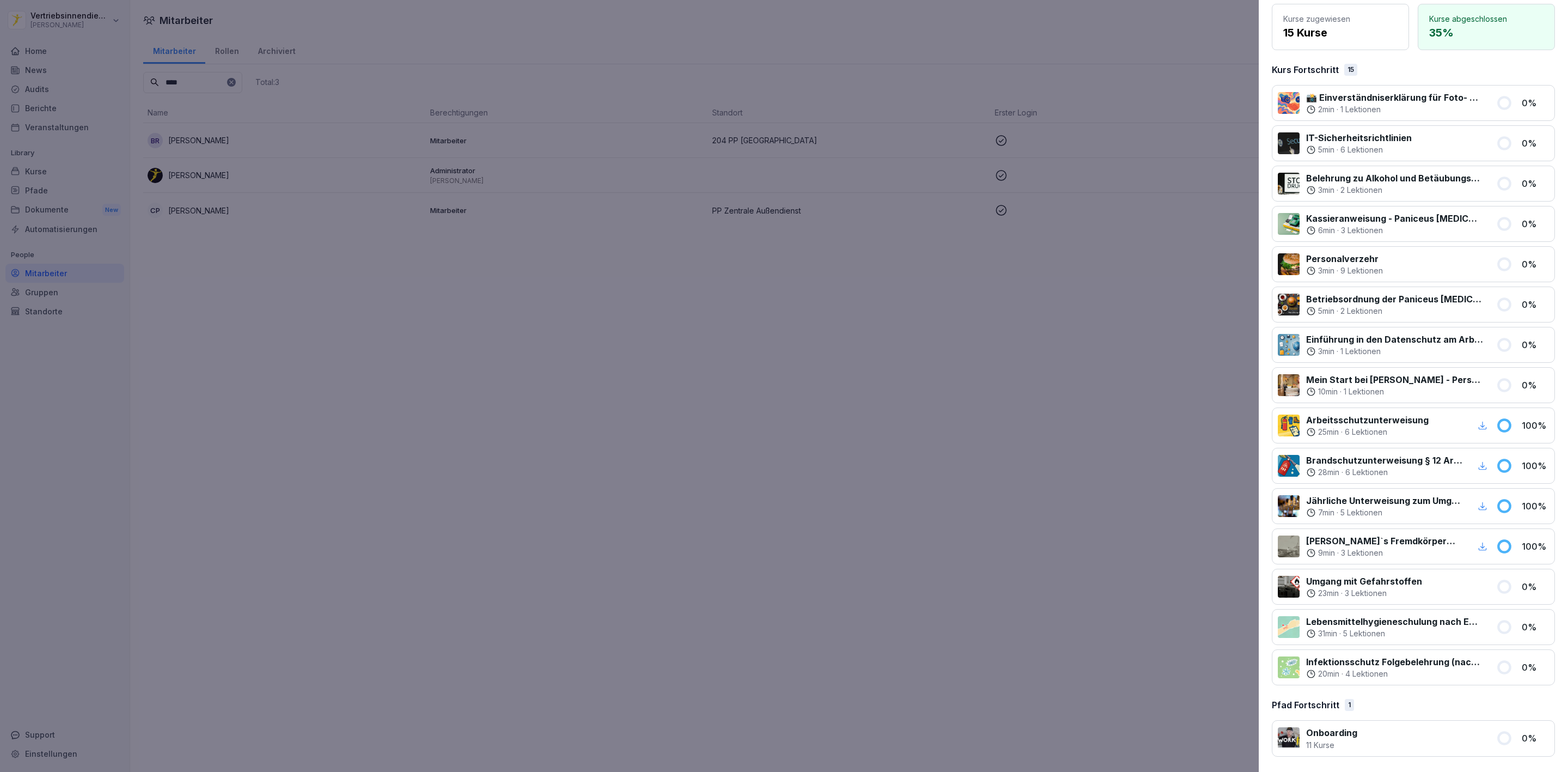
click at [1098, 419] on div at bounding box center [784, 386] width 1568 height 772
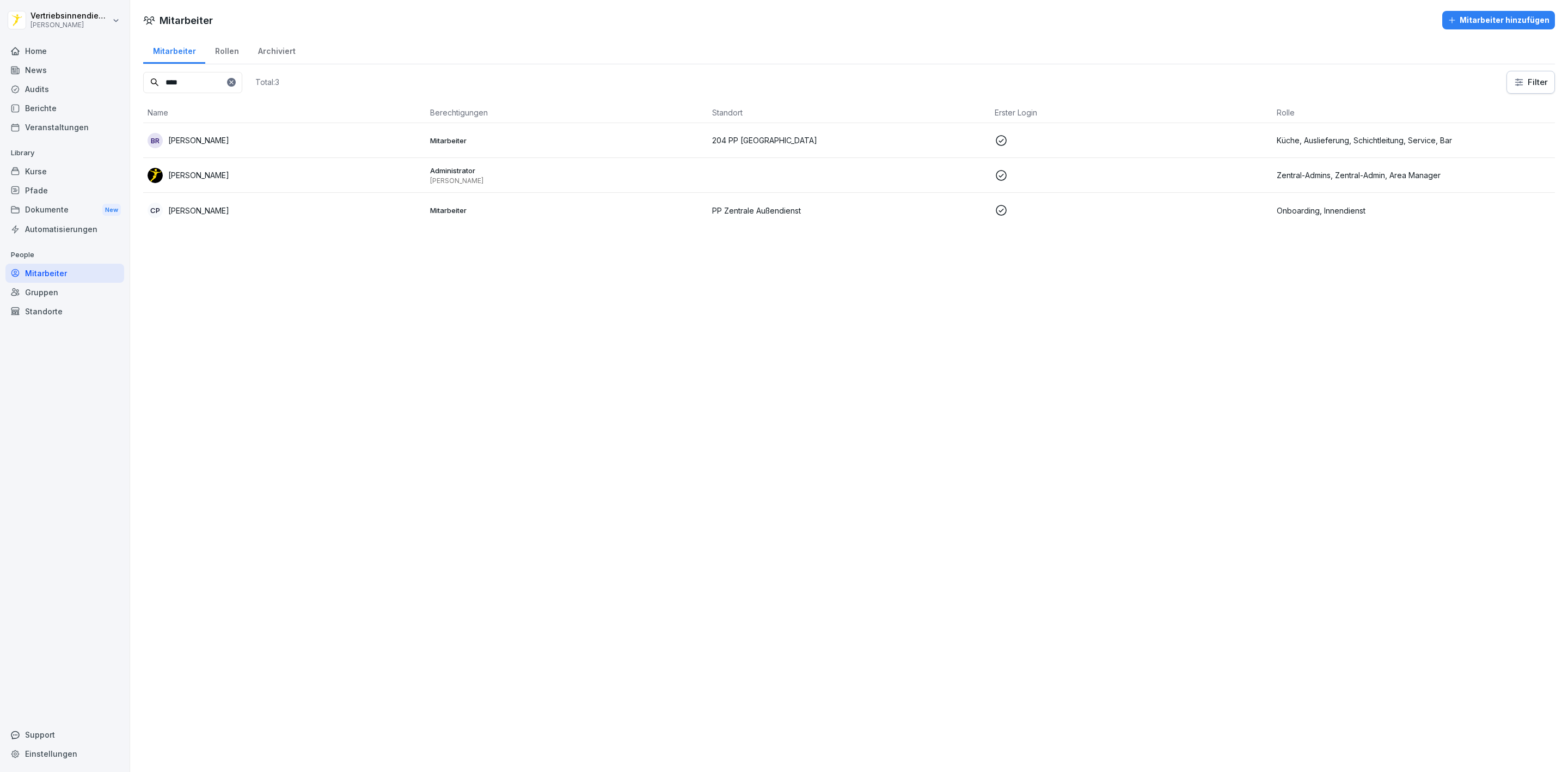
click at [1411, 224] on td "Onboarding, Innendienst" at bounding box center [1414, 210] width 282 height 35
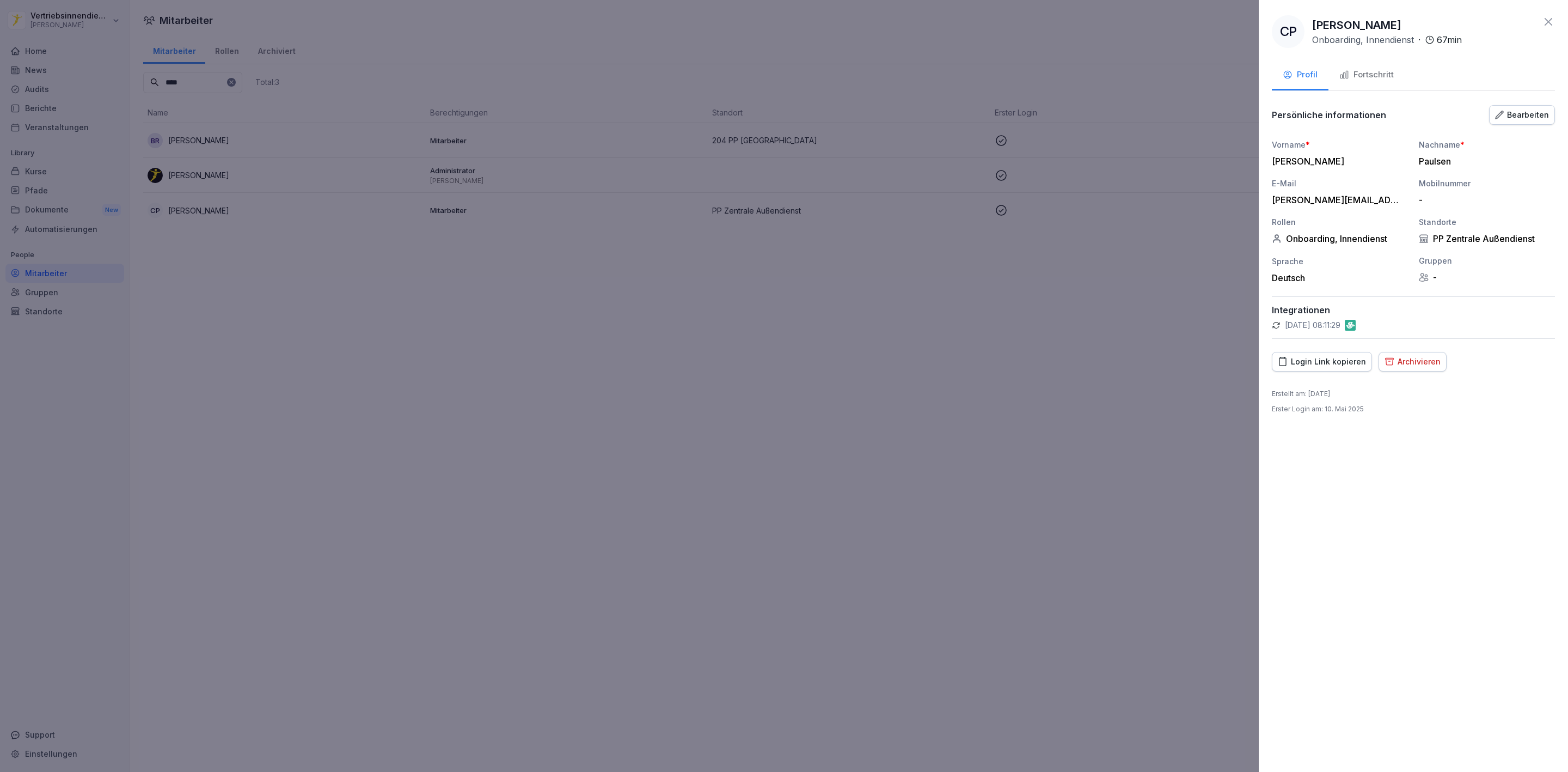
click at [1389, 361] on icon "button" at bounding box center [1389, 361] width 10 height 10
click at [1542, 470] on div "Archivieren" at bounding box center [1526, 473] width 46 height 12
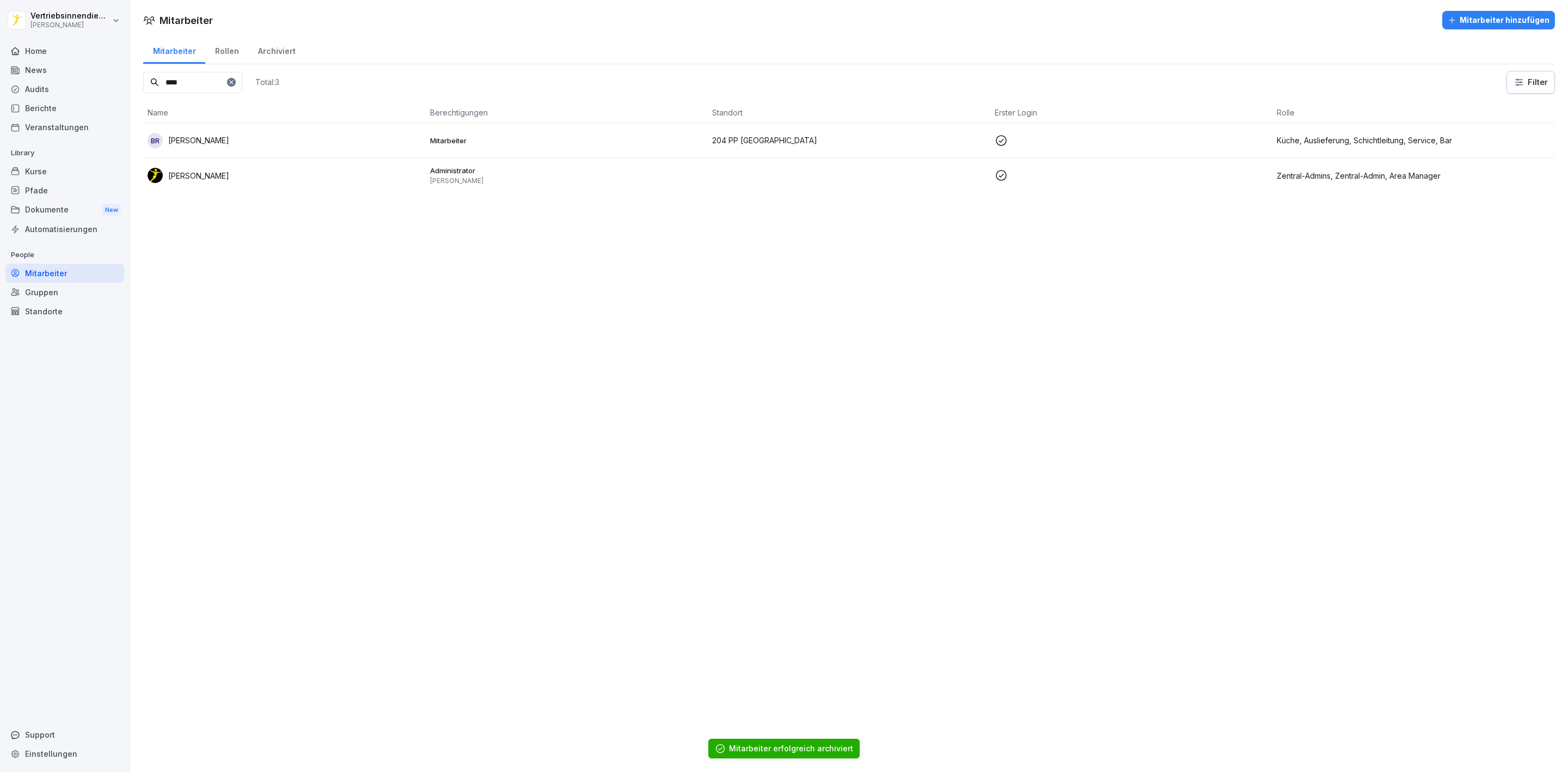
click at [1010, 356] on div "Mitarbeiter Mitarbeiter hinzufügen Mitarbeiter Rollen Archiviert **** Total: 3 …" at bounding box center [849, 386] width 1438 height 772
click at [312, 183] on div "[PERSON_NAME]" at bounding box center [285, 175] width 274 height 15
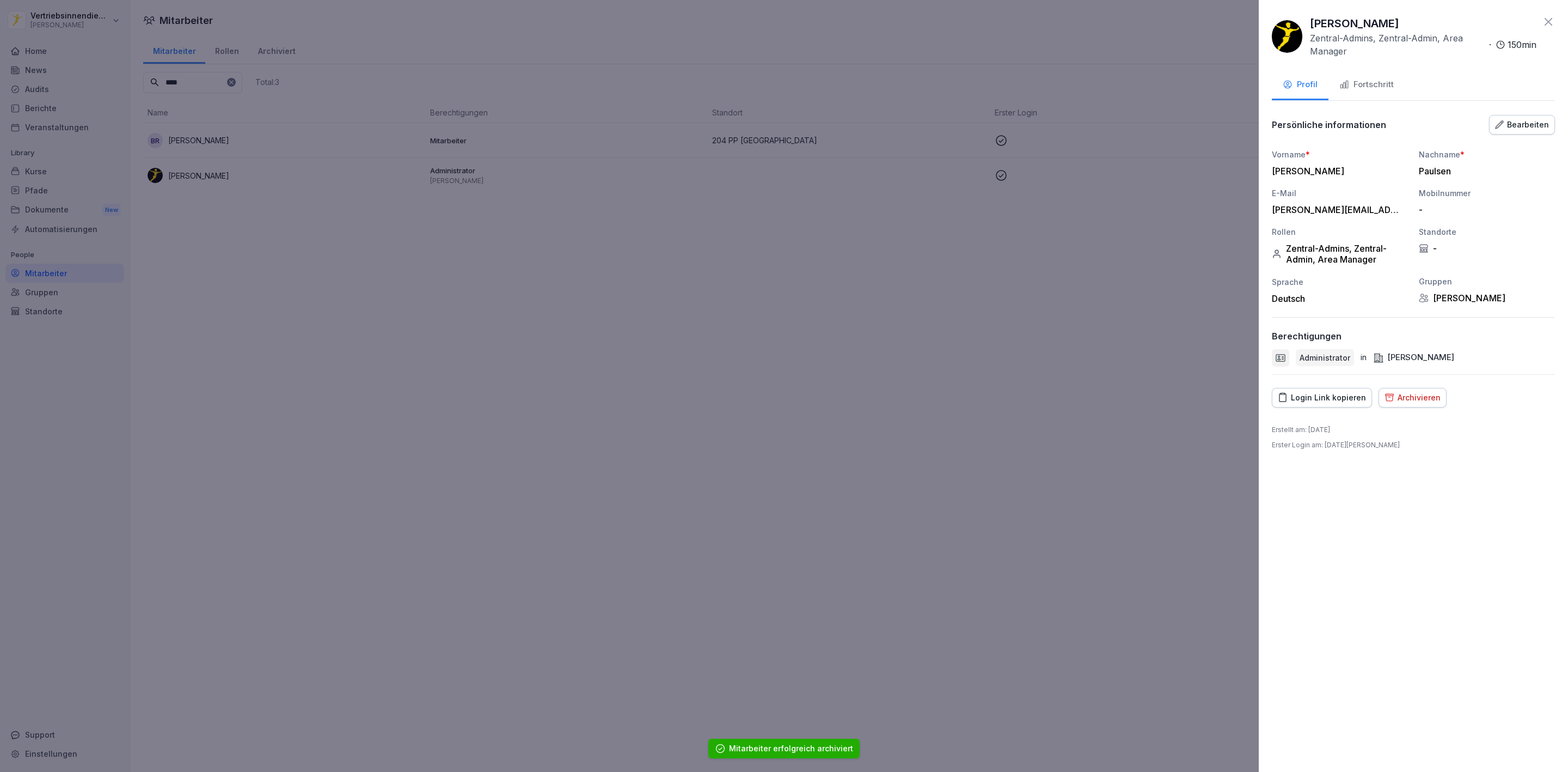
click at [900, 268] on div at bounding box center [784, 386] width 1568 height 772
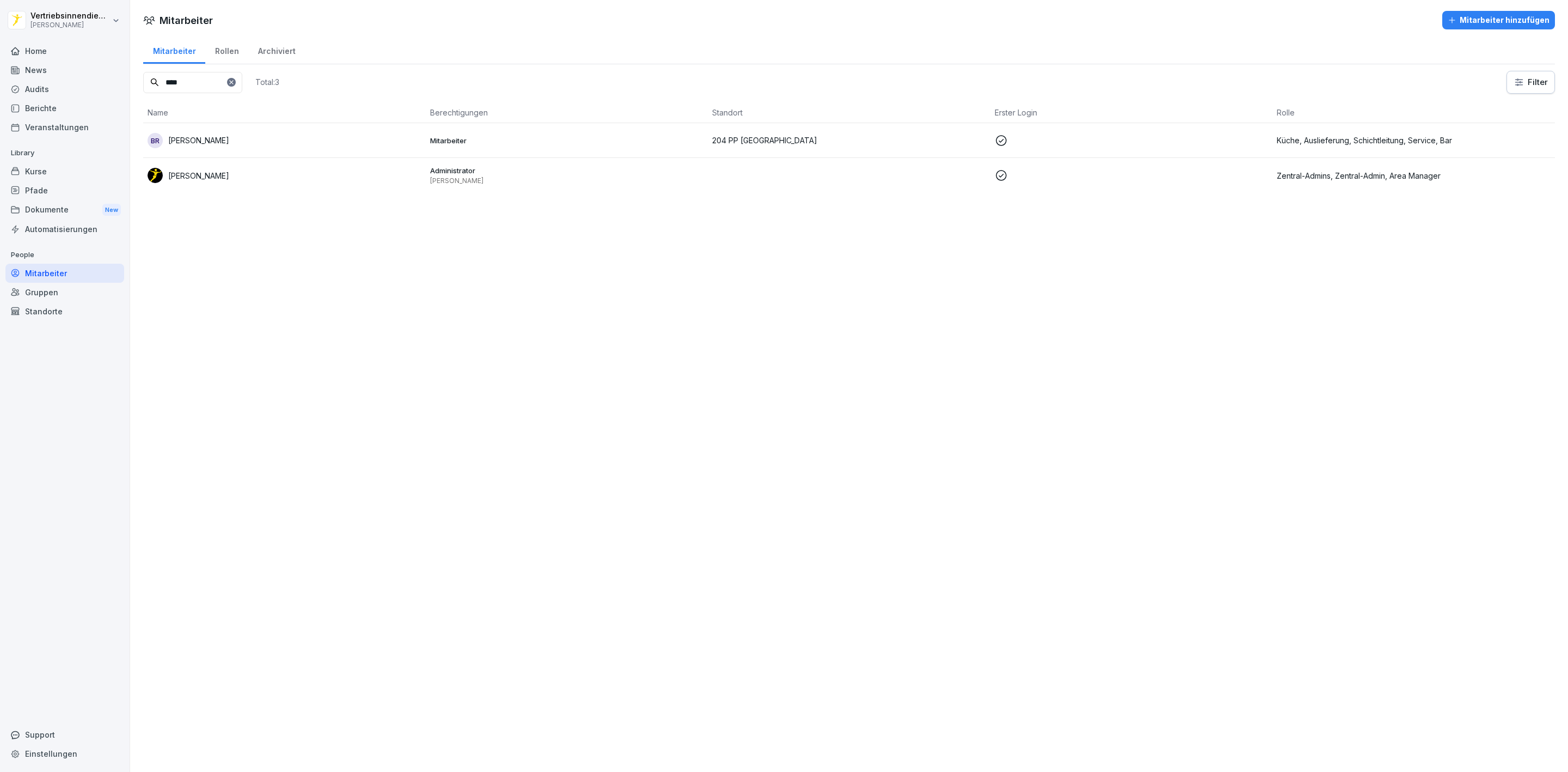
click at [229, 137] on p "[PERSON_NAME]" at bounding box center [198, 140] width 61 height 12
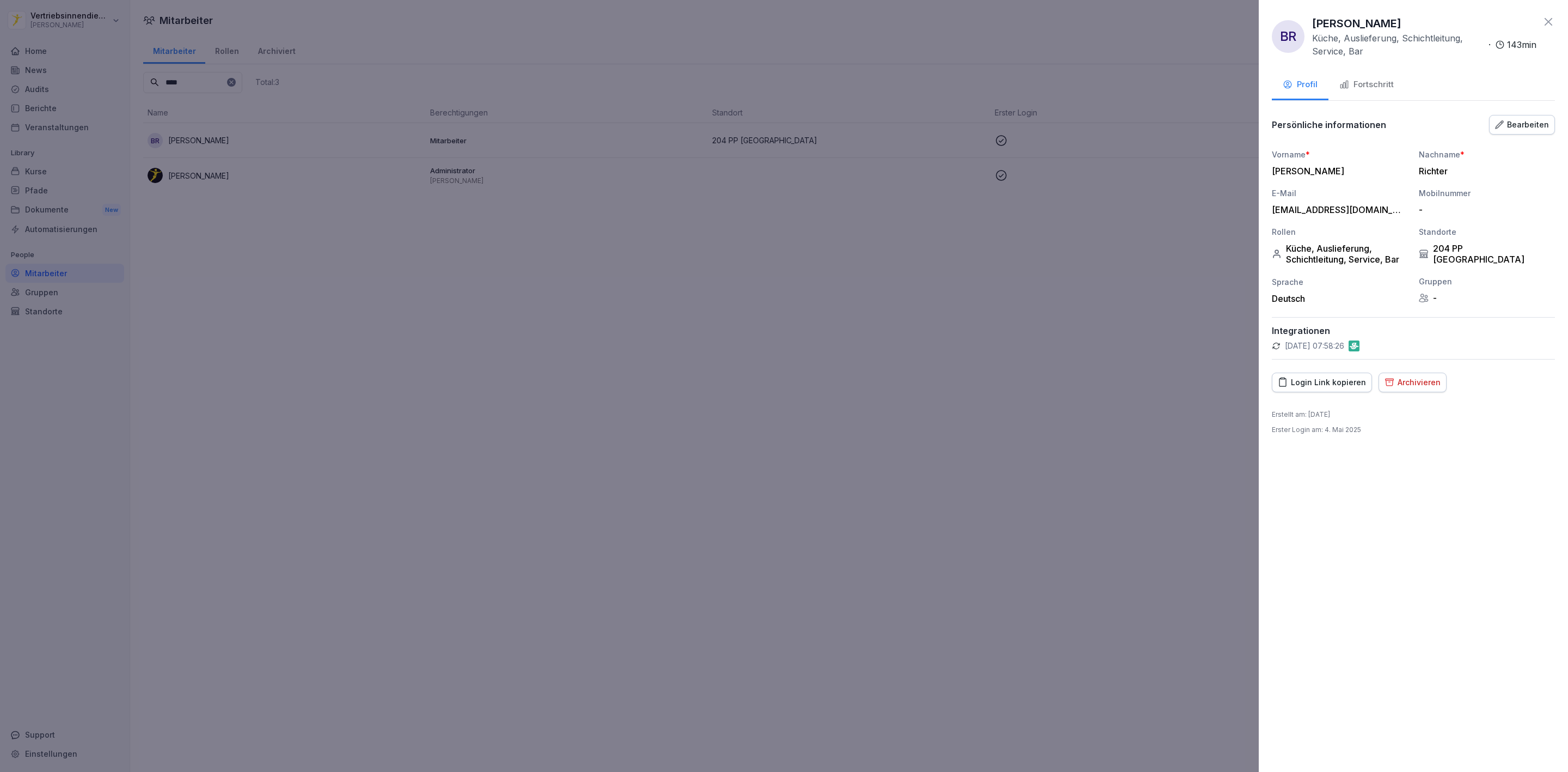
click at [211, 169] on div at bounding box center [784, 386] width 1568 height 772
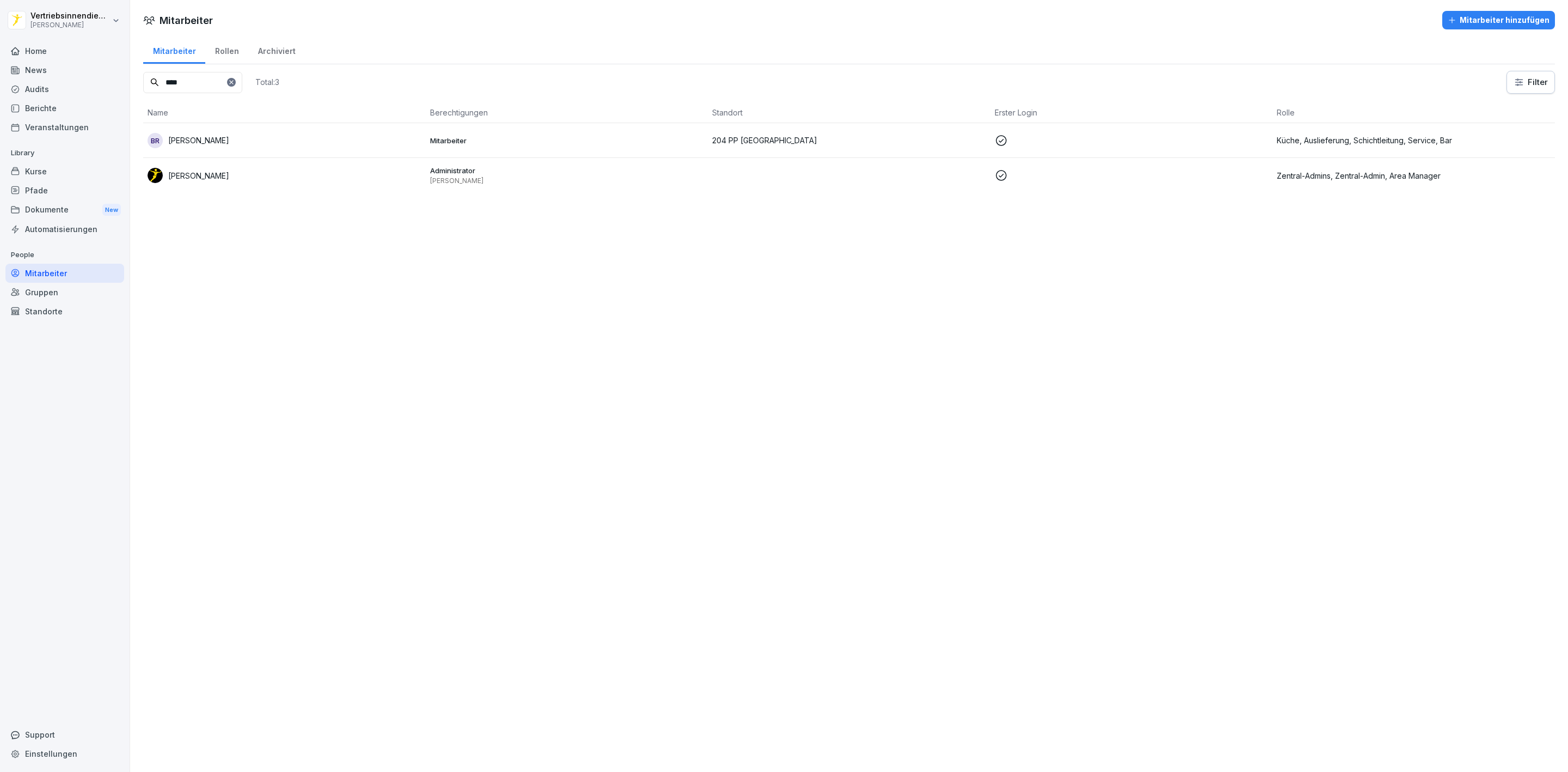
click at [40, 61] on div "News" at bounding box center [65, 70] width 119 height 19
click at [33, 52] on div "Home" at bounding box center [65, 51] width 119 height 19
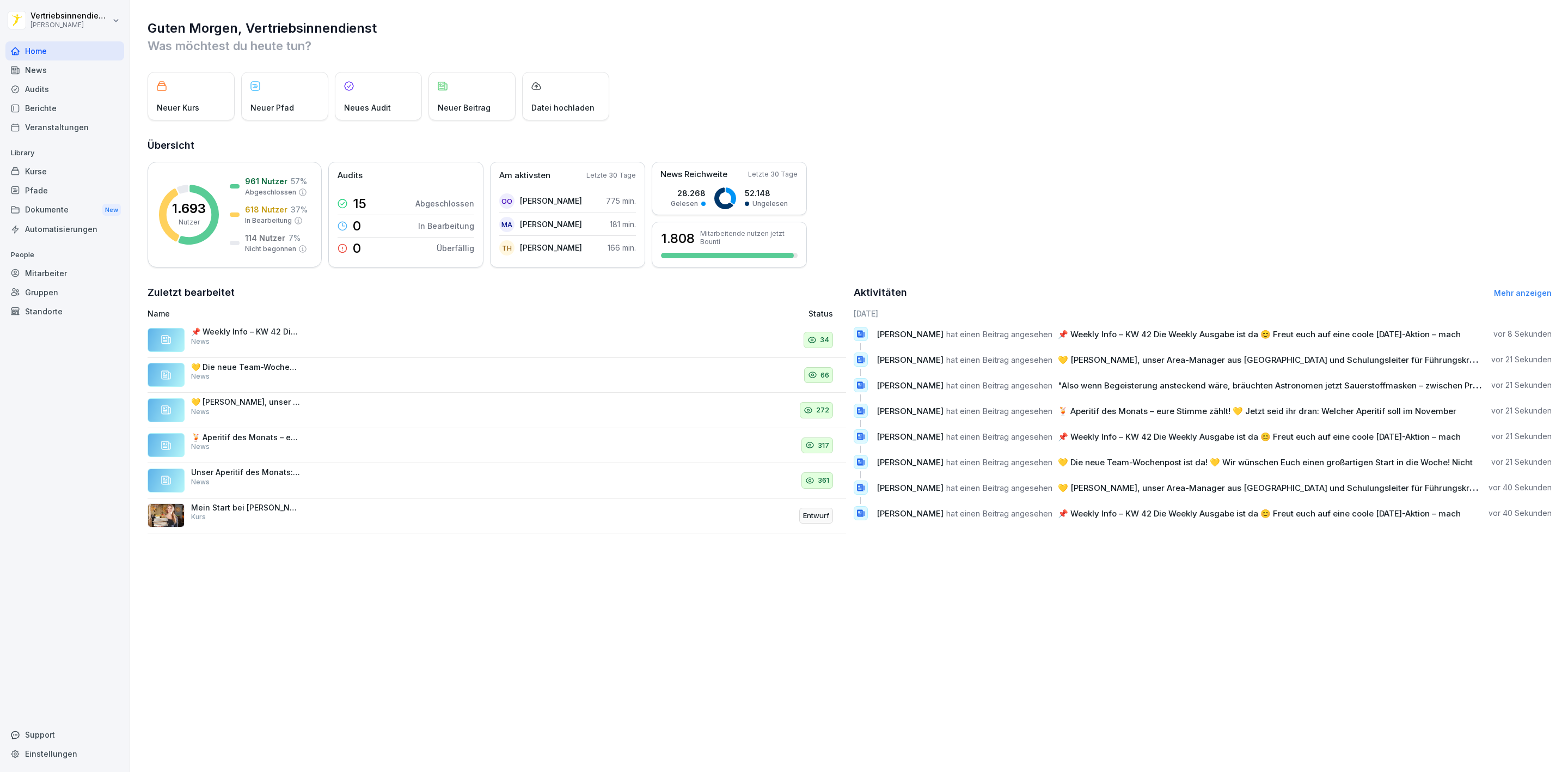
click at [897, 382] on span "[PERSON_NAME]" at bounding box center [909, 386] width 67 height 10
click at [1065, 381] on span ""Also wenn Begeisterung ansteckend wäre, bräuchten Astronomen jetzt Sauerstoffm…" at bounding box center [1270, 386] width 424 height 10
click at [856, 381] on icon at bounding box center [861, 386] width 10 height 10
click at [857, 384] on icon at bounding box center [860, 386] width 7 height 7
click at [884, 383] on span "[PERSON_NAME]" at bounding box center [909, 386] width 67 height 10
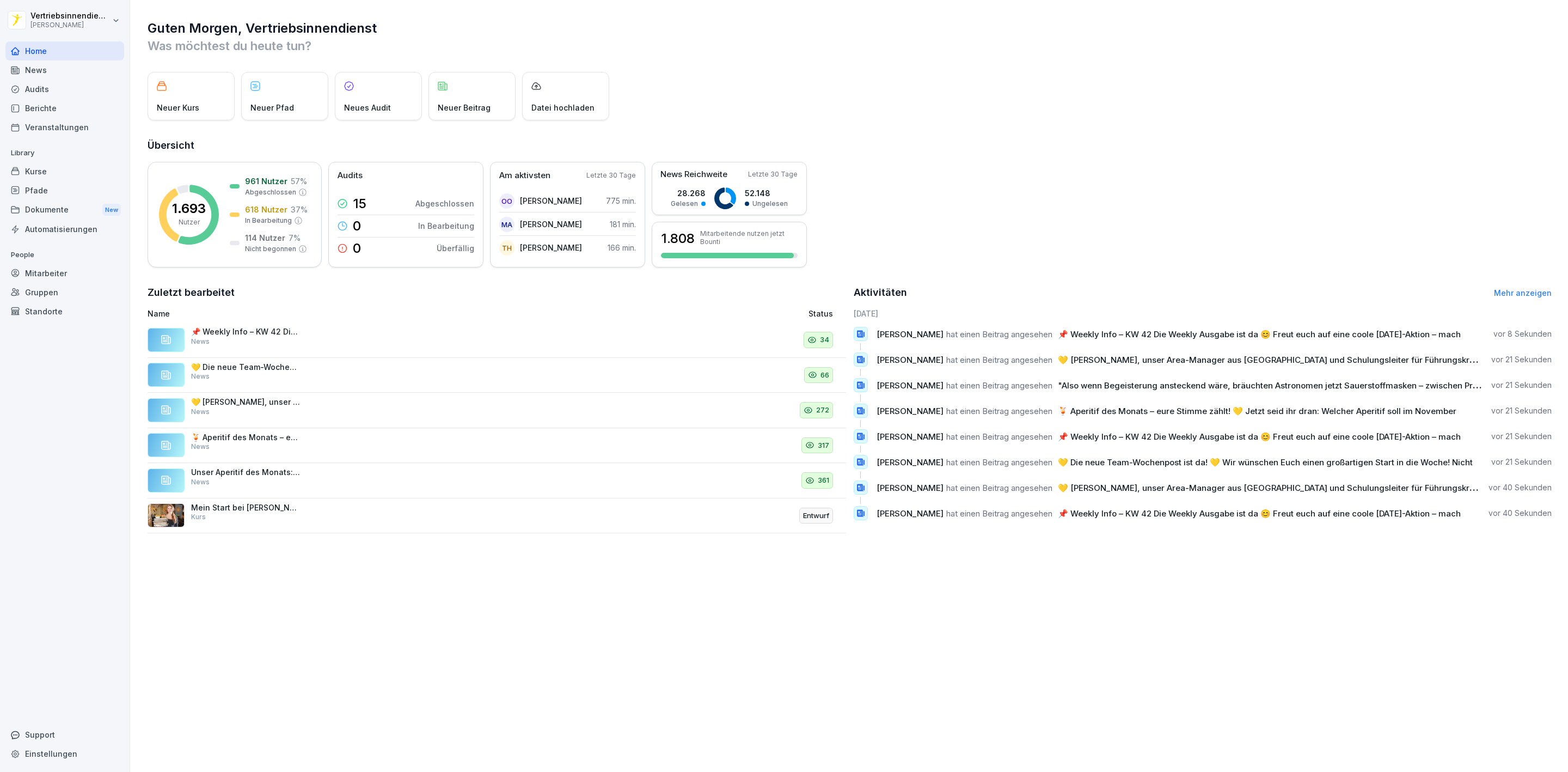
click at [61, 66] on div "News" at bounding box center [65, 70] width 119 height 19
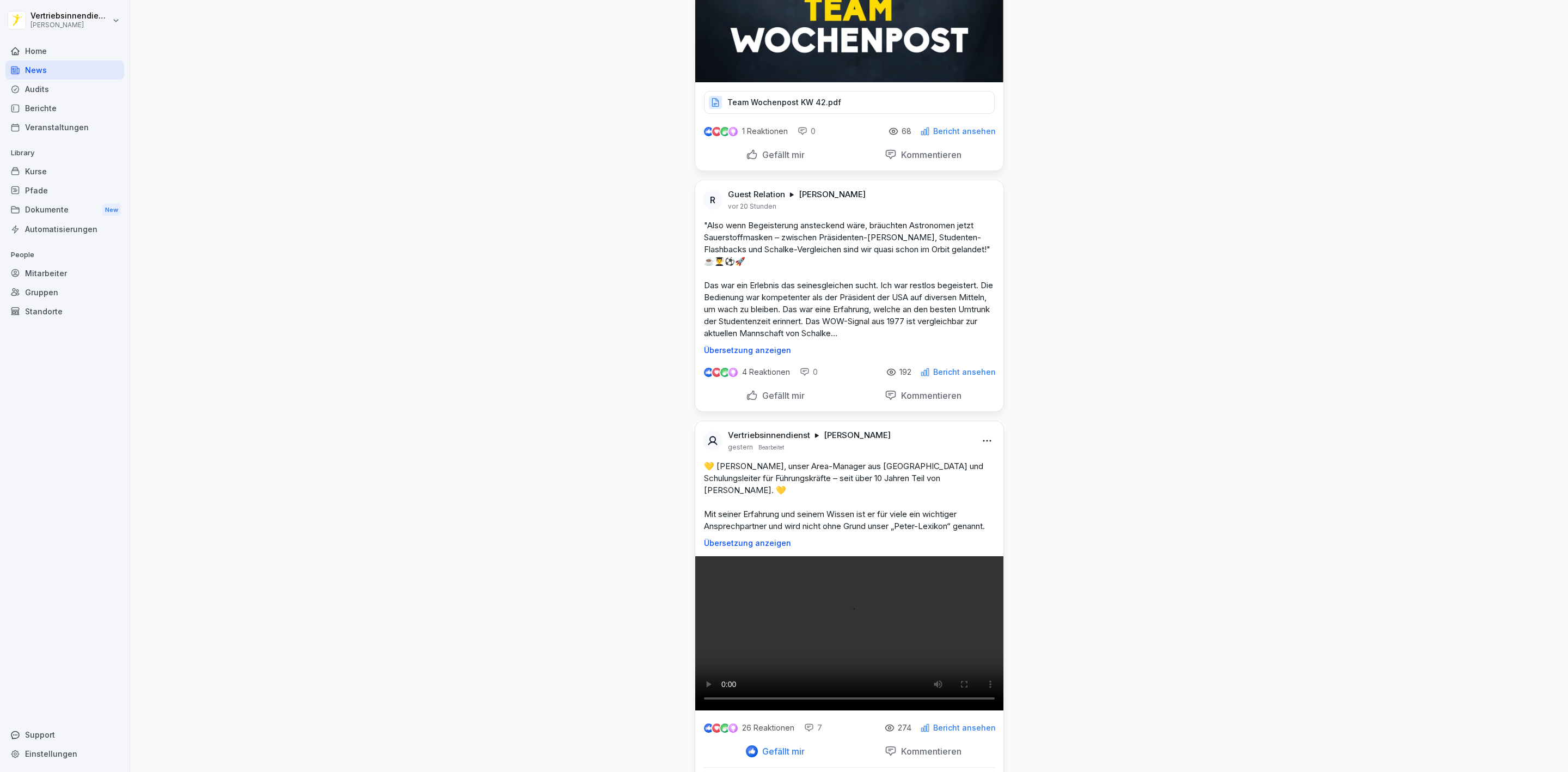
scroll to position [1716, 0]
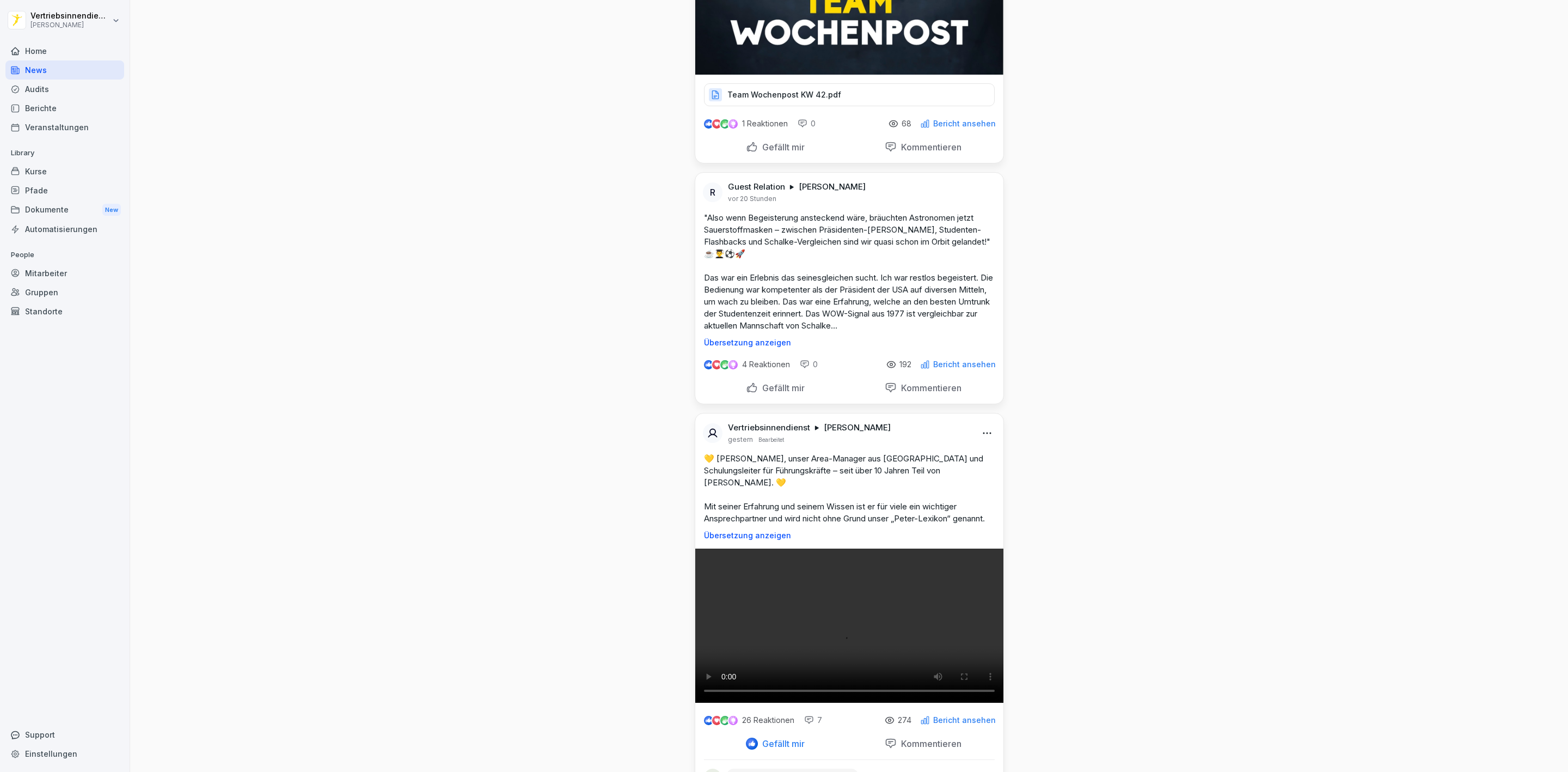
click at [767, 393] on p "Gefällt mir" at bounding box center [782, 387] width 47 height 11
click at [767, 157] on div "Gefällt mir" at bounding box center [776, 147] width 143 height 21
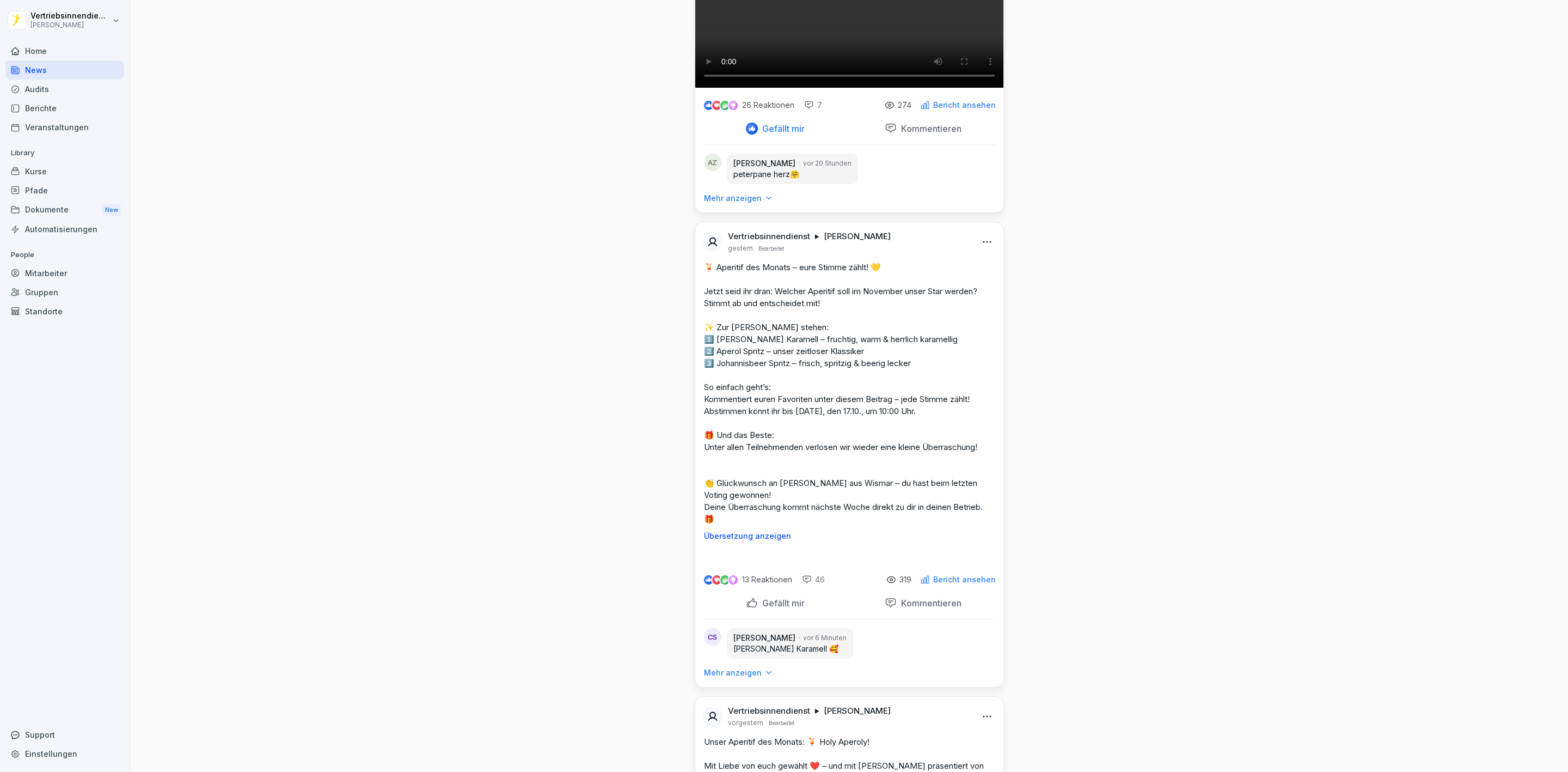
scroll to position [2533, 0]
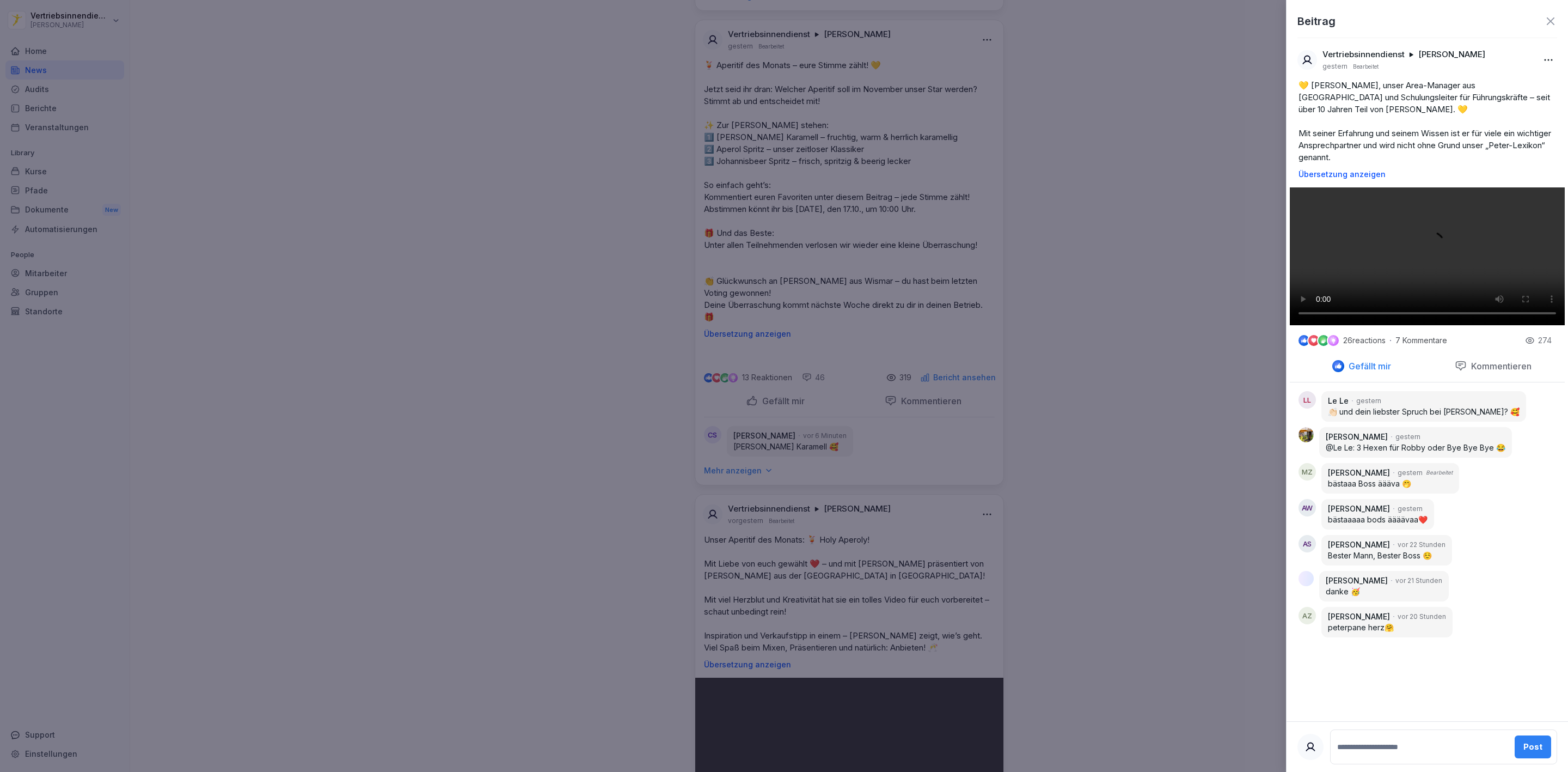
scroll to position [255, 0]
click at [1042, 436] on div at bounding box center [784, 386] width 1568 height 772
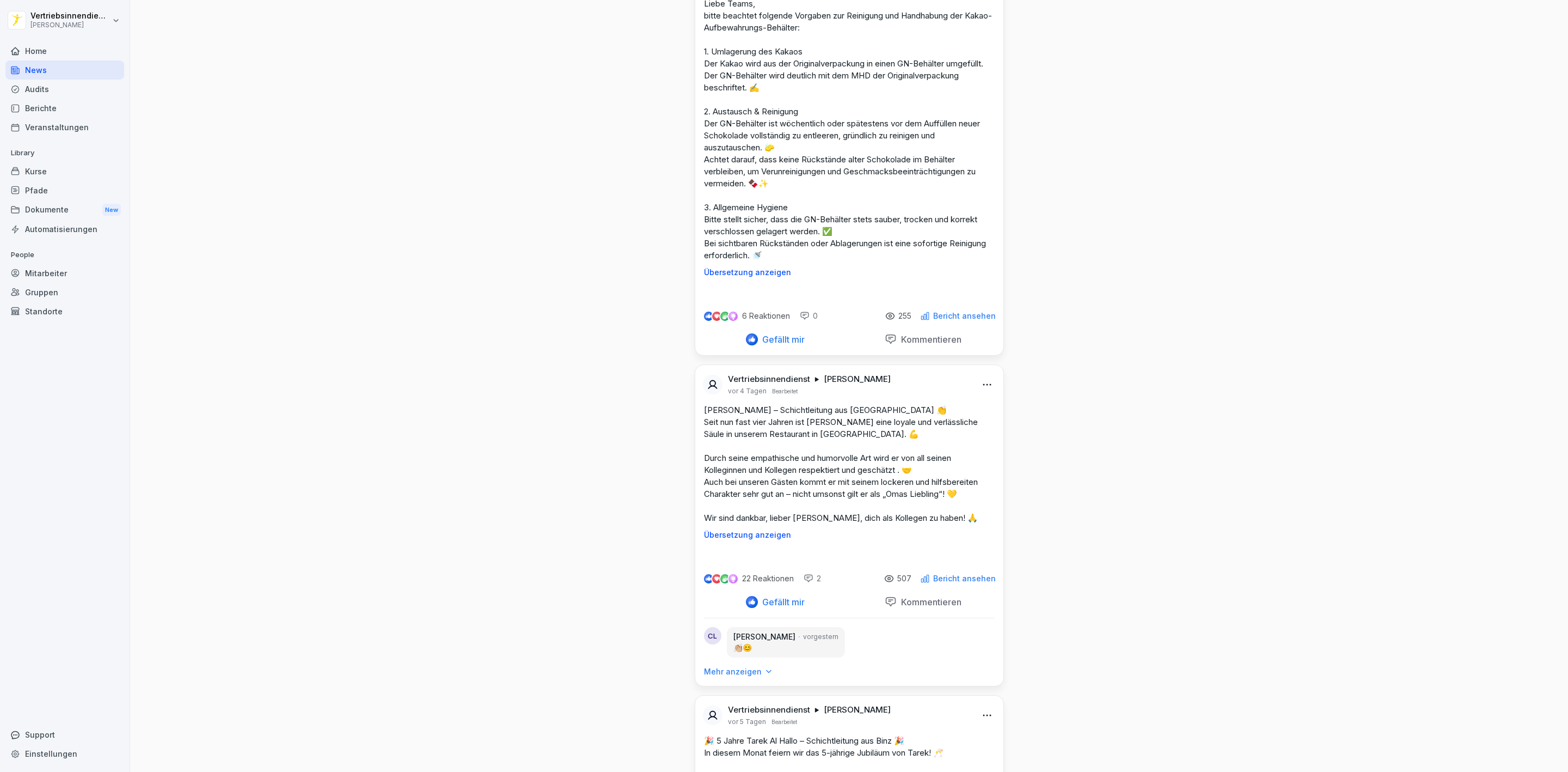
scroll to position [4004, 0]
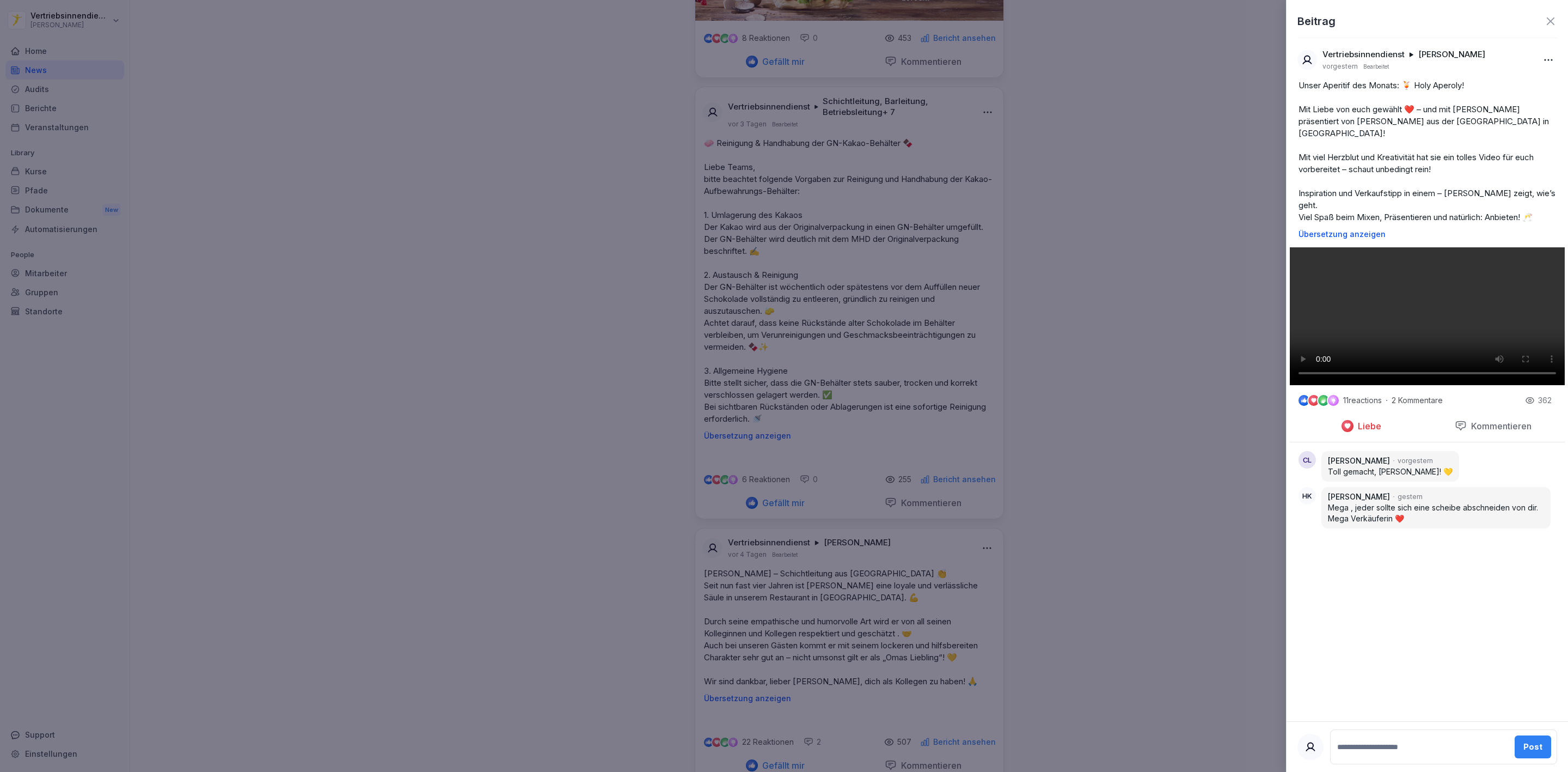
click at [1123, 333] on div at bounding box center [784, 386] width 1568 height 772
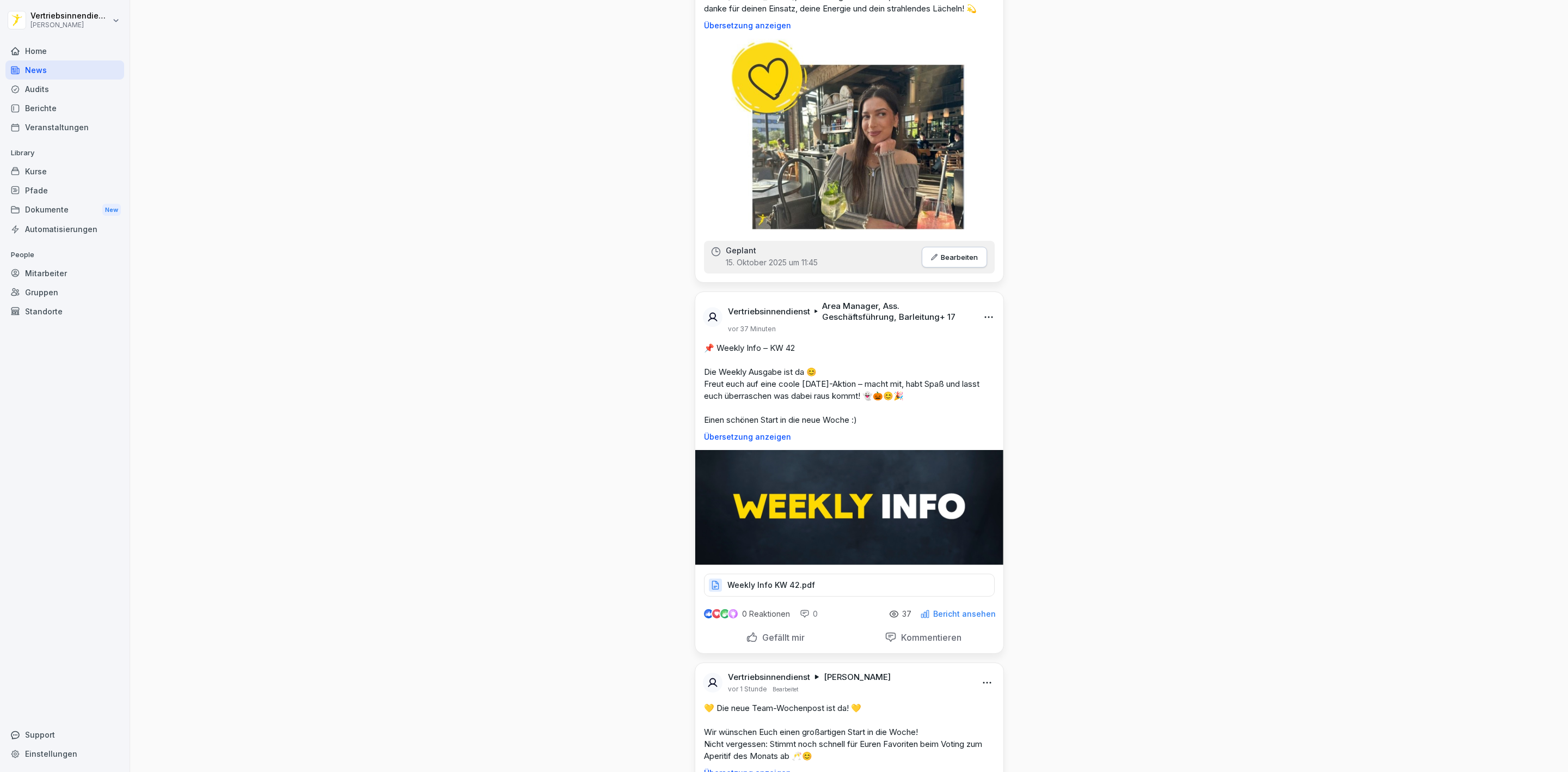
scroll to position [981, 0]
